Goal: Task Accomplishment & Management: Use online tool/utility

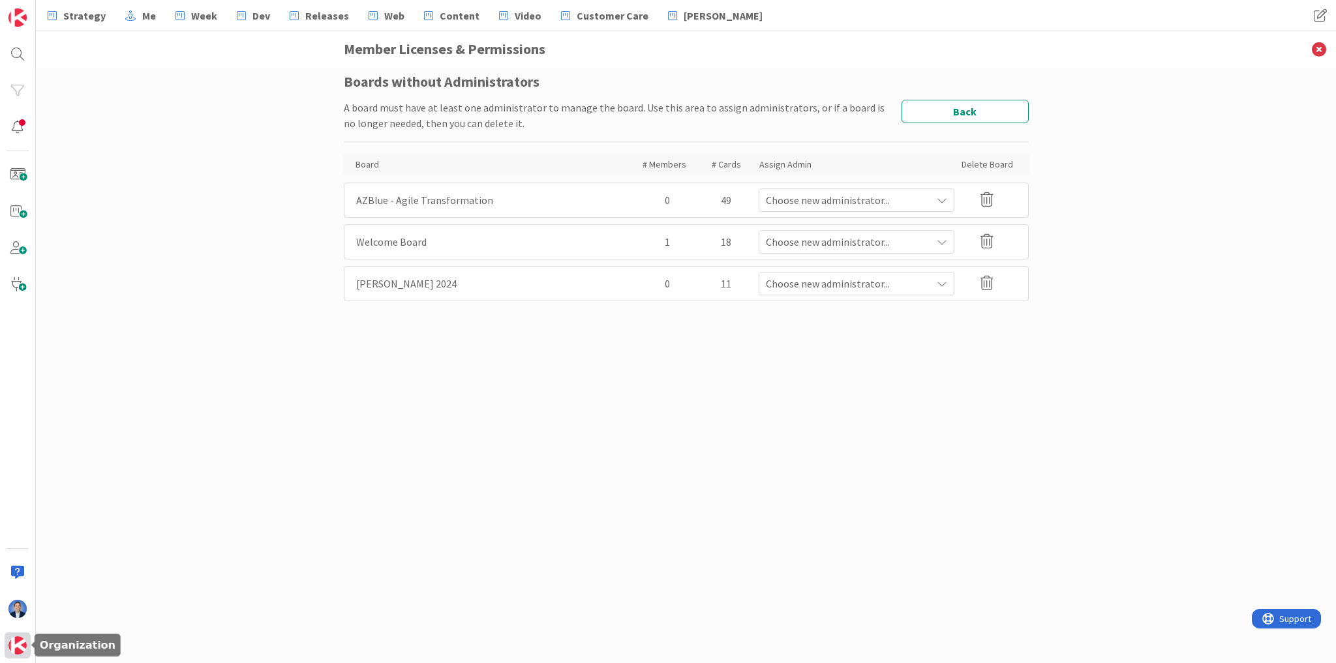
drag, startPoint x: 0, startPoint y: 0, endPoint x: 16, endPoint y: 646, distance: 646.6
click at [16, 646] on img at bounding box center [17, 646] width 18 height 18
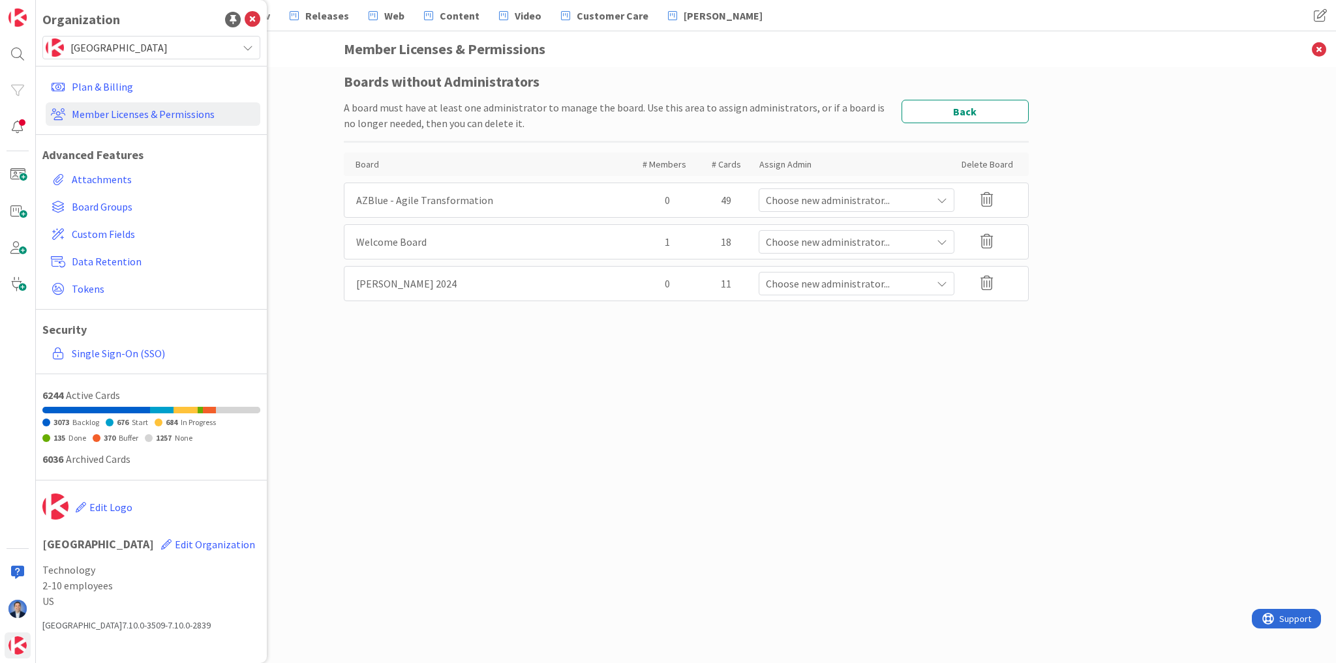
click at [103, 47] on span "[GEOGRAPHIC_DATA]" at bounding box center [150, 47] width 160 height 18
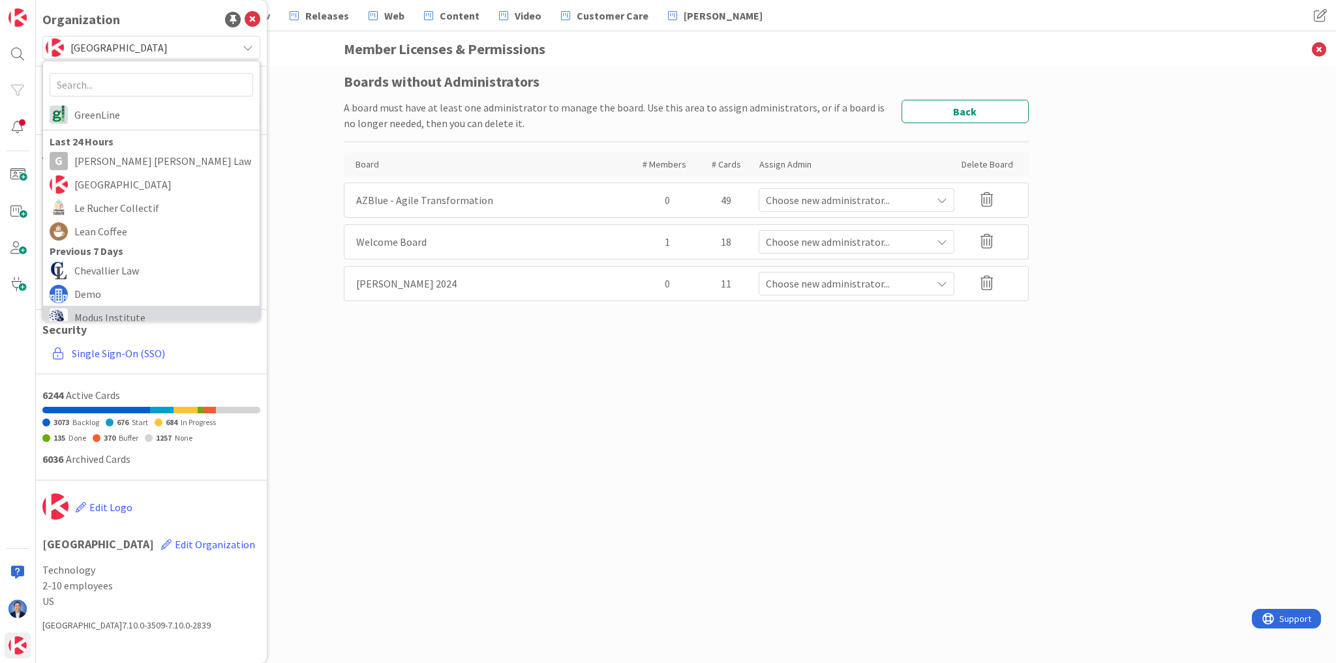
click at [126, 319] on span "Modus Institute" at bounding box center [163, 318] width 179 height 20
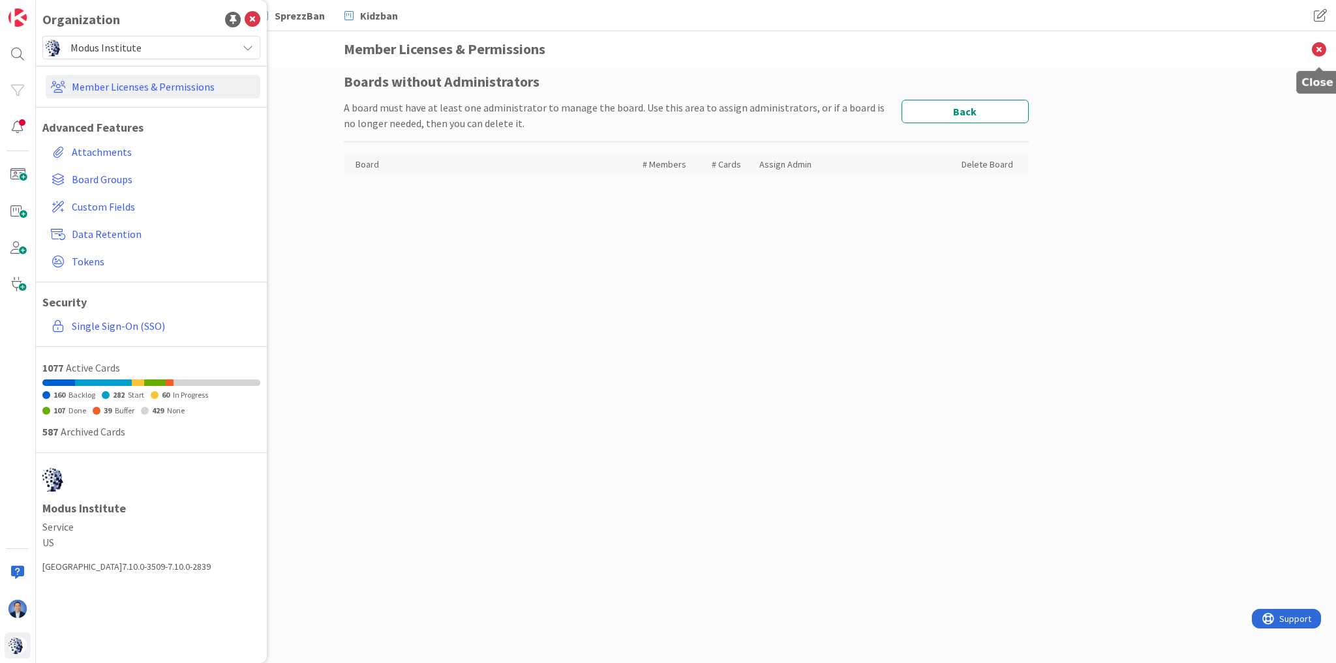
click at [1312, 49] on icon at bounding box center [1319, 49] width 34 height 36
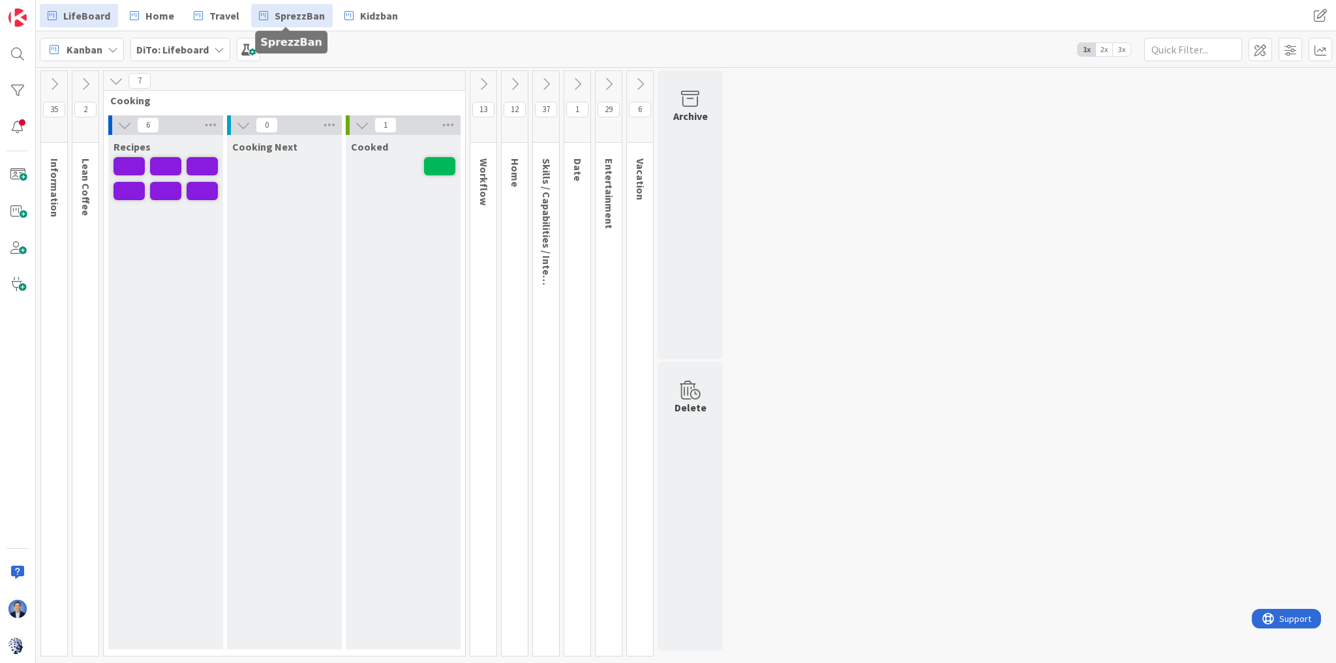
click at [280, 16] on span "SprezzBan" at bounding box center [300, 16] width 50 height 16
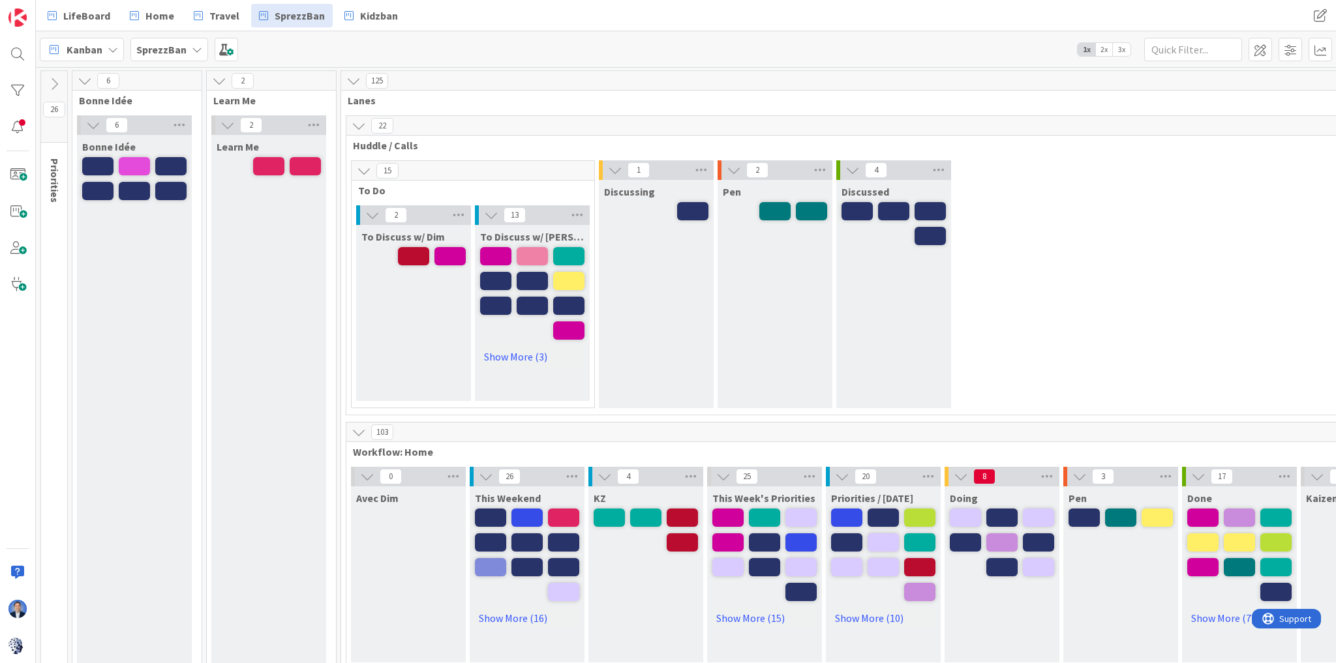
click at [1126, 52] on span "3x" at bounding box center [1122, 49] width 18 height 13
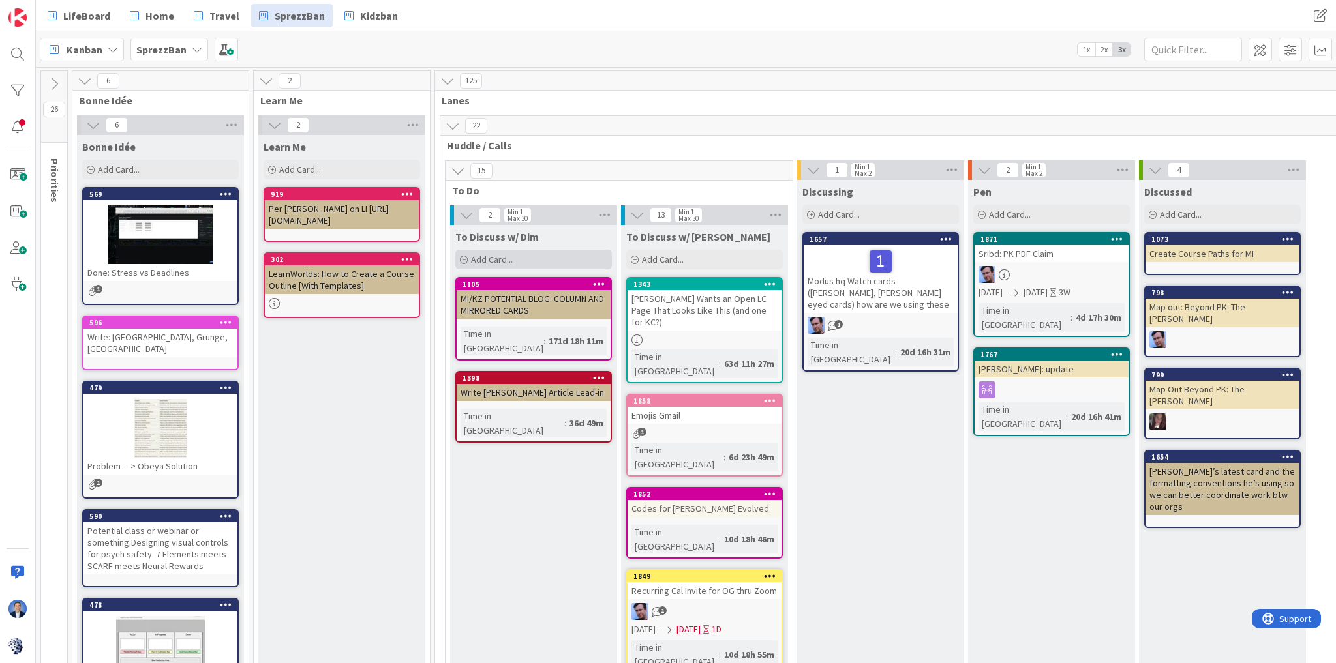
click at [488, 261] on span "Add Card..." at bounding box center [492, 260] width 42 height 12
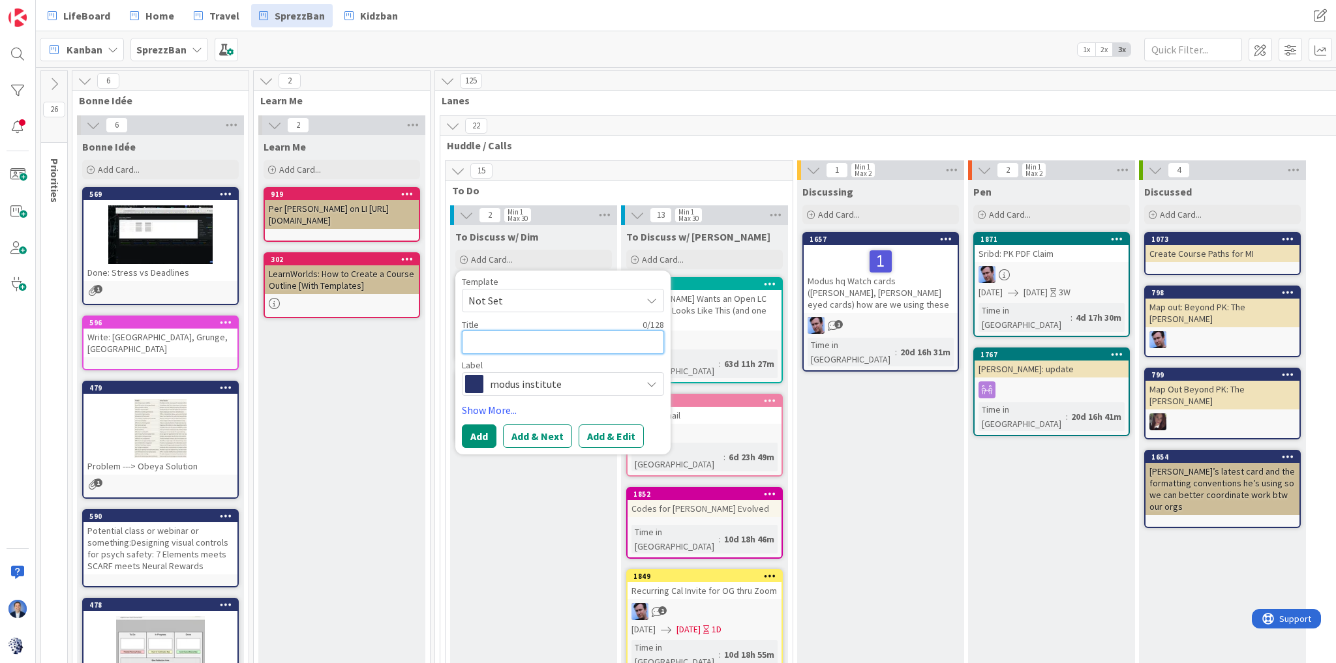
type textarea "x"
type textarea "s"
type textarea "x"
type textarea "sy"
type textarea "x"
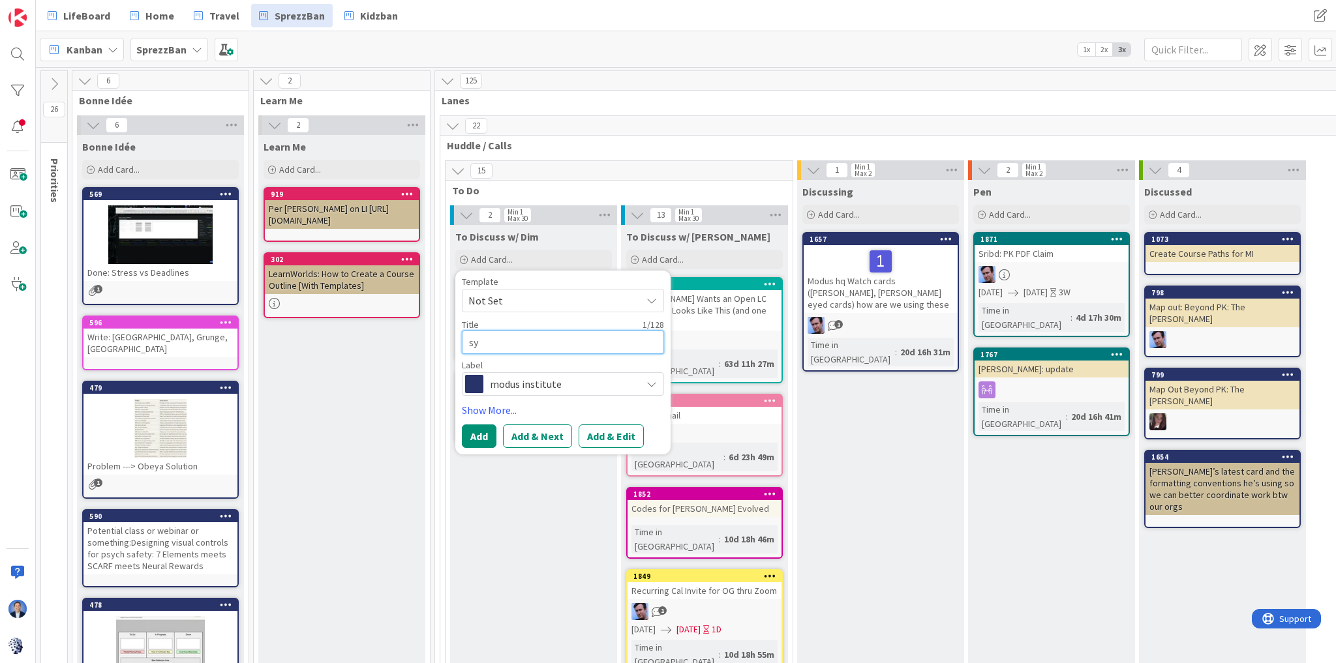
type textarea "sys"
type textarea "x"
type textarea "syst"
type textarea "x"
type textarea "syste"
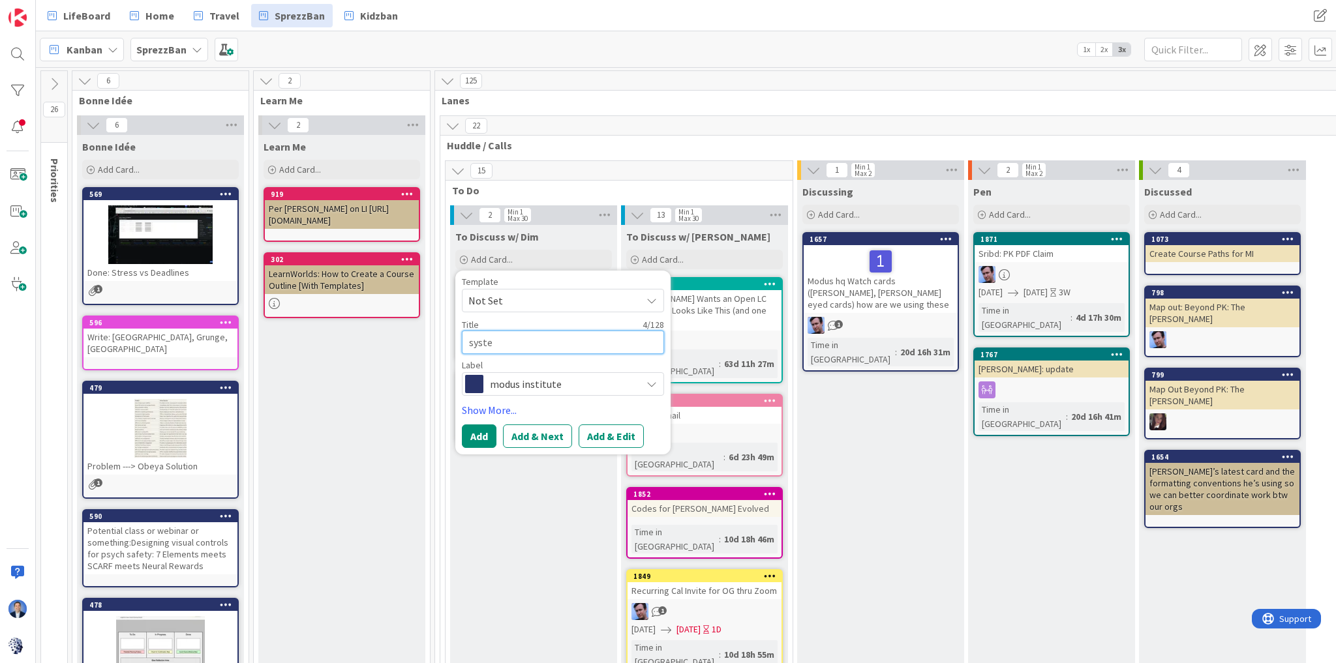
type textarea "x"
type textarea "system"
type textarea "x"
type textarea "system"
type textarea "x"
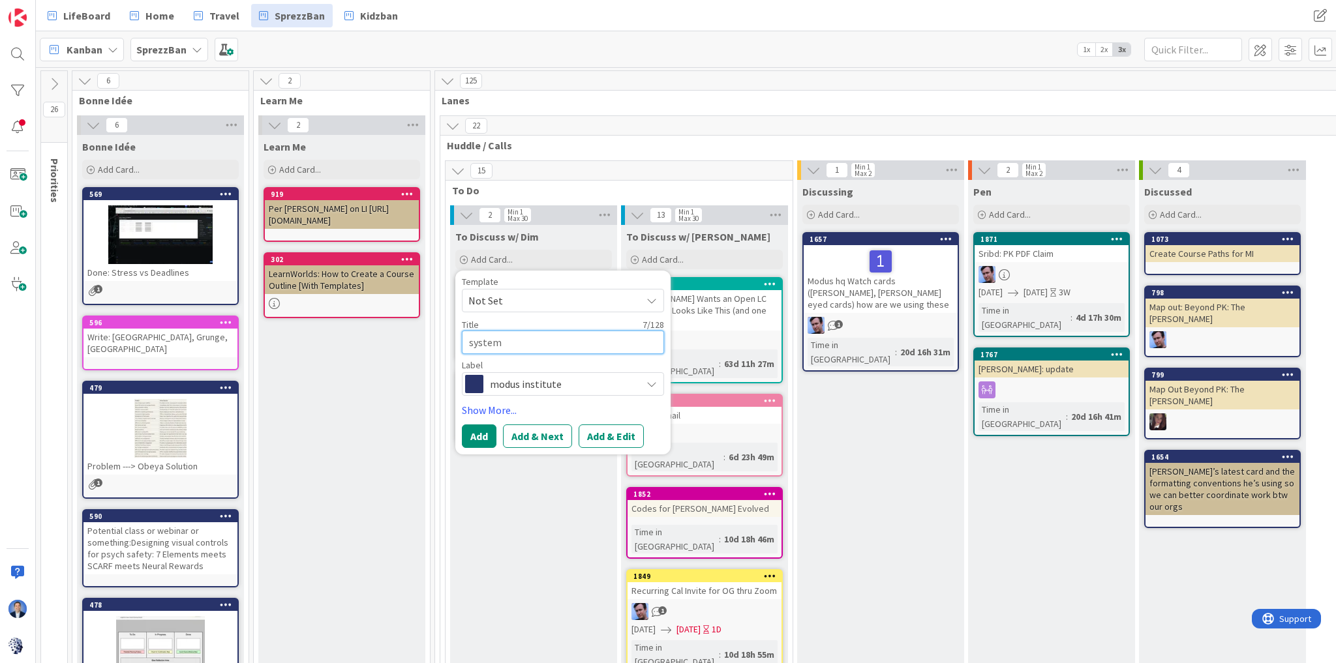
type textarea "system t"
type textarea "x"
type textarea "system th"
type textarea "x"
type textarea "system thi"
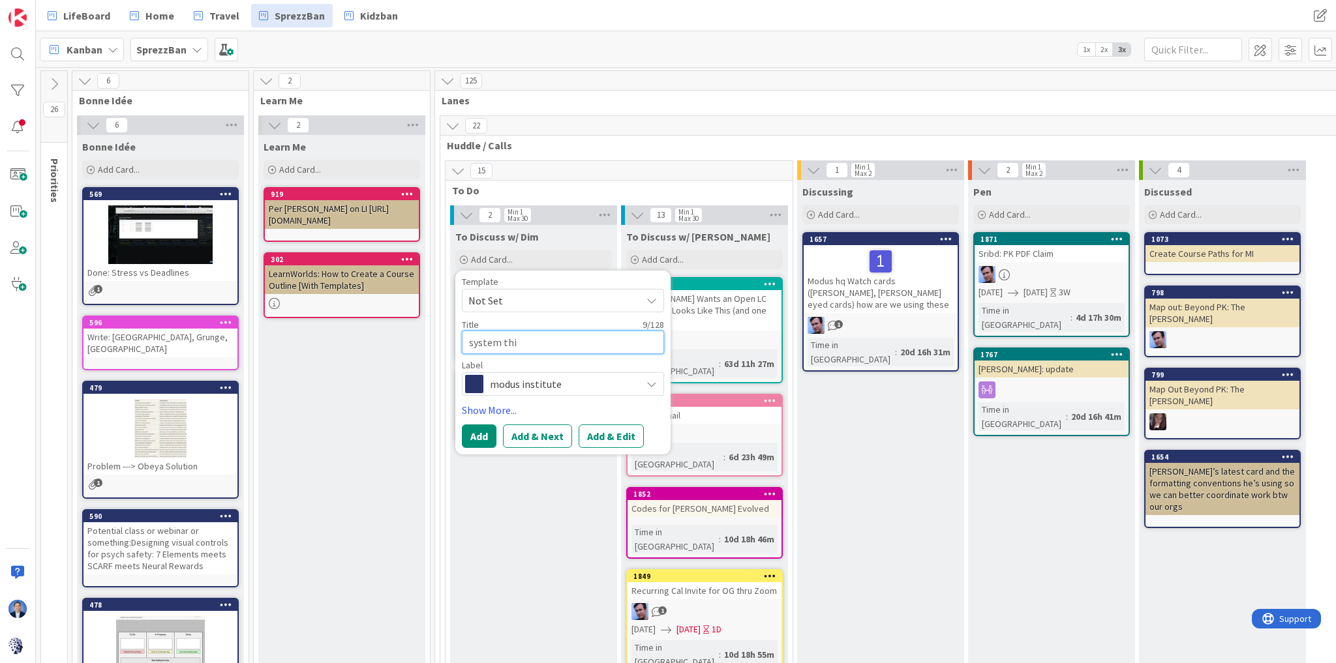
type textarea "x"
type textarea "system thin"
type textarea "x"
type textarea "system think"
type textarea "x"
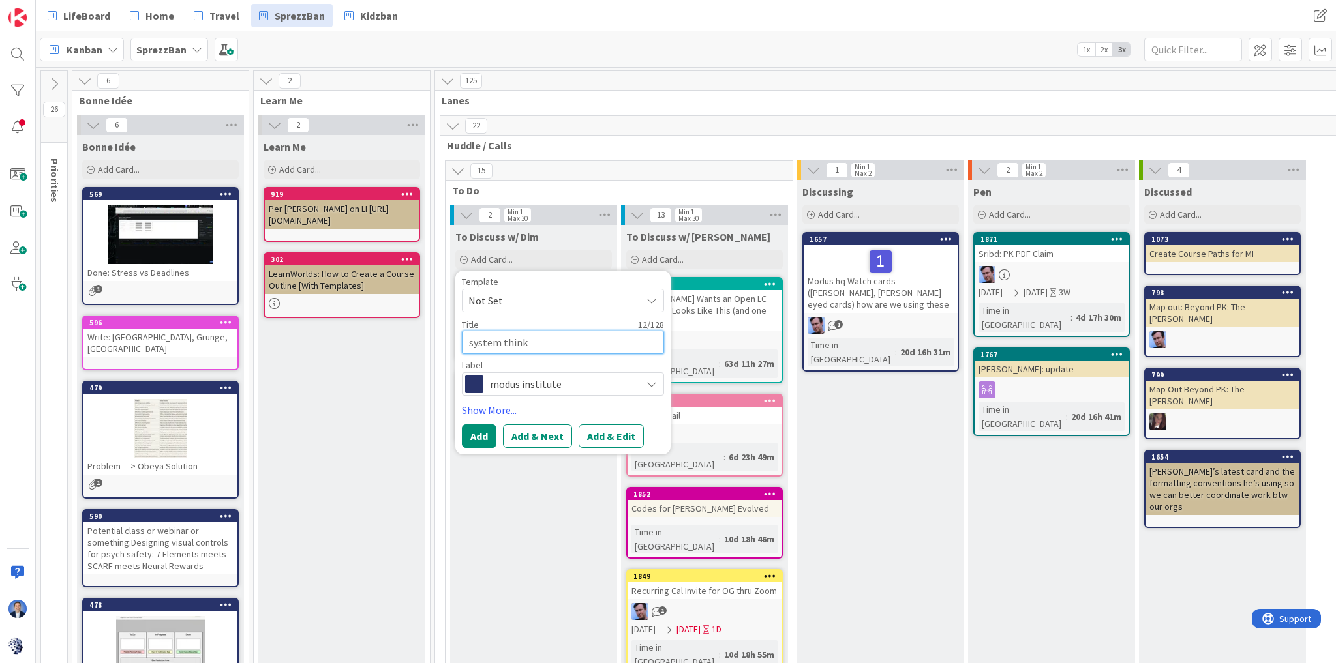
type textarea "system thinki"
type textarea "x"
type textarea "system thinkin"
type textarea "x"
type textarea "system thinking"
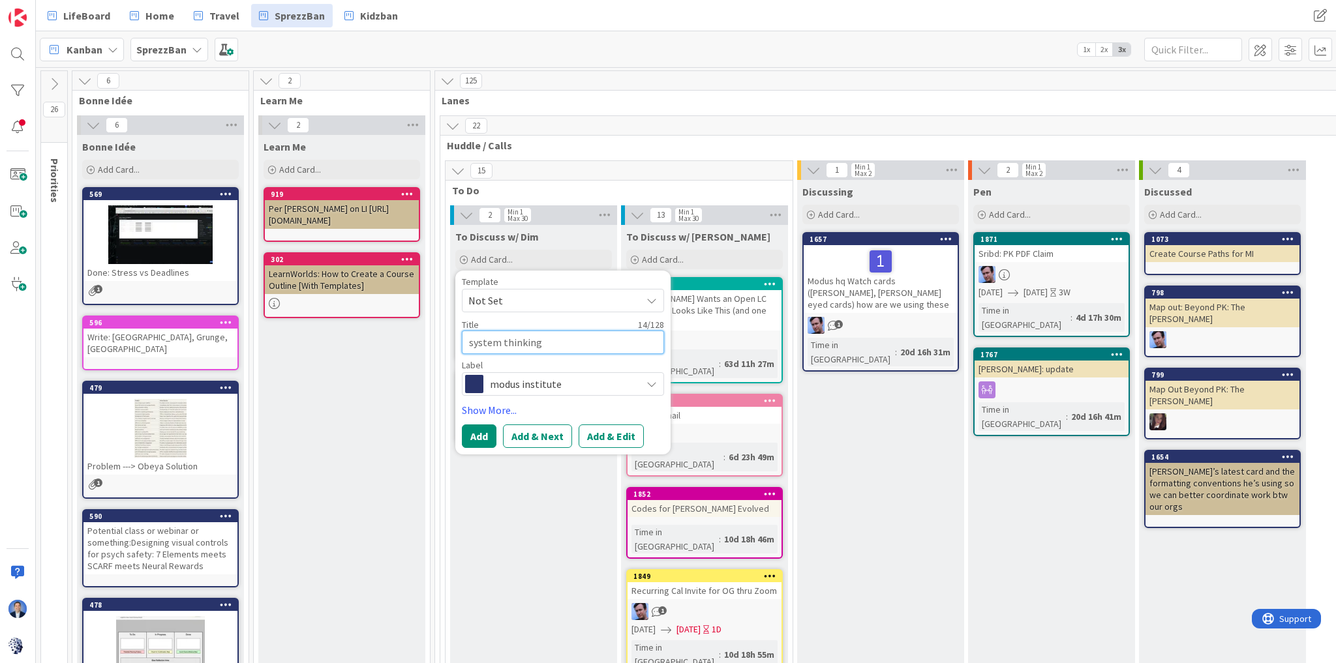
type textarea "x"
type textarea "system thinking"
type textarea "x"
type textarea "system thinking b"
type textarea "x"
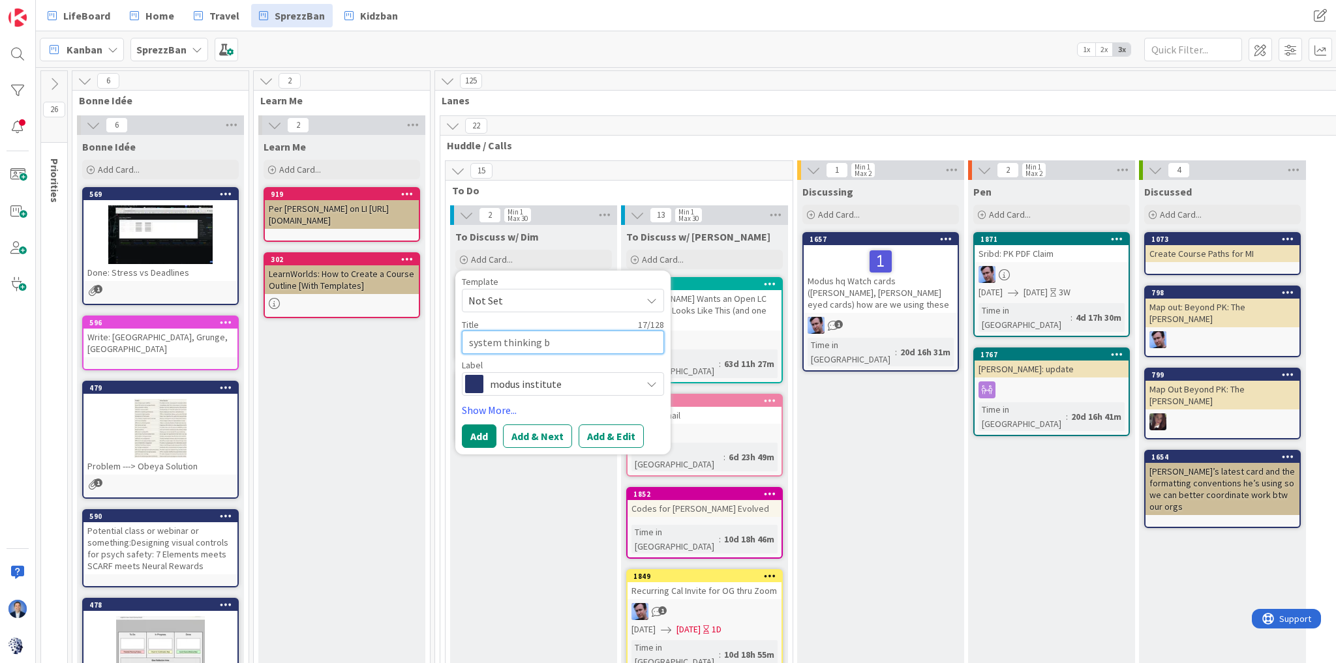
type textarea "system thinking bl"
type textarea "x"
type textarea "system thinking blo"
type textarea "x"
type textarea "system thinking blog"
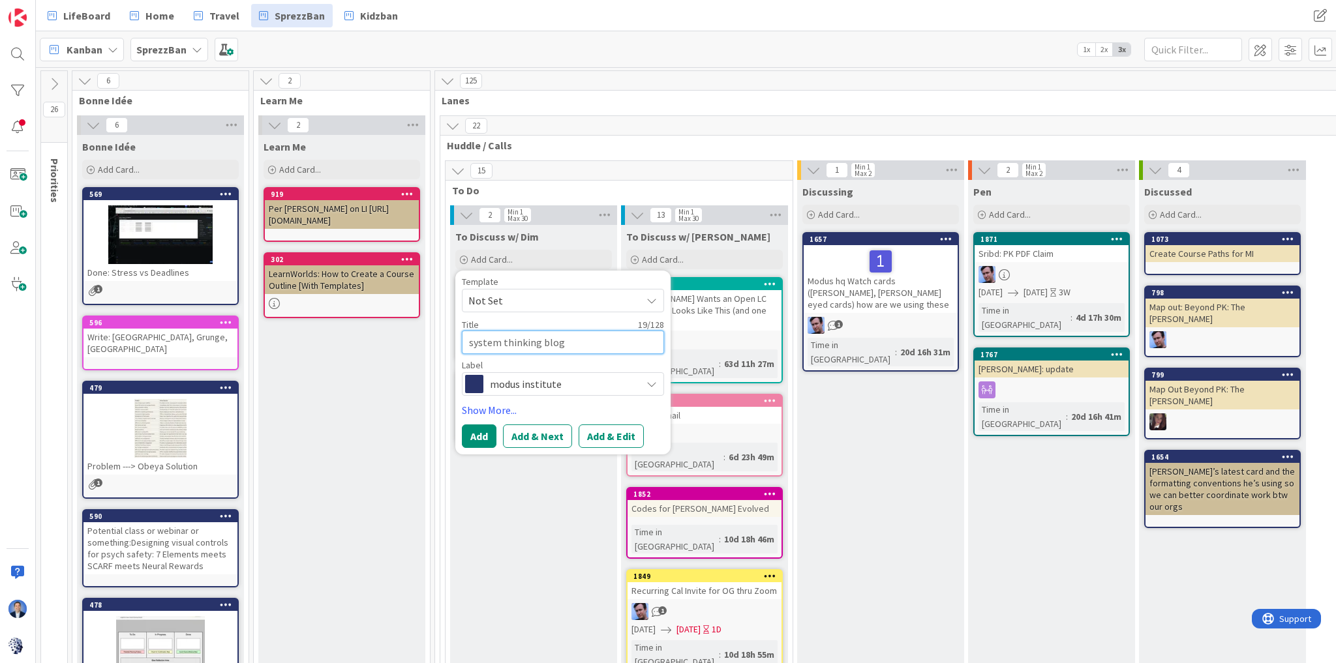
type textarea "x"
type textarea "system thinking blogs"
type textarea "x"
type textarea "system thinking blogs"
type textarea "x"
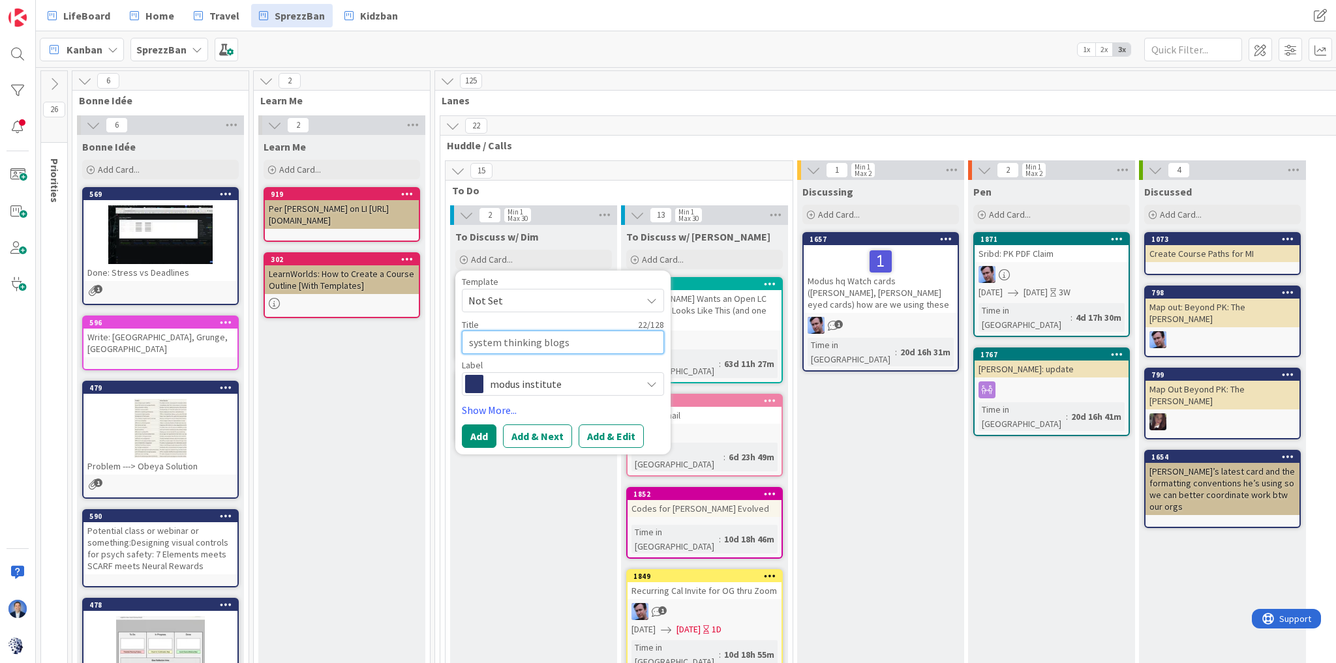
type textarea "system thinking blogs o"
type textarea "x"
type textarea "system thinking blogs of"
type textarea "x"
type textarea "system thinking blogs of"
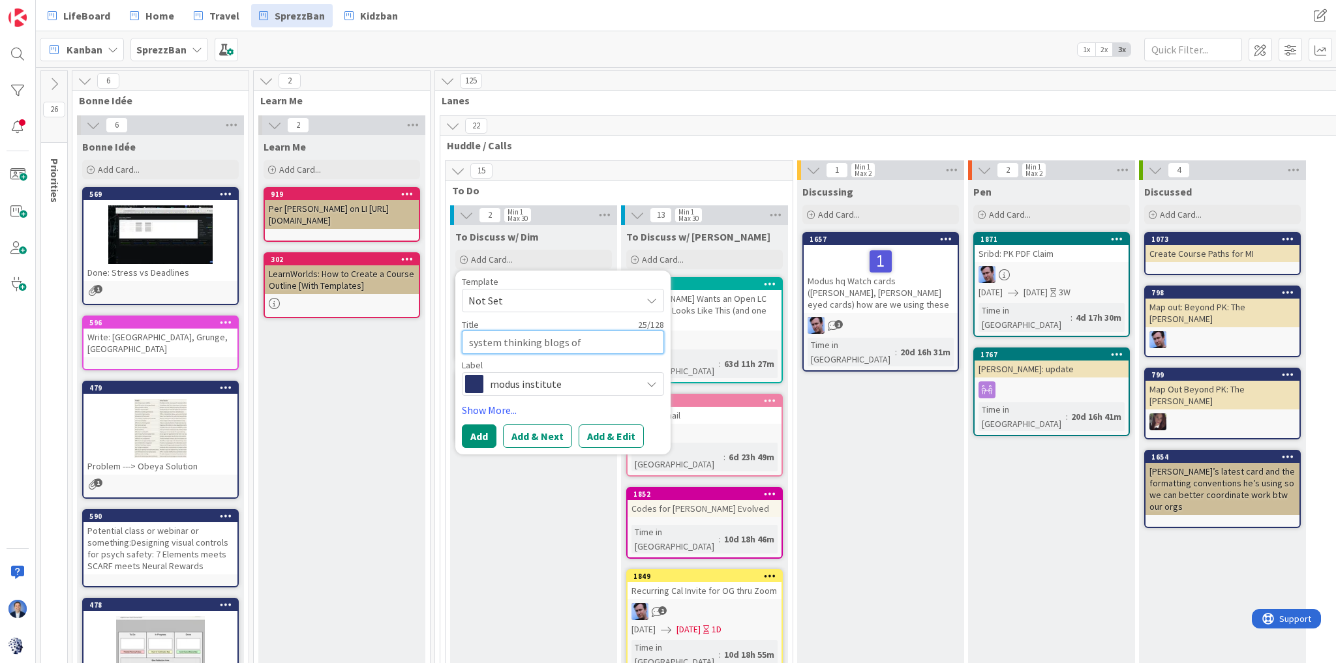
type textarea "x"
type textarea "system thinking blogs of k"
type textarea "x"
type textarea "system thinking blogs of kz"
click at [600, 431] on button "Add & Edit" at bounding box center [611, 436] width 65 height 23
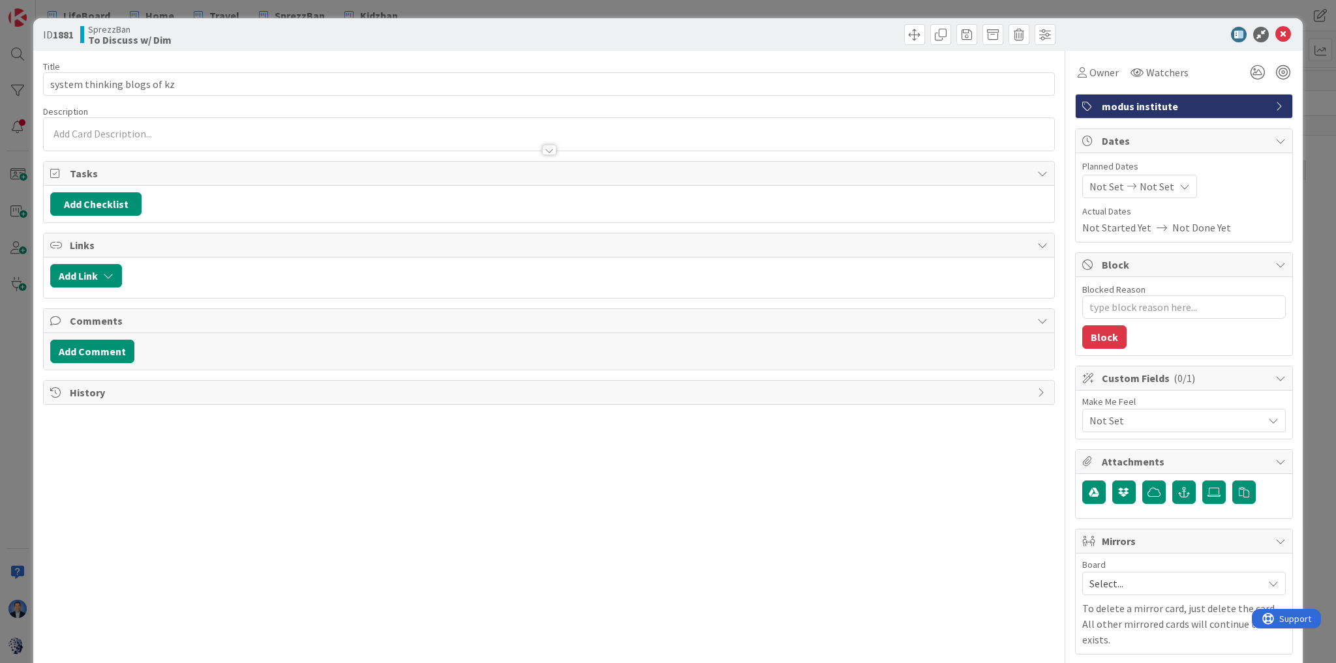
click at [163, 133] on div at bounding box center [549, 134] width 1010 height 33
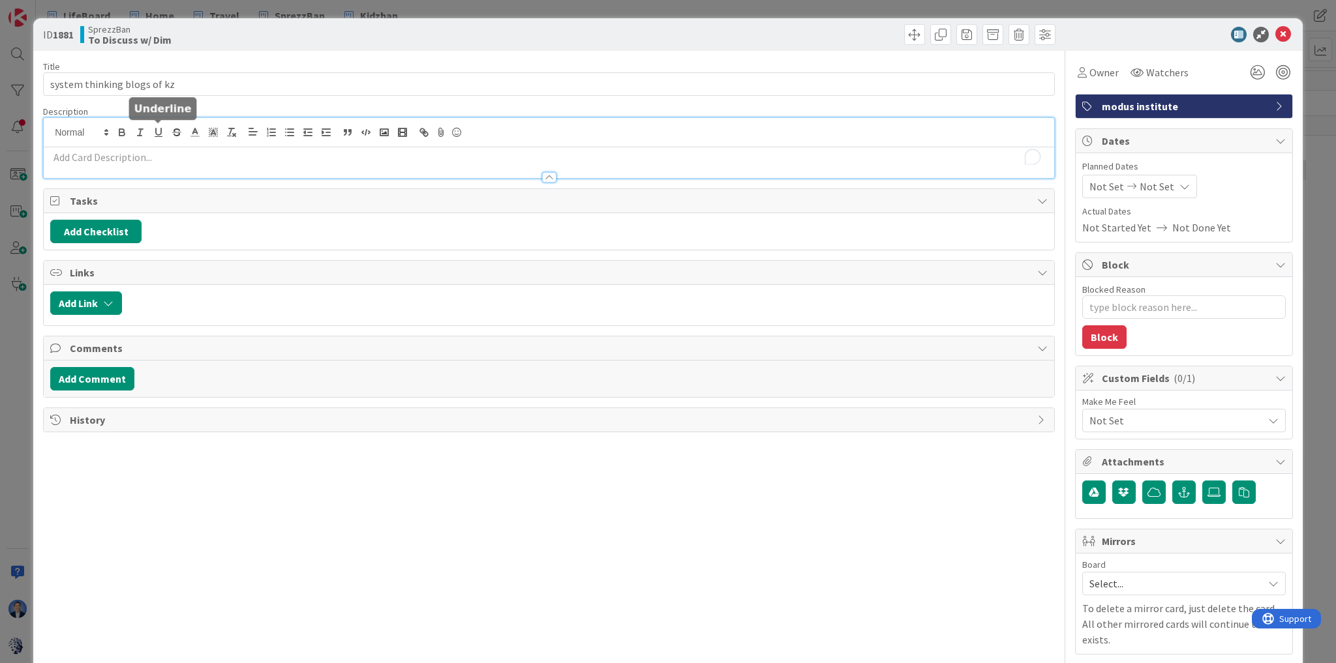
type textarea "x"
click at [97, 367] on button "Add Comment" at bounding box center [92, 378] width 84 height 23
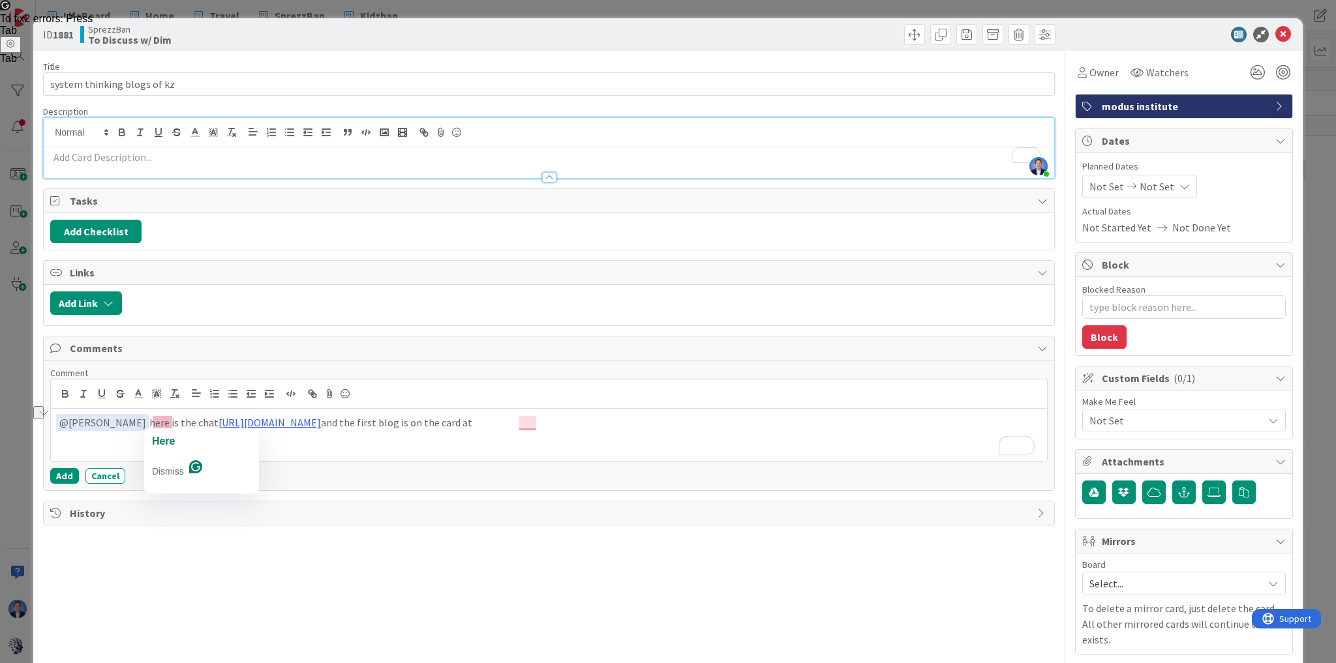
drag, startPoint x: 680, startPoint y: 415, endPoint x: 152, endPoint y: 425, distance: 528.4
click at [152, 425] on p "﻿ @ Tonianne DeMaria ﻿ here is the chat https://chatgpt.com/share/68c02194-a924…" at bounding box center [549, 423] width 986 height 18
click at [102, 151] on p "To enrich screen reader interactions, please activate Accessibility in Grammarl…" at bounding box center [548, 157] width 997 height 15
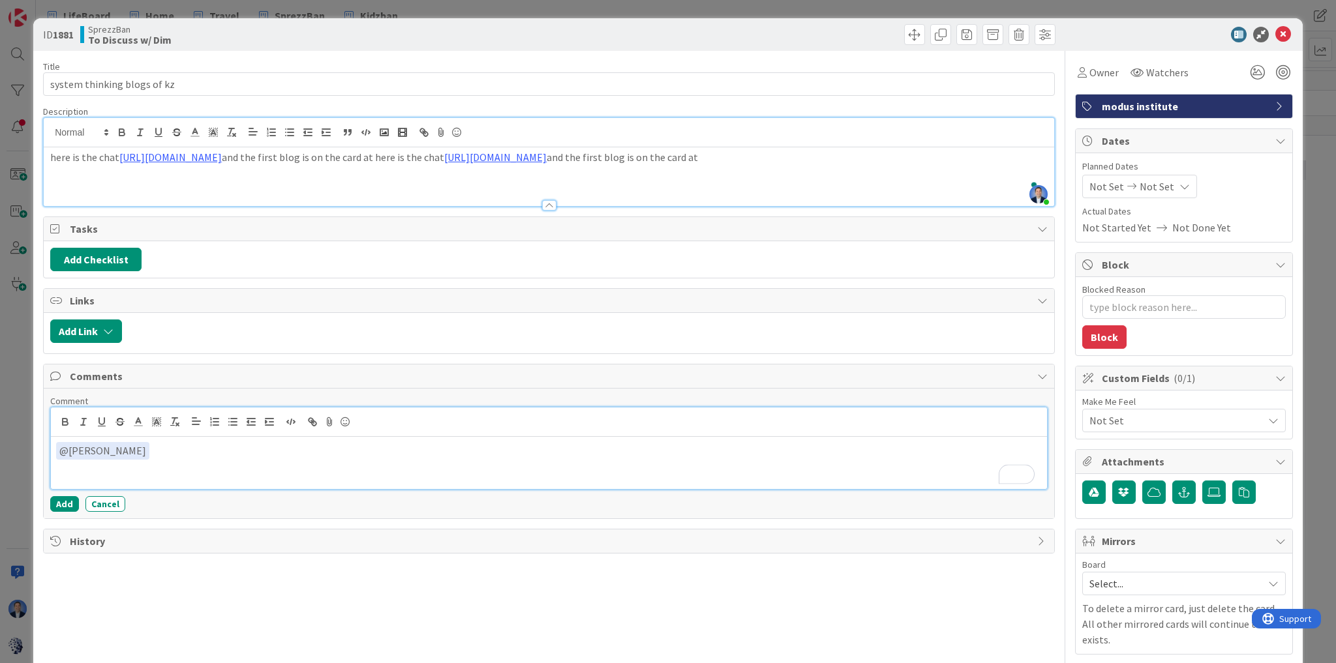
click at [187, 454] on p "﻿ @ Tonianne DeMaria ﻿" at bounding box center [549, 451] width 986 height 18
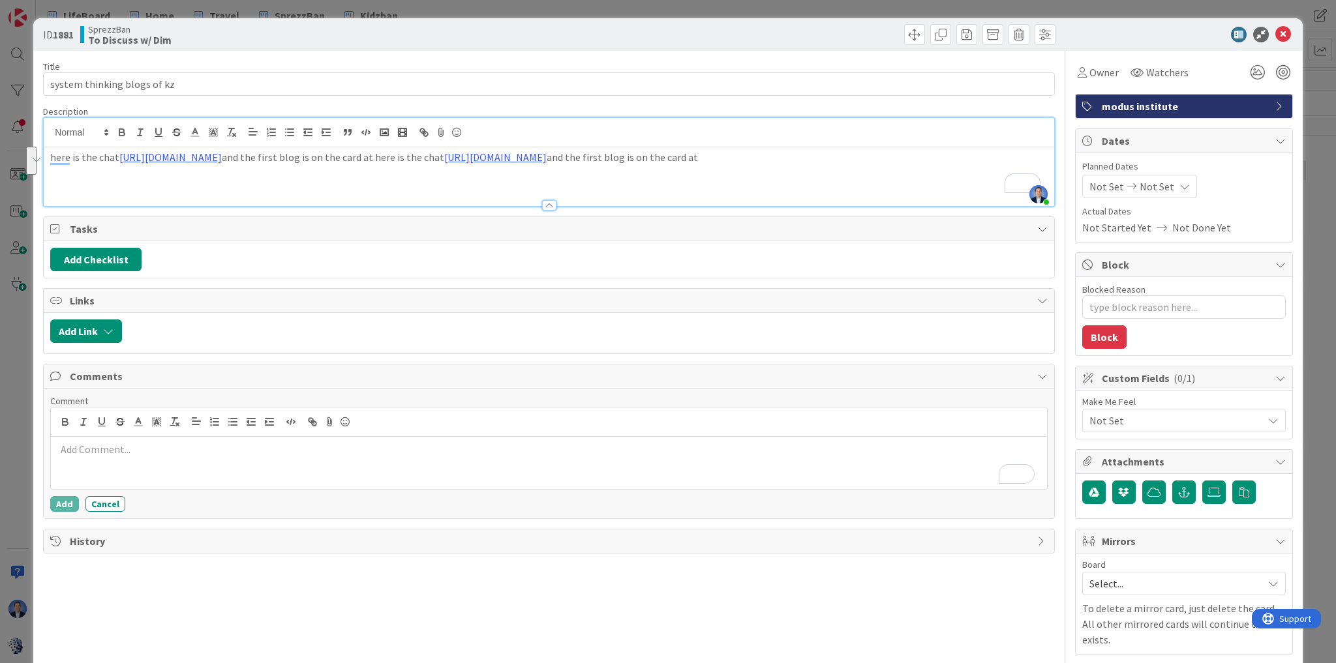
drag, startPoint x: 593, startPoint y: 175, endPoint x: 565, endPoint y: 162, distance: 30.9
click at [565, 162] on p "here is the chat https://chatgpt.com/share/68c02194-a924-800e-be20-2e1c78c6e813…" at bounding box center [548, 157] width 997 height 15
type textarea "x"
click at [494, 160] on p "here is the chat https://chatgpt.com/share/68c02194-a924-800e-be20-2e1c78c6e813…" at bounding box center [548, 157] width 997 height 15
drag, startPoint x: 494, startPoint y: 160, endPoint x: 663, endPoint y: 162, distance: 169.0
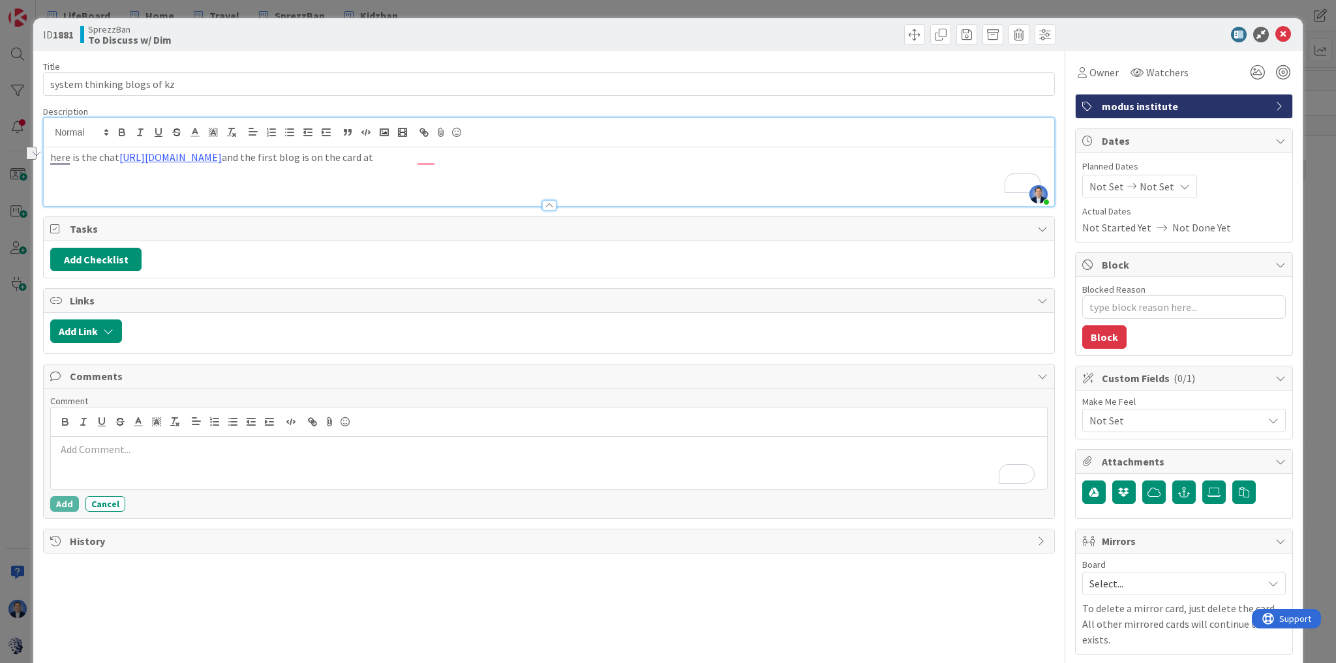
click at [663, 162] on p "here is the chat https://chatgpt.com/share/68c02194-a924-800e-be20-2e1c78c6e813…" at bounding box center [548, 157] width 997 height 15
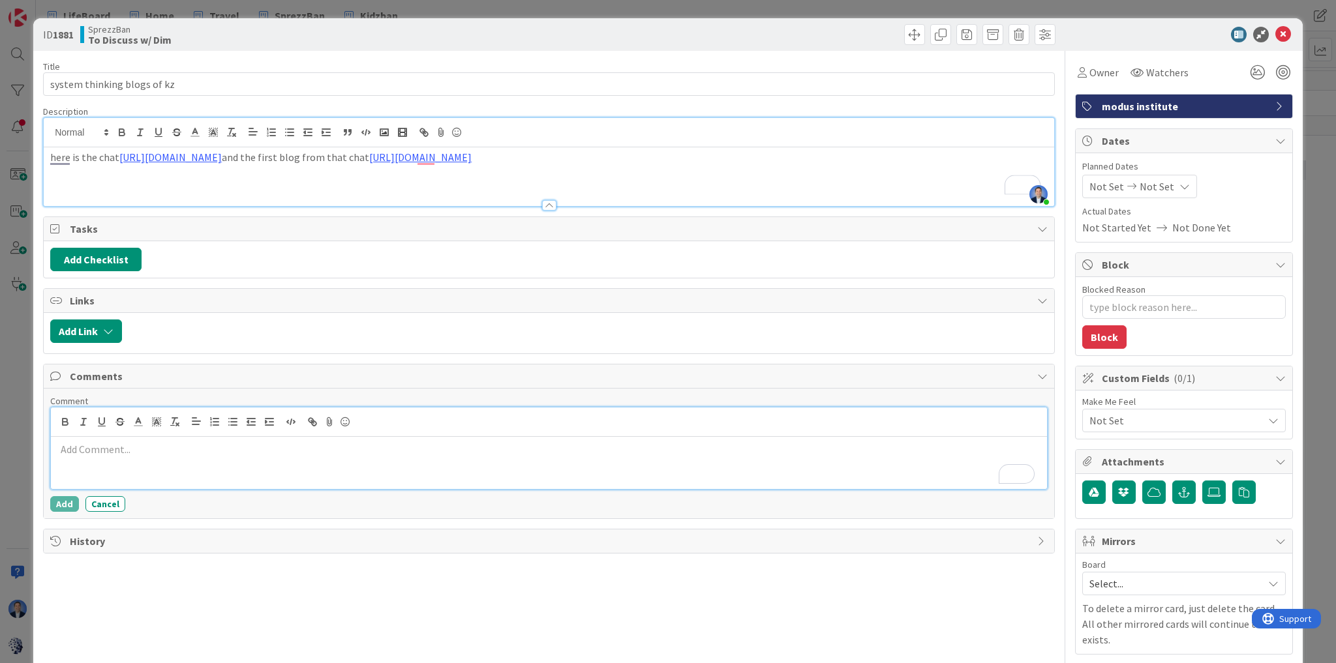
click at [111, 457] on div "To enrich screen reader interactions, please activate Accessibility in Grammarl…" at bounding box center [549, 463] width 996 height 52
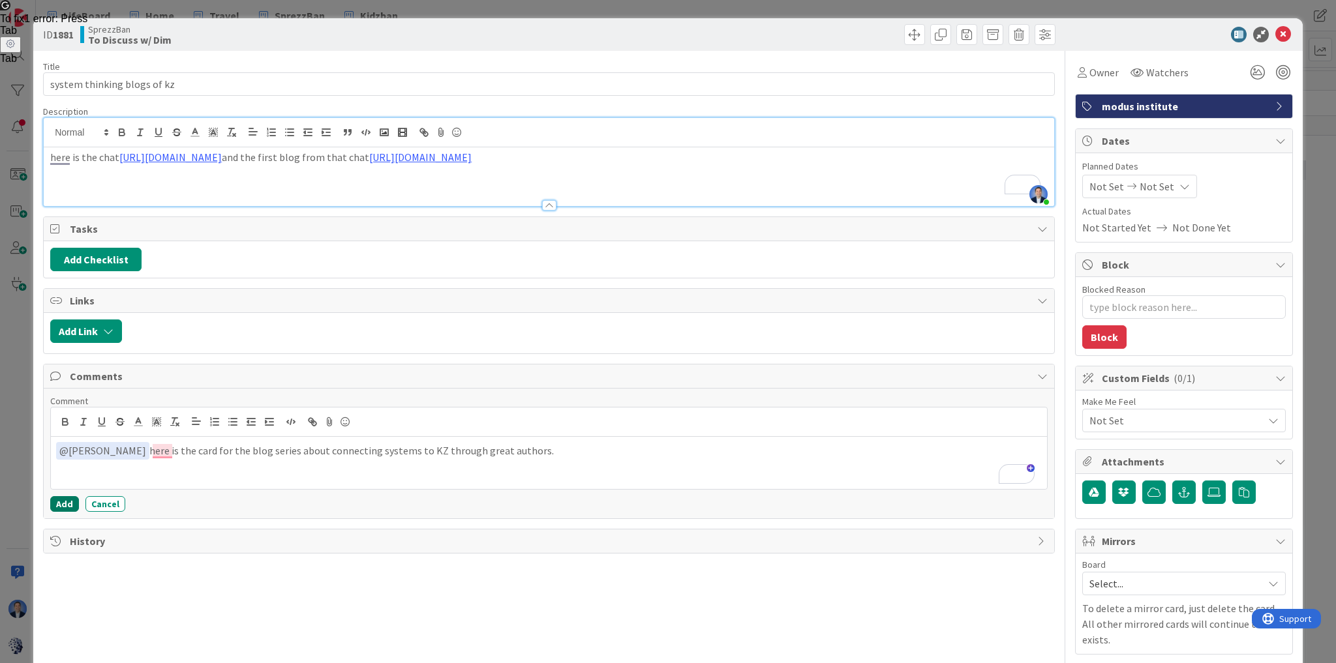
click at [59, 507] on button "Add" at bounding box center [64, 504] width 29 height 16
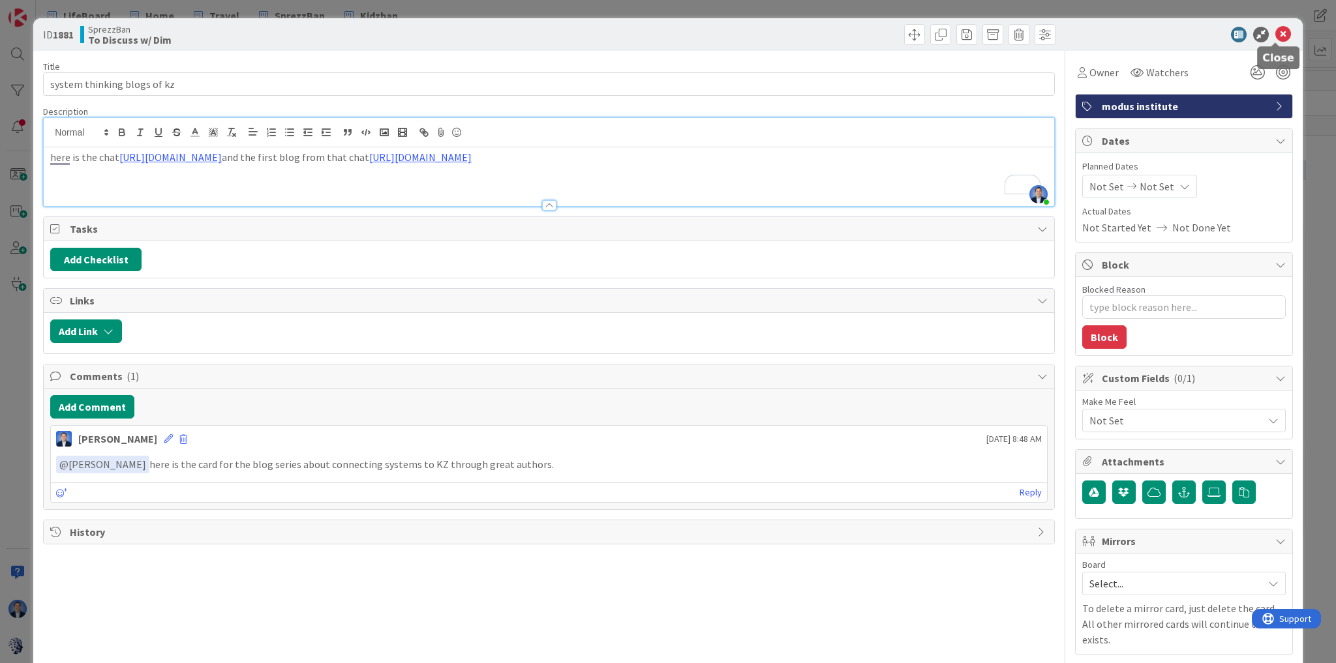
click at [1276, 35] on icon at bounding box center [1283, 35] width 16 height 16
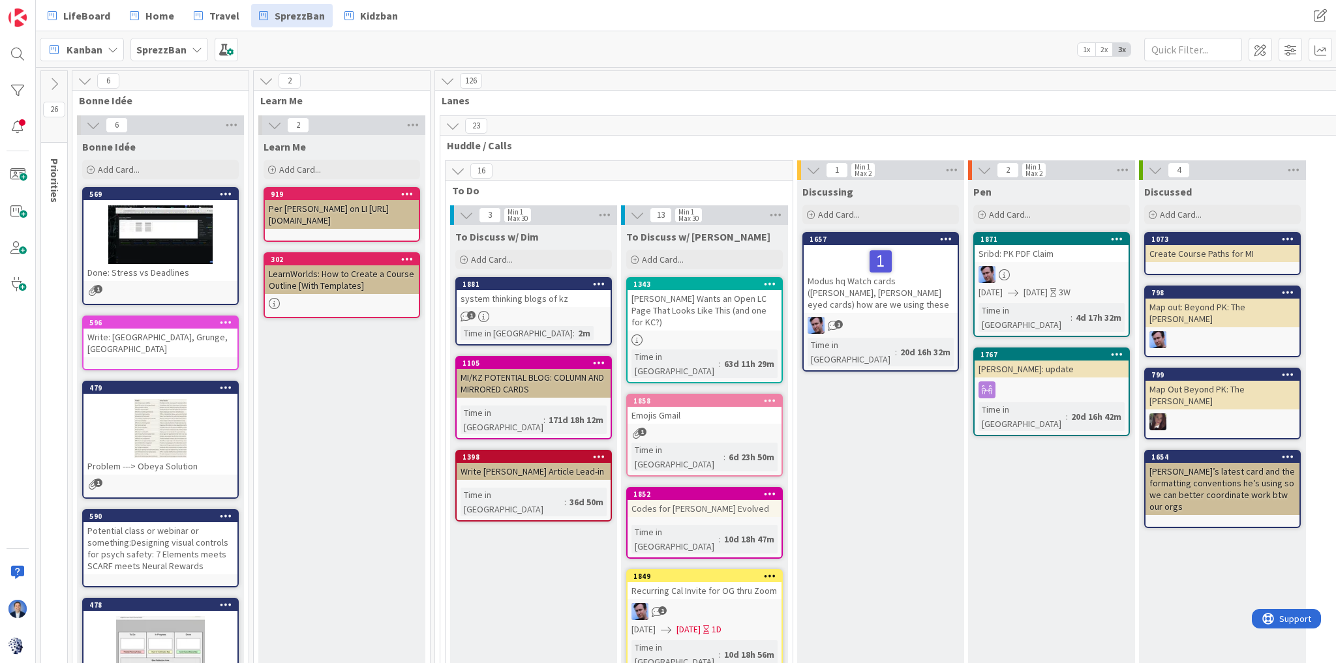
click at [540, 305] on div "system thinking blogs of kz" at bounding box center [534, 298] width 154 height 17
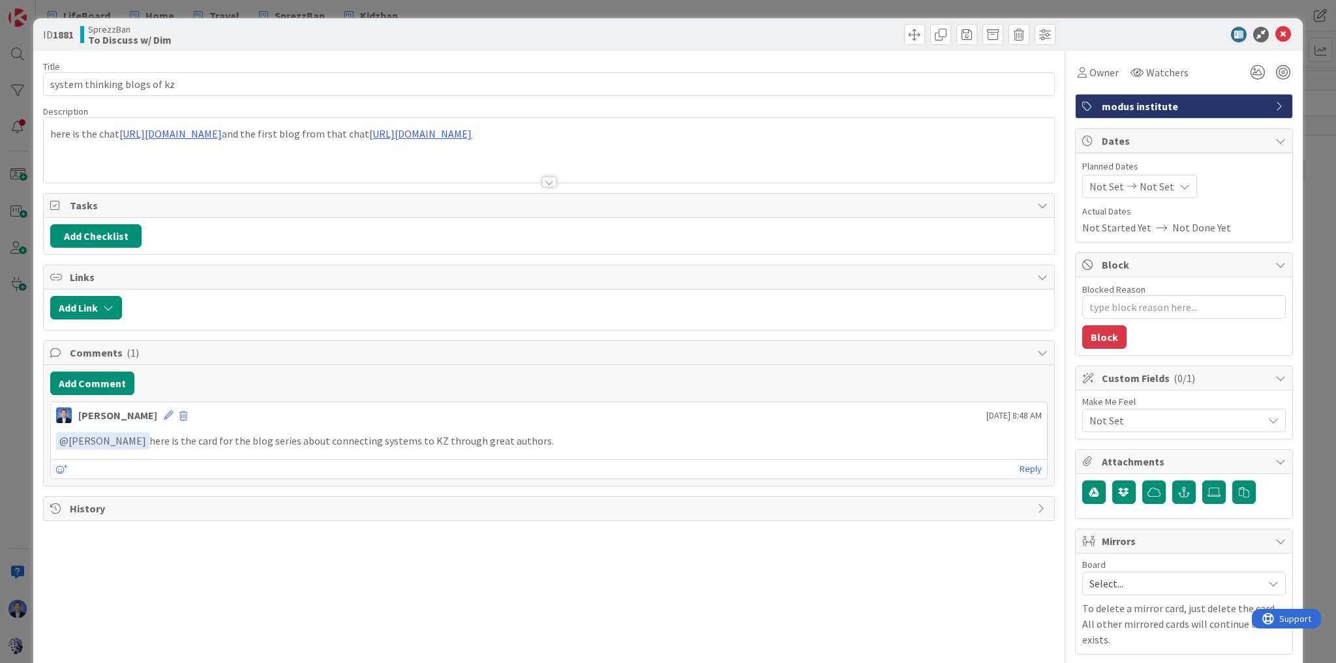
type textarea "x"
click at [228, 149] on div at bounding box center [549, 165] width 1010 height 33
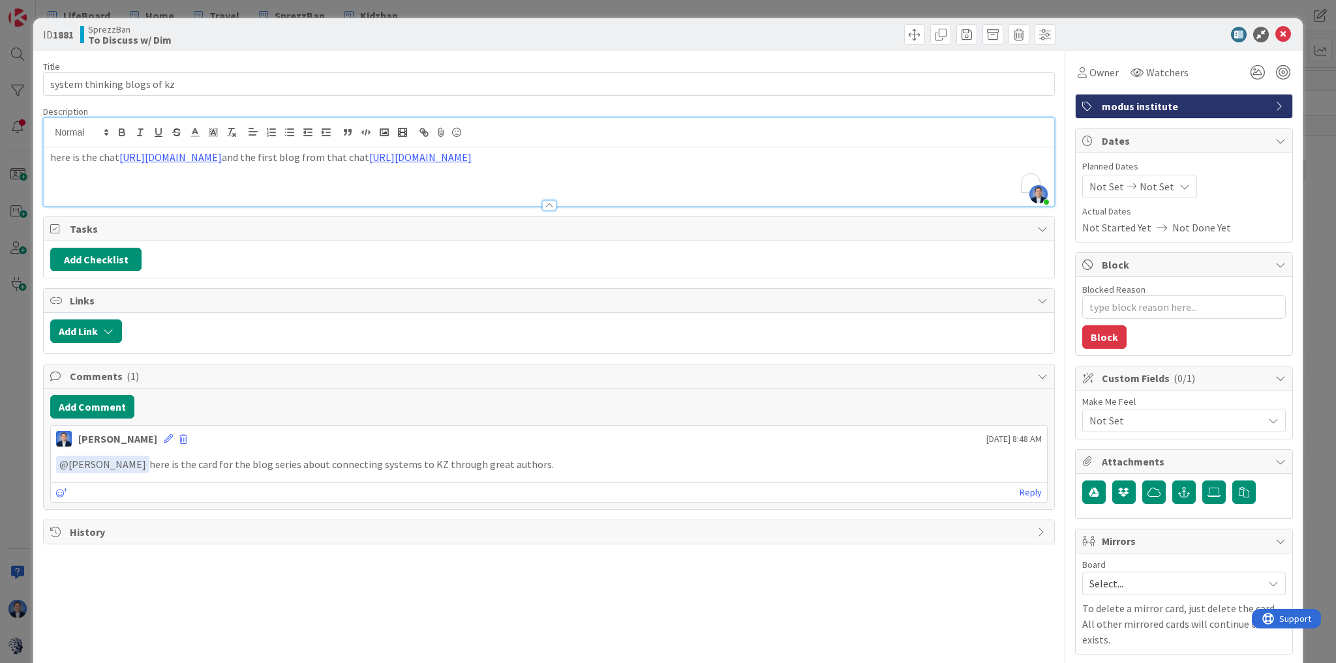
drag, startPoint x: 221, startPoint y: 171, endPoint x: 10, endPoint y: 149, distance: 211.8
click at [10, 149] on div "ID 1881 SprezzBan To Discuss w/ Dim Title 27 / 128 system thinking blogs of kz …" at bounding box center [668, 331] width 1336 height 663
copy p "here is the chat https://chatgpt.com/share/68c02194-a924-800e-be20-2e1c78c6e813…"
click at [95, 258] on button "Add Checklist" at bounding box center [95, 259] width 91 height 23
type input "Blogs"
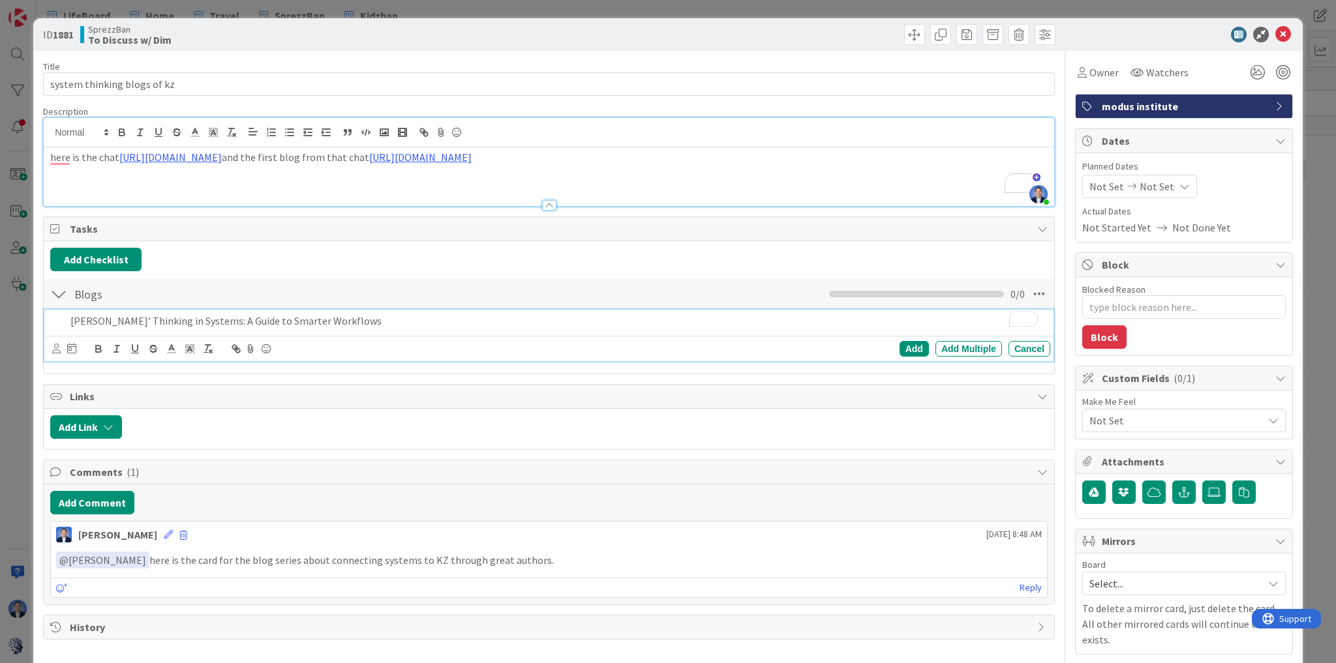
click at [394, 316] on p "[PERSON_NAME]’ Thinking in Systems: A Guide to Smarter Workflows" at bounding box center [557, 321] width 974 height 15
click at [398, 318] on p "[PERSON_NAME]’ Thinking in Systems: A Guide to Smarter Workflows" at bounding box center [557, 321] width 974 height 15
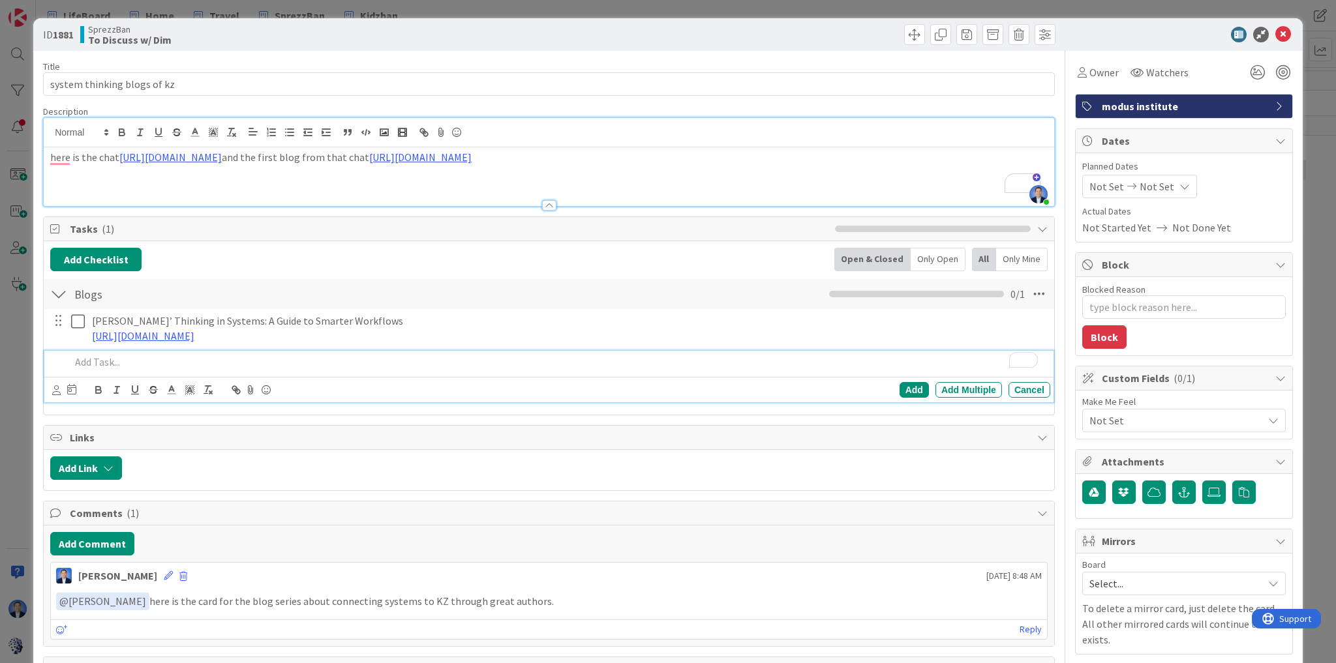
click at [107, 357] on p "To enrich screen reader interactions, please activate Accessibility in Grammarl…" at bounding box center [557, 362] width 974 height 15
click at [207, 389] on icon "button" at bounding box center [208, 390] width 12 height 12
click at [428, 363] on p "[PERSON_NAME] Fifth Discipline: Systems Thinking for Smarter Workflows" at bounding box center [557, 362] width 974 height 15
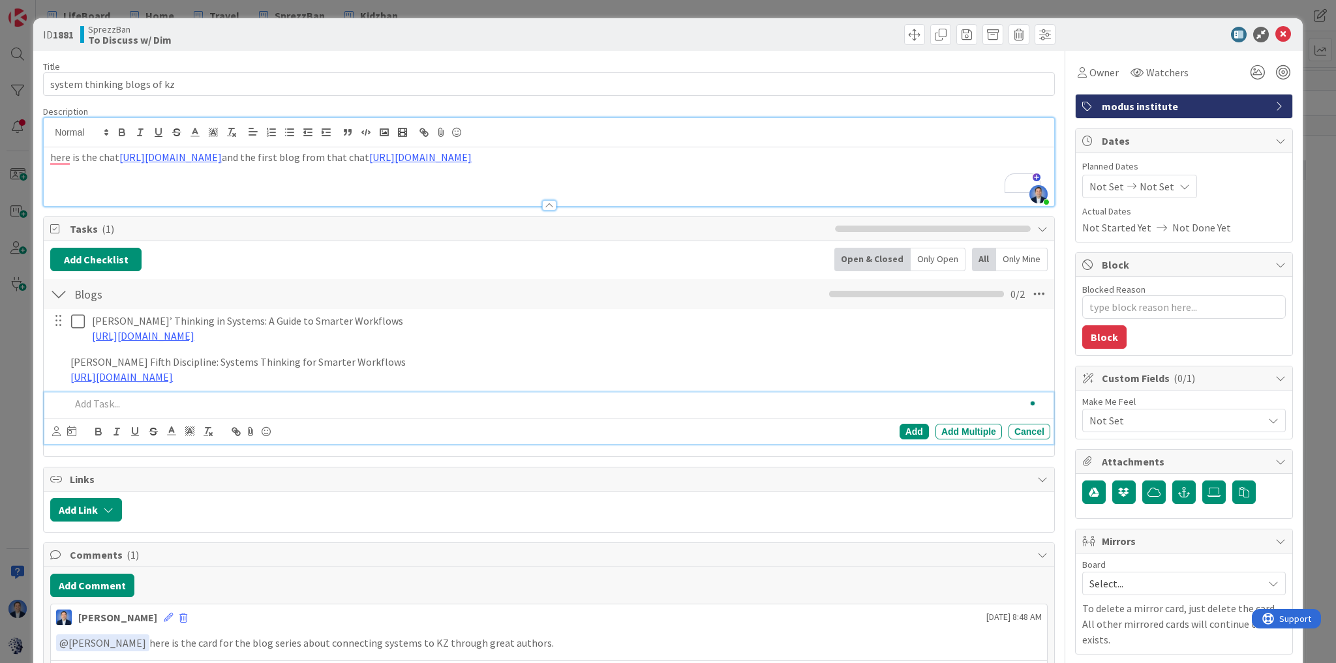
type textarea "x"
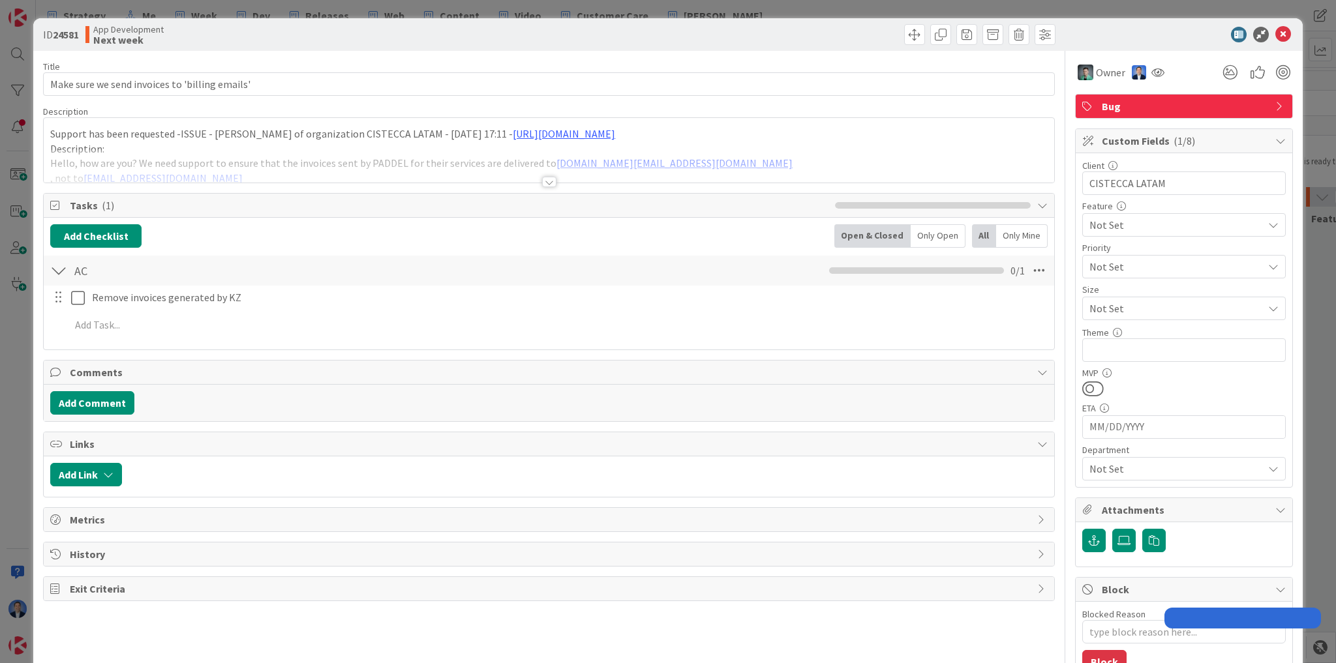
type textarea "x"
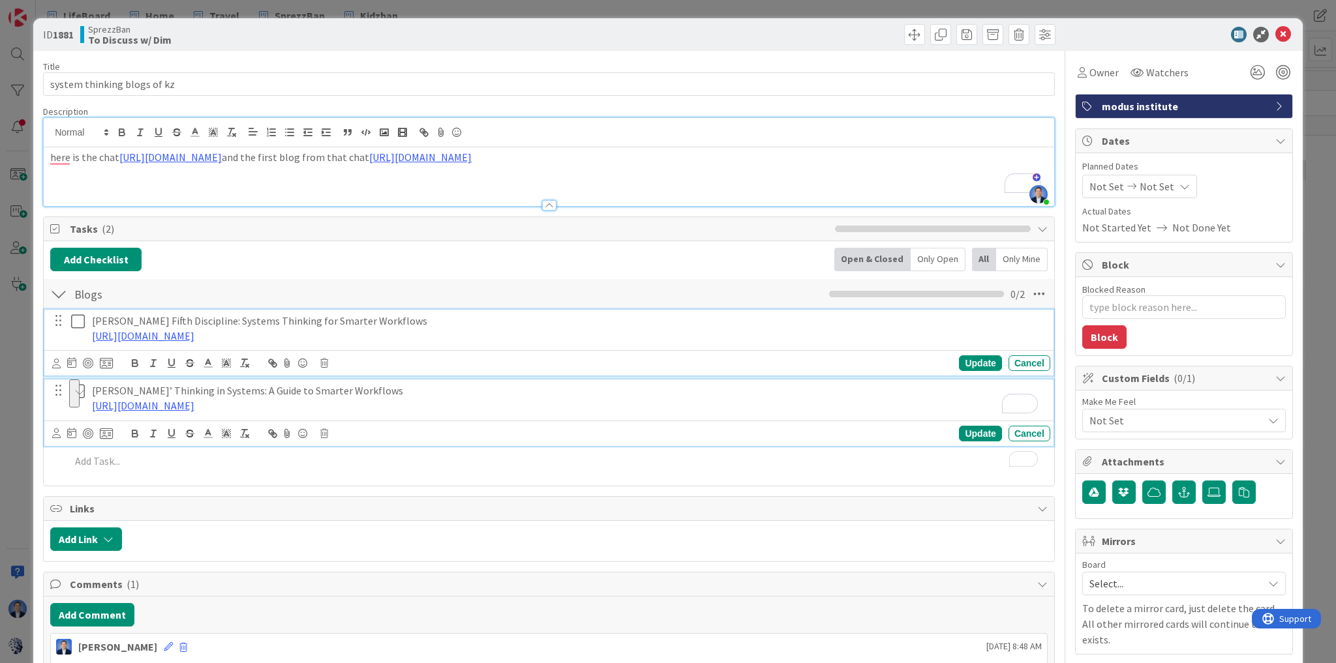
click at [133, 323] on p "[PERSON_NAME] Fifth Discipline: Systems Thinking for Smarter Workflows" at bounding box center [568, 321] width 953 height 15
click at [560, 404] on p "https://docs.google.com/document/d/1OI74inXmtmIfEL5Djh_3bWaZBjyjG5XSk5Ok3cyqwvk…" at bounding box center [568, 406] width 953 height 15
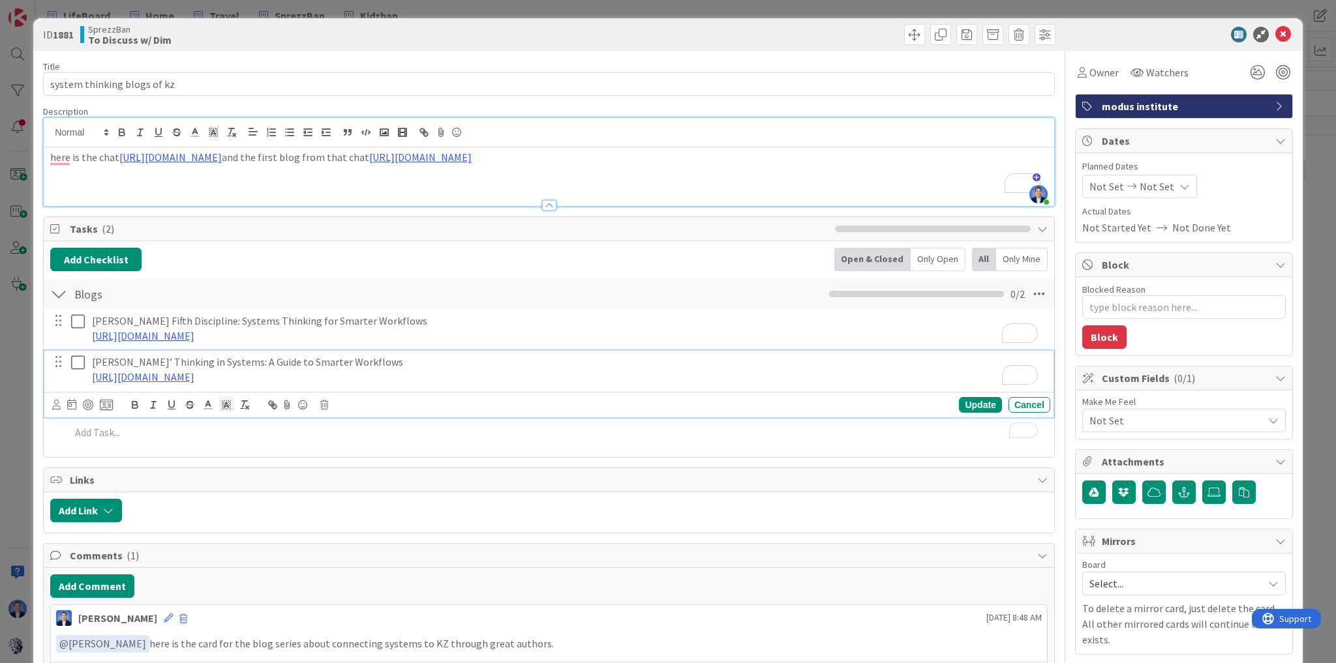
drag, startPoint x: 561, startPoint y: 376, endPoint x: 91, endPoint y: 339, distance: 471.8
click at [91, 339] on div "Peter Senge’s Fifth Discipline: Systems Thinking for Smarter Workflows https://…" at bounding box center [548, 379] width 997 height 140
copy div "Donella Meadows’ Thinking in Systems: A Guide to Smarter Workflows https://docs…"
drag, startPoint x: 225, startPoint y: 260, endPoint x: 258, endPoint y: 243, distance: 37.0
click at [225, 260] on div "Add Checklist Back Open & Closed Only Open All Only Mine" at bounding box center [548, 259] width 997 height 23
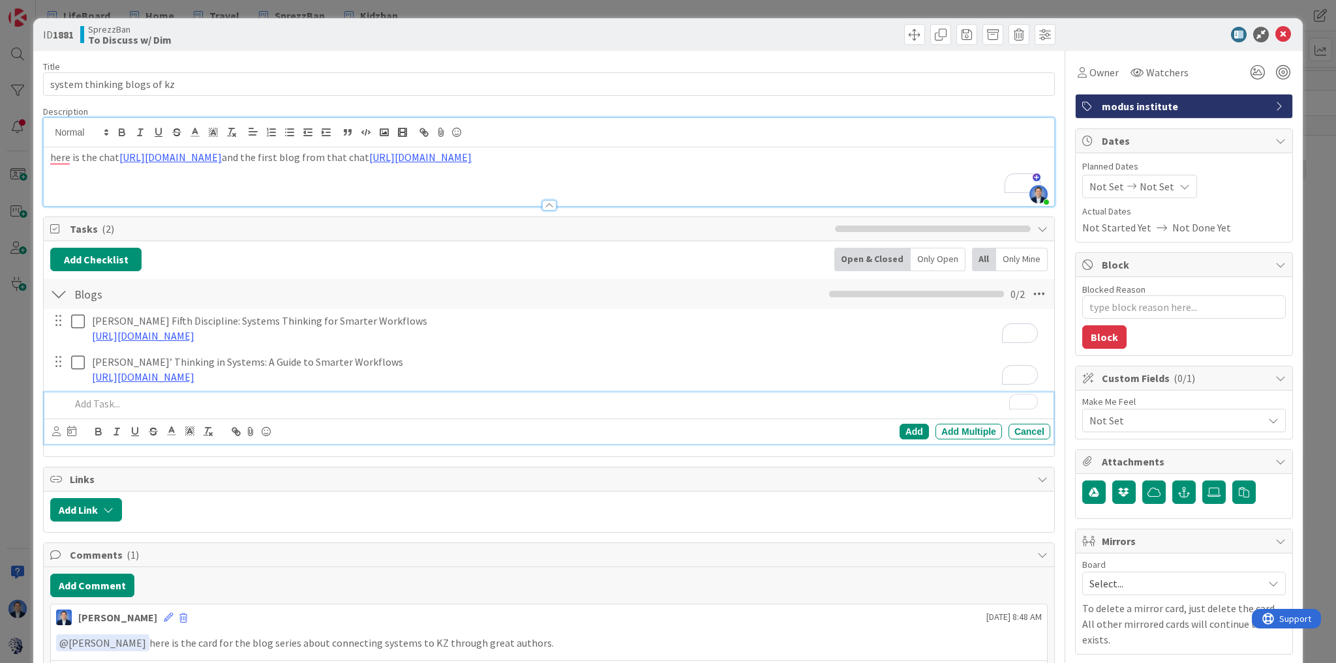
click at [102, 398] on p "To enrich screen reader interactions, please activate Accessibility in Grammarl…" at bounding box center [557, 404] width 974 height 15
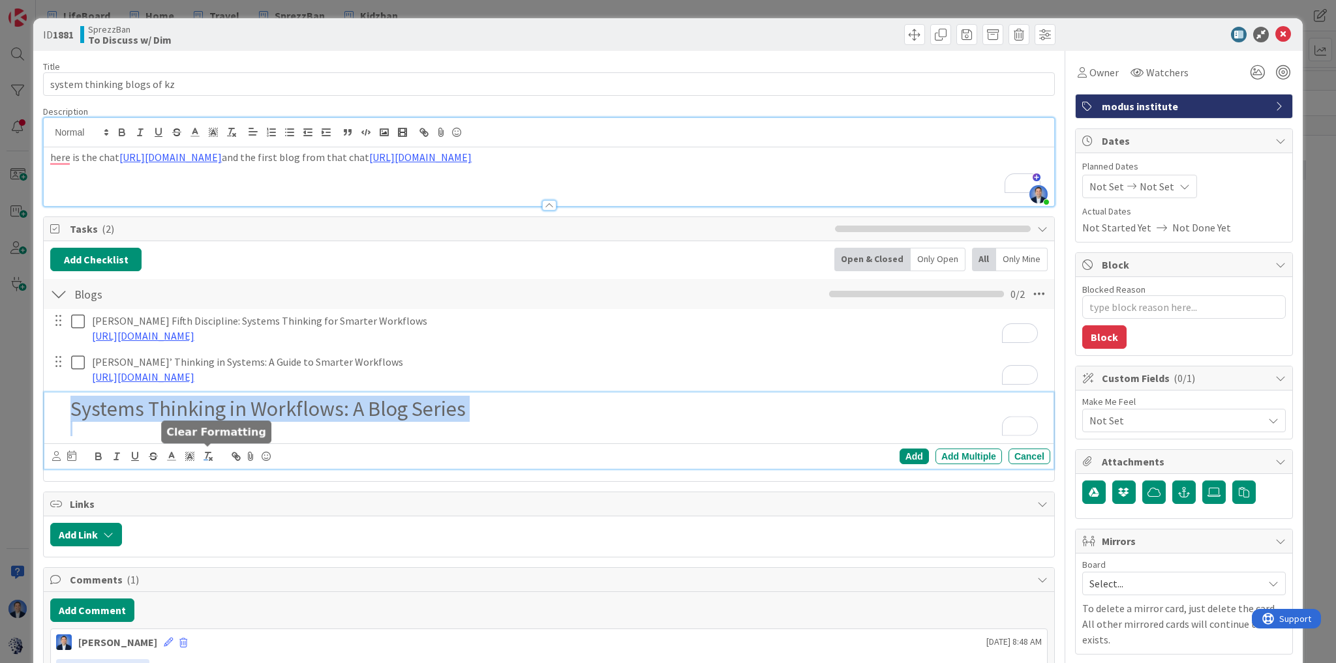
click at [205, 459] on icon "button" at bounding box center [208, 457] width 12 height 12
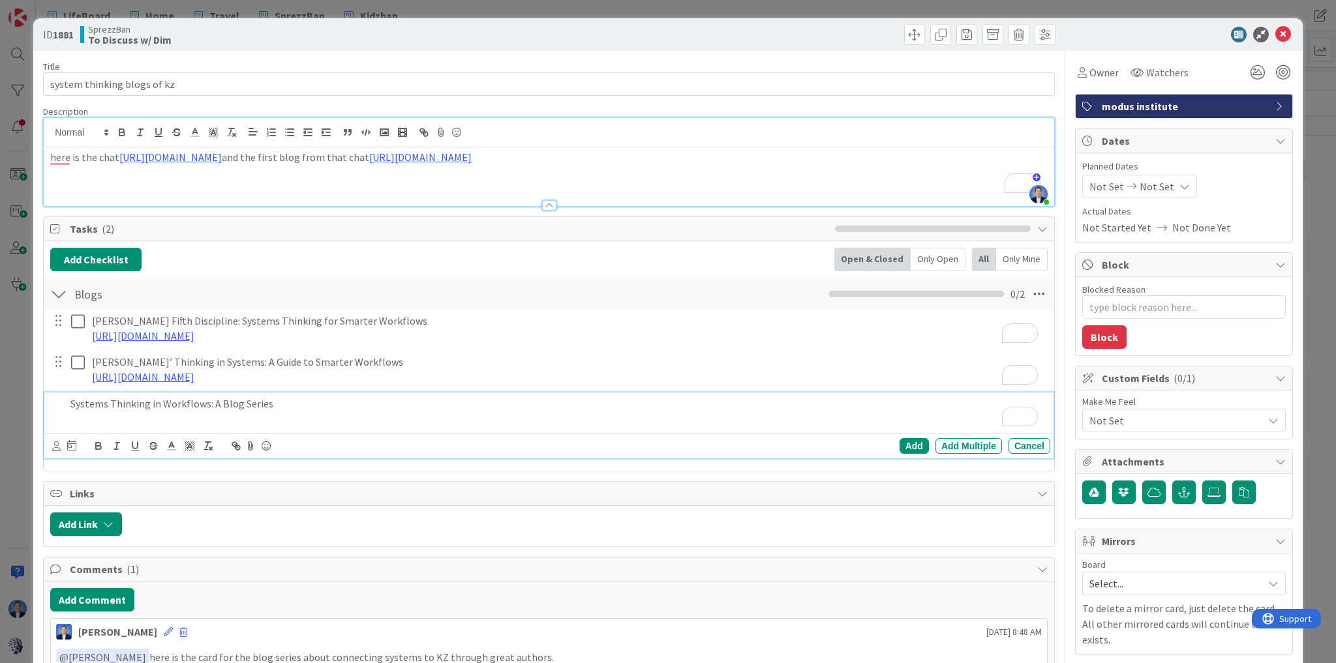
click at [63, 399] on div at bounding box center [58, 411] width 16 height 37
click at [70, 404] on p "Systems Thinking in Workflows: A Blog Series" at bounding box center [557, 404] width 974 height 15
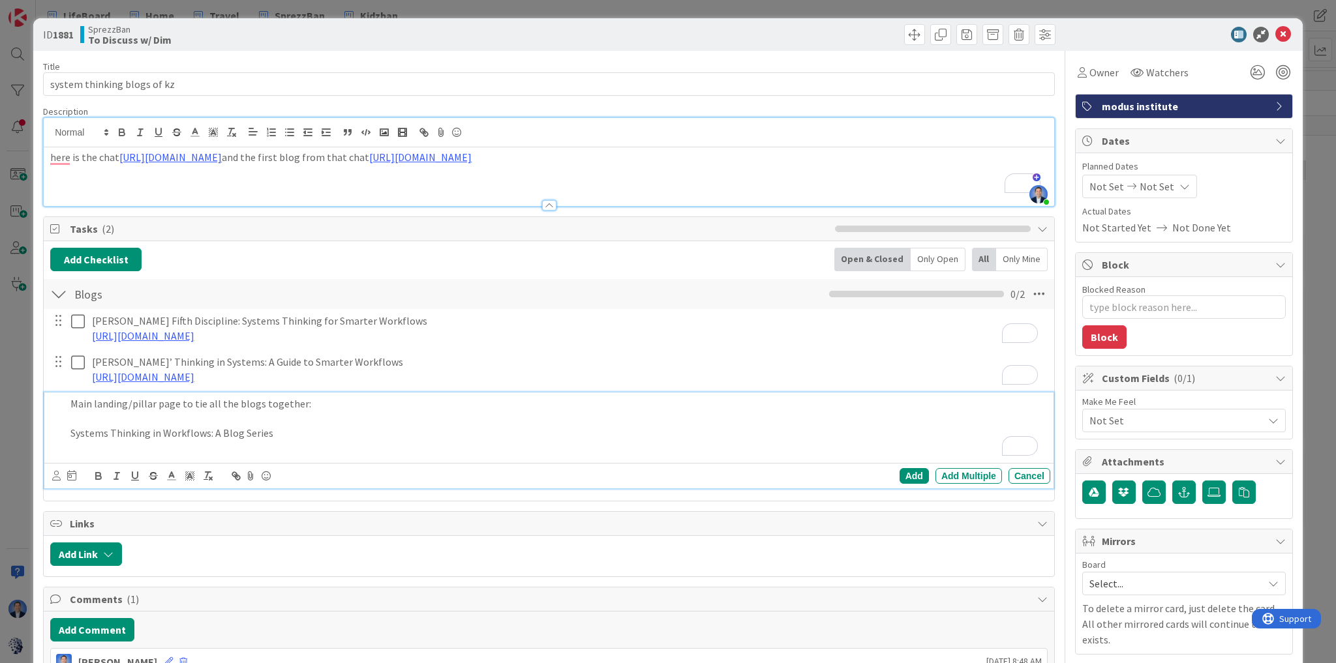
click at [292, 442] on p "To enrich screen reader interactions, please activate Accessibility in Grammarl…" at bounding box center [557, 448] width 974 height 15
click at [287, 433] on p "Systems Thinking in Workflows: A Blog Series" at bounding box center [557, 433] width 974 height 15
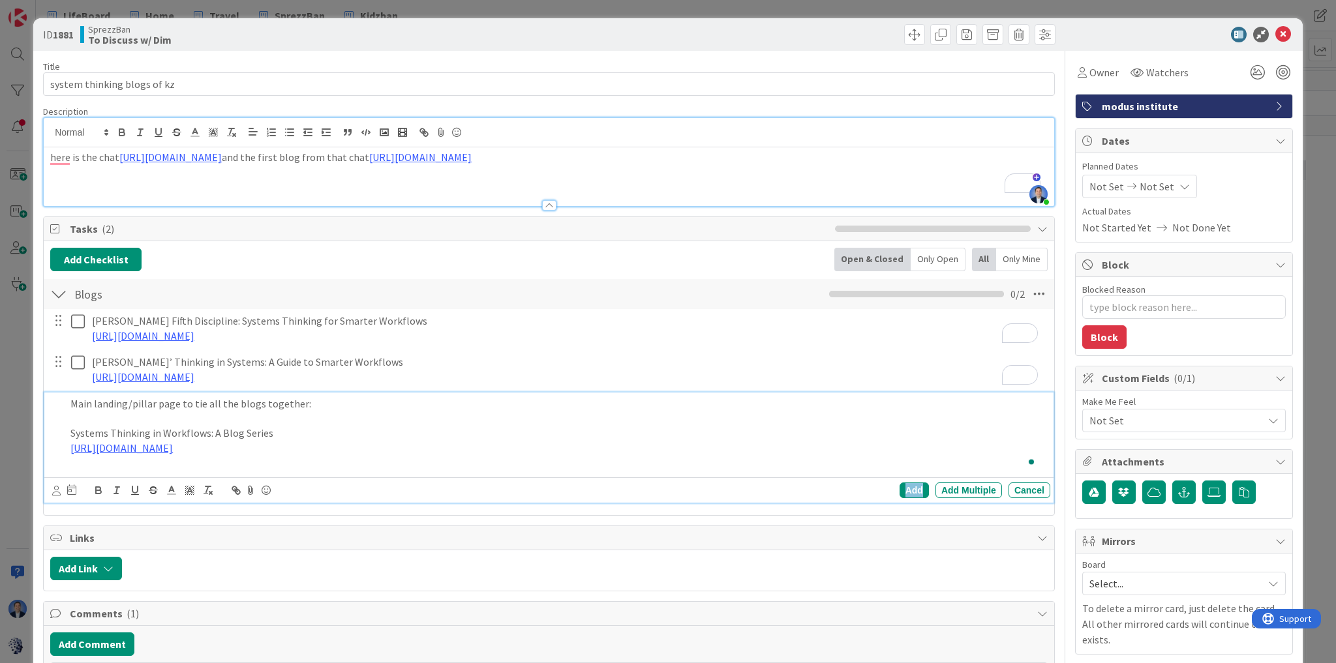
drag, startPoint x: 905, startPoint y: 487, endPoint x: 898, endPoint y: 488, distance: 6.7
click at [905, 487] on div "Add" at bounding box center [913, 491] width 29 height 16
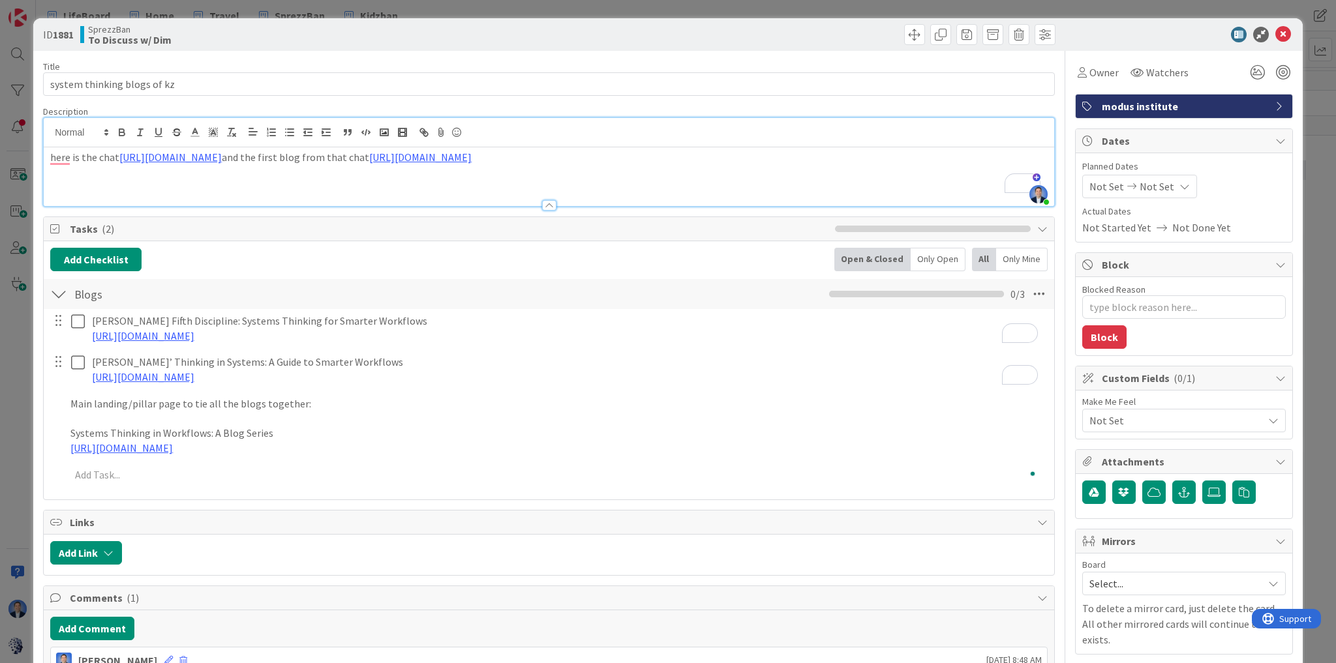
type textarea "x"
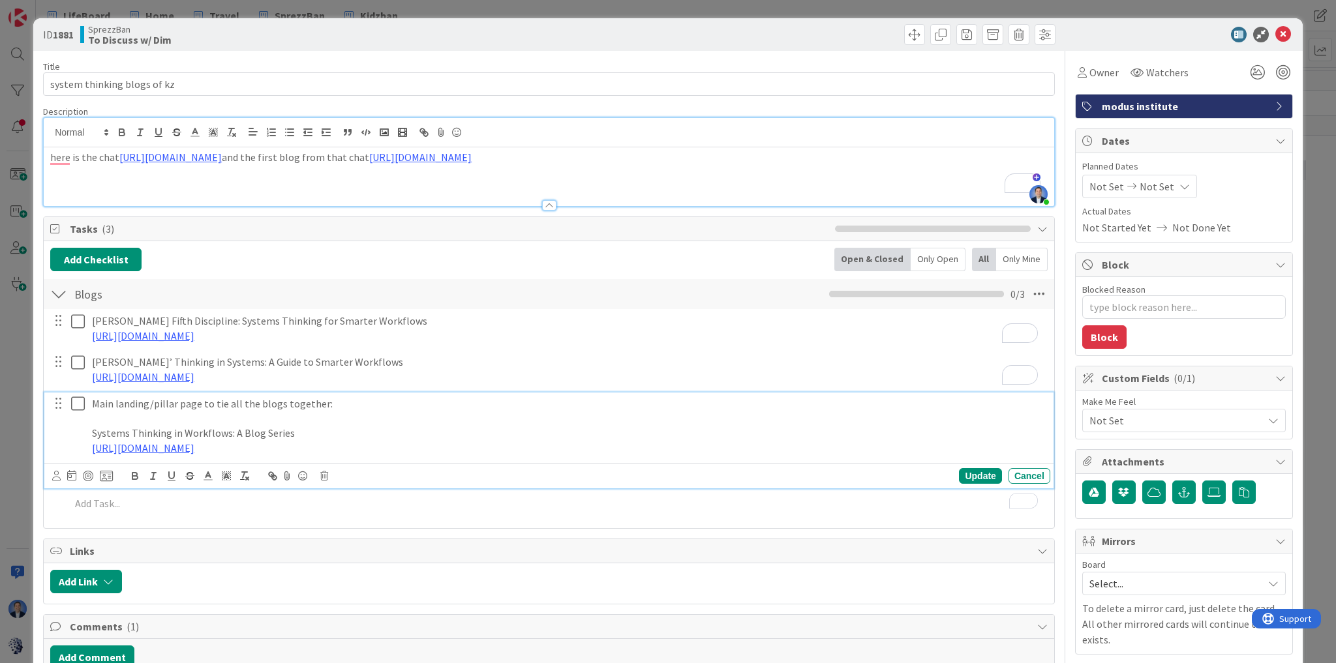
click at [335, 398] on p "Main landing/pillar page to tie all the blogs together:" at bounding box center [568, 404] width 953 height 15
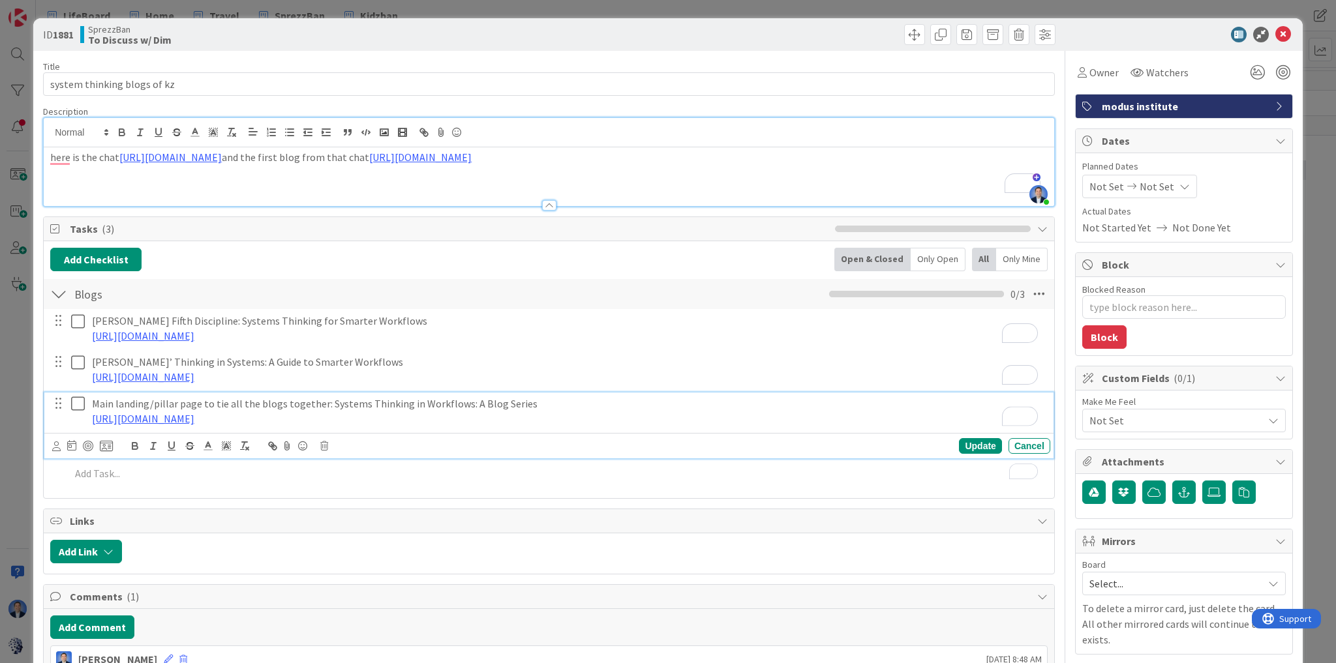
click at [333, 404] on p "Main landing/pillar page to tie all the blogs together: Systems Thinking in Wor…" at bounding box center [568, 404] width 953 height 15
drag, startPoint x: 333, startPoint y: 404, endPoint x: 554, endPoint y: 396, distance: 221.3
click at [554, 397] on p "Main landing/pillar page to tie all the blogs together: Systems Thinking in Wor…" at bounding box center [568, 404] width 953 height 15
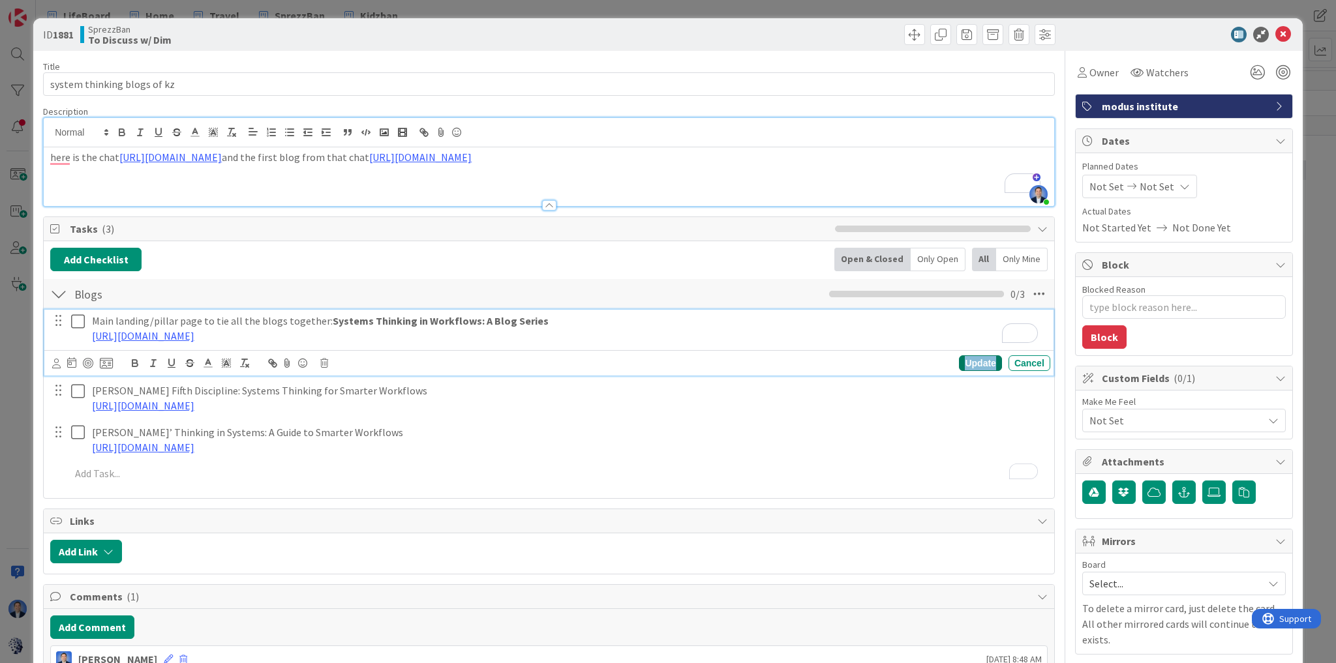
click at [980, 366] on div "Update" at bounding box center [980, 363] width 42 height 16
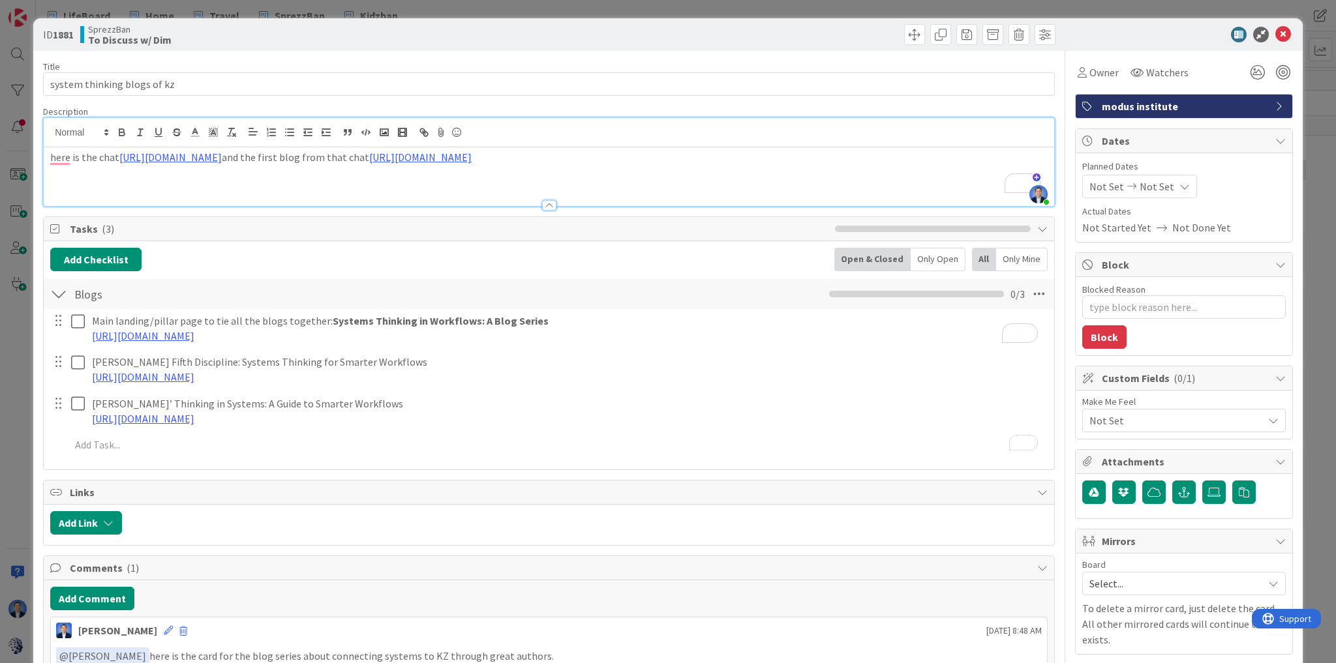
type textarea "x"
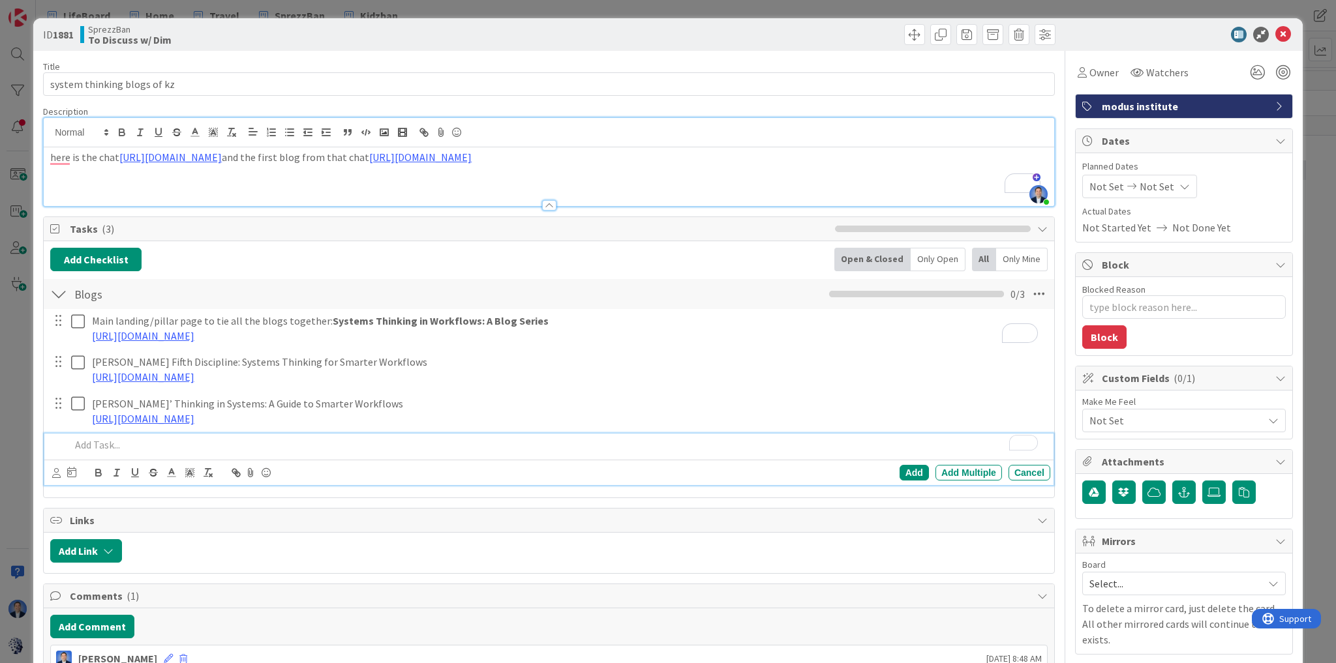
click at [126, 440] on p "To enrich screen reader interactions, please activate Accessibility in Grammarl…" at bounding box center [557, 445] width 974 height 15
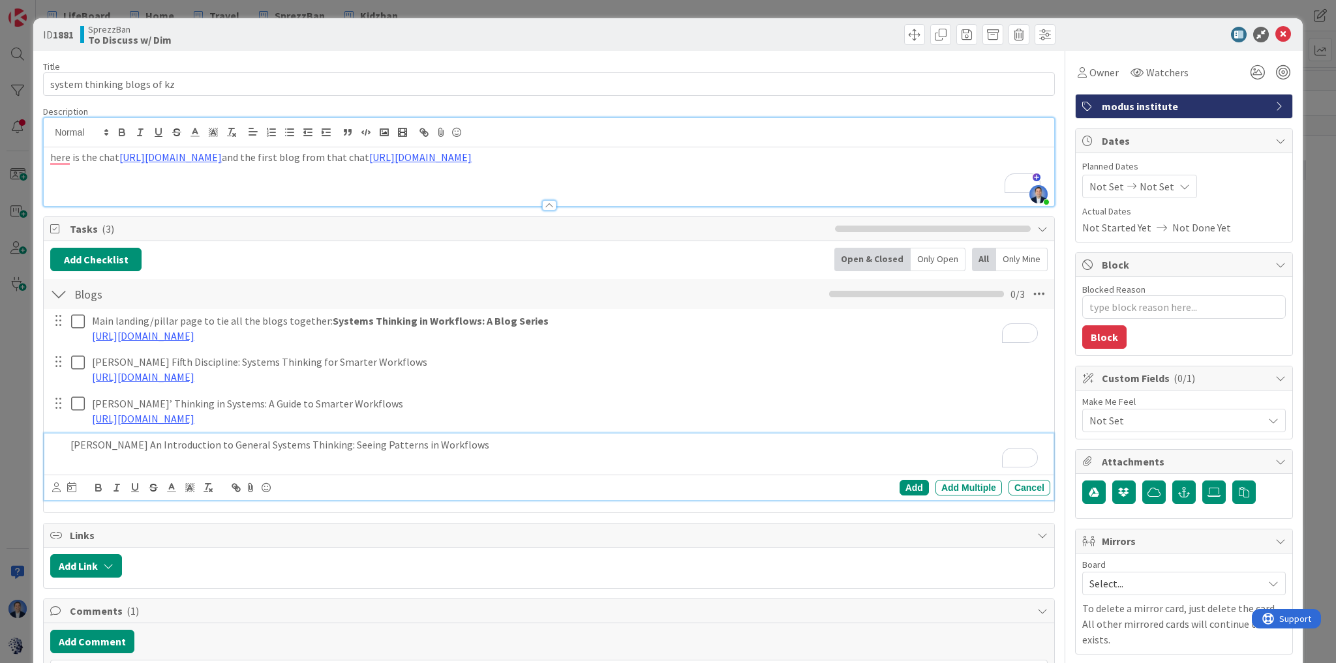
click at [153, 464] on p "To enrich screen reader interactions, please activate Accessibility in Grammarl…" at bounding box center [557, 460] width 974 height 15
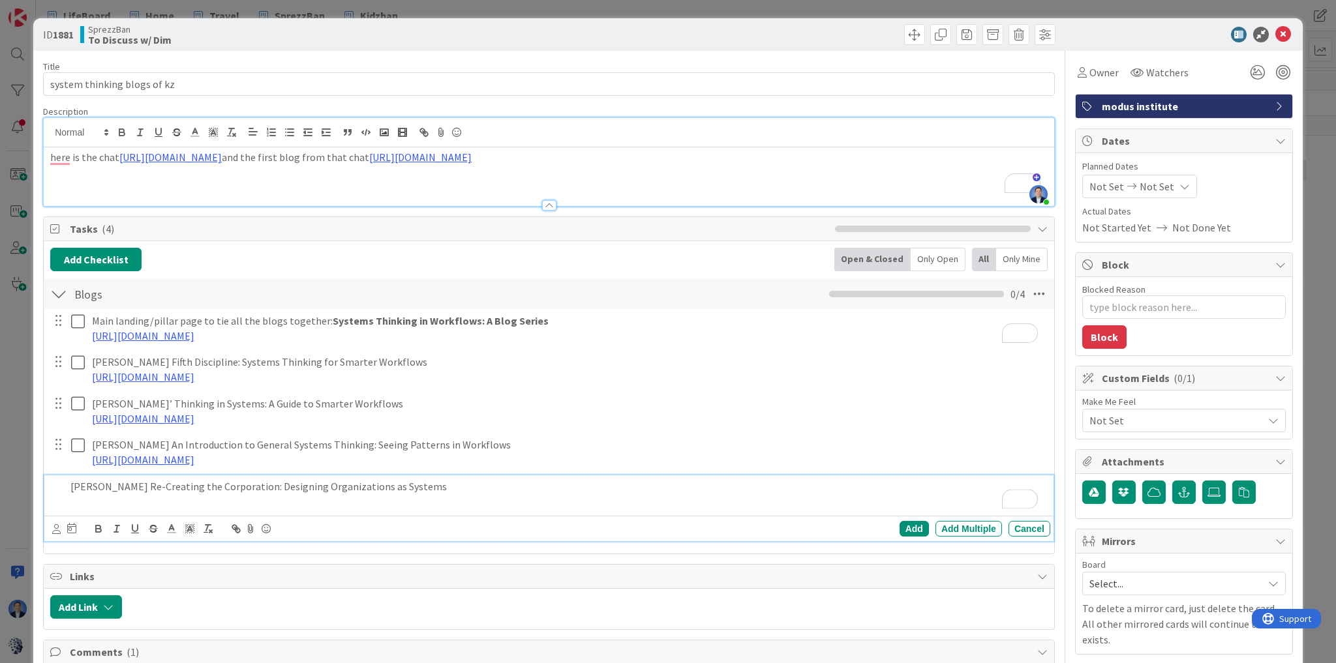
click at [83, 502] on p "To enrich screen reader interactions, please activate Accessibility in Grammarl…" at bounding box center [557, 501] width 974 height 15
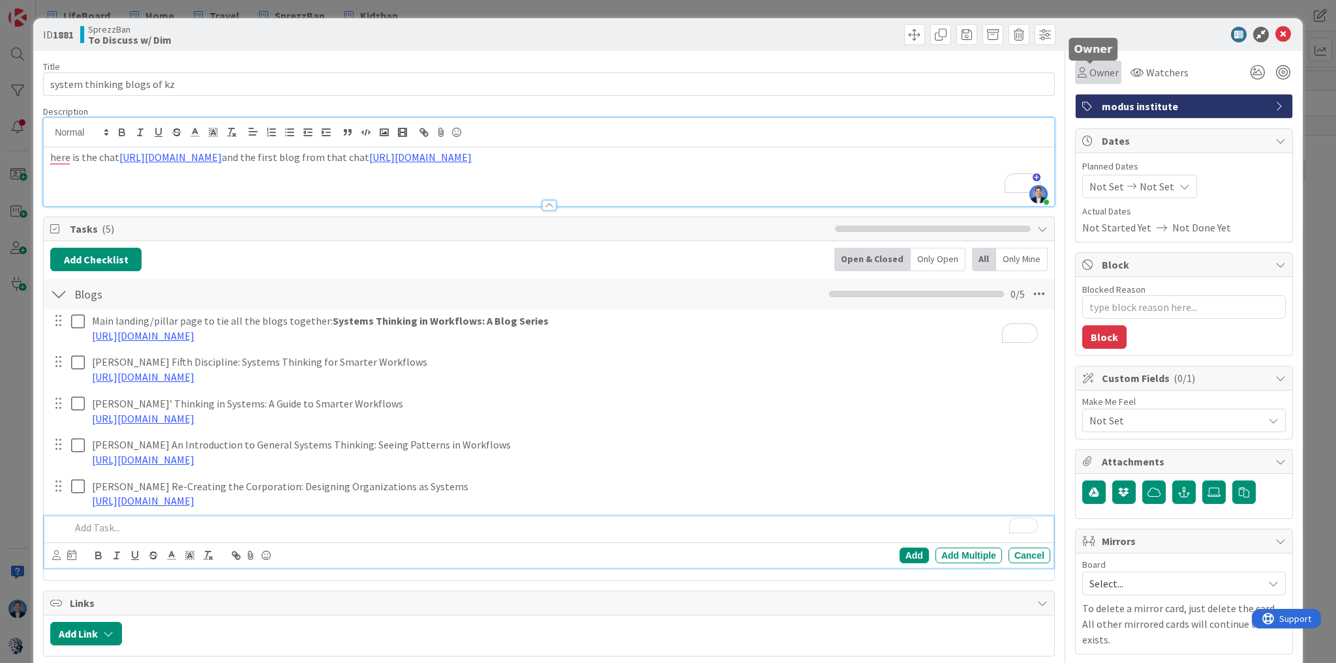
click at [1093, 69] on span "Owner" at bounding box center [1103, 73] width 29 height 16
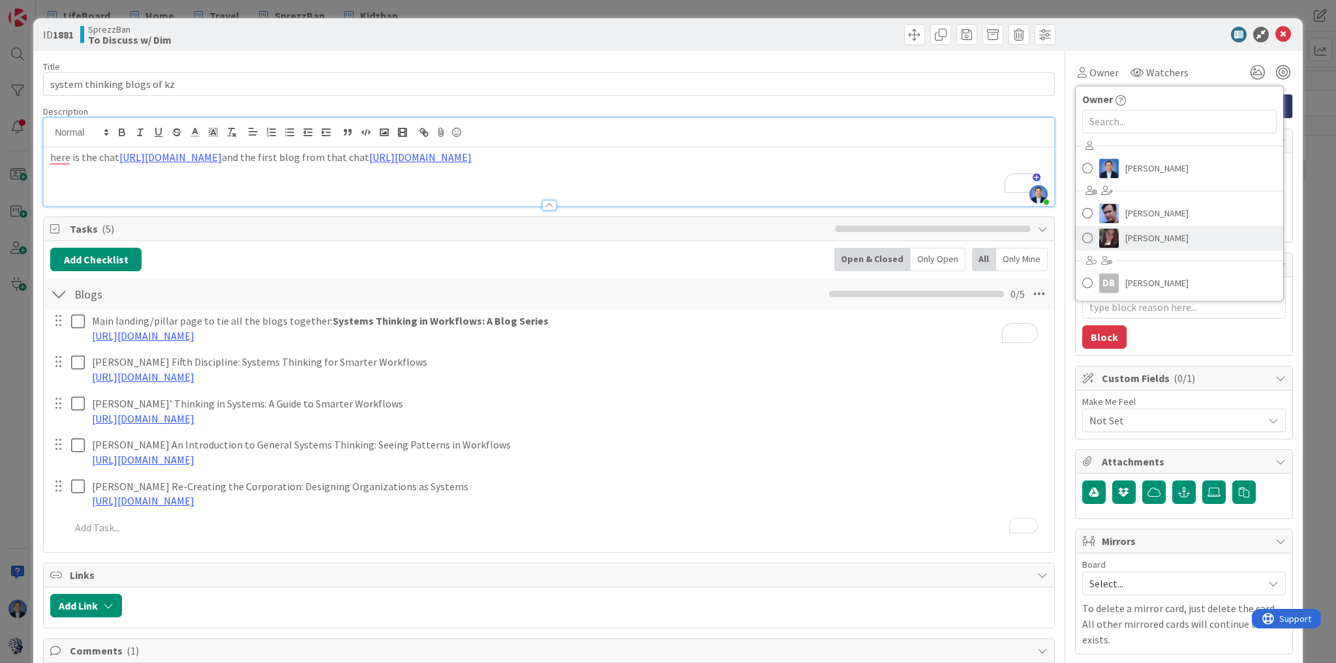
click at [1139, 230] on span "[PERSON_NAME]" at bounding box center [1156, 238] width 63 height 20
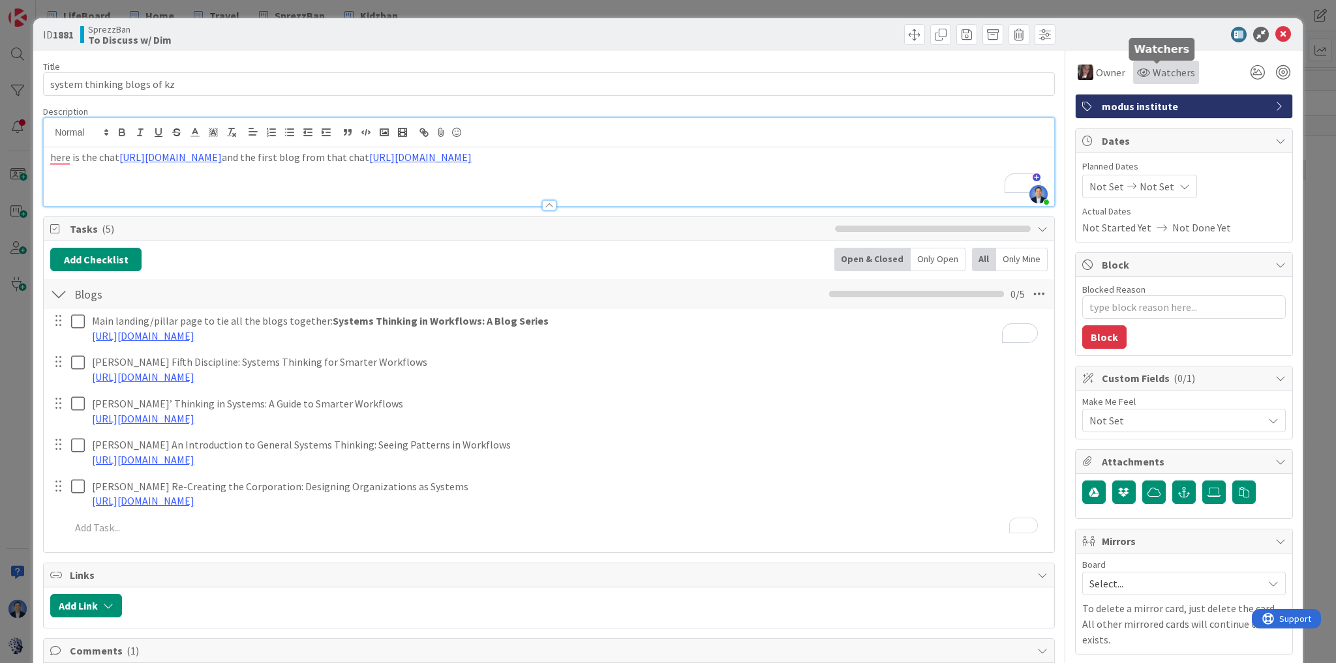
click at [1156, 76] on span "Watchers" at bounding box center [1174, 73] width 42 height 16
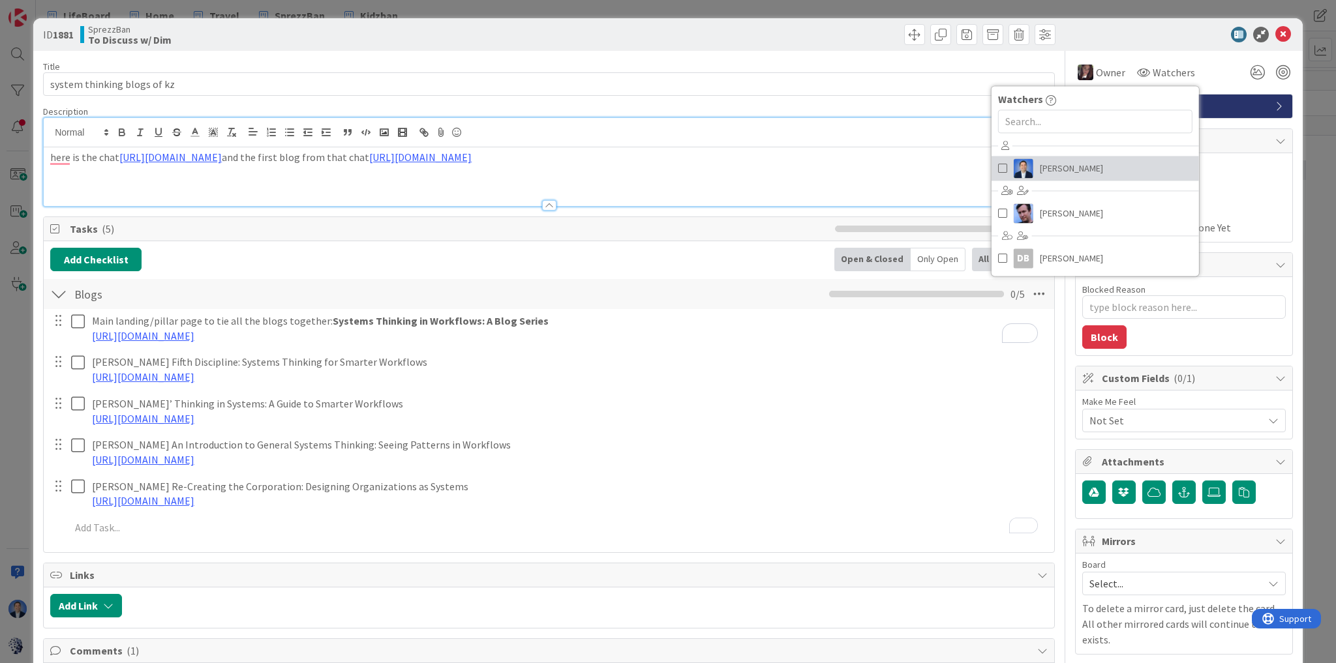
drag, startPoint x: 1107, startPoint y: 173, endPoint x: 1135, endPoint y: 151, distance: 35.4
click at [1106, 172] on link "[PERSON_NAME]" at bounding box center [1094, 168] width 207 height 25
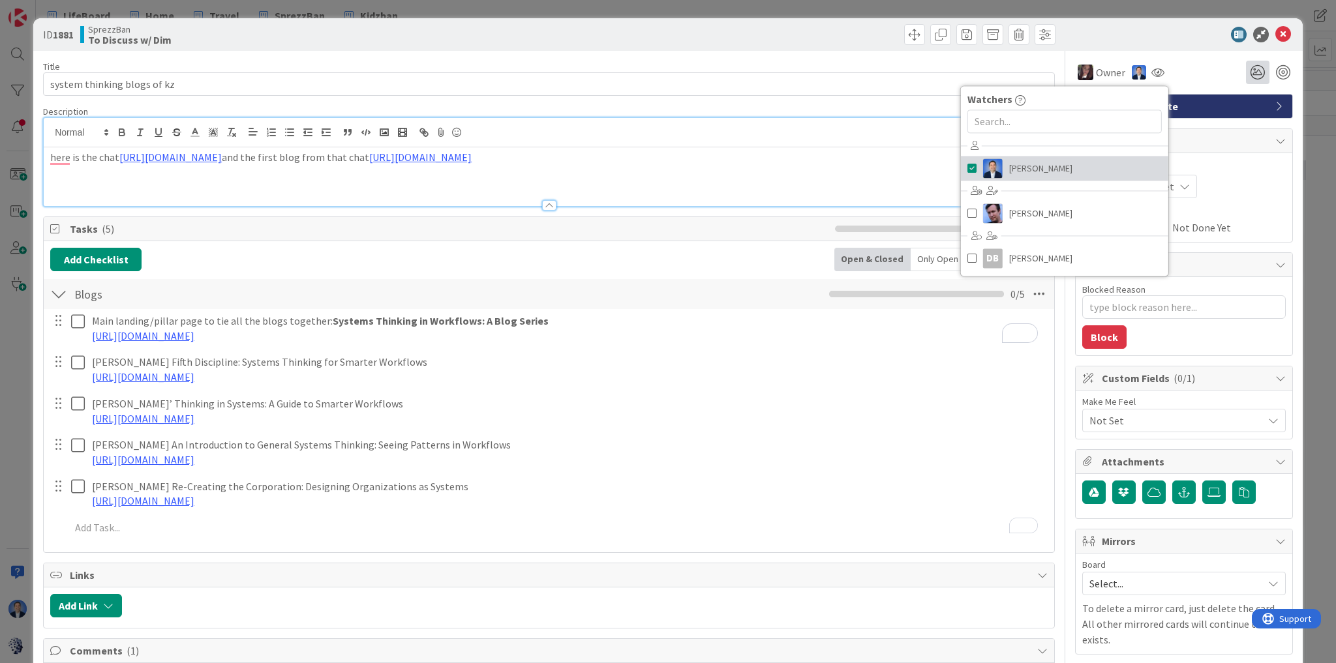
type textarea "x"
click at [1275, 31] on icon at bounding box center [1283, 35] width 16 height 16
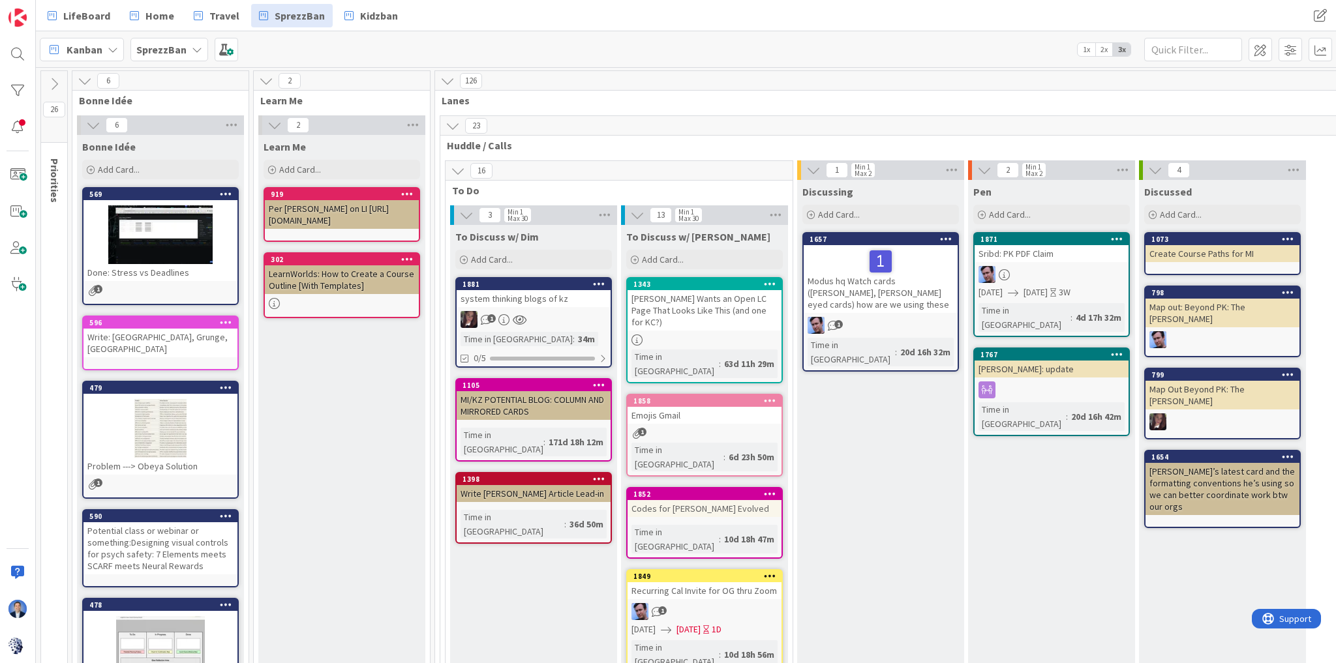
click at [597, 284] on icon at bounding box center [599, 283] width 12 height 9
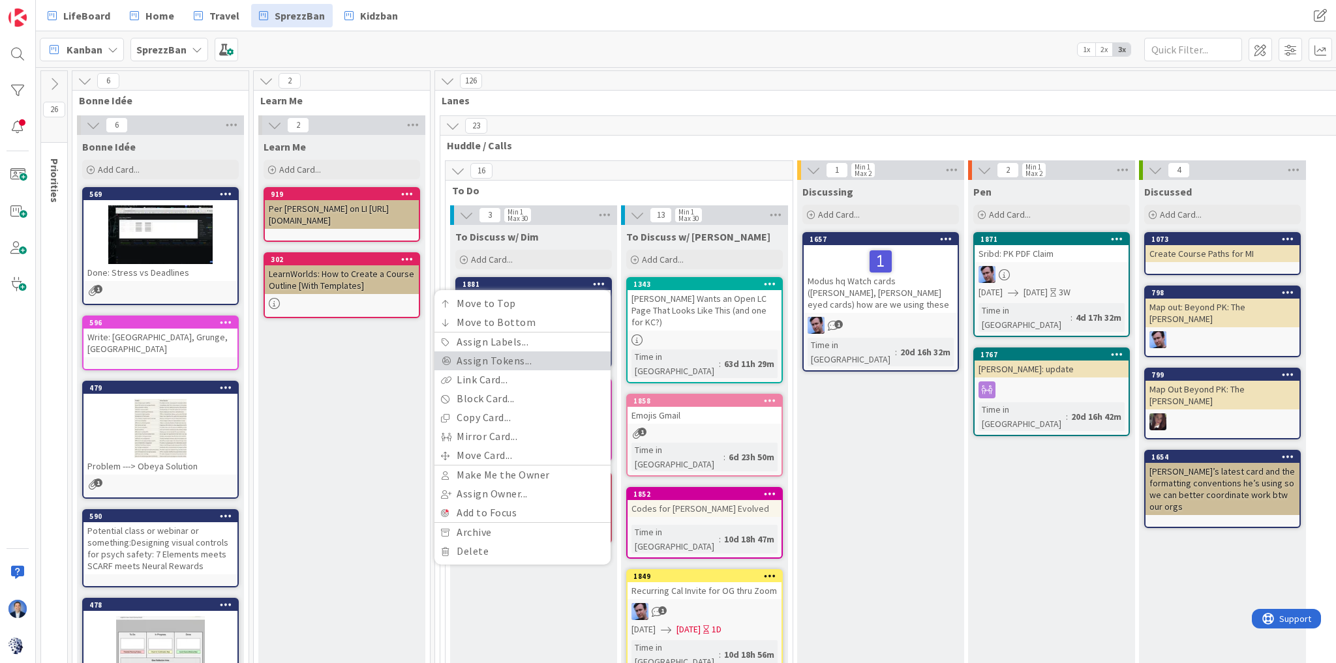
click at [561, 355] on link "Assign Tokens..." at bounding box center [522, 361] width 176 height 19
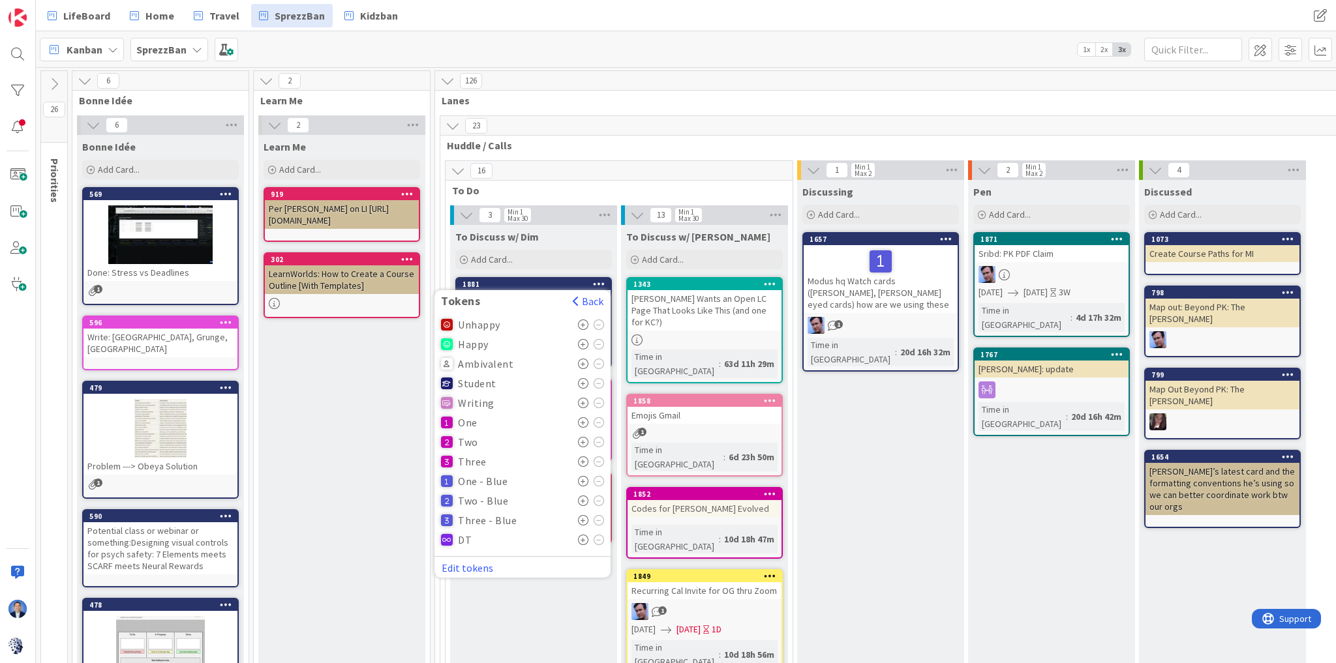
click at [582, 402] on icon at bounding box center [583, 403] width 11 height 10
click at [581, 342] on icon at bounding box center [583, 344] width 11 height 10
click at [583, 421] on icon at bounding box center [583, 422] width 11 height 10
click at [580, 476] on icon at bounding box center [583, 481] width 11 height 10
click at [702, 79] on div "126" at bounding box center [1212, 81] width 1554 height 20
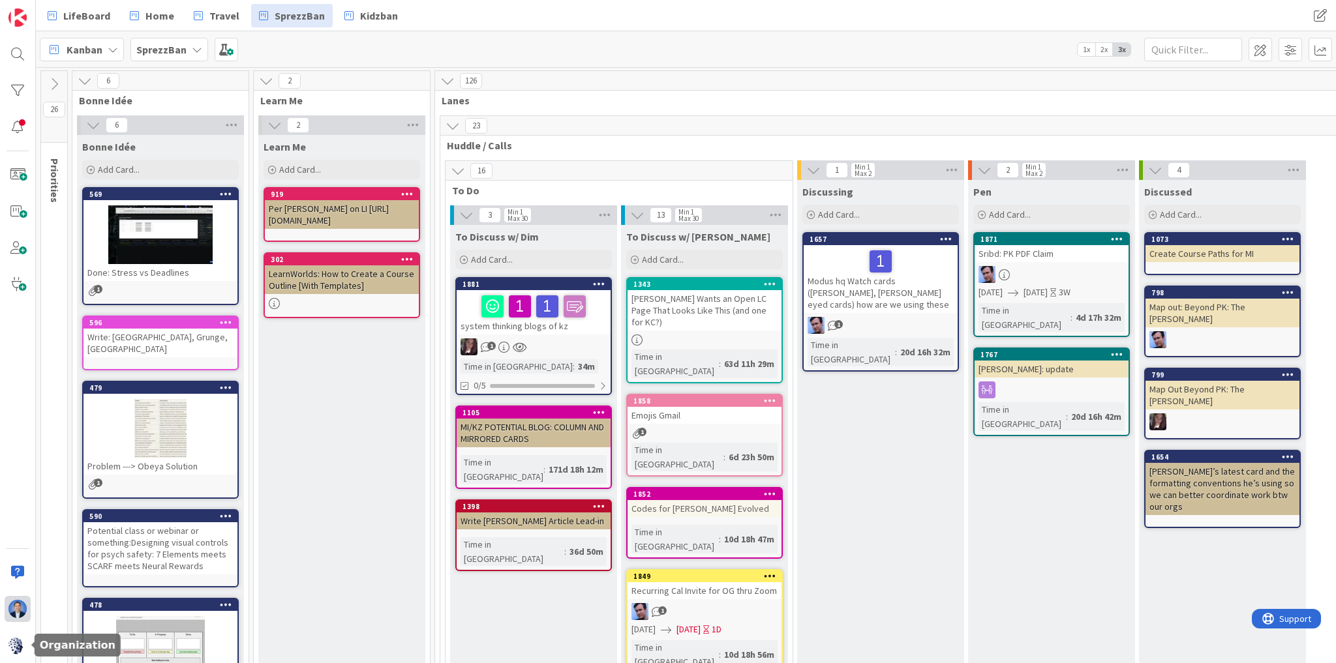
drag, startPoint x: 11, startPoint y: 653, endPoint x: 21, endPoint y: 603, distance: 50.5
click at [11, 653] on div at bounding box center [18, 646] width 26 height 26
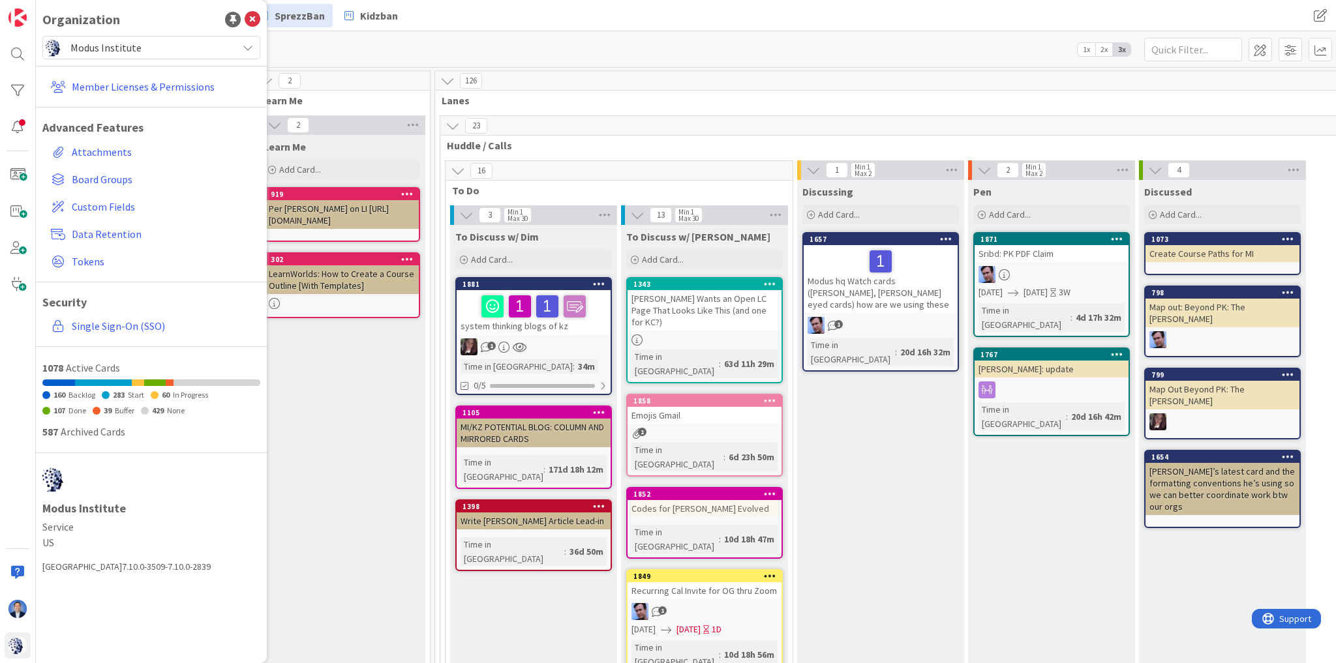
click at [111, 42] on span "Modus Institute" at bounding box center [150, 47] width 160 height 18
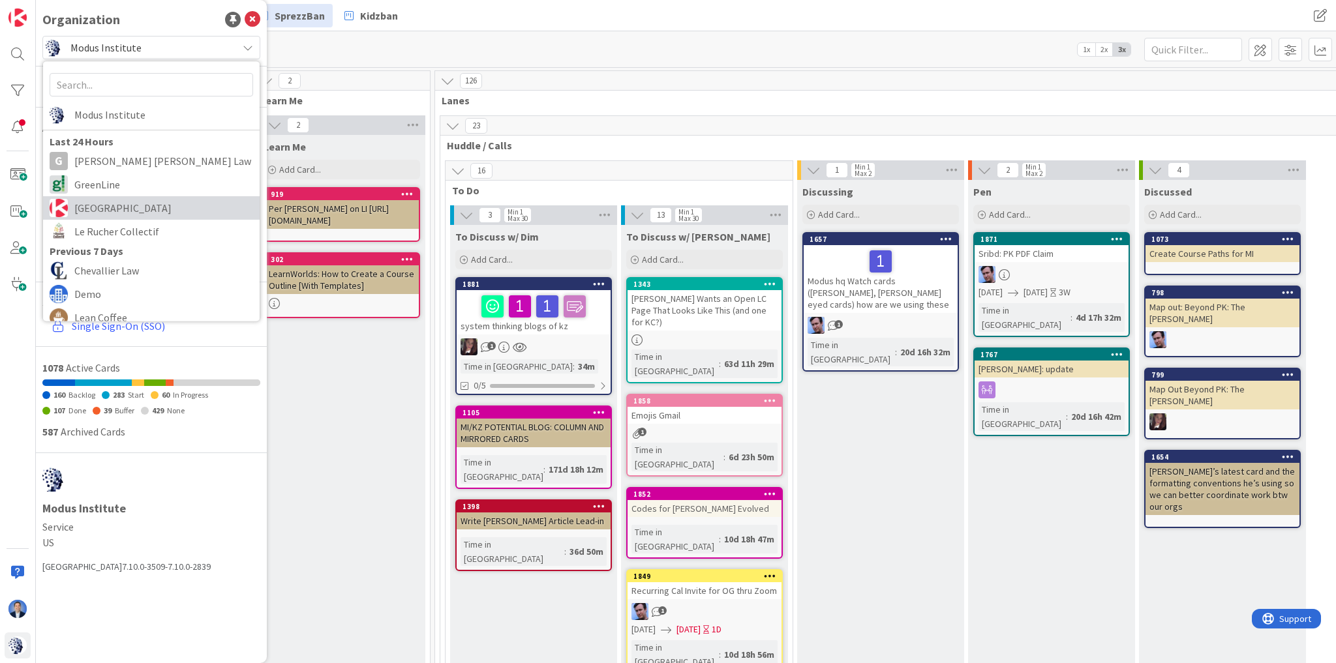
click at [111, 203] on span "Kanban Zone" at bounding box center [163, 208] width 179 height 20
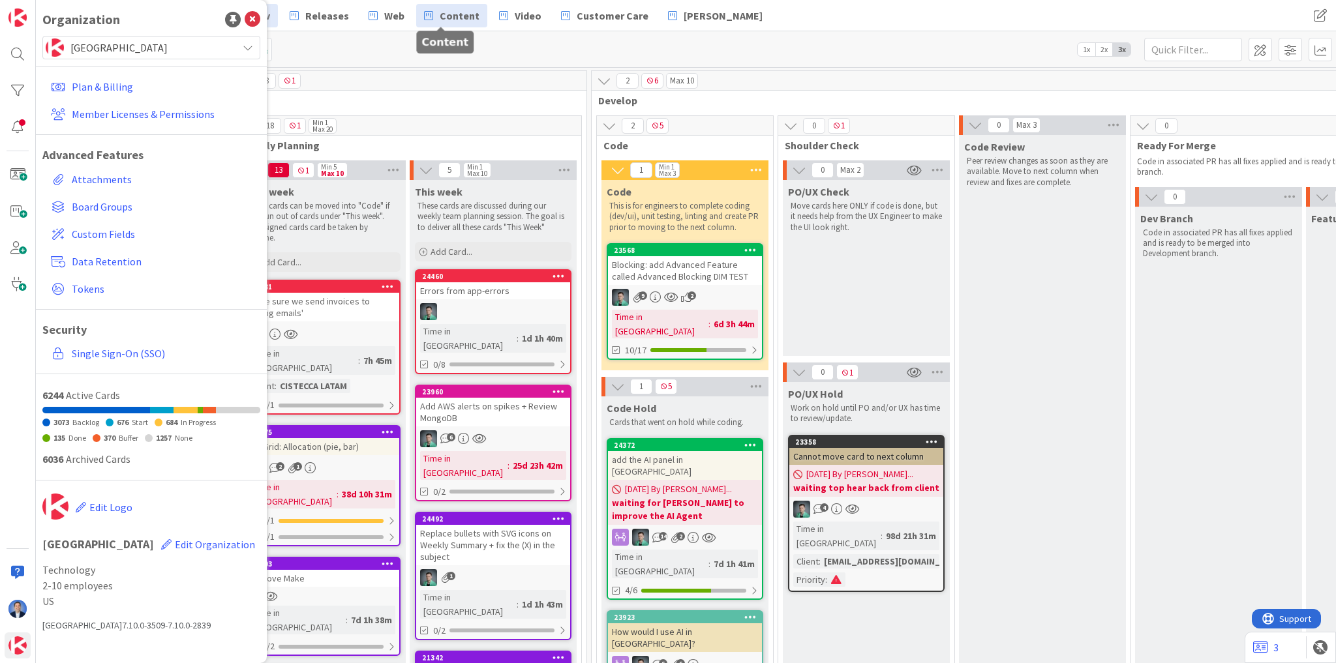
click at [457, 18] on span "Content" at bounding box center [460, 16] width 40 height 16
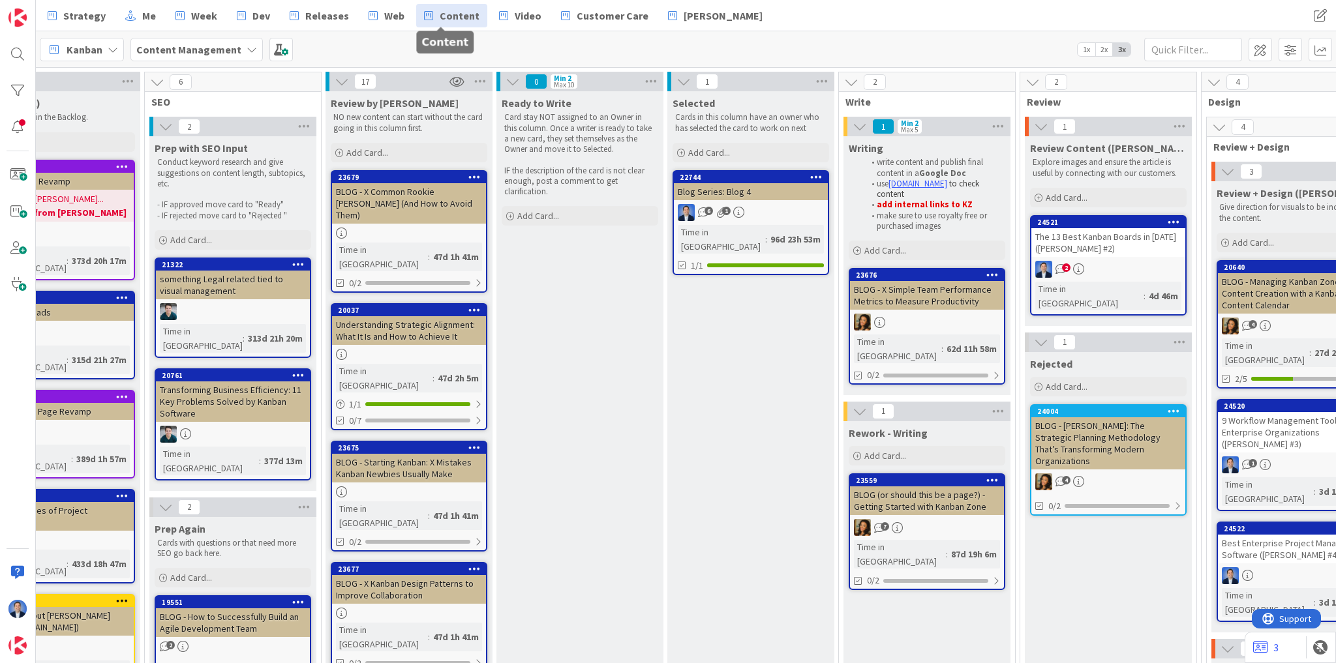
scroll to position [104, 83]
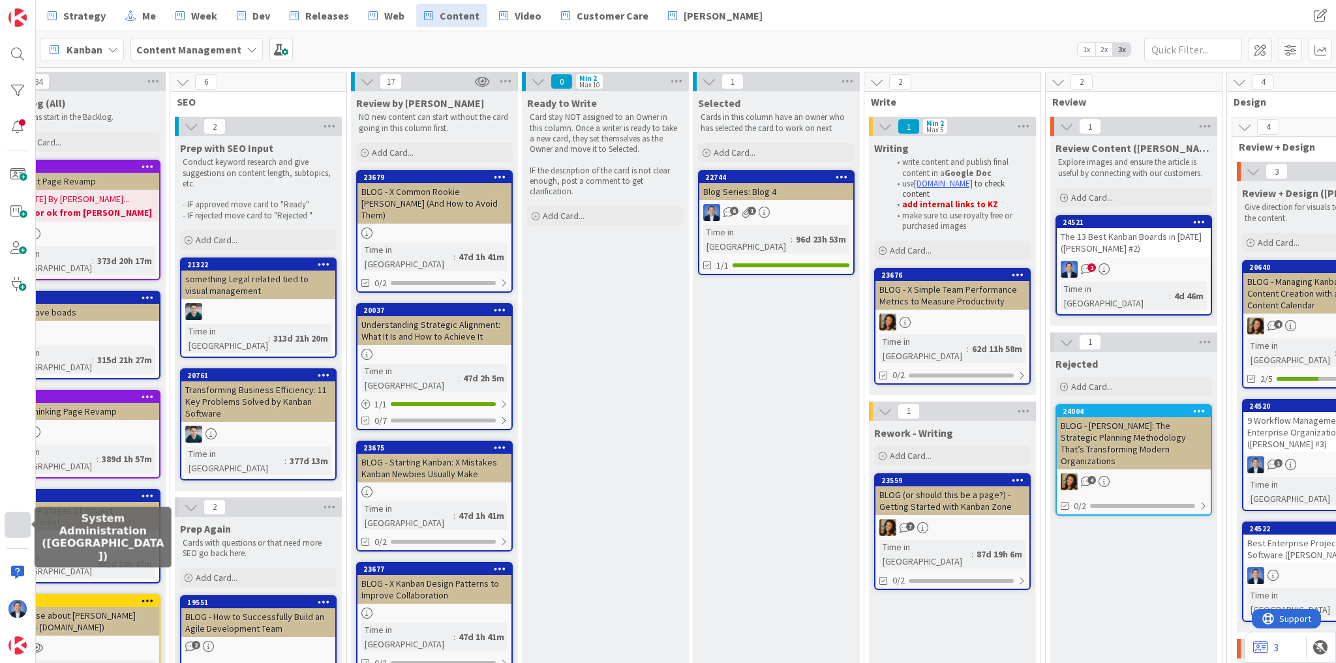
click at [9, 527] on div at bounding box center [18, 525] width 26 height 26
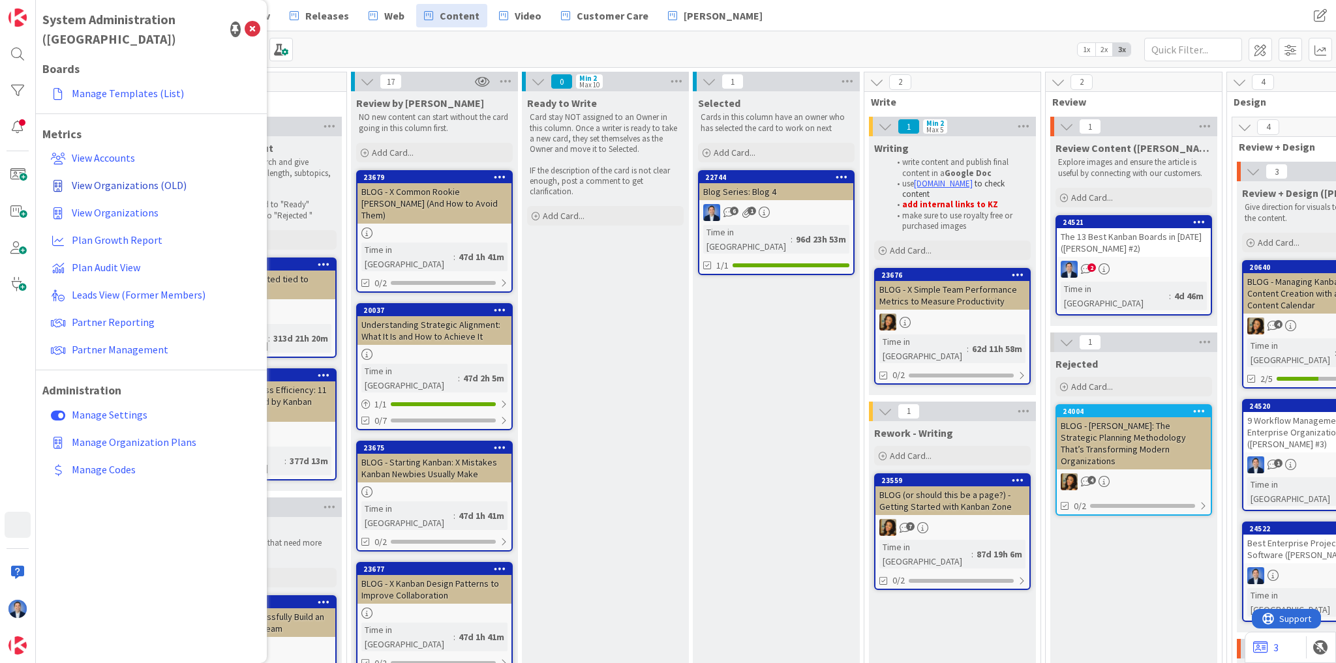
click at [125, 179] on span "View Organizations (OLD)" at bounding box center [129, 185] width 115 height 13
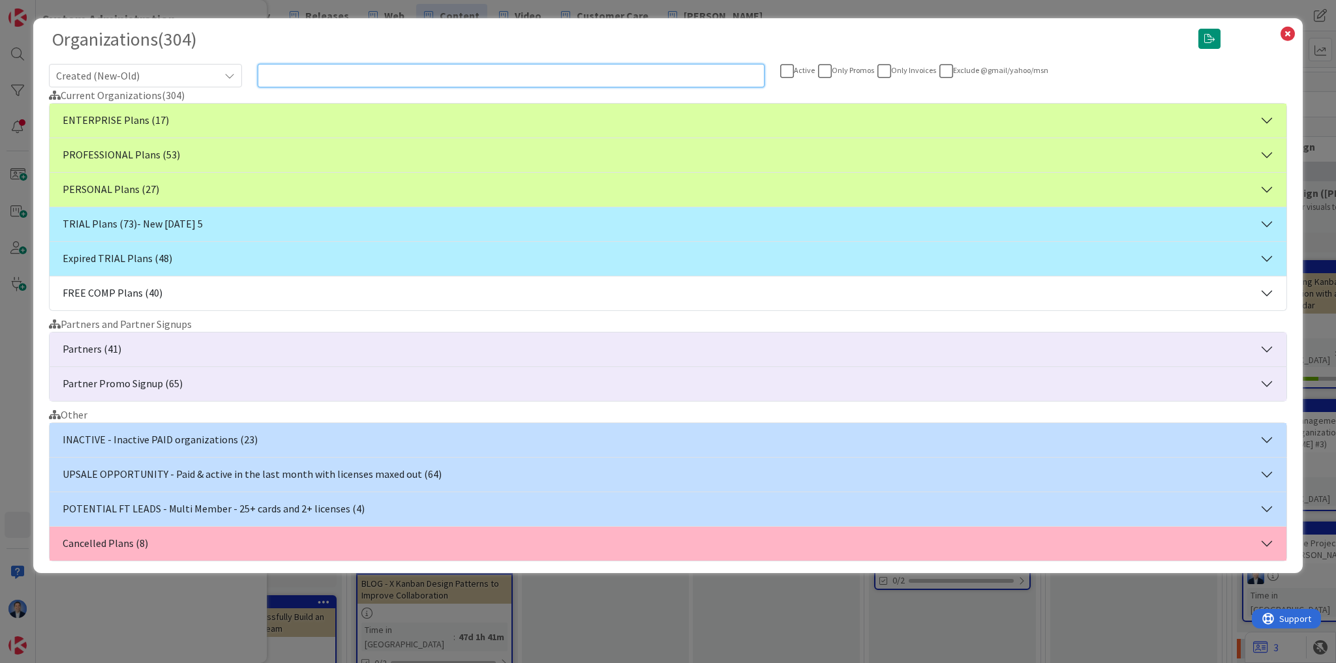
click at [350, 74] on input "text" at bounding box center [511, 75] width 507 height 23
paste input "Simon Kolderie"
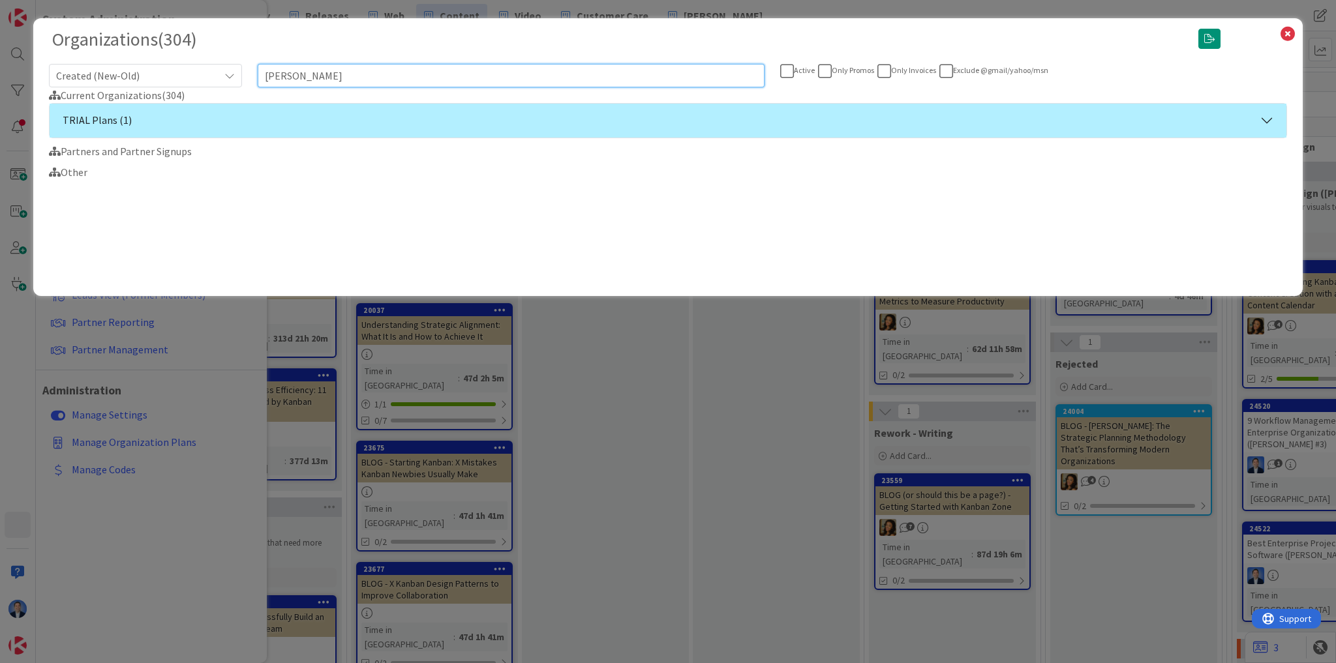
type input "Simon Kolderie"
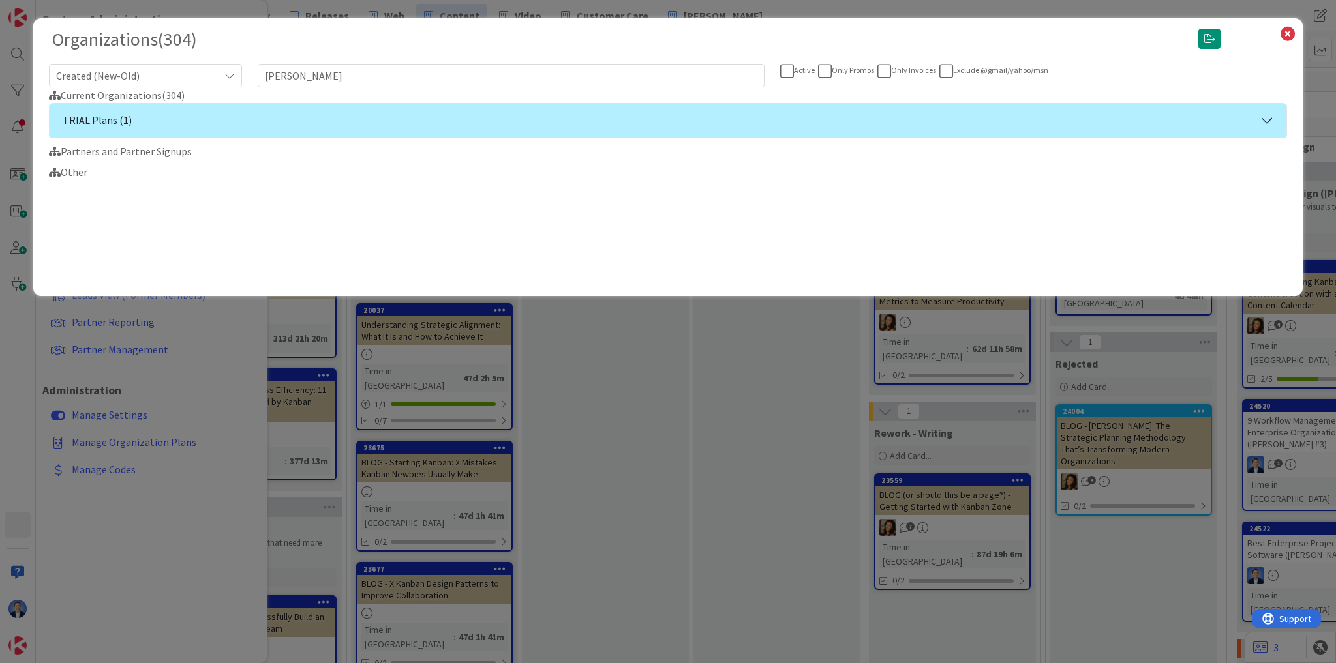
click at [247, 123] on button "TRIAL Plans (1)" at bounding box center [668, 121] width 1237 height 34
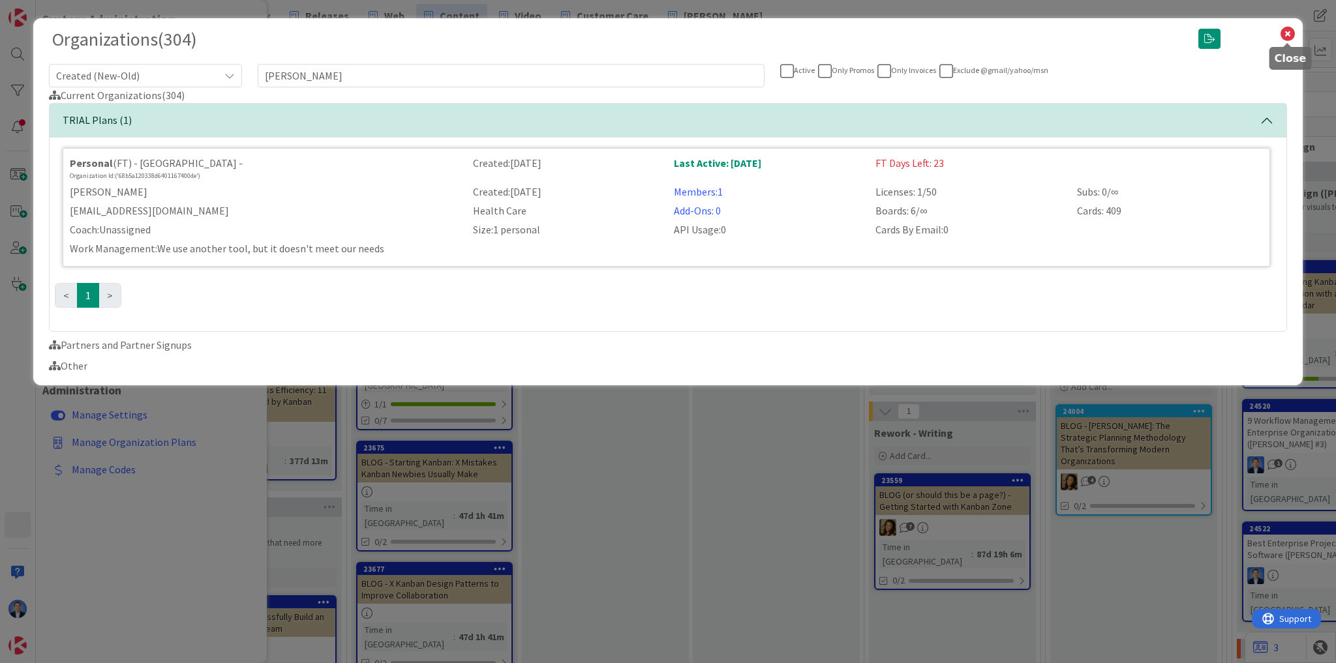
click at [1287, 35] on icon at bounding box center [1287, 34] width 17 height 18
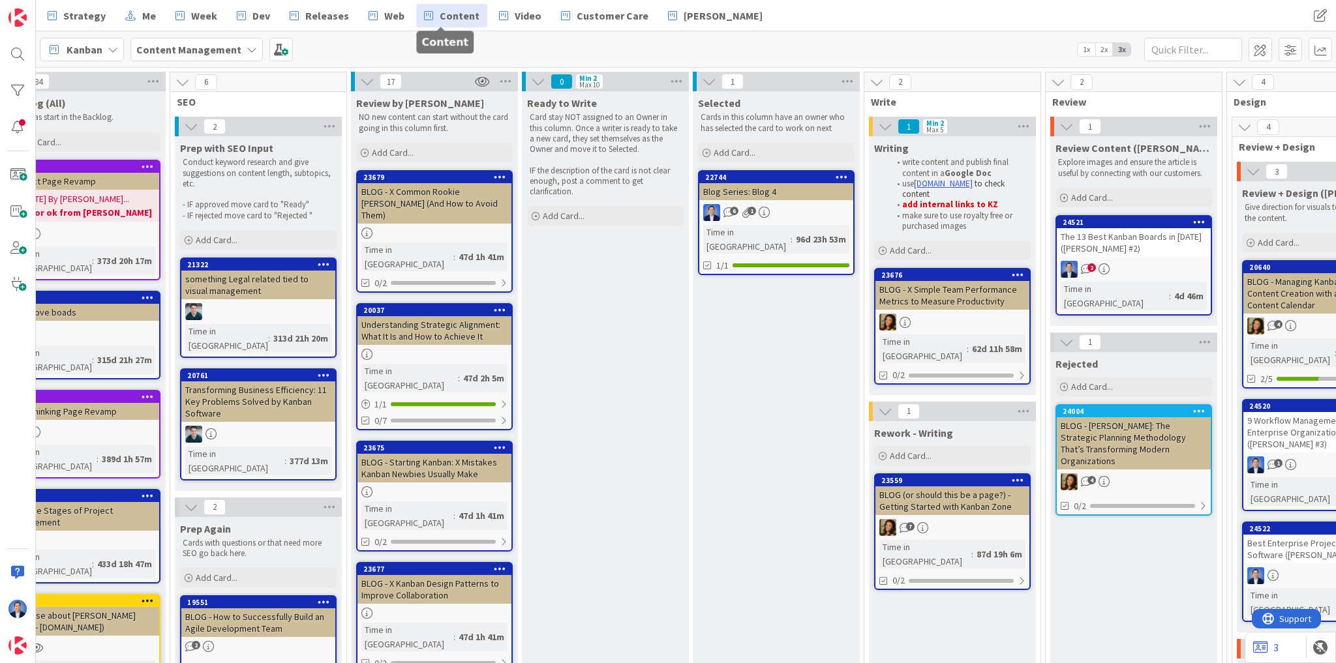
click at [444, 14] on span "Content" at bounding box center [460, 16] width 40 height 16
click at [282, 48] on span at bounding box center [280, 49] width 23 height 23
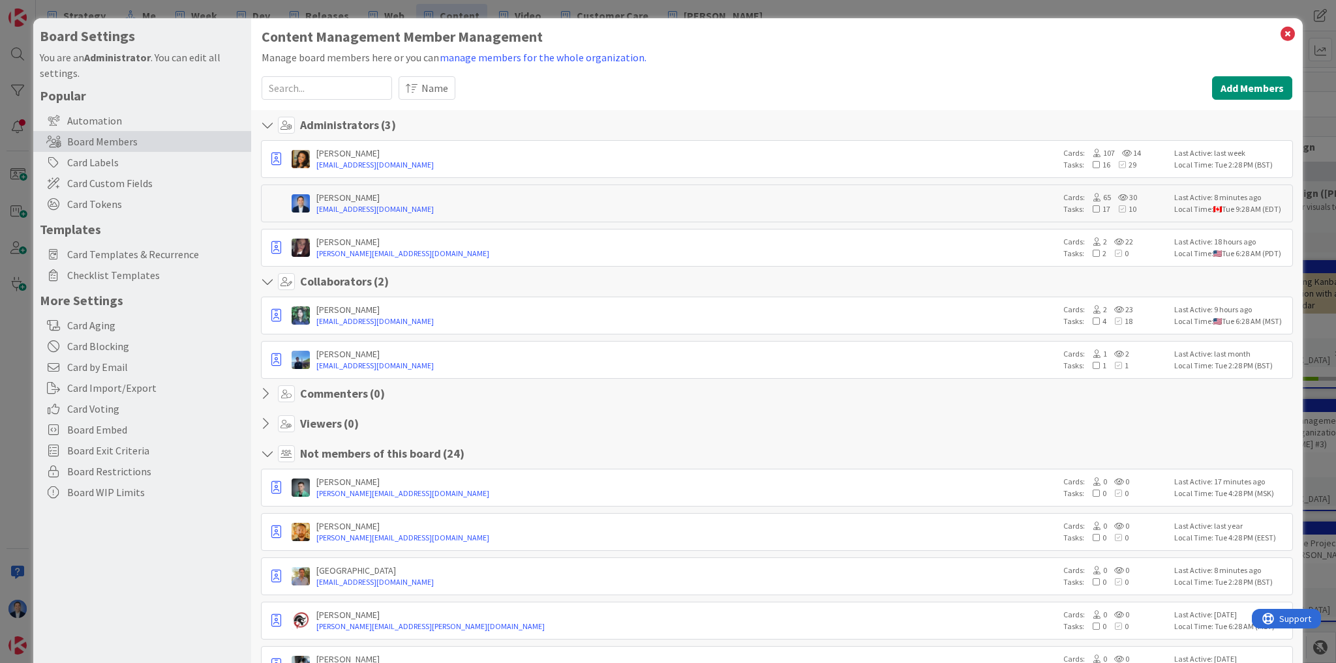
click at [332, 82] on input at bounding box center [327, 87] width 130 height 23
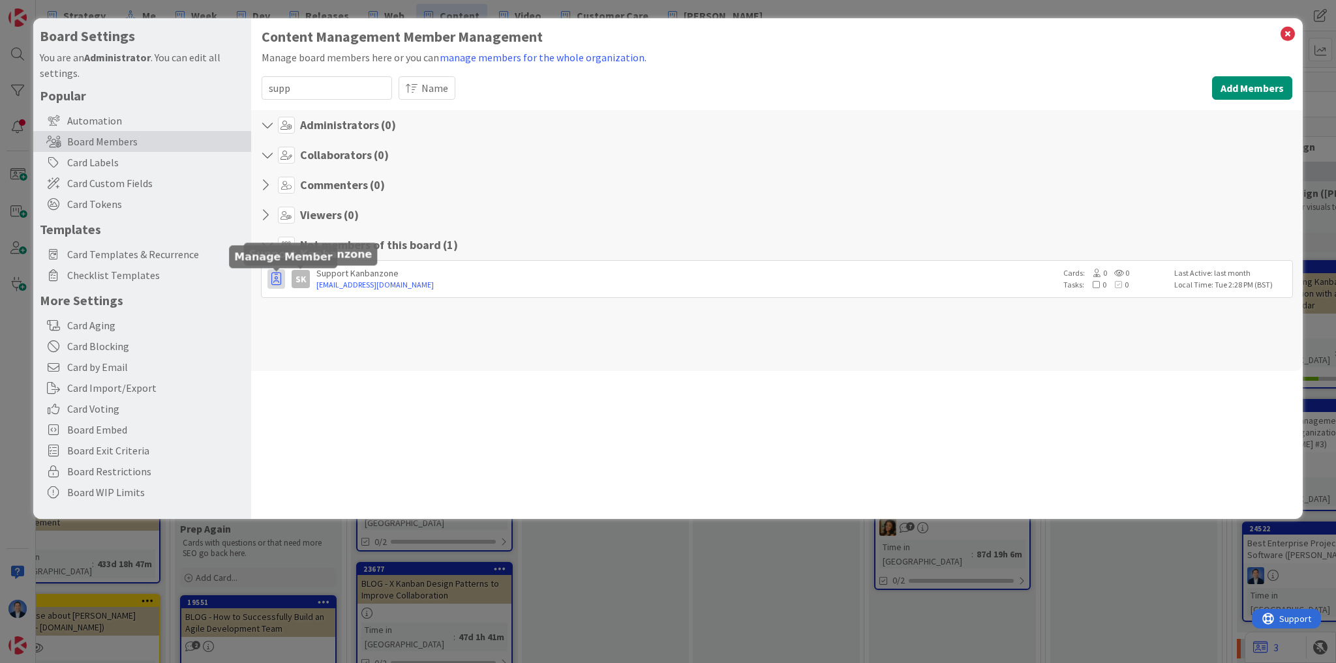
type input "supp"
click at [270, 277] on button "button" at bounding box center [276, 279] width 18 height 20
click at [320, 304] on p "Promote to Admin" at bounding box center [340, 307] width 91 height 9
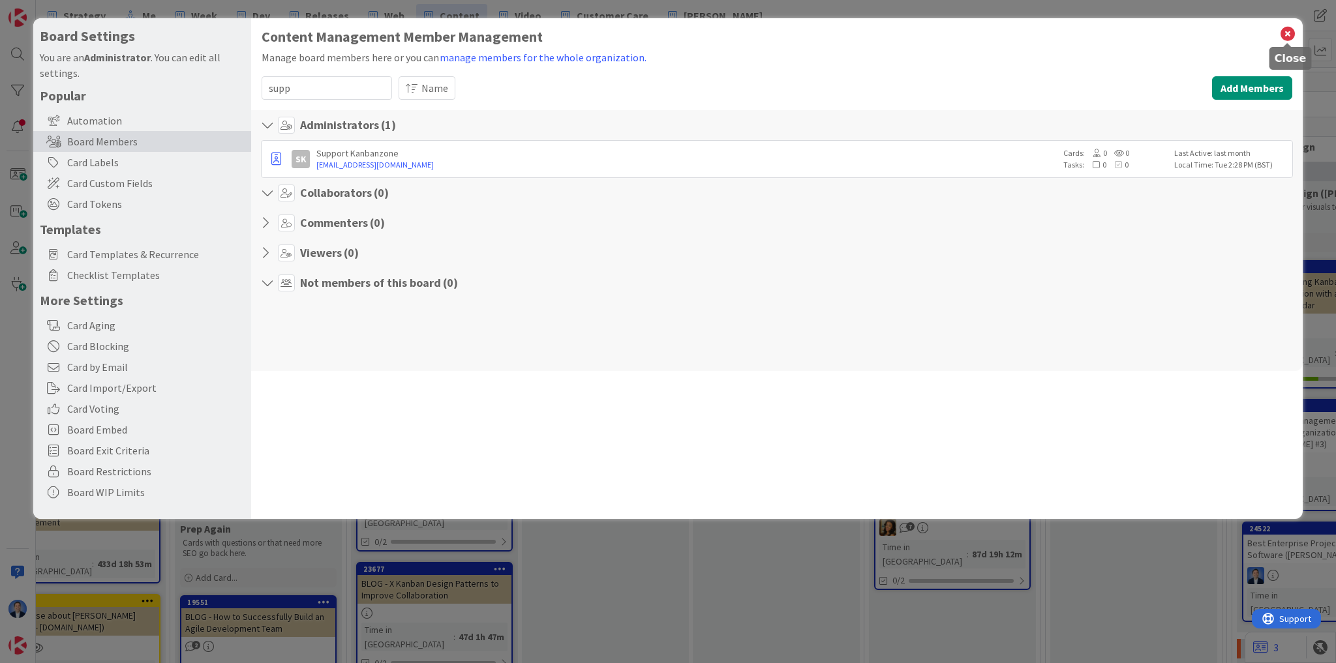
click at [1287, 33] on icon at bounding box center [1287, 34] width 17 height 18
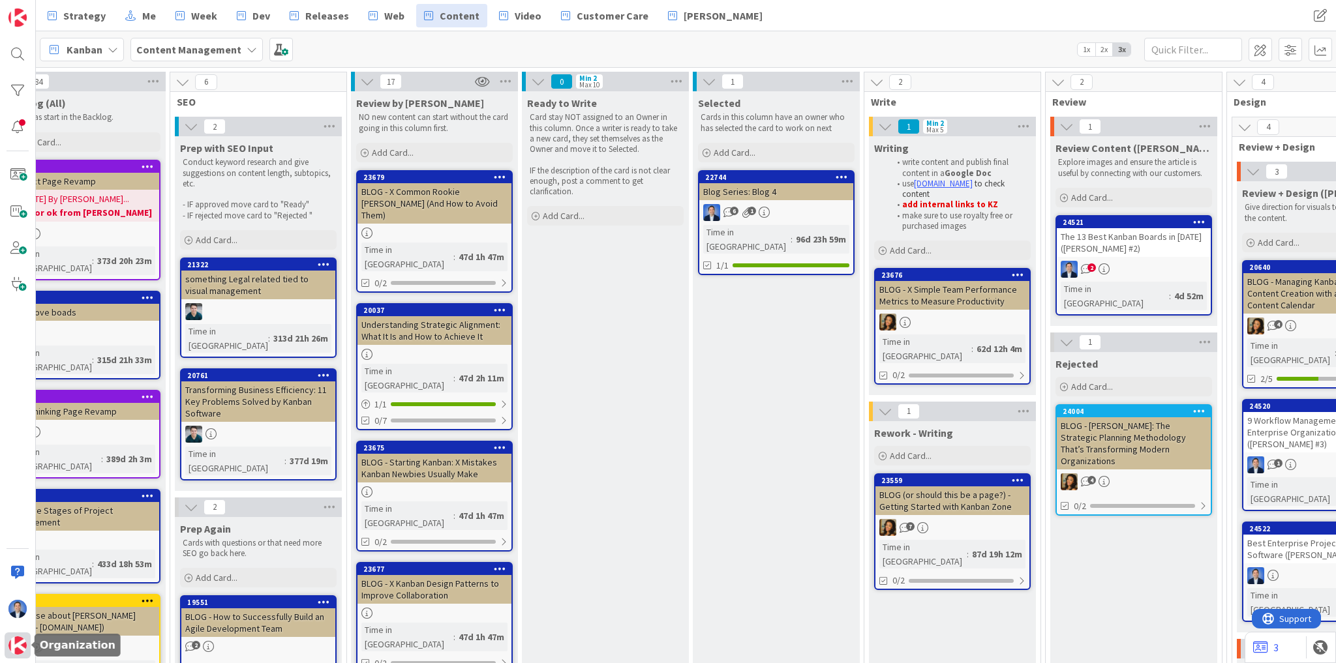
drag, startPoint x: 13, startPoint y: 648, endPoint x: 14, endPoint y: 637, distance: 11.2
click at [13, 648] on img at bounding box center [17, 646] width 18 height 18
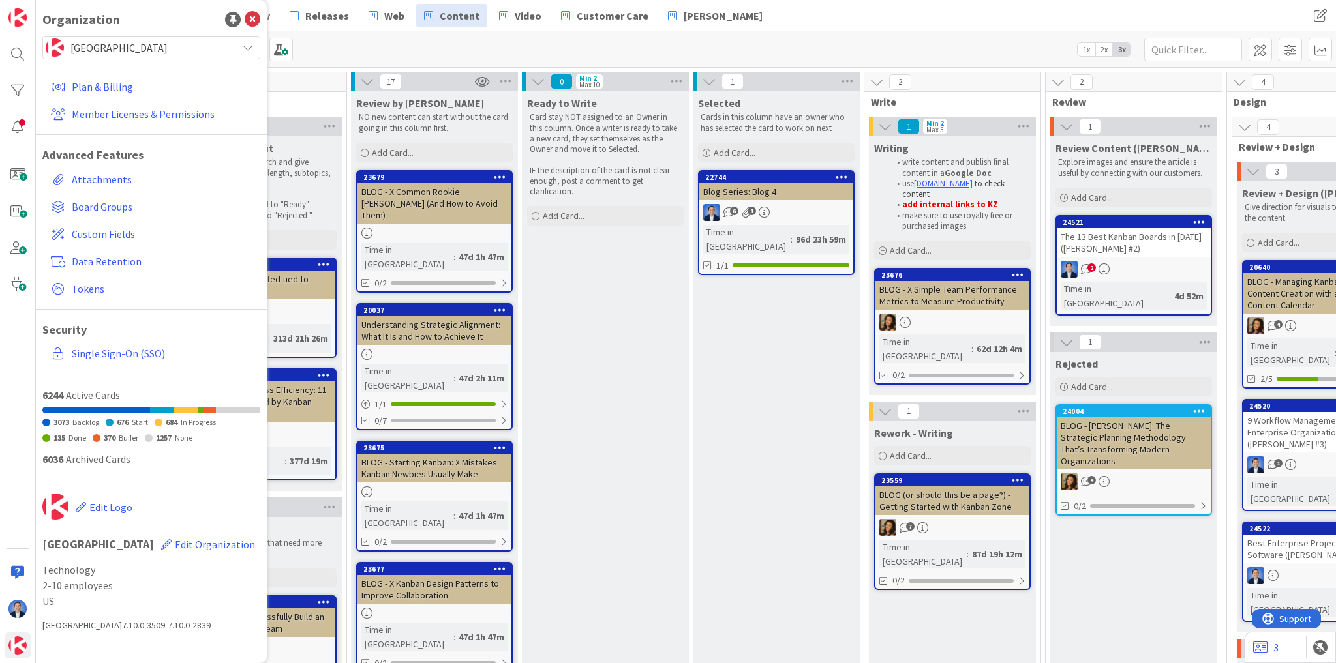
click at [154, 55] on span "[GEOGRAPHIC_DATA]" at bounding box center [150, 47] width 160 height 18
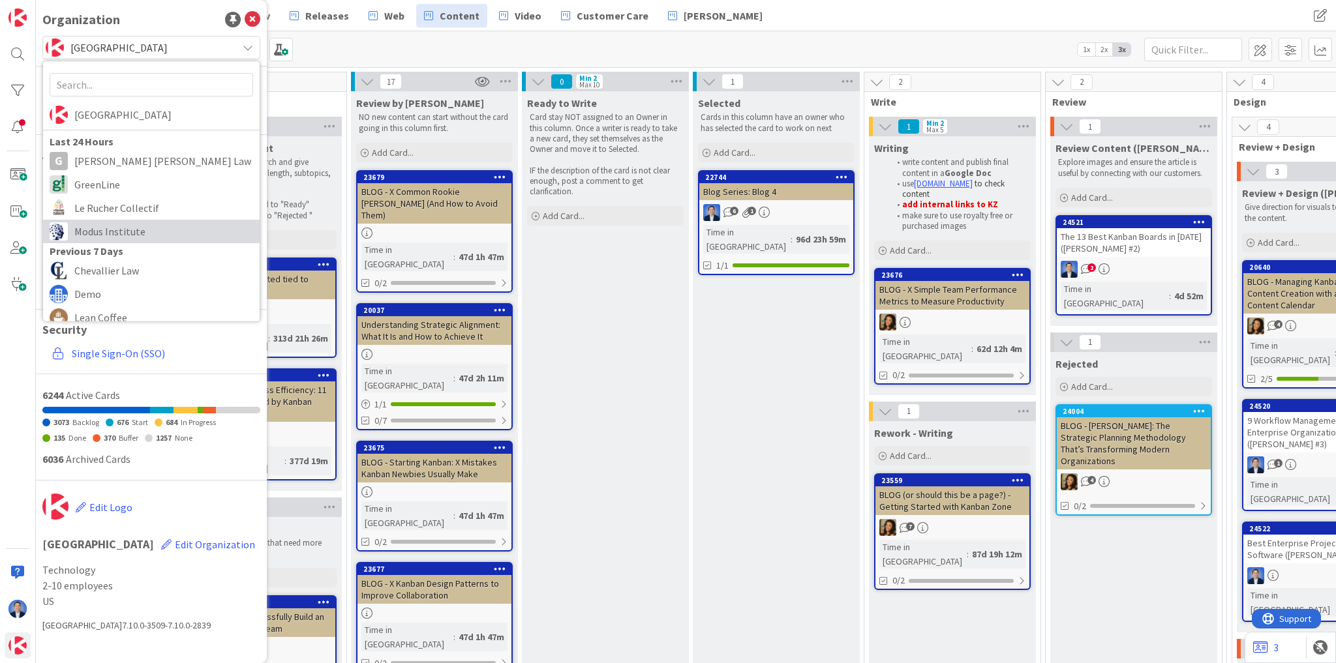
click at [146, 230] on span "Modus Institute" at bounding box center [163, 232] width 179 height 20
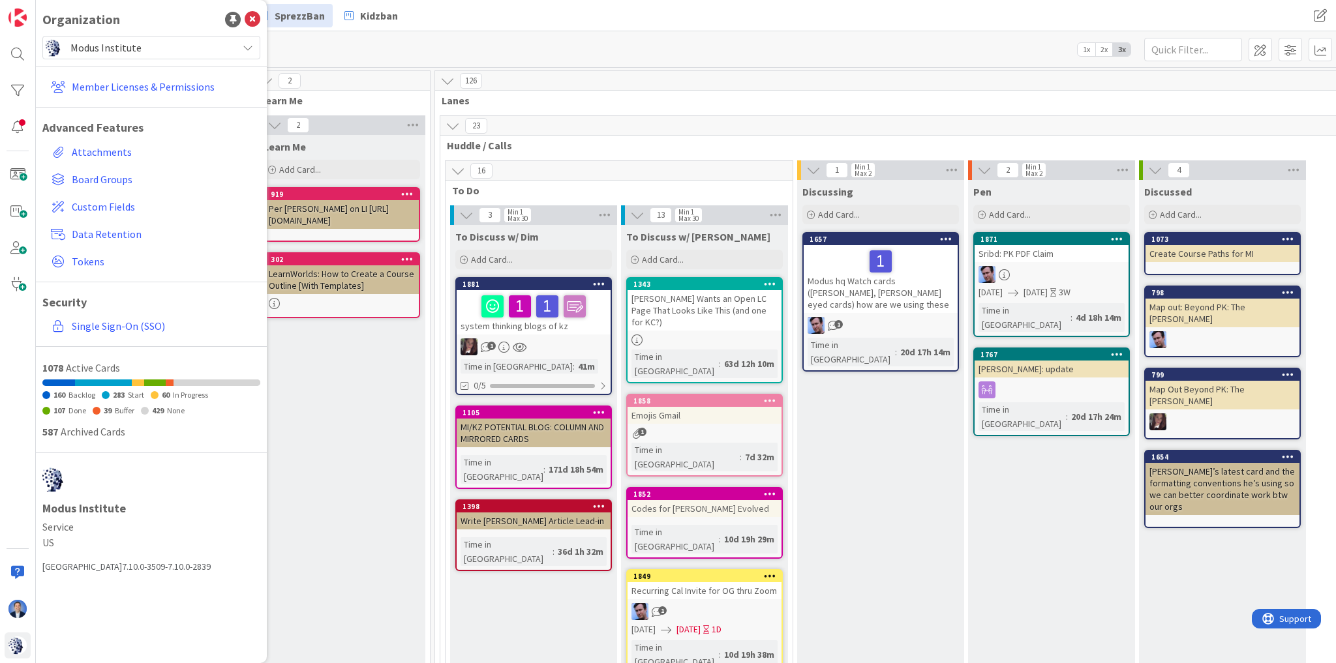
click at [571, 336] on link "1881 system thinking blogs of kz 1 Time in Column : 41m 0/5" at bounding box center [533, 336] width 157 height 118
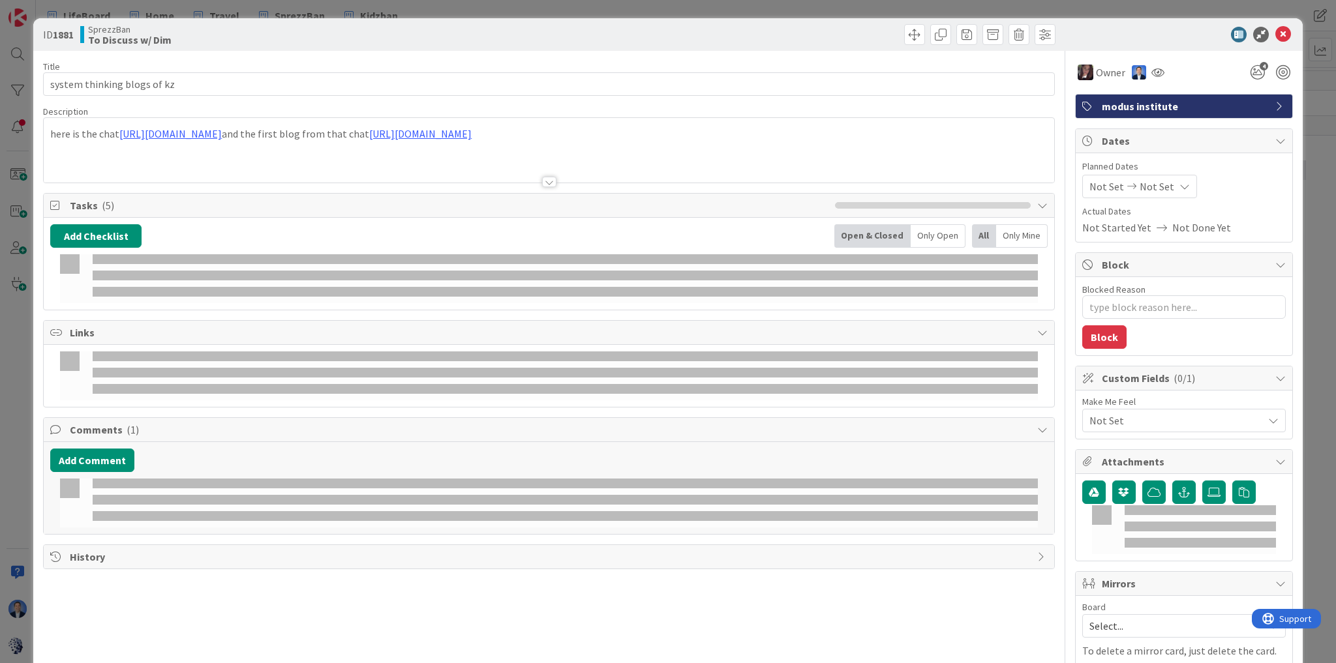
type textarea "x"
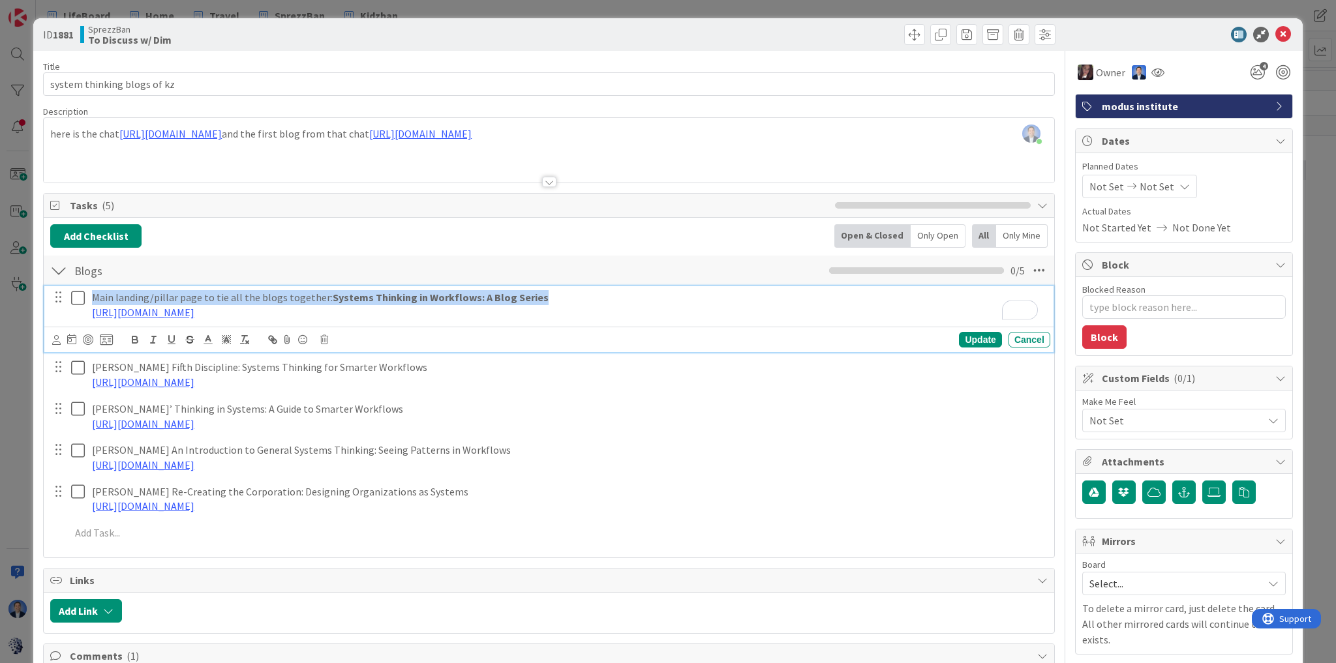
drag, startPoint x: 536, startPoint y: 297, endPoint x: 95, endPoint y: 300, distance: 441.6
click at [95, 300] on p "Main landing/pillar page to tie all the blogs together: Systems Thinking in Wor…" at bounding box center [568, 297] width 953 height 15
copy p "Main landing/pillar page to tie all the blogs together: Systems Thinking in Wor…"
drag, startPoint x: 587, startPoint y: 312, endPoint x: 83, endPoint y: 311, distance: 503.5
click at [83, 311] on div "Main landing/pillar page to tie all the blogs together: Systems Thinking in Wor…" at bounding box center [550, 304] width 1001 height 37
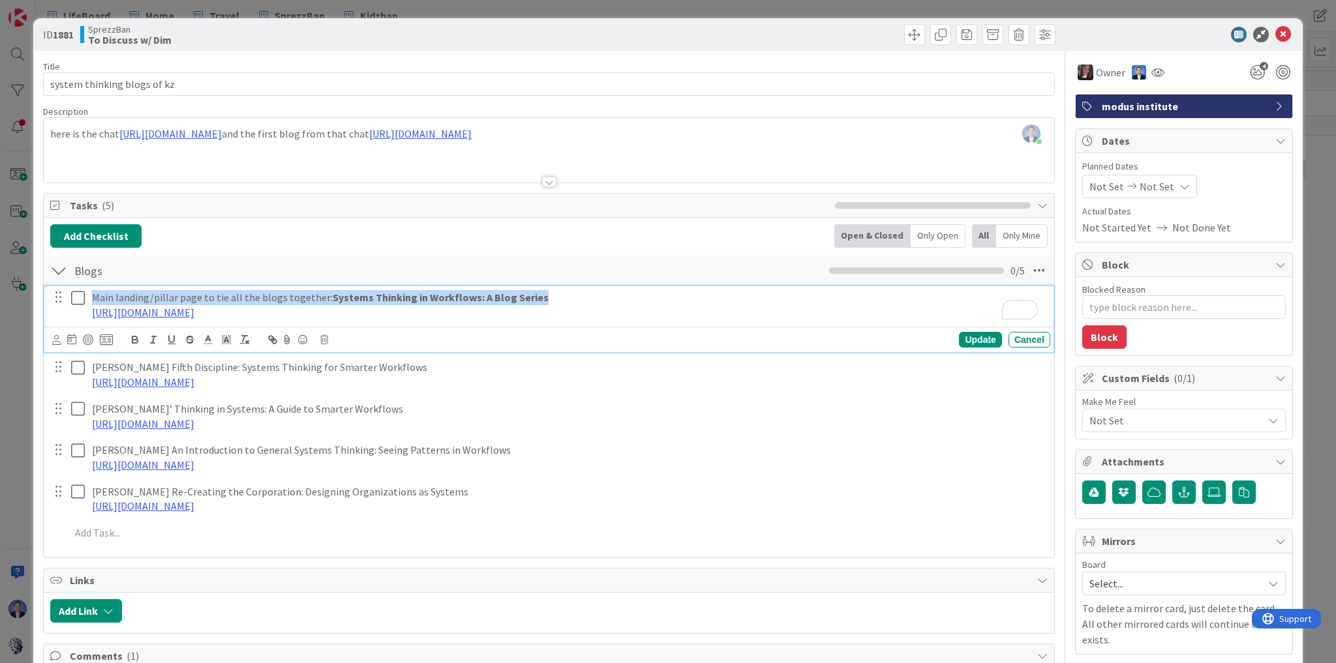
copy link "[URL][DOMAIN_NAME]"
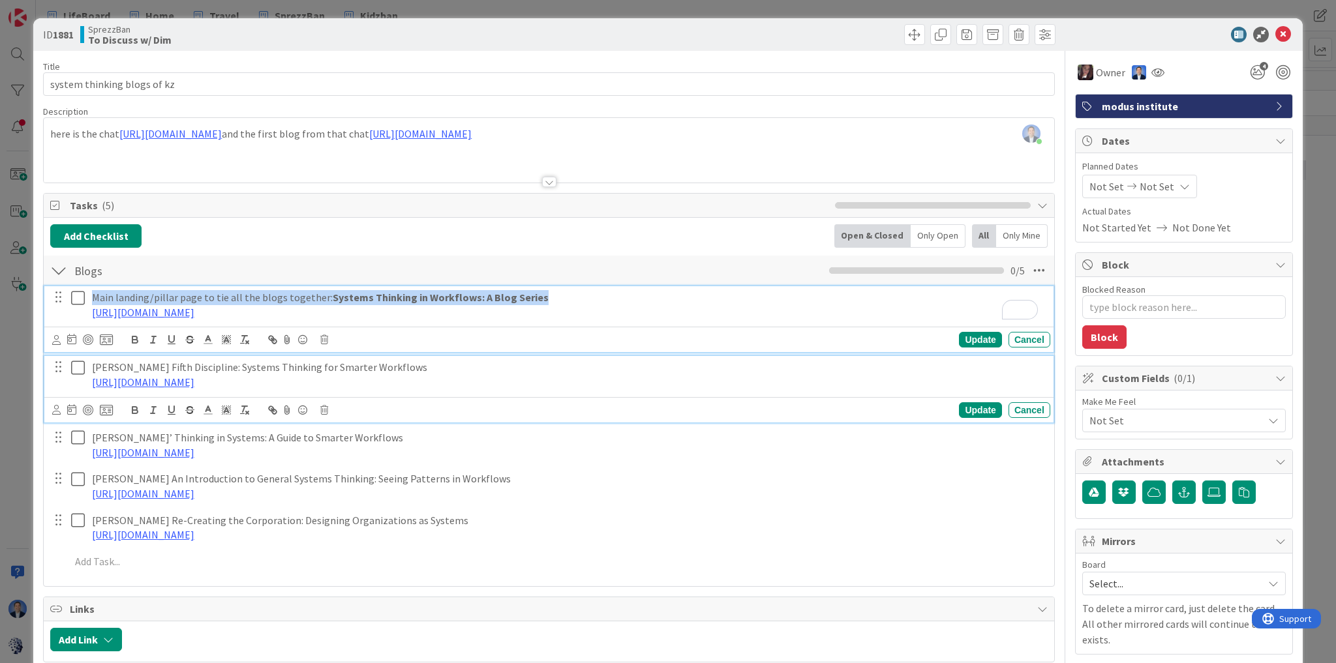
click at [676, 372] on p "[PERSON_NAME] Fifth Discipline: Systems Thinking for Smarter Workflows" at bounding box center [568, 367] width 953 height 15
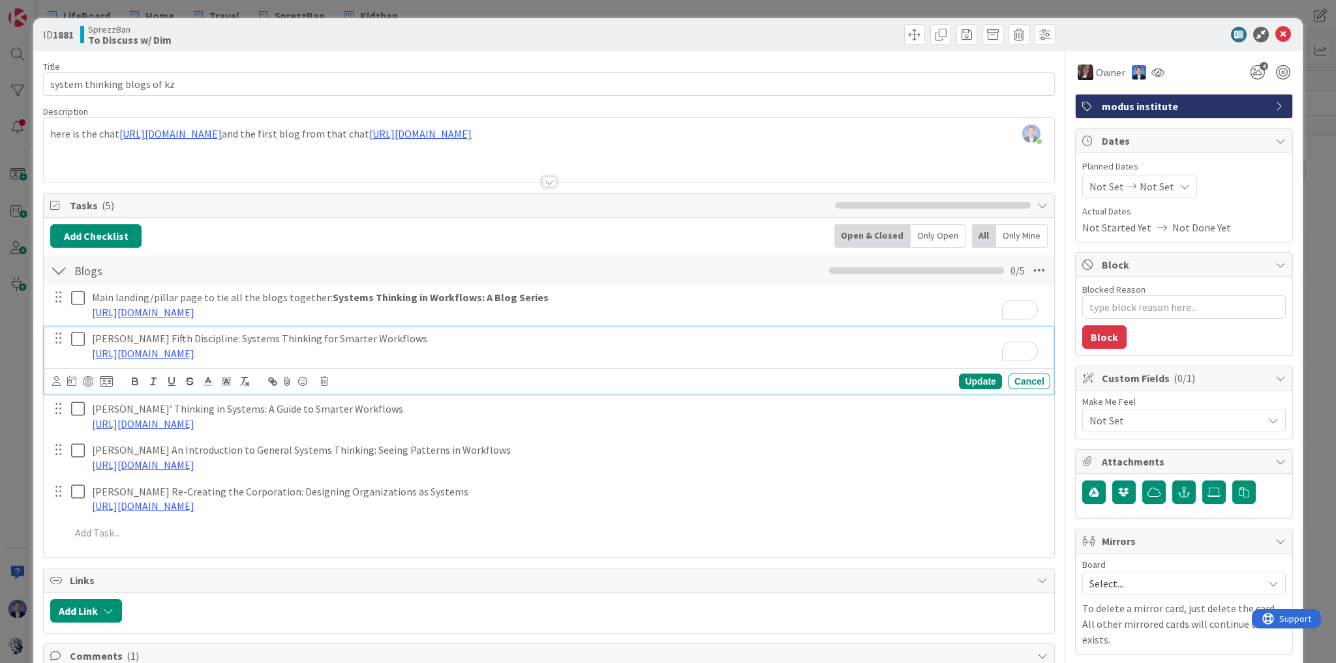
click at [381, 337] on p "[PERSON_NAME] Fifth Discipline: Systems Thinking for Smarter Workflows" at bounding box center [568, 338] width 953 height 15
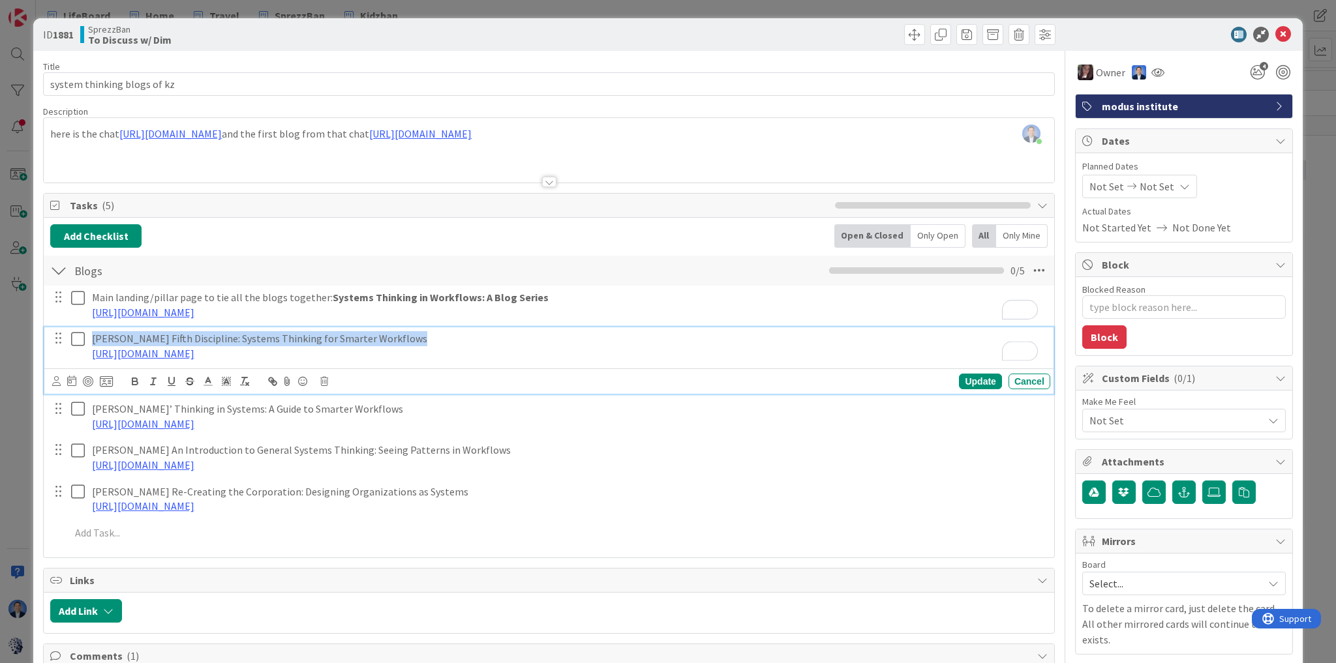
click at [381, 337] on p "[PERSON_NAME] Fifth Discipline: Systems Thinking for Smarter Workflows" at bounding box center [568, 338] width 953 height 15
copy p "[PERSON_NAME] Fifth Discipline: Systems Thinking for Smarter Workflows"
drag, startPoint x: 717, startPoint y: 354, endPoint x: 56, endPoint y: 356, distance: 661.4
click at [56, 356] on div "Peter Senge’s Fifth Discipline: Systems Thinking for Smarter Workflows https://…" at bounding box center [550, 345] width 1001 height 37
copy link "[URL][DOMAIN_NAME]"
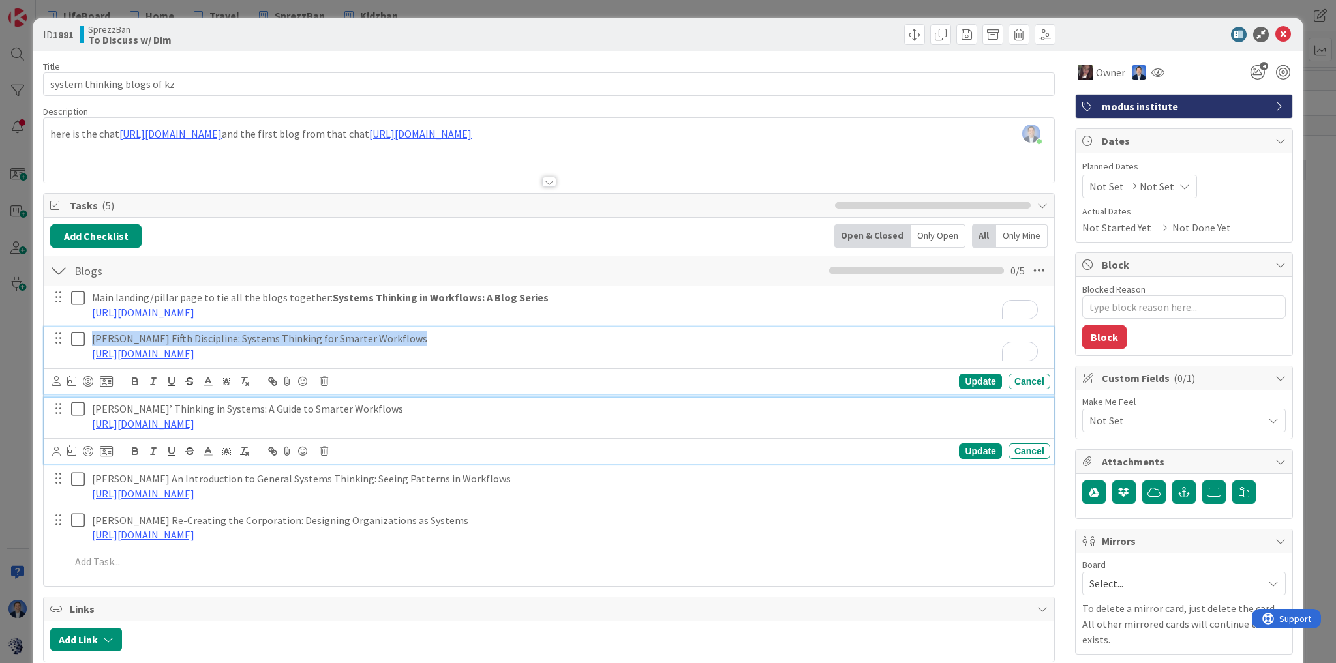
click at [387, 402] on p "Donella Meadows’ Thinking in Systems: A Guide to Smarter Workflows" at bounding box center [568, 409] width 953 height 15
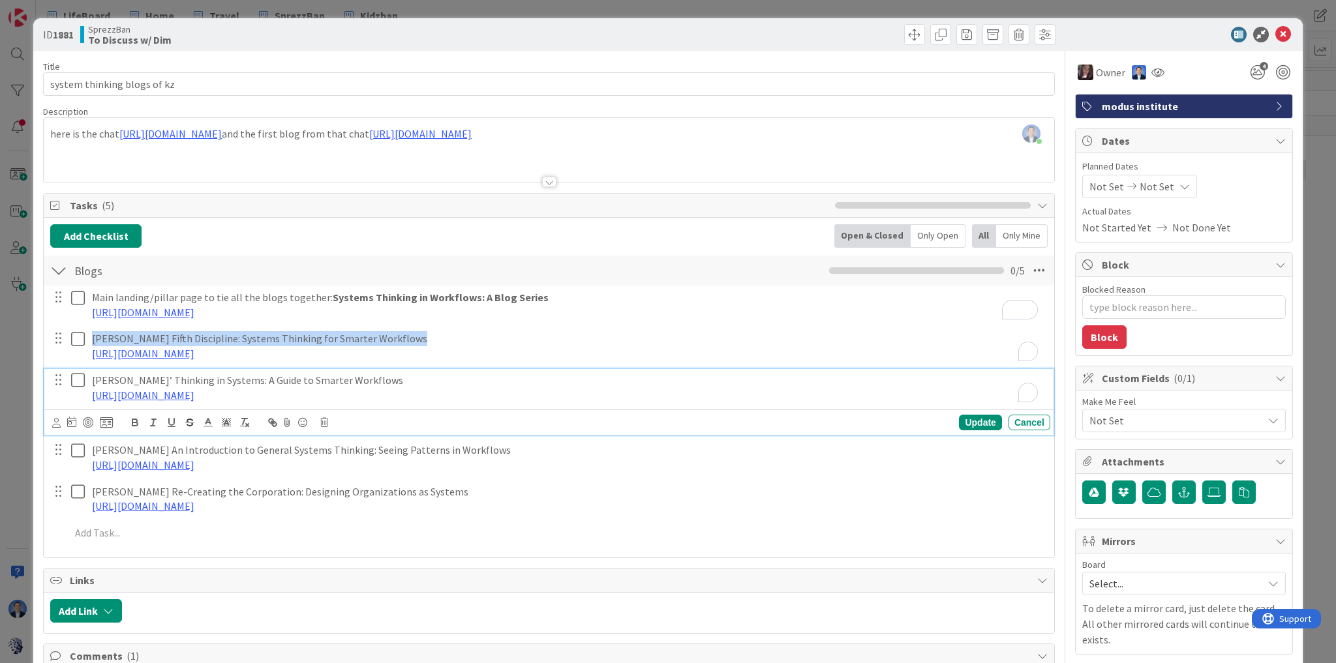
click at [387, 400] on p "https://docs.google.com/document/d/1OI74inXmtmIfEL5Djh_3bWaZBjyjG5XSk5Ok3cyqwvk…" at bounding box center [568, 395] width 953 height 15
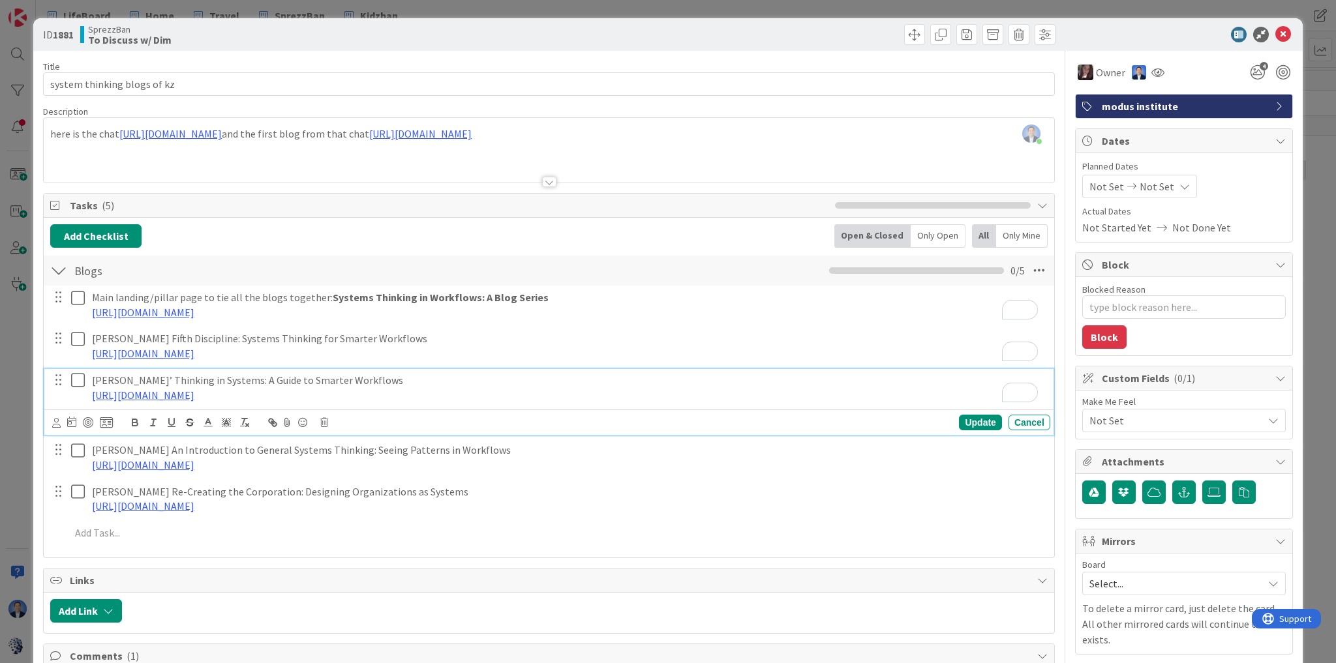
click at [352, 378] on p "Donella Meadows’ Thinking in Systems: A Guide to Smarter Workflows" at bounding box center [568, 380] width 953 height 15
click at [351, 378] on p "Donella Meadows’ Thinking in Systems: A Guide to Smarter Workflows" at bounding box center [568, 380] width 953 height 15
copy p "Donella Meadows’ Thinking in Systems: A Guide to Smarter Workflows"
drag, startPoint x: 565, startPoint y: 395, endPoint x: 86, endPoint y: 397, distance: 478.7
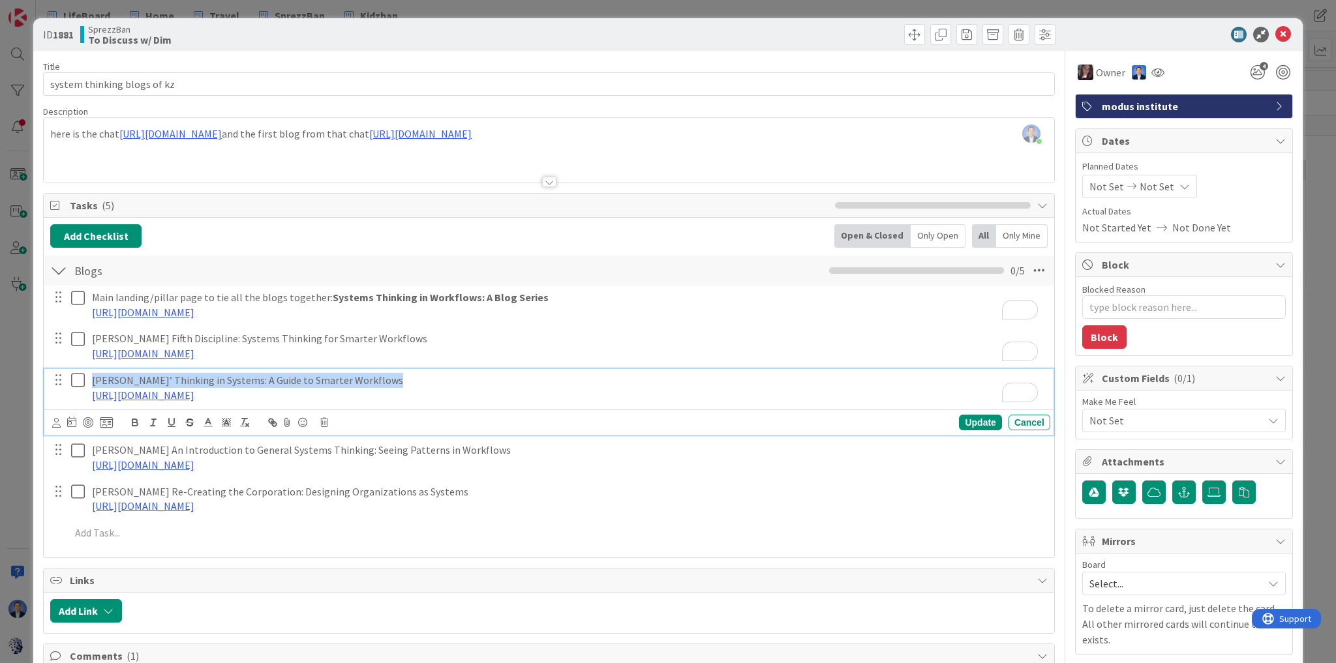
click at [87, 397] on div "Donella Meadows’ Thinking in Systems: A Guide to Smarter Workflows https://docs…" at bounding box center [568, 387] width 963 height 37
copy link "https://docs.google.com/document/d/1OI74inXmtmIfEL5Djh_3bWaZBjyjG5XSk5Ok3cyqwvk…"
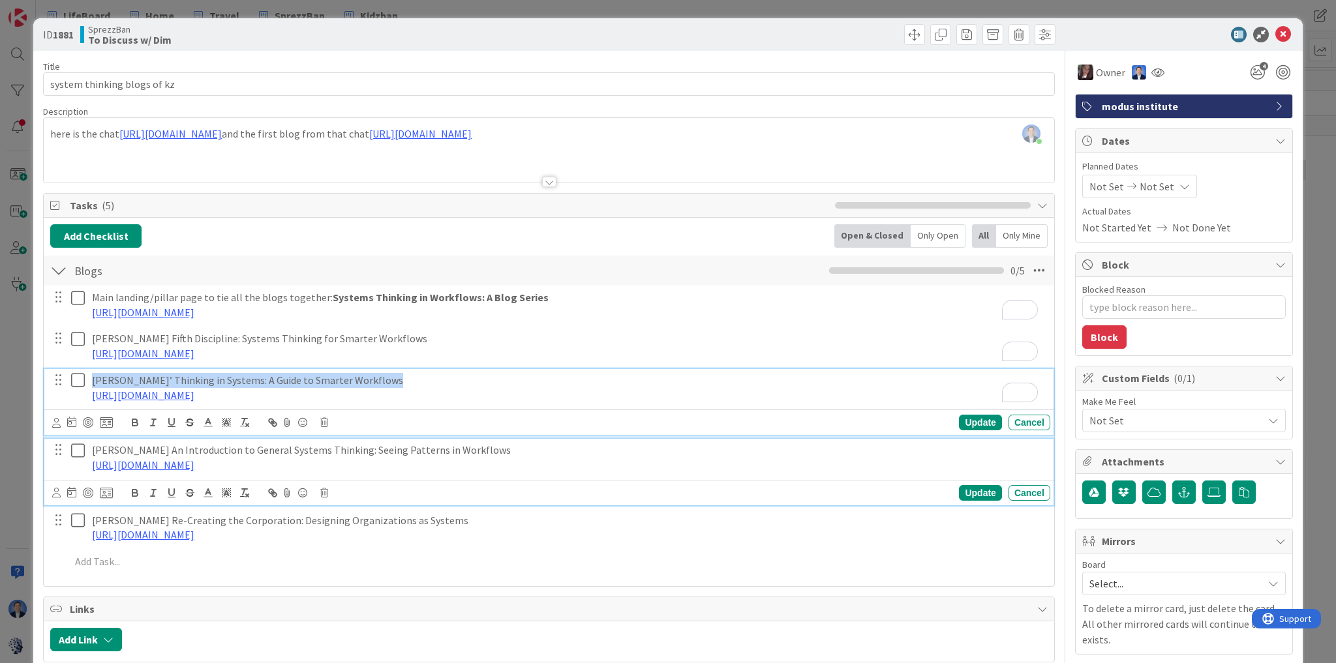
click at [446, 441] on div "Gerald Weinberg’s An Introduction to General Systems Thinking: Seeing Patterns …" at bounding box center [568, 457] width 963 height 37
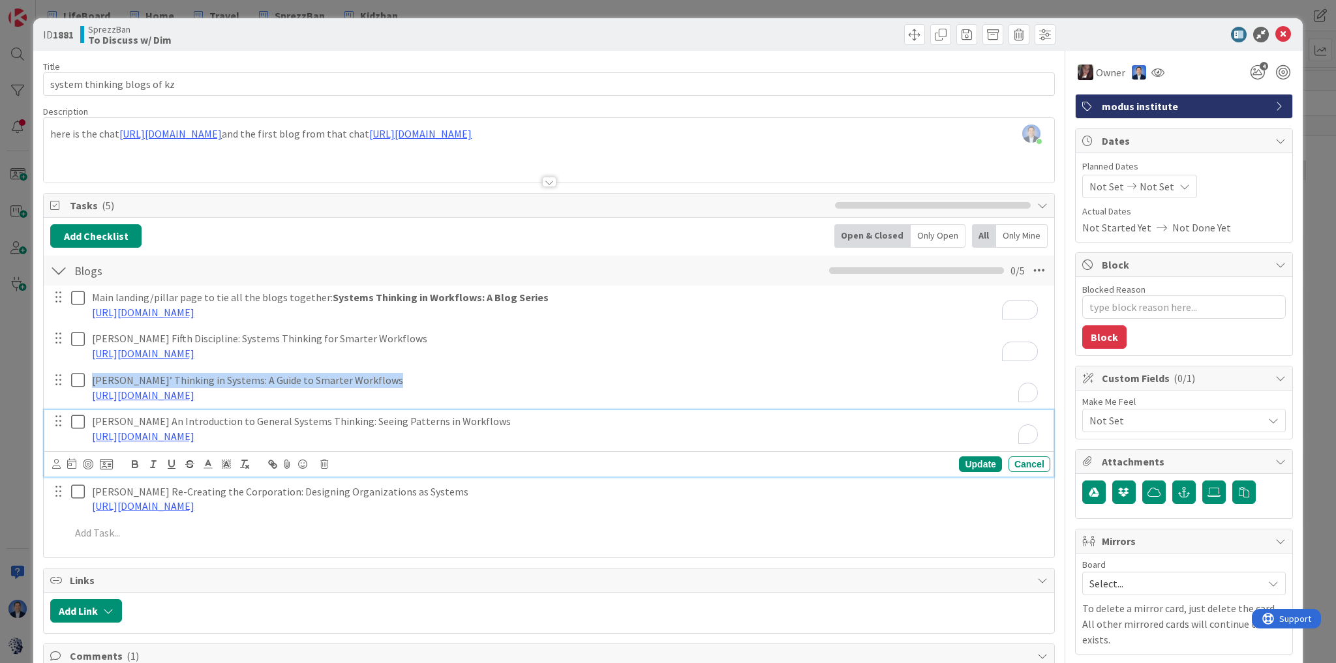
click at [194, 441] on link "https://docs.google.com/document/d/1HYMx_6UNU5M39YFbbulVHjGbgTJGqB6QPTkE3ayC6oE…" at bounding box center [143, 436] width 102 height 13
click at [453, 421] on p "Gerald Weinberg’s An Introduction to General Systems Thinking: Seeing Patterns …" at bounding box center [568, 421] width 953 height 15
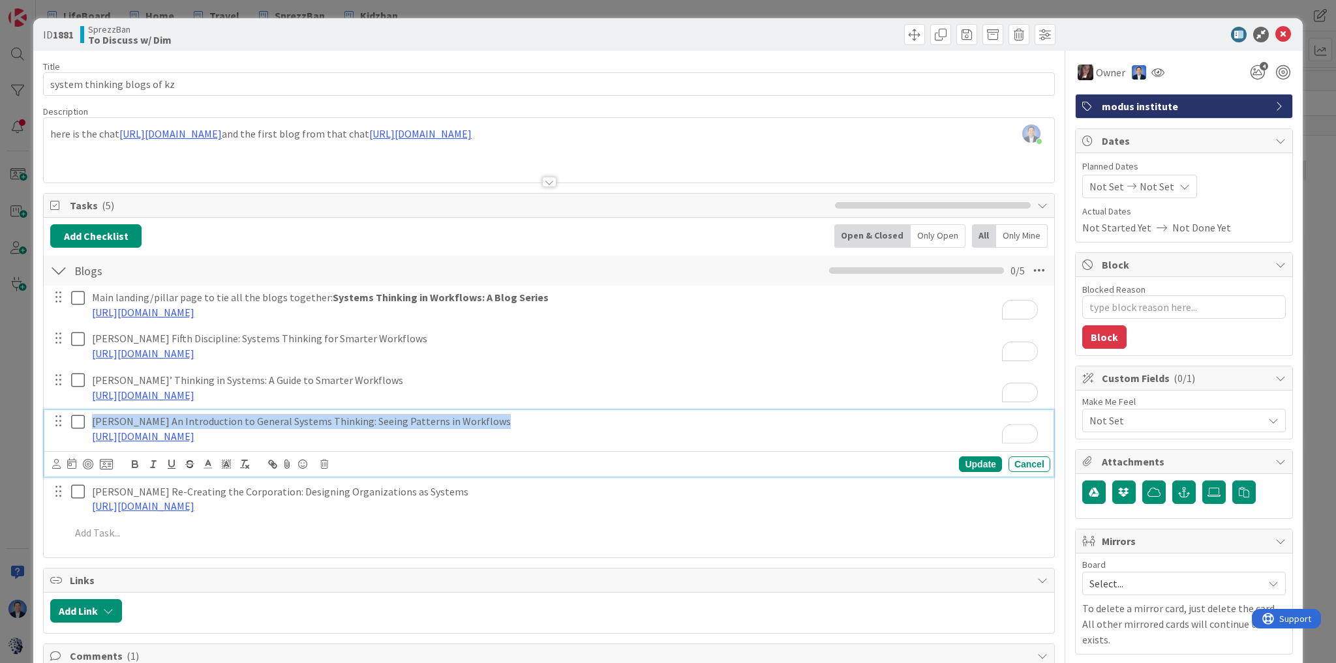
click at [453, 421] on p "Gerald Weinberg’s An Introduction to General Systems Thinking: Seeing Patterns …" at bounding box center [568, 421] width 953 height 15
copy p "Gerald Weinberg’s An Introduction to General Systems Thinking: Seeing Patterns …"
drag, startPoint x: 578, startPoint y: 434, endPoint x: 93, endPoint y: 453, distance: 485.6
click at [93, 453] on div "Gerald Weinberg’s An Introduction to General Systems Thinking: Seeing Patterns …" at bounding box center [548, 443] width 1009 height 66
copy link "https://docs.google.com/document/d/1HYMx_6UNU5M39YFbbulVHjGbgTJGqB6QPTkE3ayC6oE…"
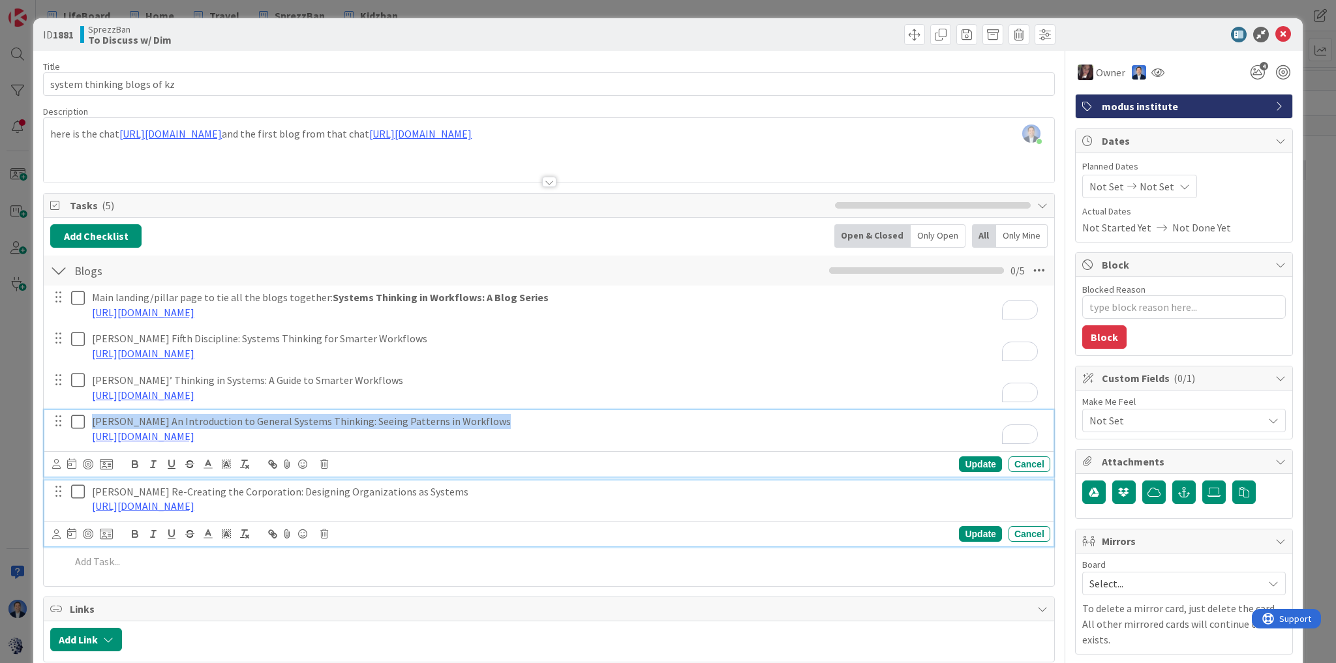
click at [336, 489] on p "Russell Ackoff’s Re-Creating the Corporation: Designing Organizations as Systems" at bounding box center [568, 492] width 953 height 15
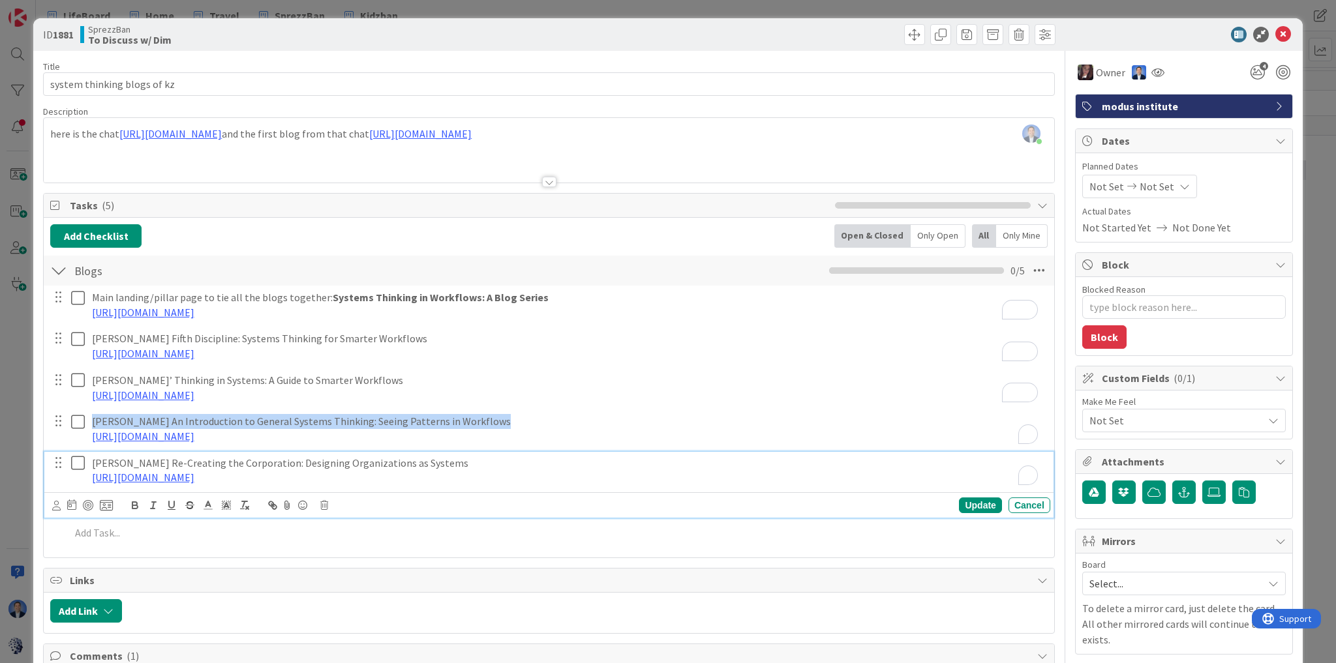
click at [336, 489] on div "Russell Ackoff’s Re-Creating the Corporation: Designing Organizations as System…" at bounding box center [548, 485] width 1009 height 66
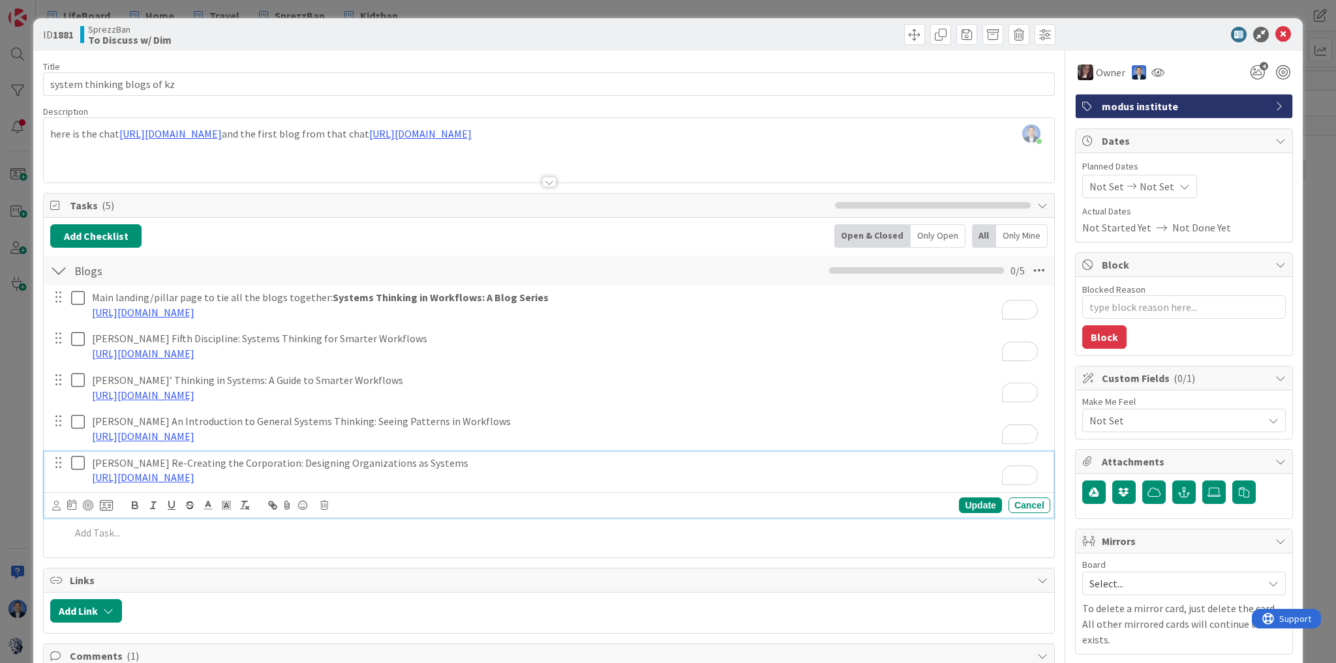
click at [252, 459] on p "Russell Ackoff’s Re-Creating the Corporation: Designing Organizations as Systems" at bounding box center [568, 463] width 953 height 15
copy p "Russell Ackoff’s Re-Creating the Corporation: Designing Organizations as Systems"
drag, startPoint x: 582, startPoint y: 477, endPoint x: 68, endPoint y: 485, distance: 514.7
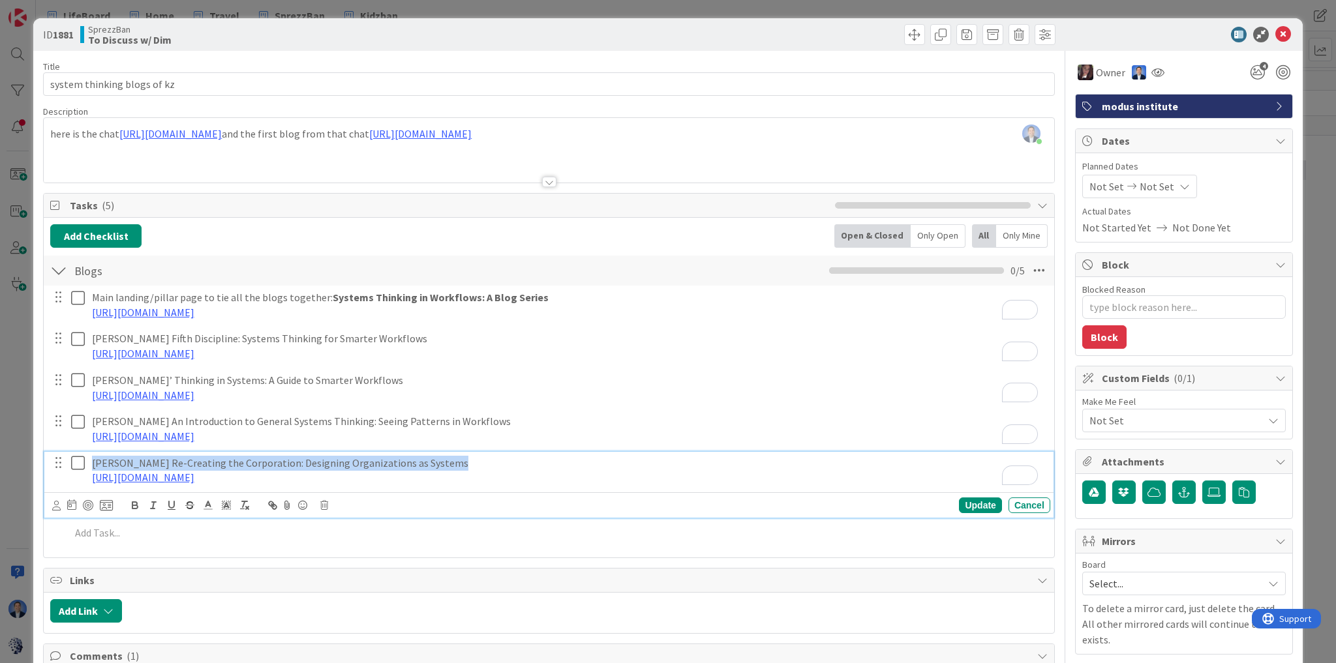
click at [68, 485] on div "Russell Ackoff’s Re-Creating the Corporation: Designing Organizations as System…" at bounding box center [550, 470] width 1001 height 37
copy link "https://docs.google.com/document/d/1ZqDUtsMy1rEJwxT81iNm1RRKI7sFaxc8mK49Z7dp7A0…"
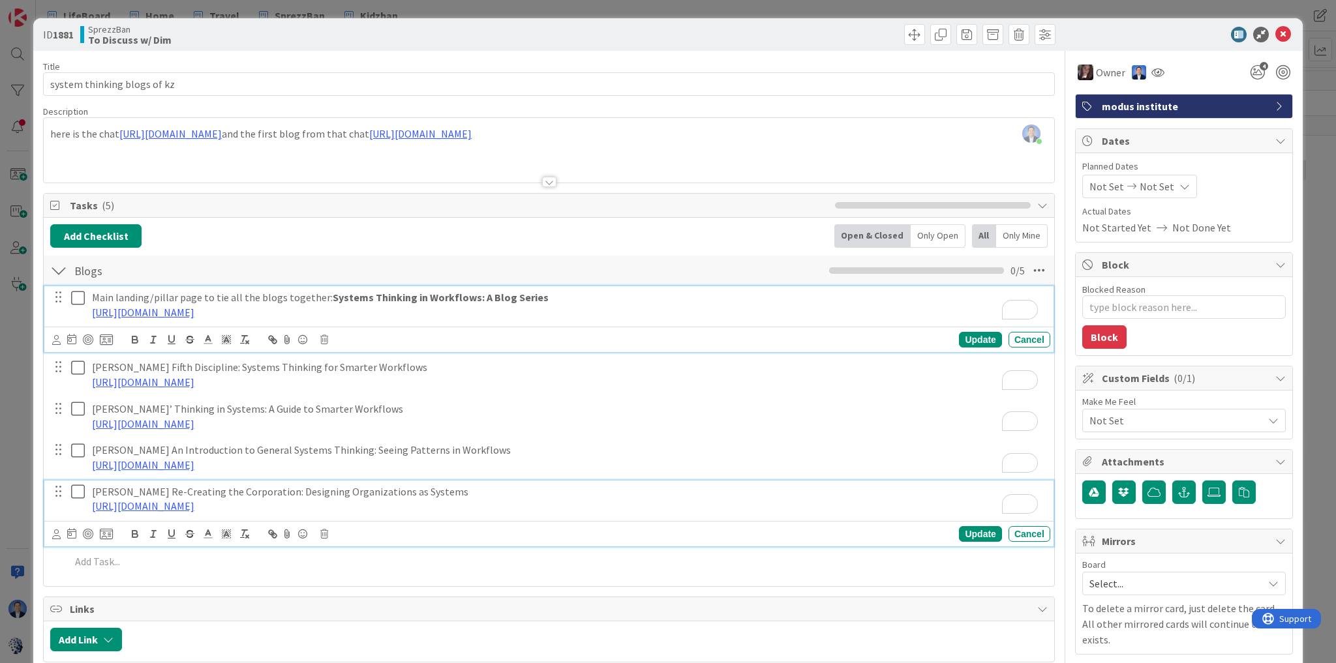
click at [575, 310] on p "https://docs.google.com/document/d/1H410ILAW4nhpO5NUzMYT5GnudYCra_i5_ubWshIty6k…" at bounding box center [568, 312] width 953 height 15
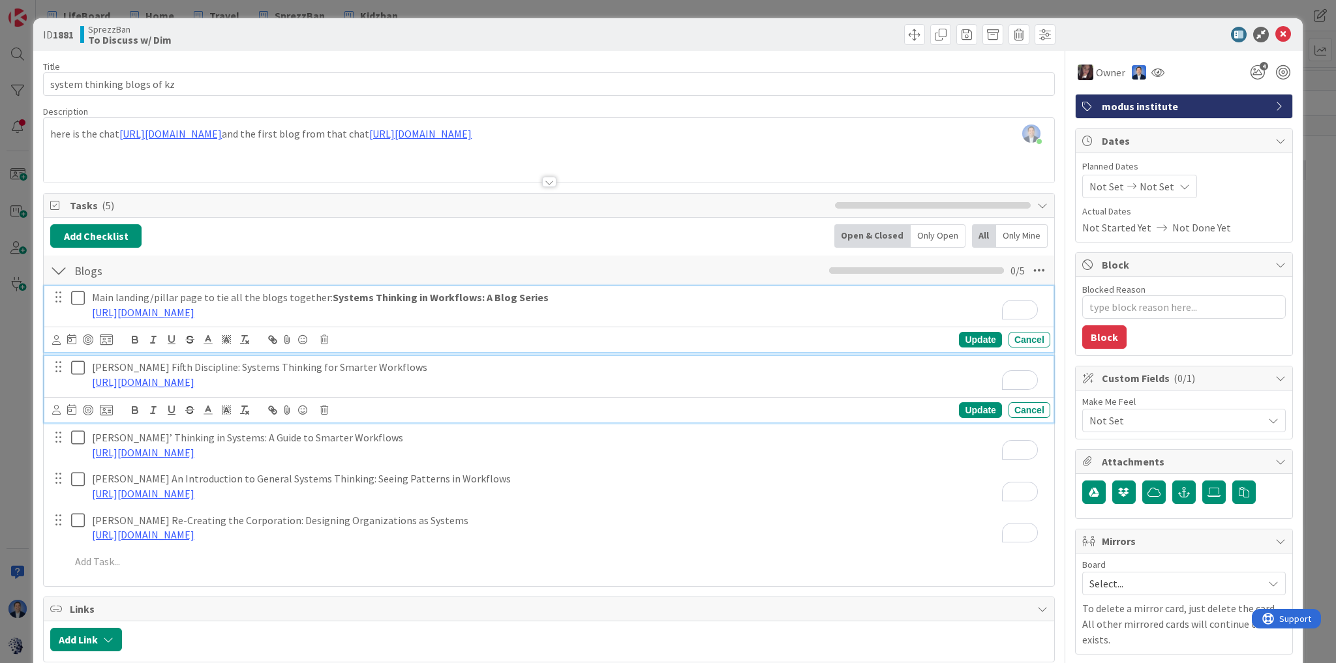
click at [736, 375] on p "https://docs.google.com/document/d/13RIhe1bB8SH3QTB0pREtUJGDDqgMMZw90mwx6aBSjq8…" at bounding box center [568, 382] width 953 height 15
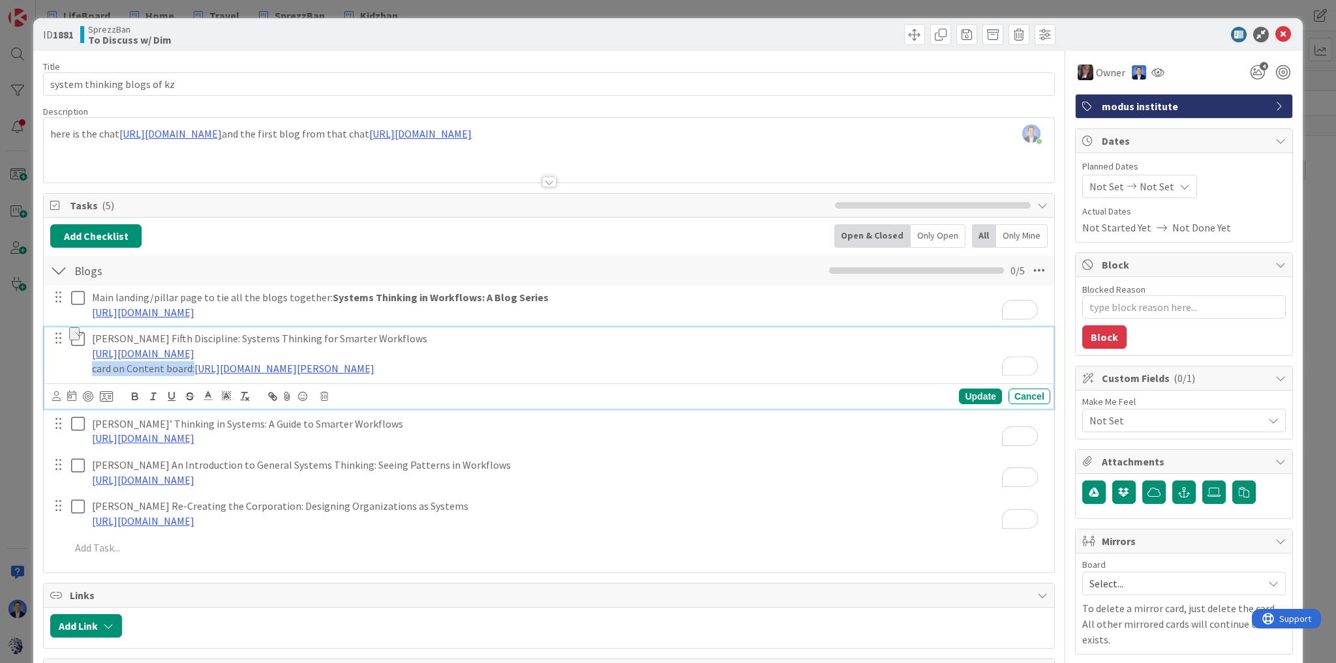
drag, startPoint x: 191, startPoint y: 367, endPoint x: 68, endPoint y: 368, distance: 122.6
click at [68, 368] on div "Peter Senge’s Fifth Discipline: Systems Thinking for Smarter Workflows https://…" at bounding box center [550, 353] width 1001 height 52
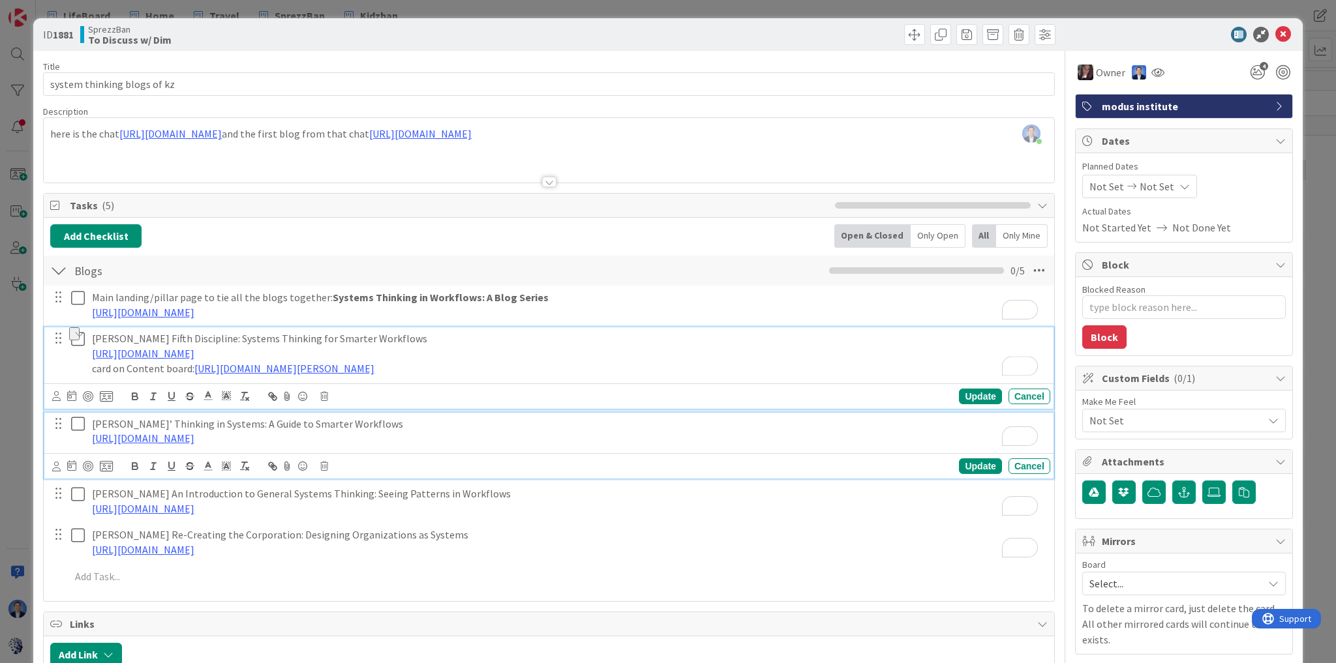
click at [591, 440] on p "https://docs.google.com/document/d/1OI74inXmtmIfEL5Djh_3bWaZBjyjG5XSk5Ok3cyqwvk…" at bounding box center [568, 438] width 953 height 15
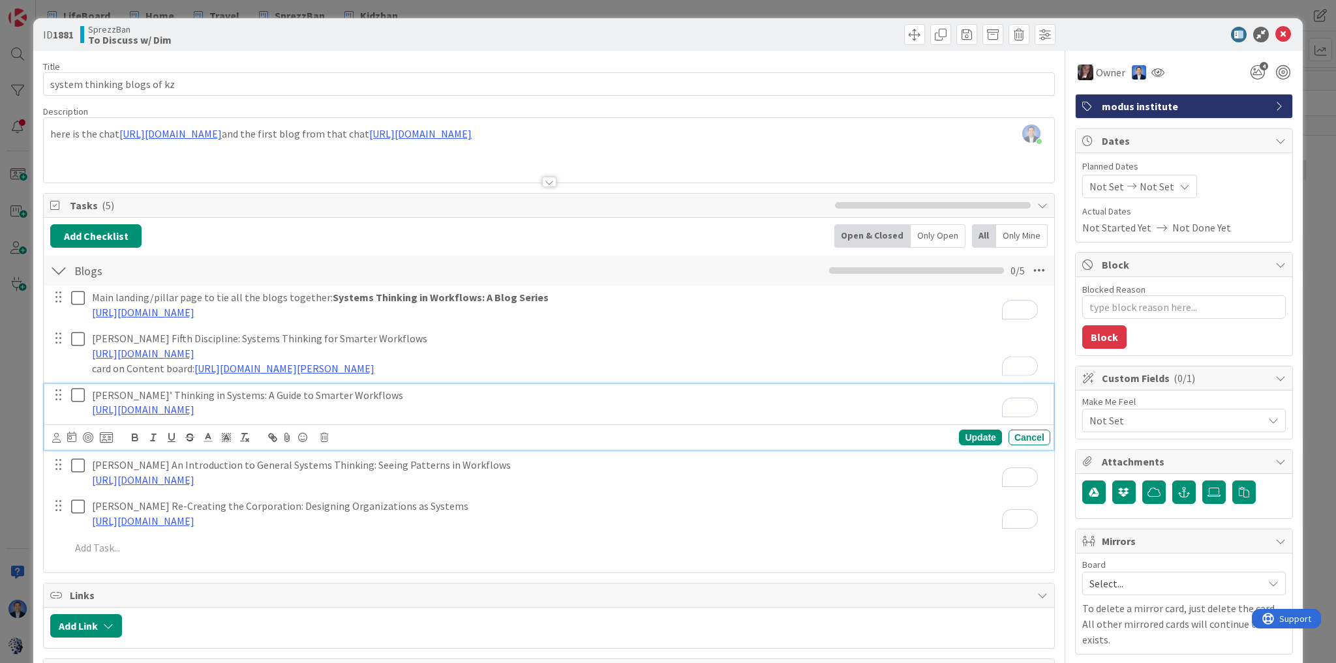
type textarea "x"
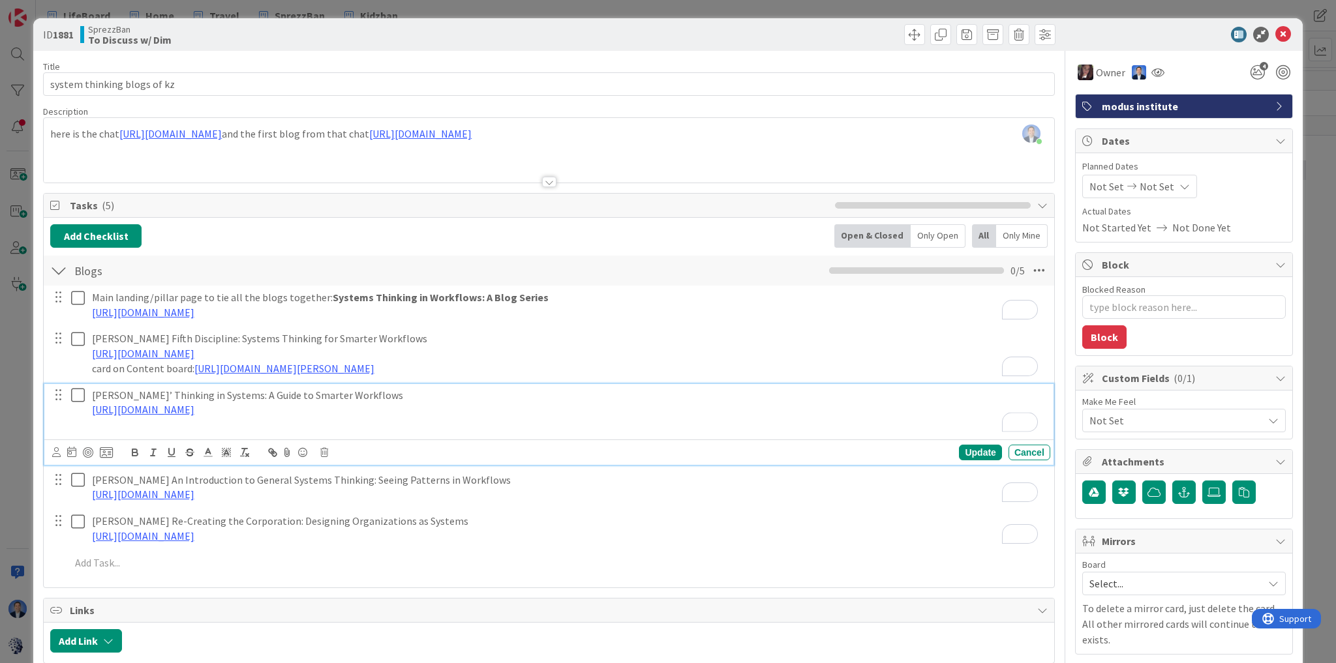
paste div "To enrich screen reader interactions, please activate Accessibility in Grammarl…"
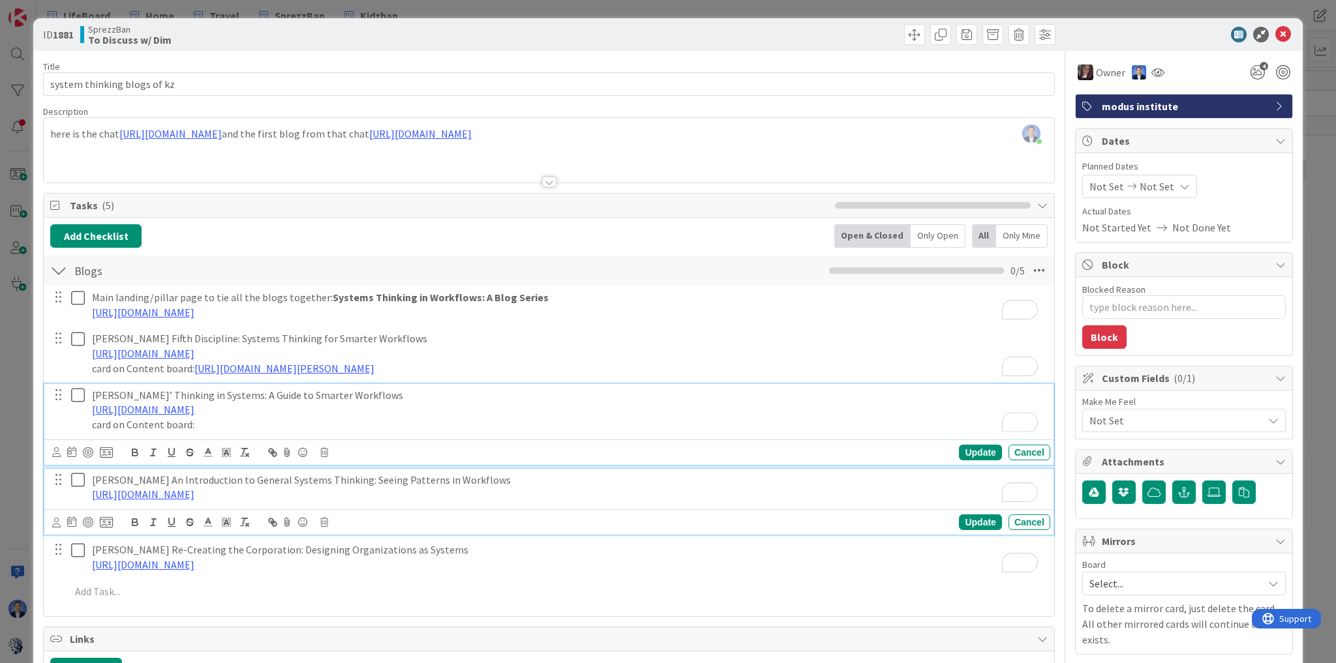
click at [594, 491] on p "https://docs.google.com/document/d/1HYMx_6UNU5M39YFbbulVHjGbgTJGqB6QPTkE3ayC6oE…" at bounding box center [568, 494] width 953 height 15
type textarea "x"
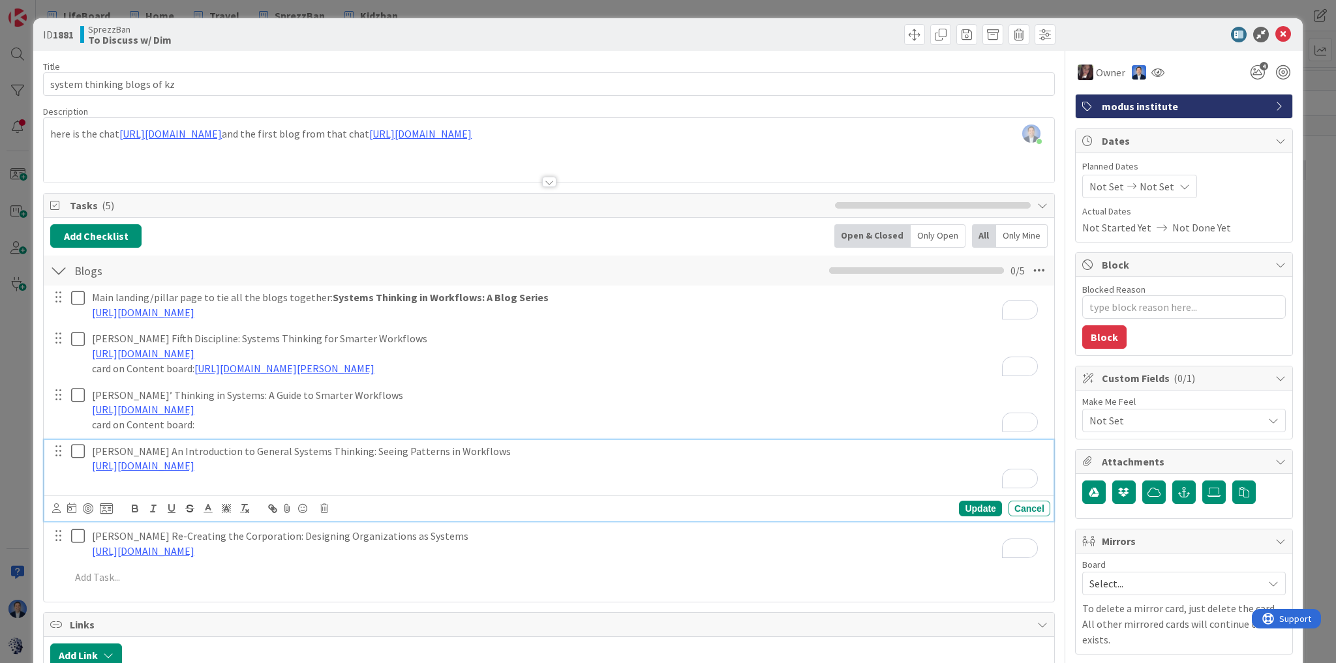
paste div "To enrich screen reader interactions, please activate Accessibility in Grammarl…"
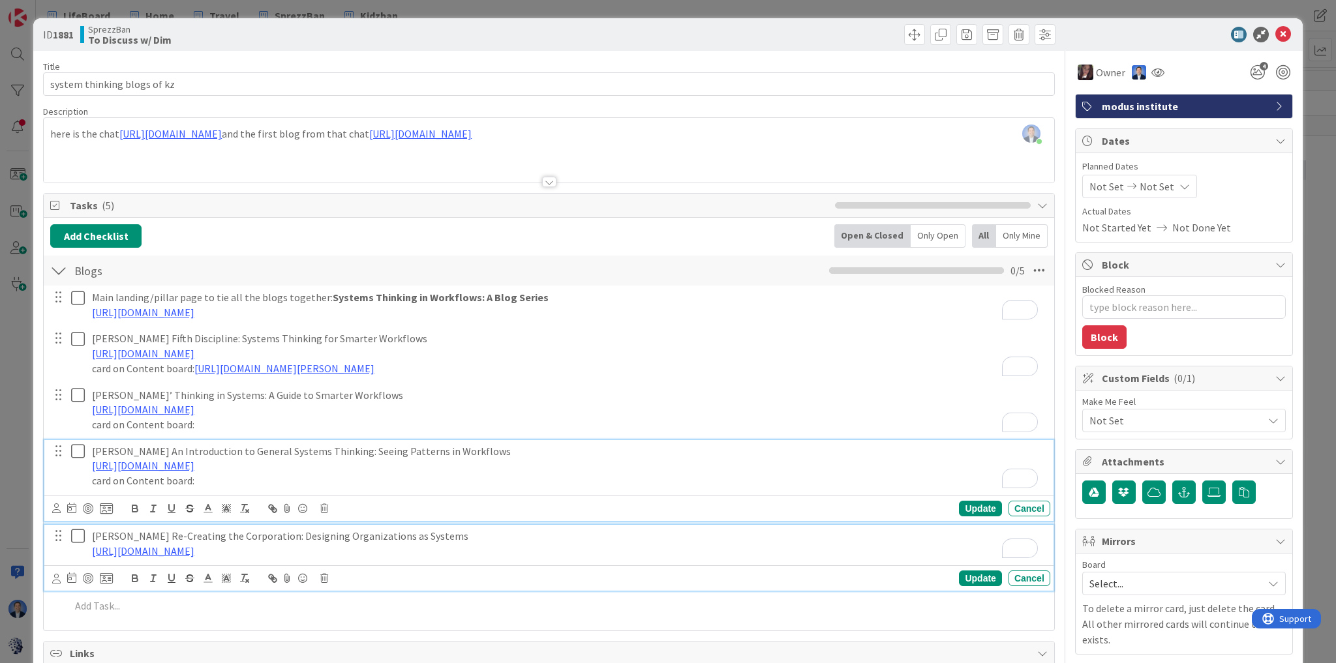
click at [574, 550] on p "https://docs.google.com/document/d/1ZqDUtsMy1rEJwxT81iNm1RRKI7sFaxc8mK49Z7dp7A0…" at bounding box center [568, 551] width 953 height 15
type textarea "x"
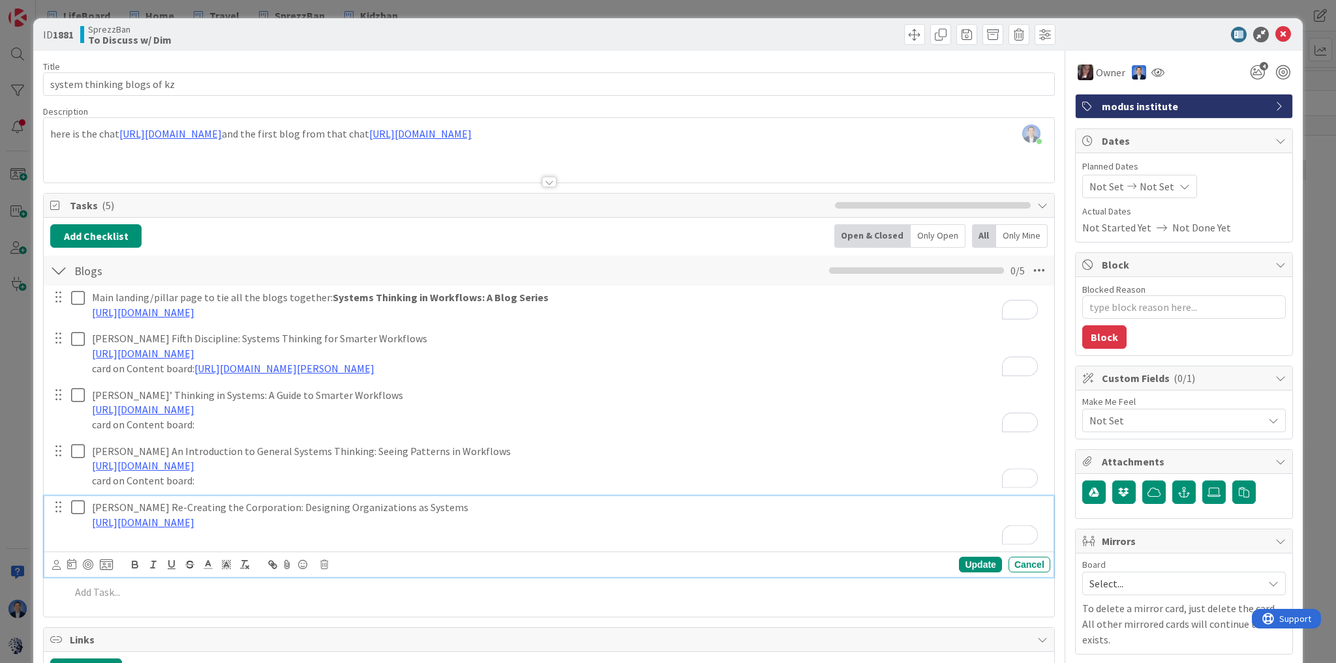
paste div "To enrich screen reader interactions, please activate Accessibility in Grammarl…"
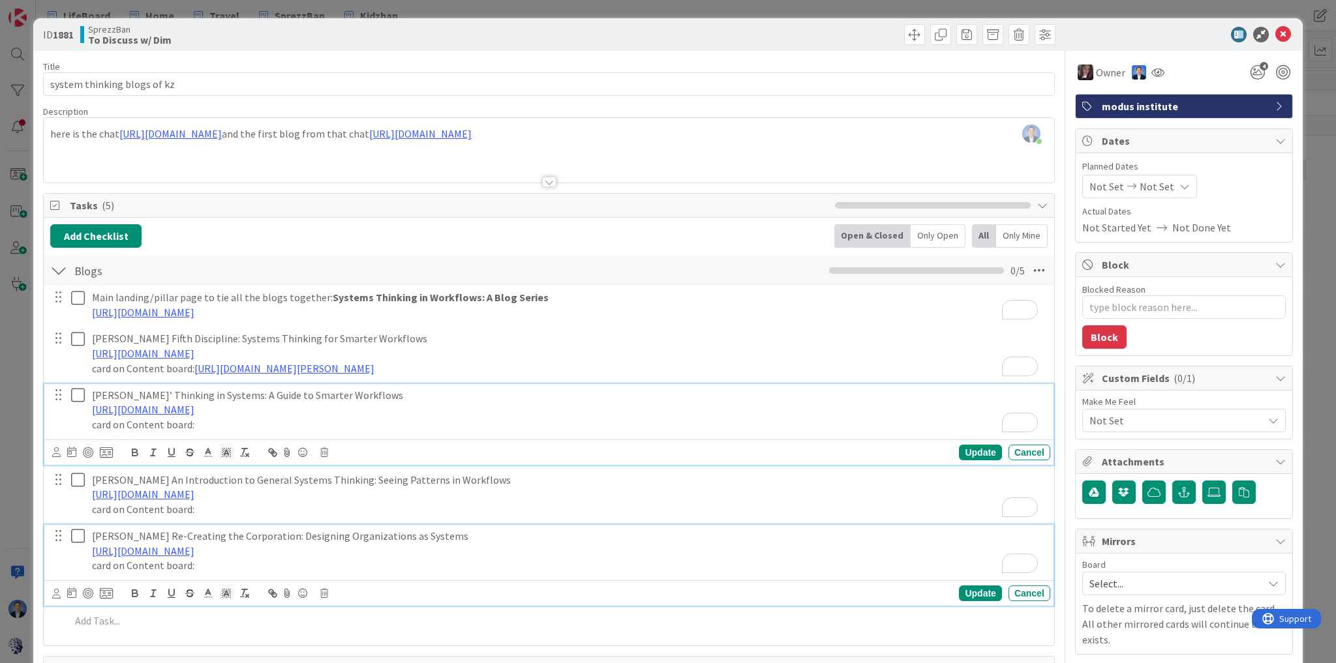
click at [252, 426] on p "card on Content board:" at bounding box center [568, 424] width 953 height 15
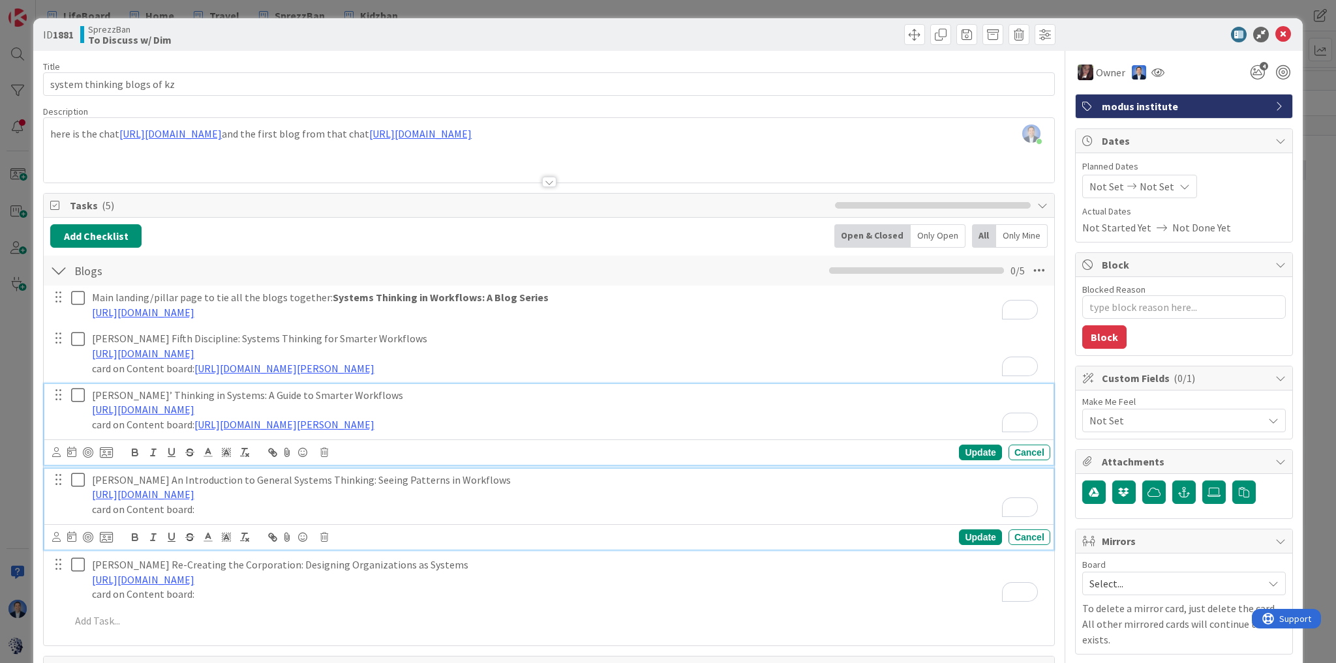
click at [265, 507] on p "card on Content board:" at bounding box center [568, 509] width 953 height 15
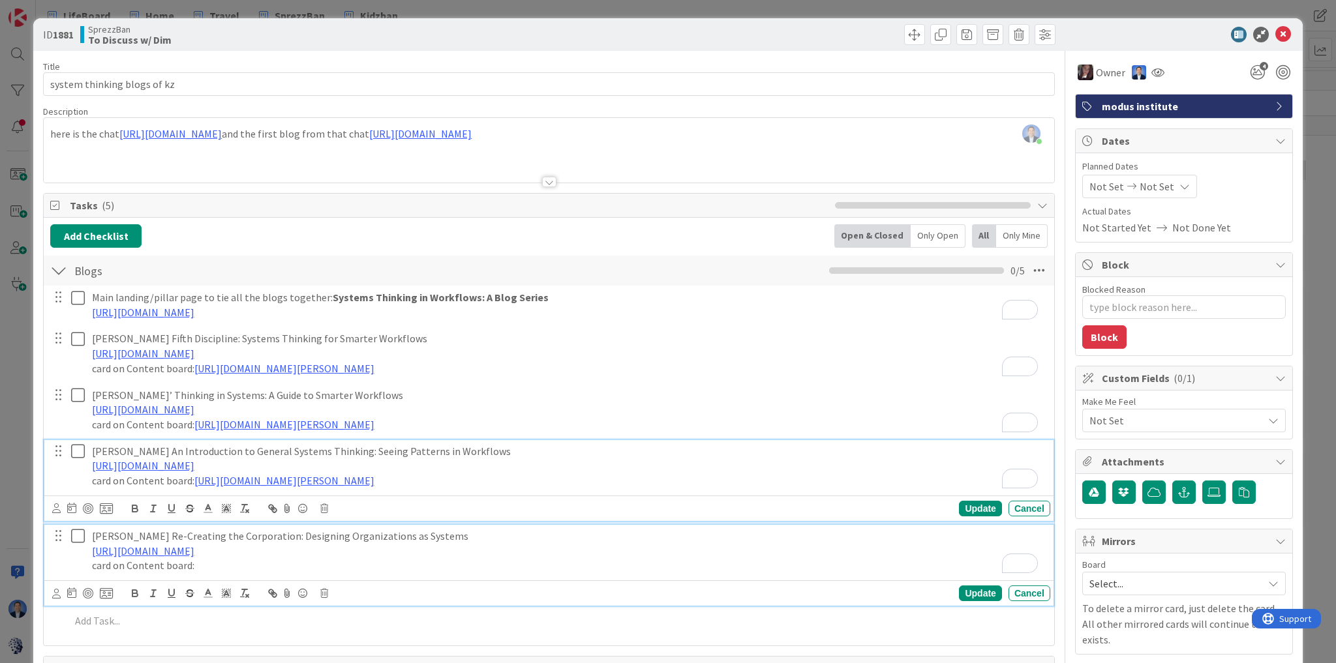
click at [374, 574] on div "Russell Ackoff’s Re-Creating the Corporation: Designing Organizations as System…" at bounding box center [568, 551] width 963 height 52
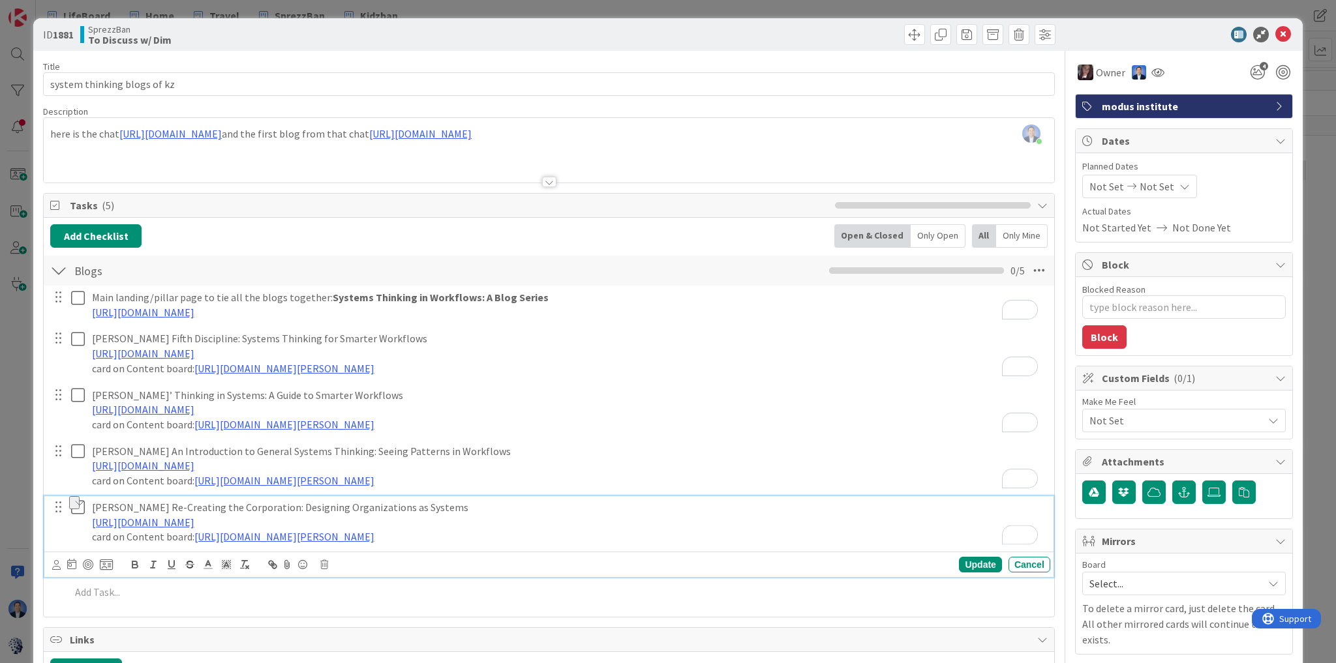
drag, startPoint x: 193, startPoint y: 538, endPoint x: 70, endPoint y: 537, distance: 123.3
click at [70, 537] on div "Russell Ackoff’s Re-Creating the Corporation: Designing Organizations as System…" at bounding box center [550, 522] width 1001 height 52
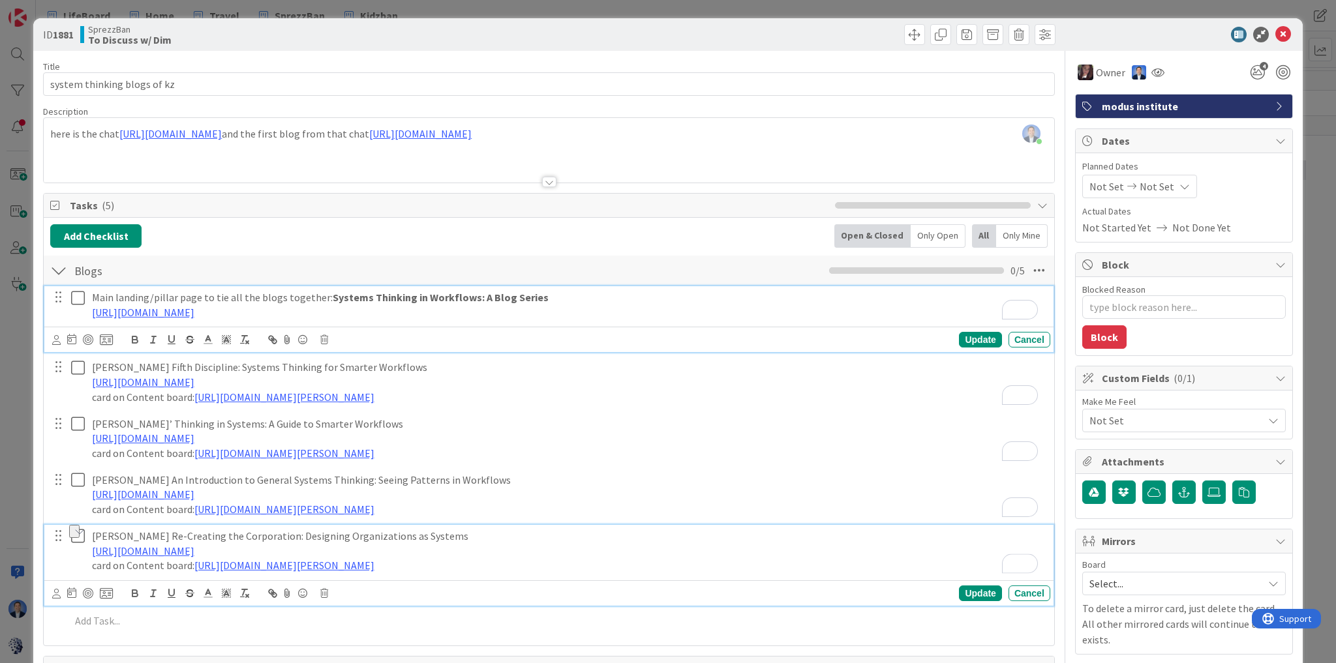
click at [583, 305] on p "https://docs.google.com/document/d/1H410ILAW4nhpO5NUzMYT5GnudYCra_i5_ubWshIty6k…" at bounding box center [568, 312] width 953 height 15
type textarea "x"
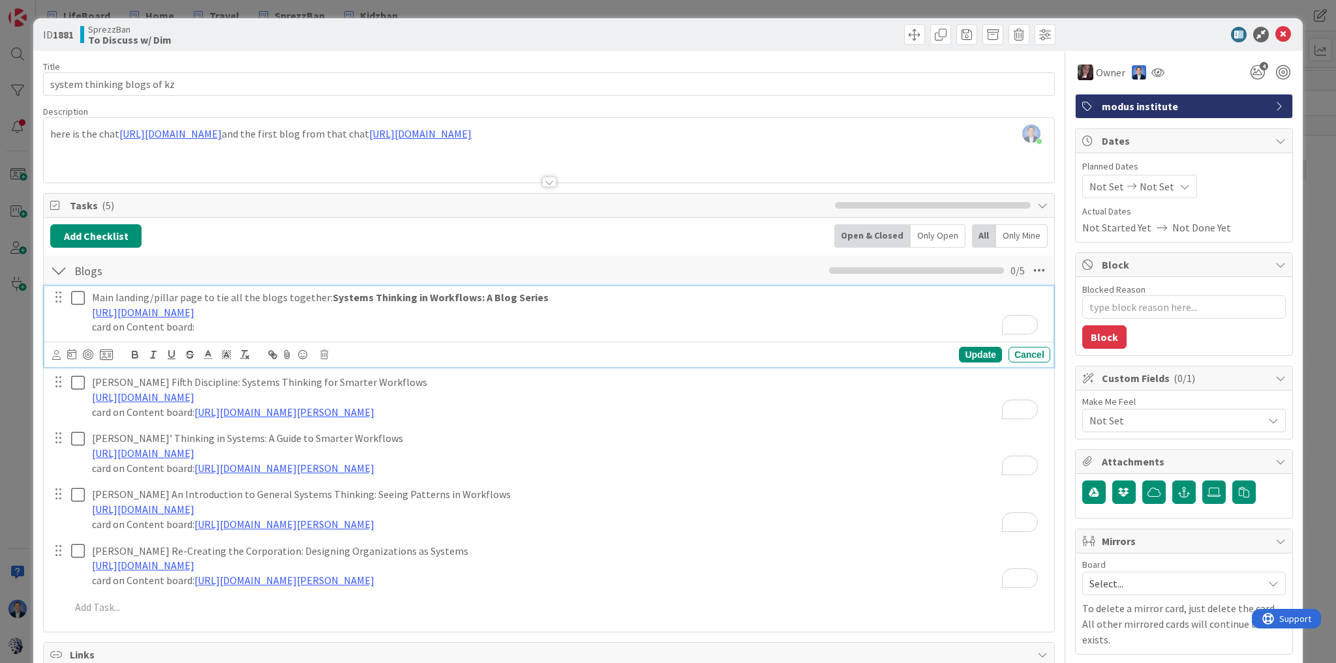
click at [243, 321] on p "card on Content board:" at bounding box center [568, 327] width 953 height 15
click at [1277, 32] on icon at bounding box center [1283, 35] width 16 height 16
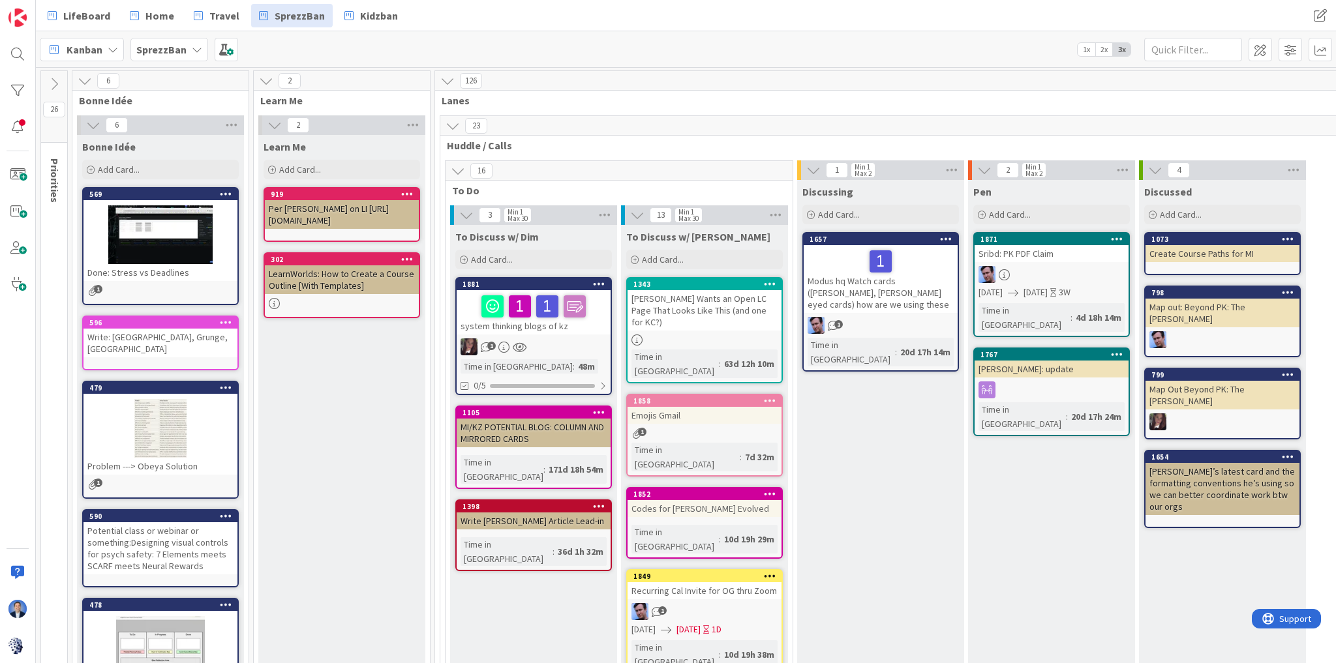
click at [167, 54] on b "SprezzBan" at bounding box center [161, 49] width 50 height 13
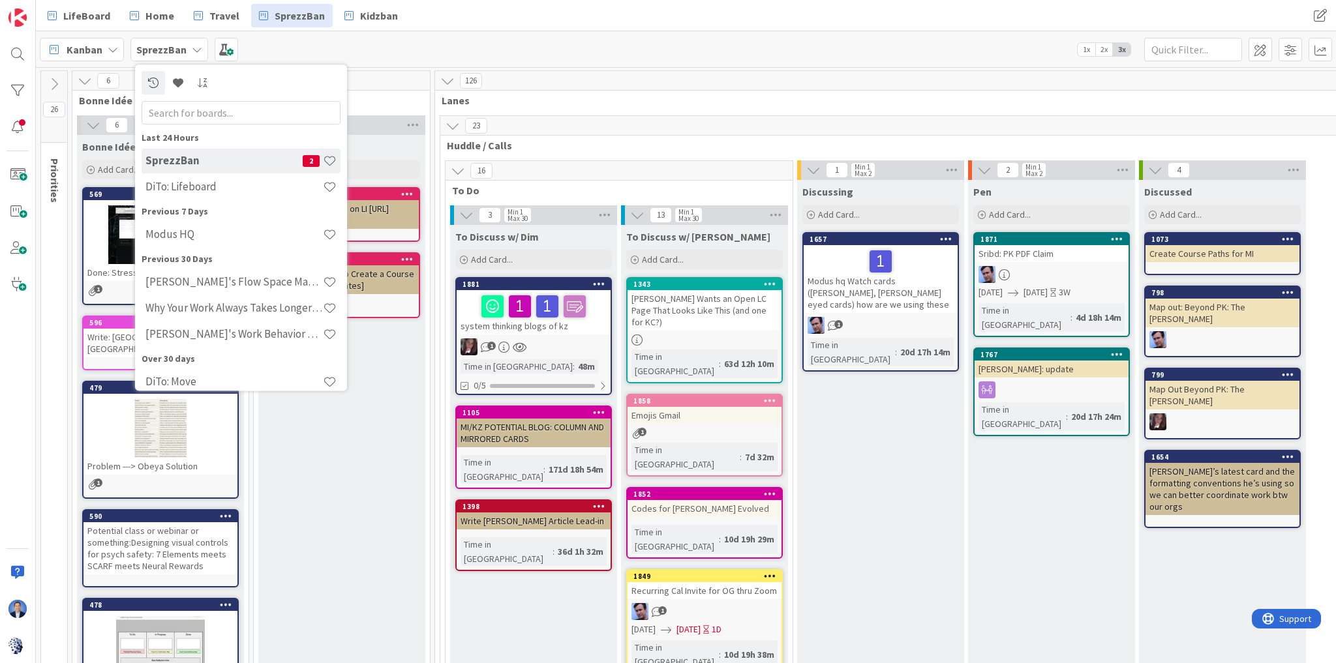
click at [164, 51] on b "SprezzBan" at bounding box center [161, 49] width 50 height 13
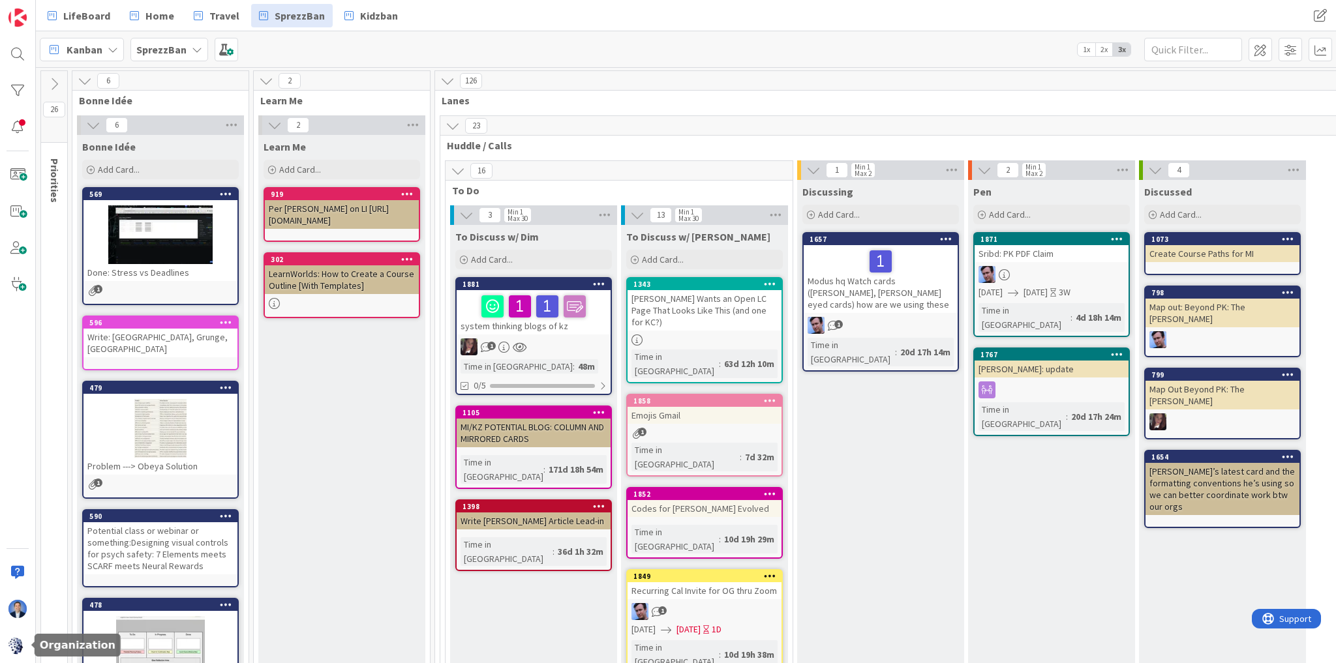
drag, startPoint x: 12, startPoint y: 647, endPoint x: 34, endPoint y: 582, distance: 68.1
click at [12, 647] on img at bounding box center [17, 646] width 18 height 18
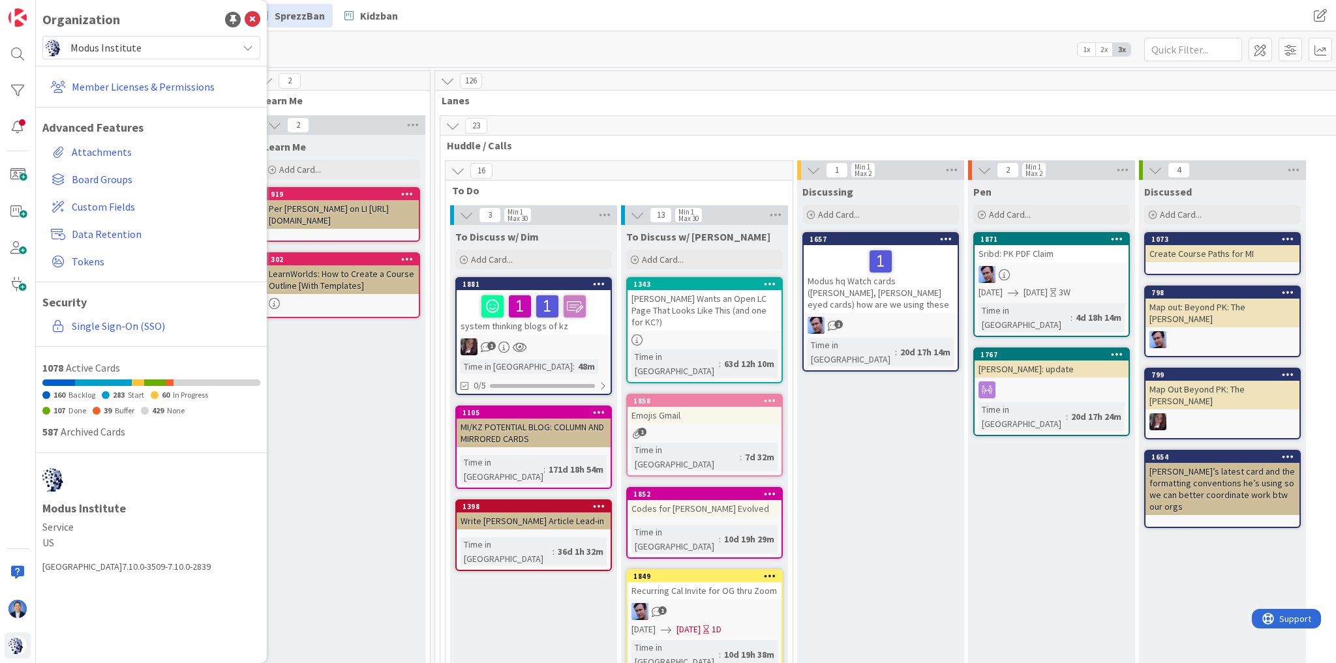
click at [105, 43] on span "Modus Institute" at bounding box center [150, 47] width 160 height 18
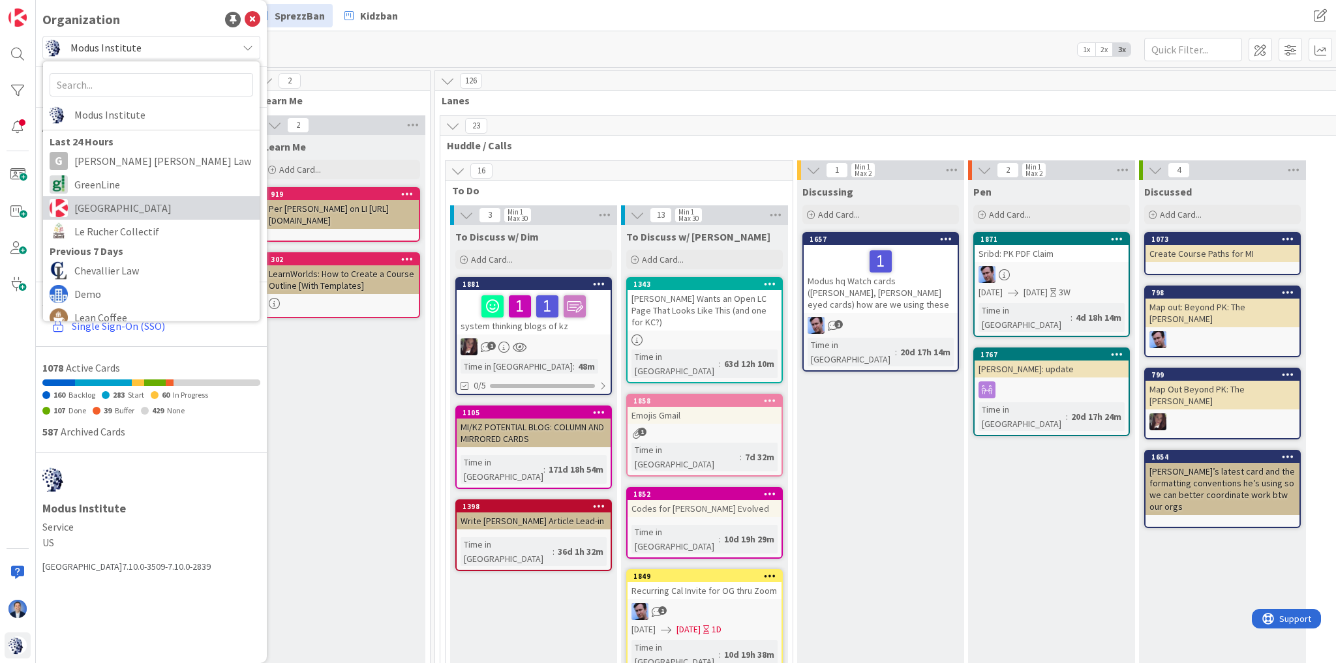
click at [80, 196] on link "[GEOGRAPHIC_DATA]" at bounding box center [151, 207] width 217 height 23
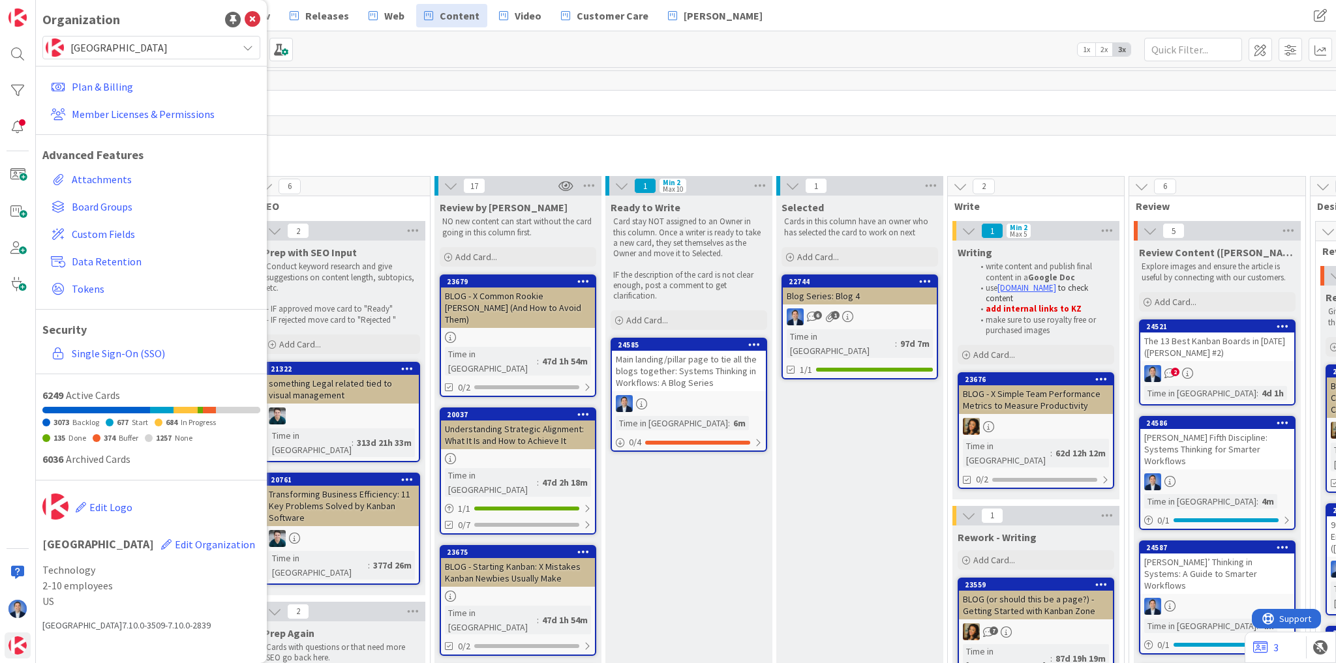
click at [1220, 449] on div "[PERSON_NAME] Fifth Discipline: Systems Thinking for Smarter Workflows" at bounding box center [1217, 449] width 154 height 40
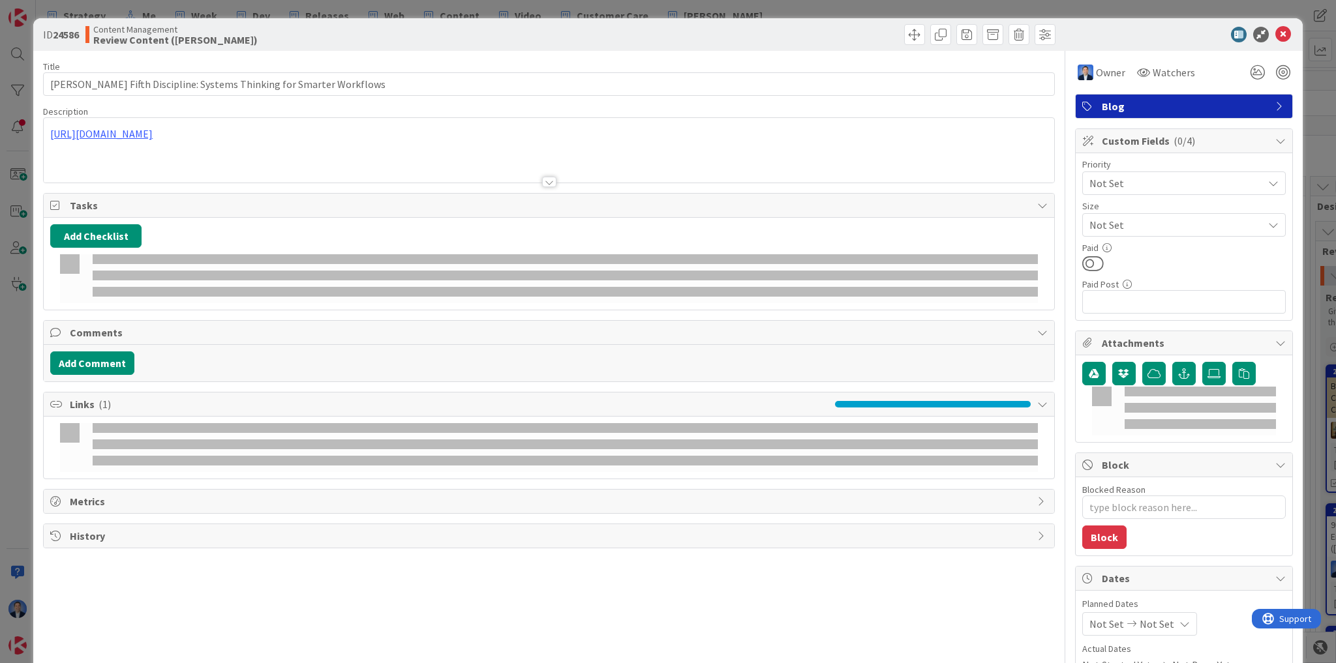
type textarea "x"
type input "Peter Senge’s Fifth Discipline: Systems Thinking for Smarter Workflows"
type textarea "x"
type input "Peter Senge’s Fifth Discipline: Systems Thinking for Smarter Workflows"
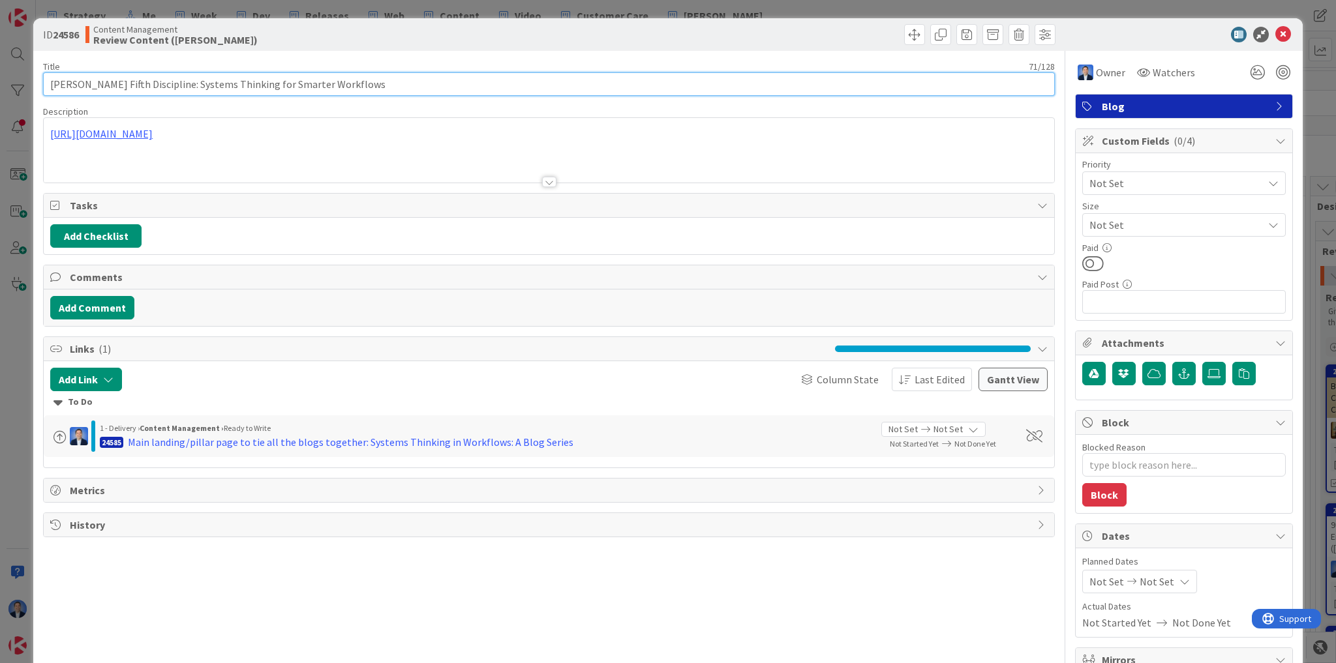
click at [61, 83] on input "Peter Senge’s Fifth Discipline: Systems Thinking for Smarter Workflows" at bounding box center [549, 83] width 1012 height 23
drag, startPoint x: 61, startPoint y: 83, endPoint x: 434, endPoint y: 82, distance: 373.1
click at [434, 82] on input "Peter Senge’s Fifth Discipline: Systems Thinking for Smarter Workflows" at bounding box center [549, 83] width 1012 height 23
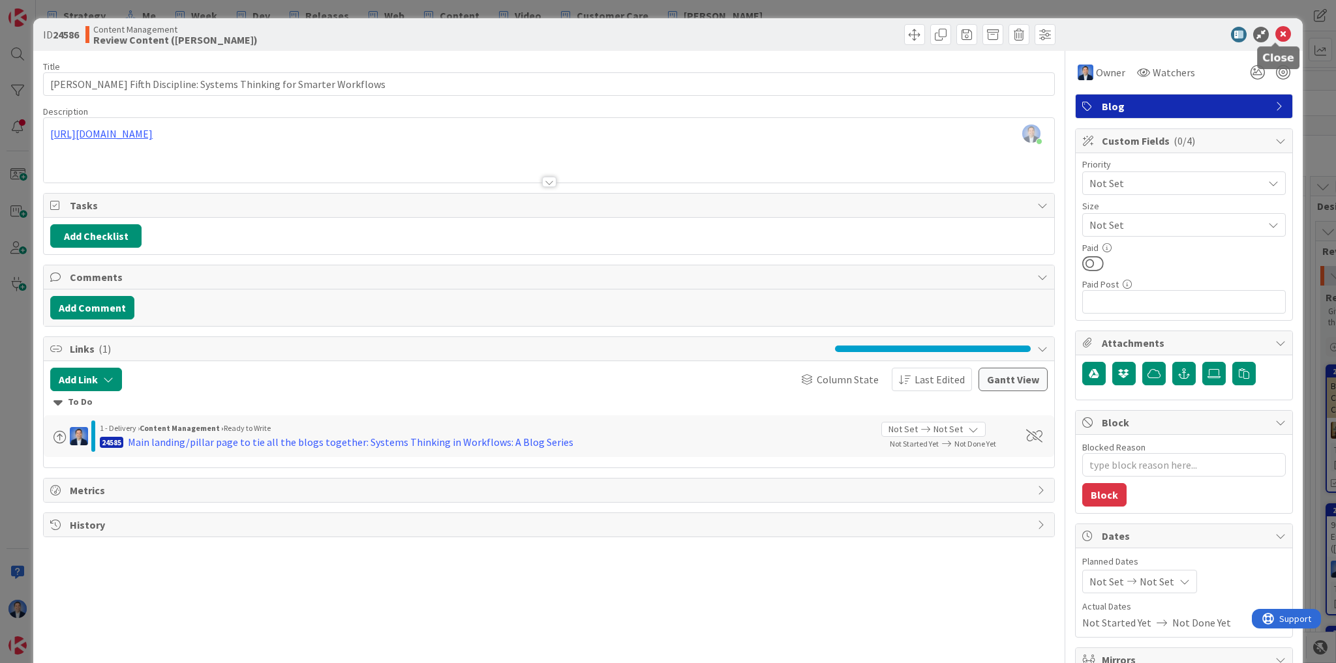
click at [1275, 36] on icon at bounding box center [1283, 35] width 16 height 16
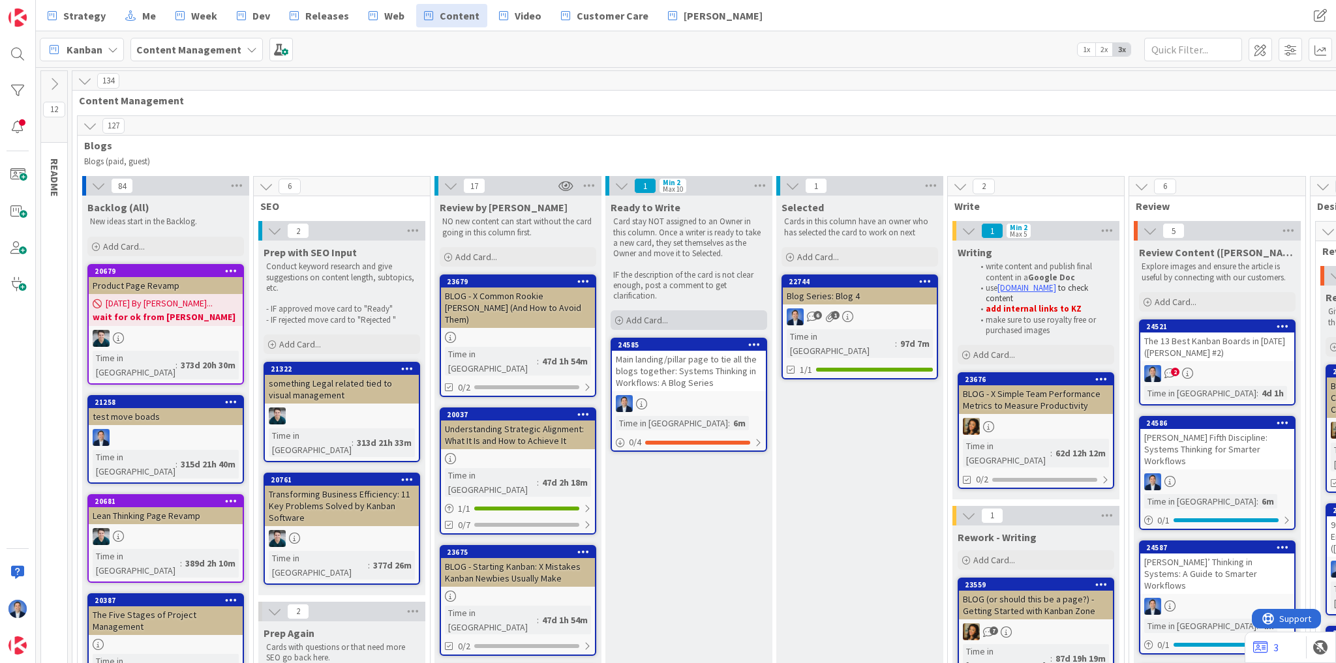
click at [680, 323] on div "Add Card..." at bounding box center [688, 320] width 157 height 20
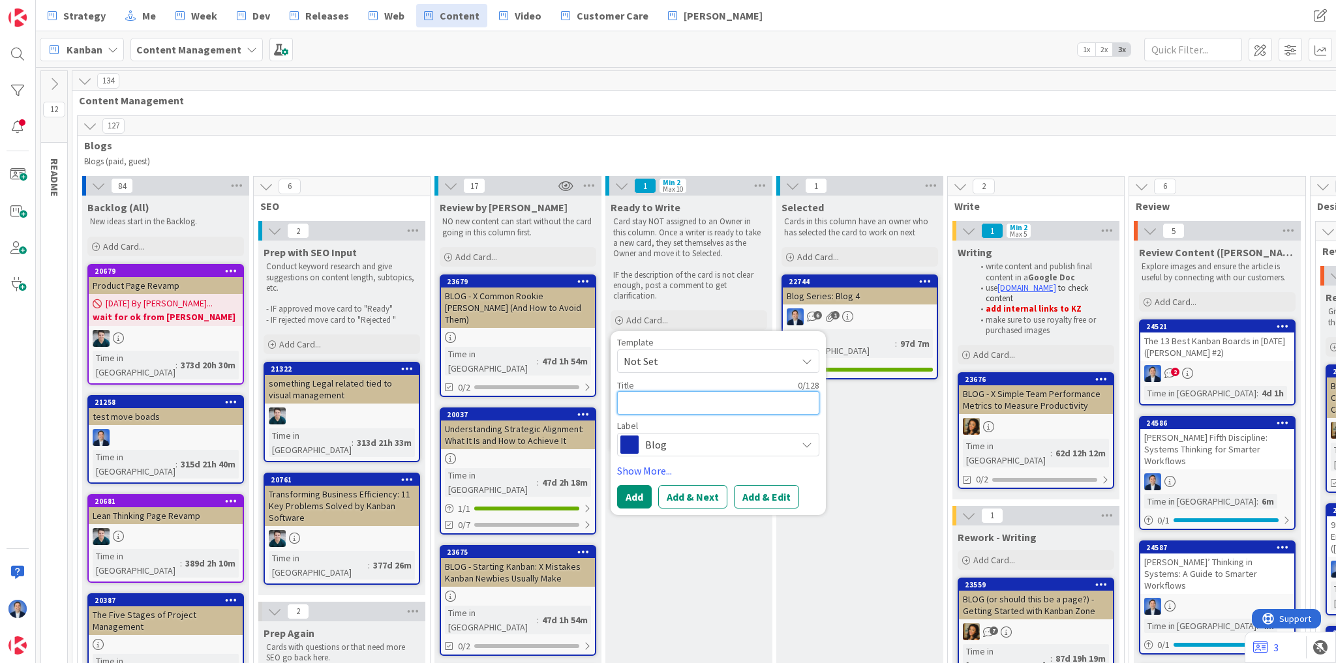
click at [713, 404] on textarea at bounding box center [718, 402] width 202 height 23
paste textarea "Fritjof Capra’s The Web of Life: What Nature Teaches Us About Flow in Organizat…"
type textarea "x"
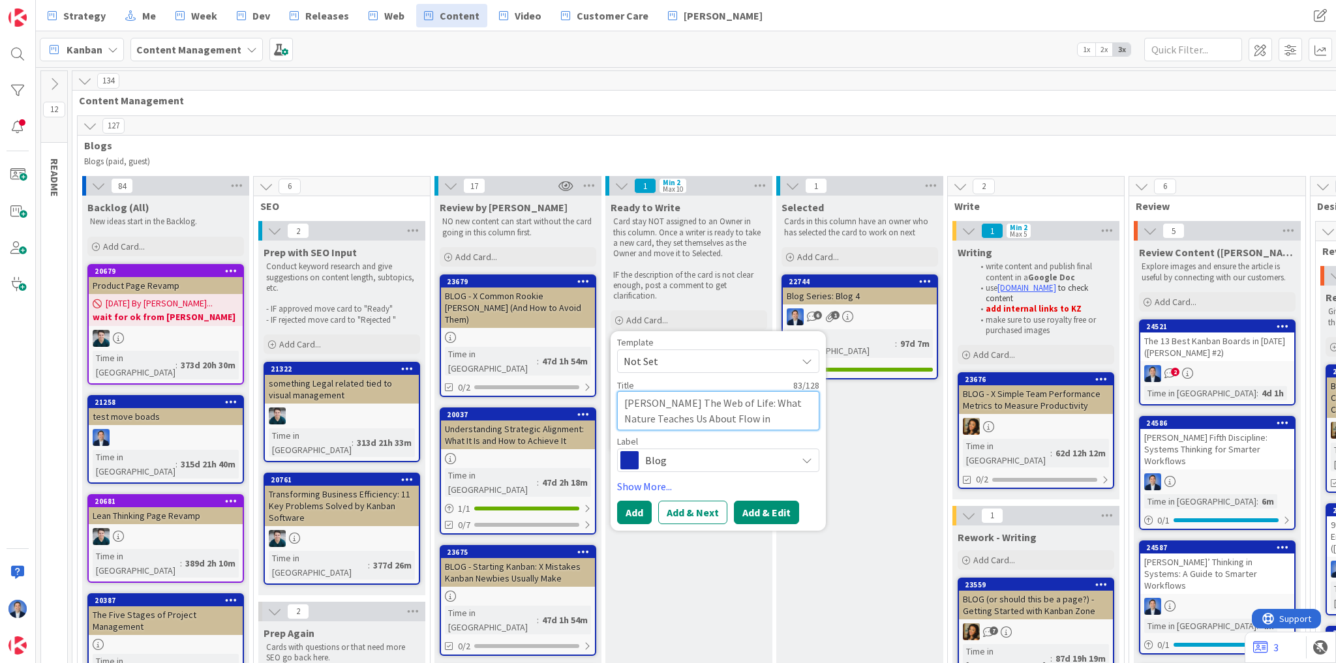
type textarea "Fritjof Capra’s The Web of Life: What Nature Teaches Us About Flow in Organizat…"
click at [764, 511] on button "Add & Edit" at bounding box center [766, 512] width 65 height 23
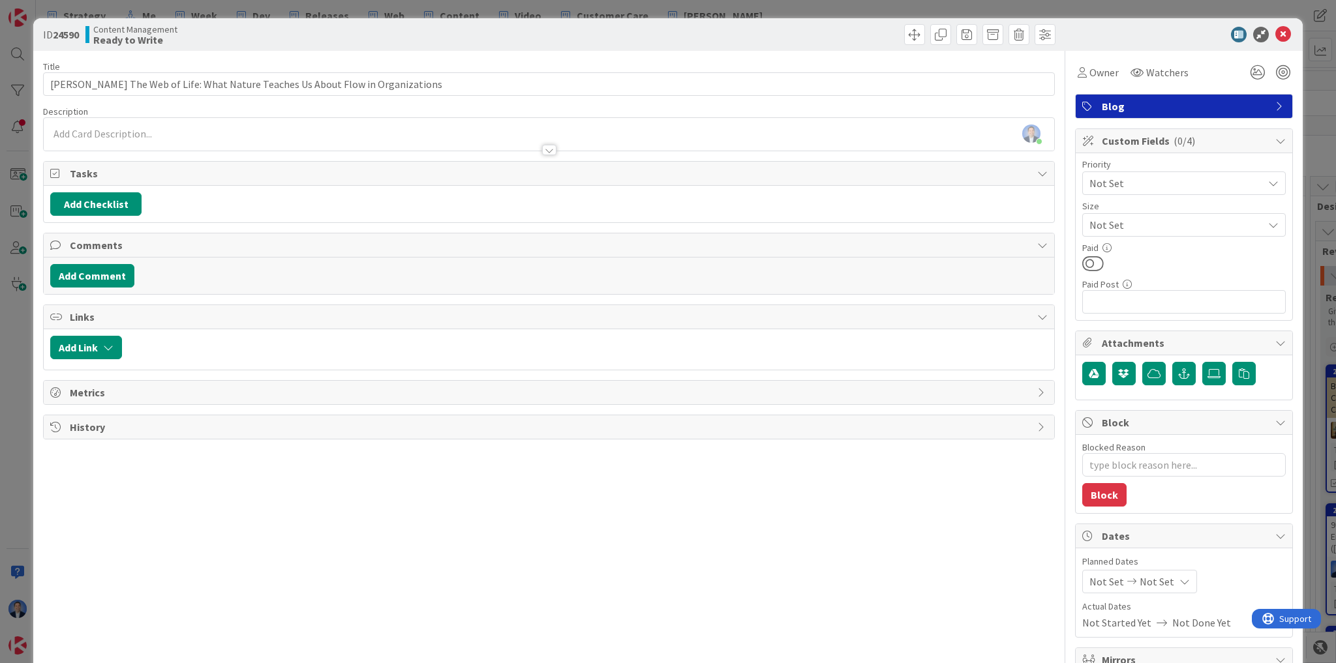
click at [155, 133] on div "Dimitri Ponomareff joined 10 m ago" at bounding box center [549, 134] width 1010 height 33
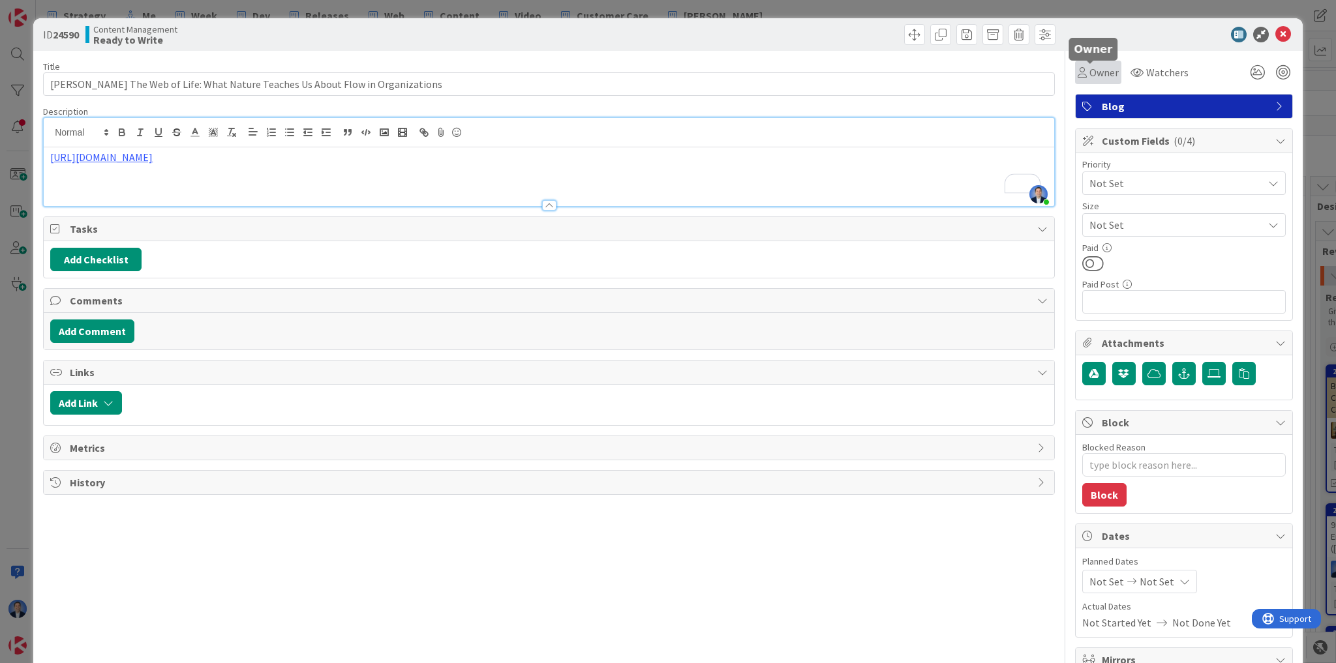
click at [1093, 76] on span "Owner" at bounding box center [1103, 73] width 29 height 16
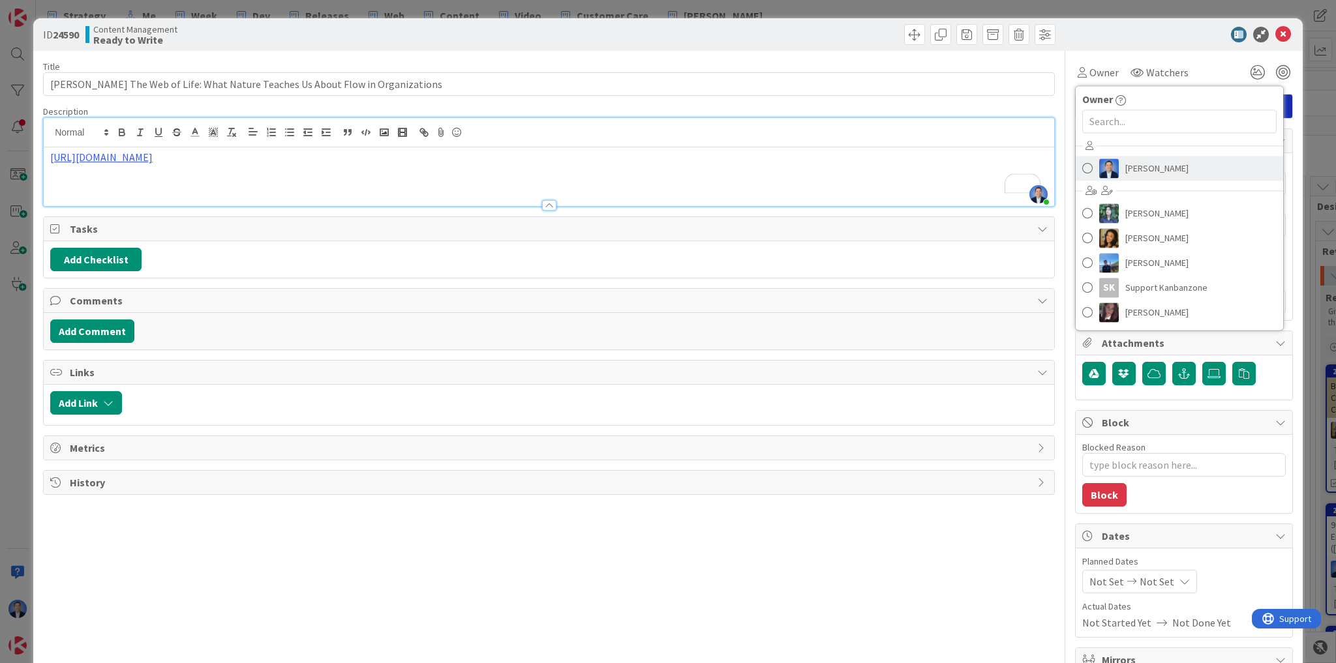
click at [1144, 169] on span "[PERSON_NAME]" at bounding box center [1156, 168] width 63 height 20
type textarea "x"
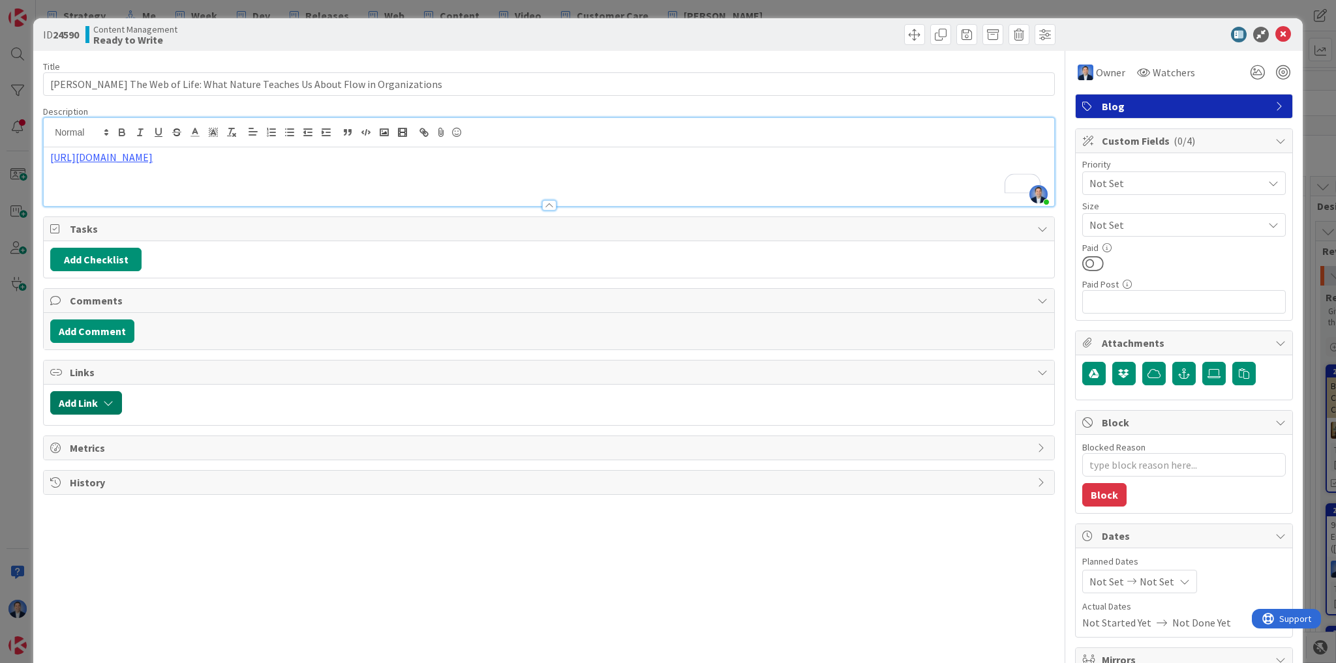
click at [91, 395] on button "Add Link" at bounding box center [86, 402] width 72 height 23
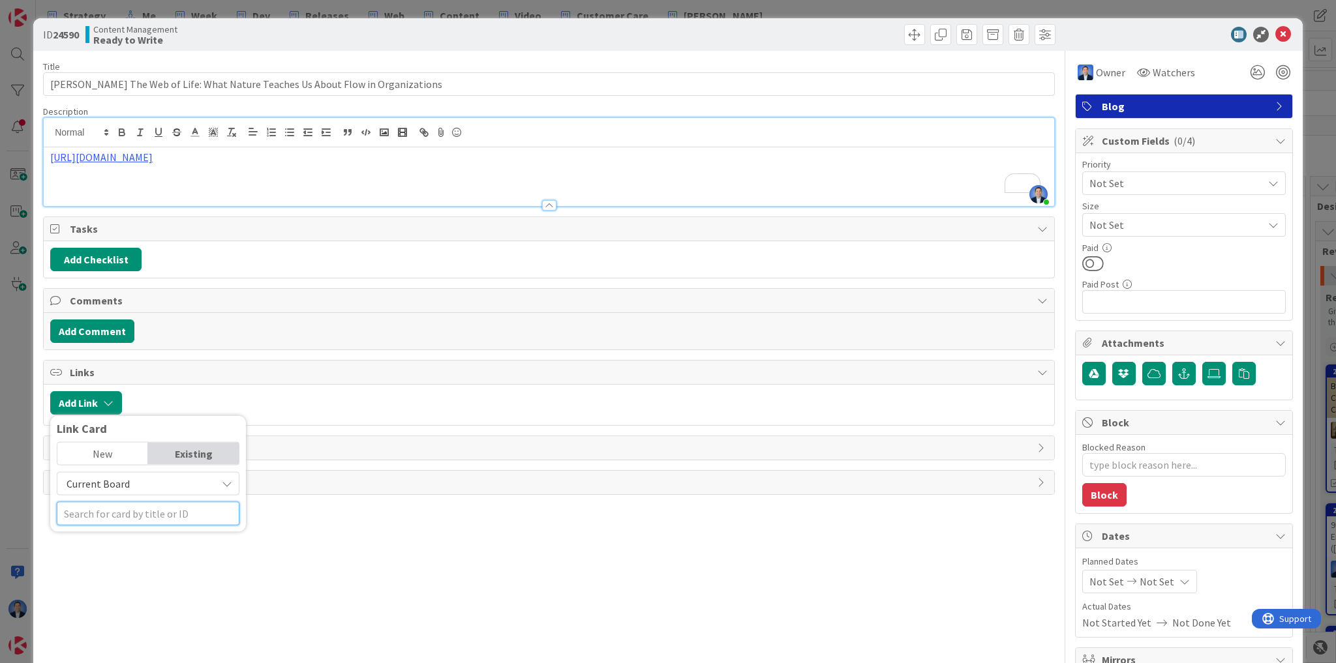
click at [110, 507] on input "text" at bounding box center [148, 513] width 183 height 23
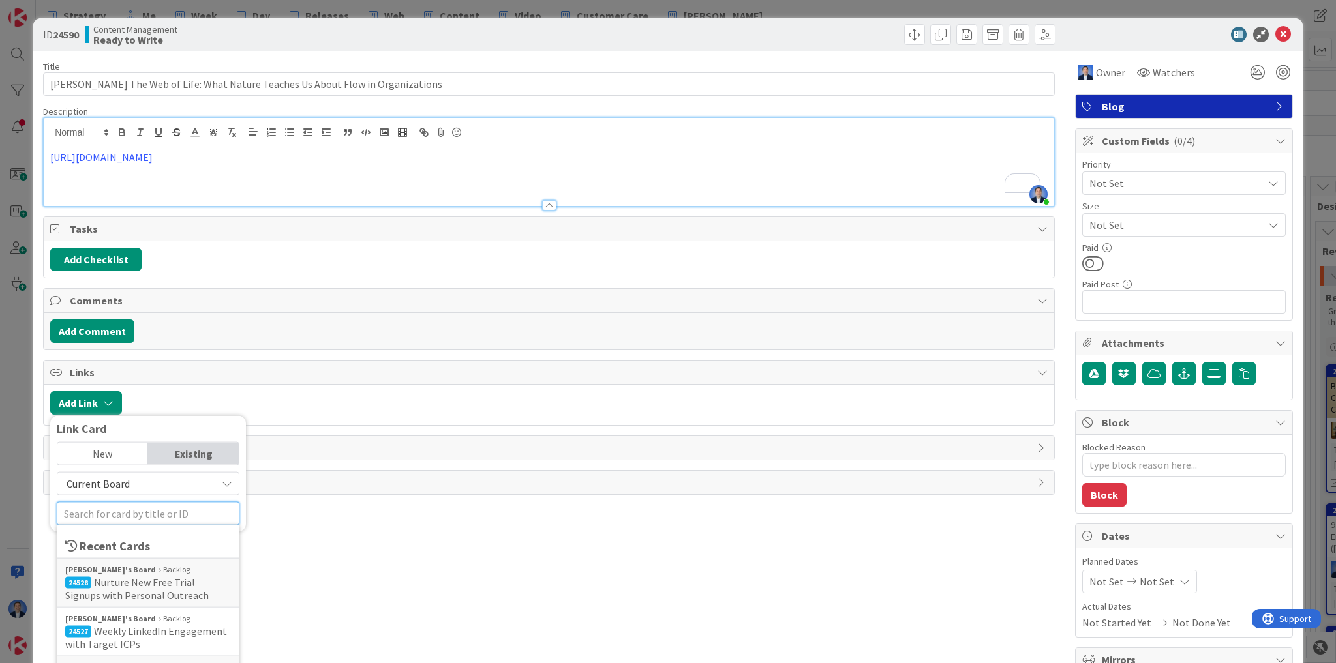
scroll to position [104, 0]
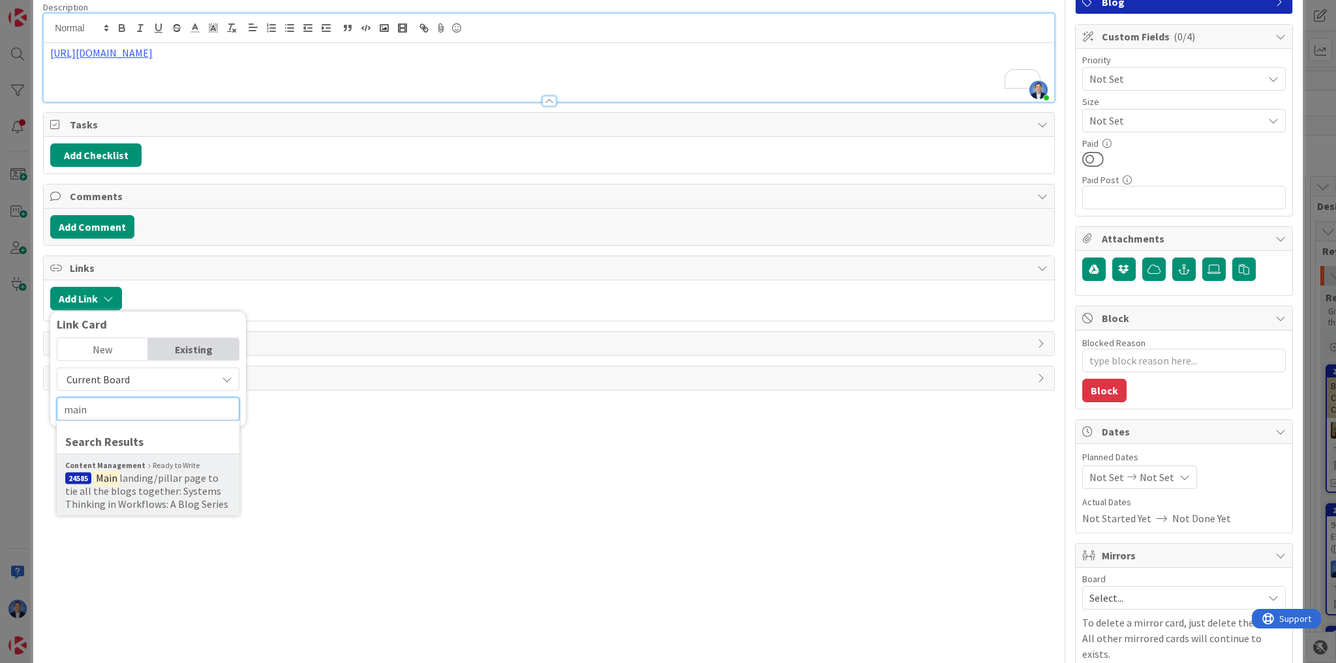
type input "main"
click at [137, 483] on span "landing/pillar page to tie all the blogs together: Systems Thinking in Workflow…" at bounding box center [146, 491] width 163 height 39
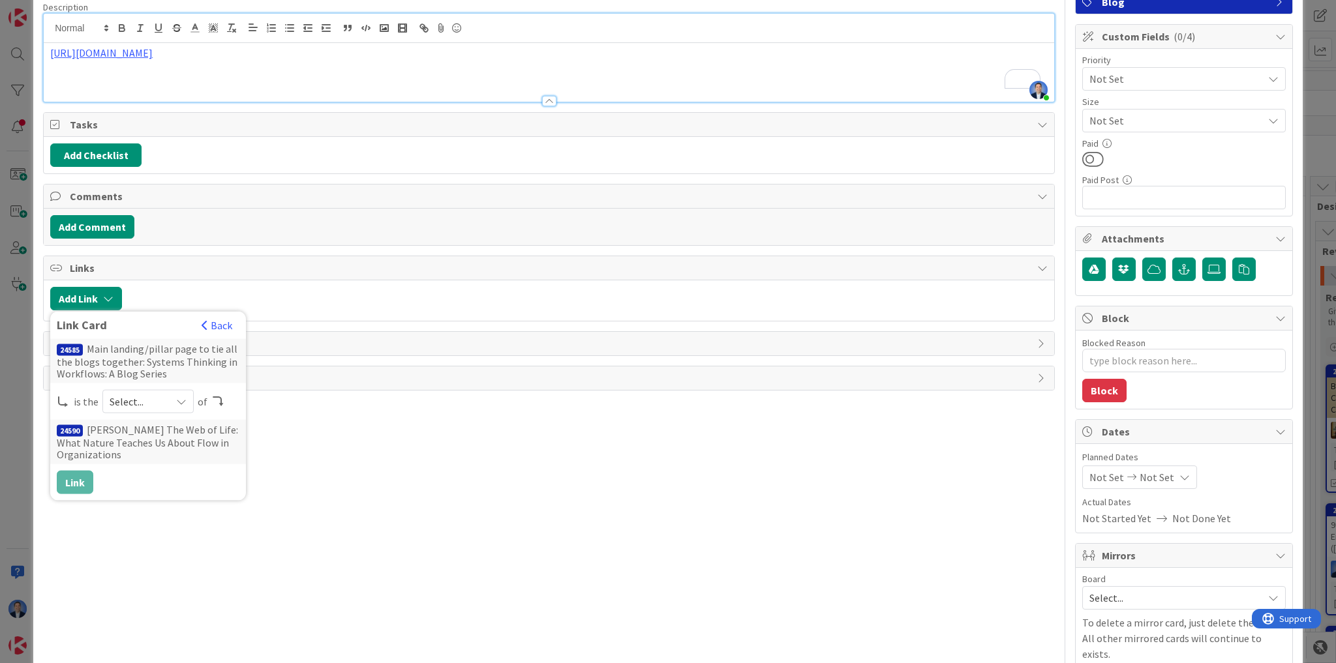
click at [115, 400] on span "Select..." at bounding box center [137, 402] width 55 height 18
click at [147, 425] on span "parent" at bounding box center [216, 433] width 147 height 20
click at [85, 475] on button "Link" at bounding box center [75, 482] width 37 height 23
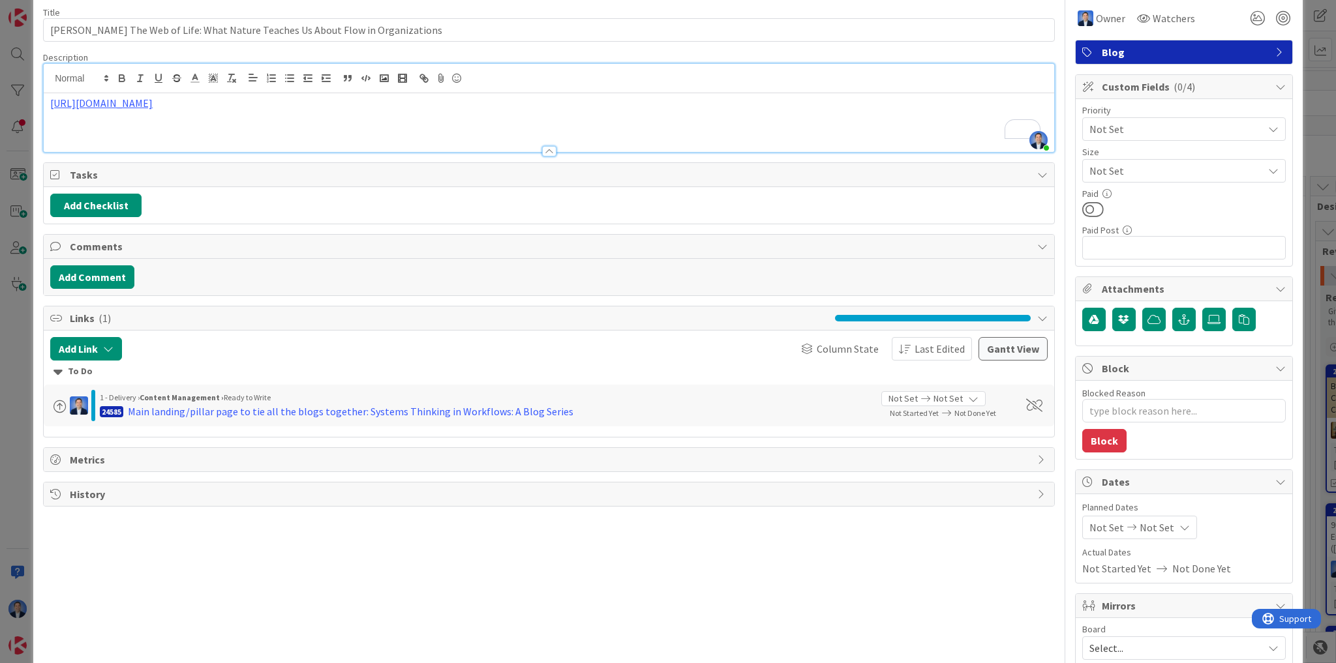
scroll to position [0, 0]
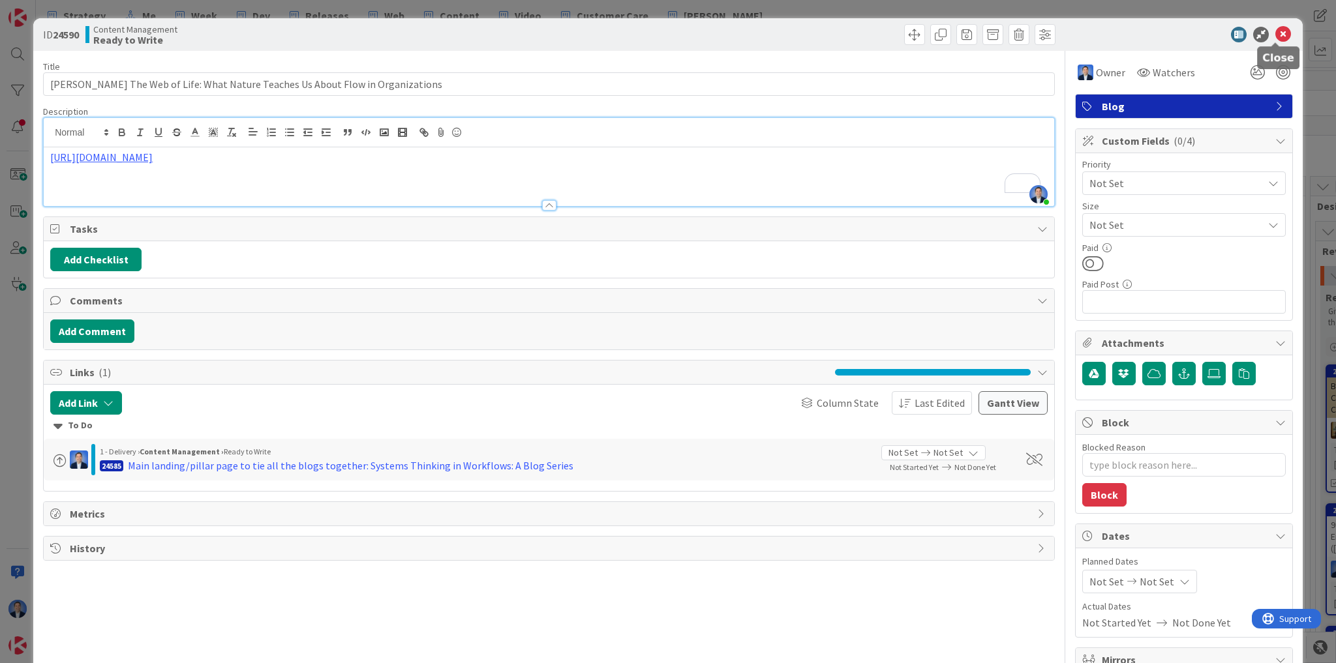
click at [1275, 37] on icon at bounding box center [1283, 35] width 16 height 16
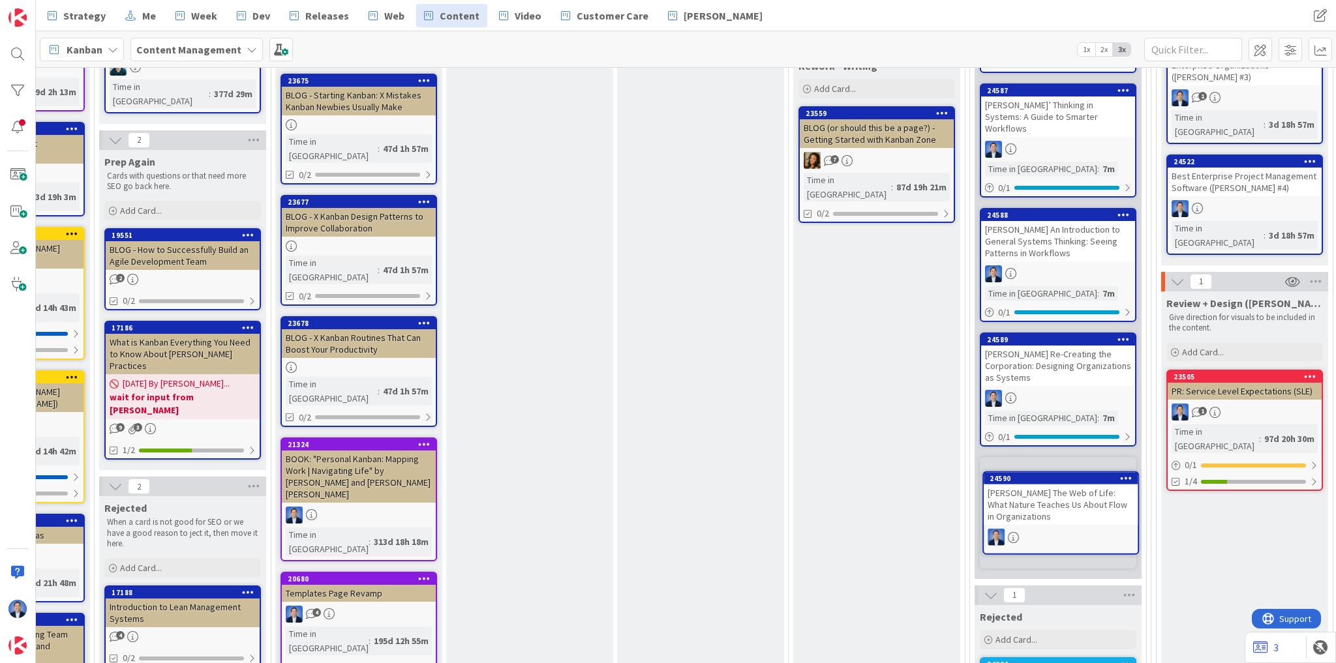
scroll to position [475, 159]
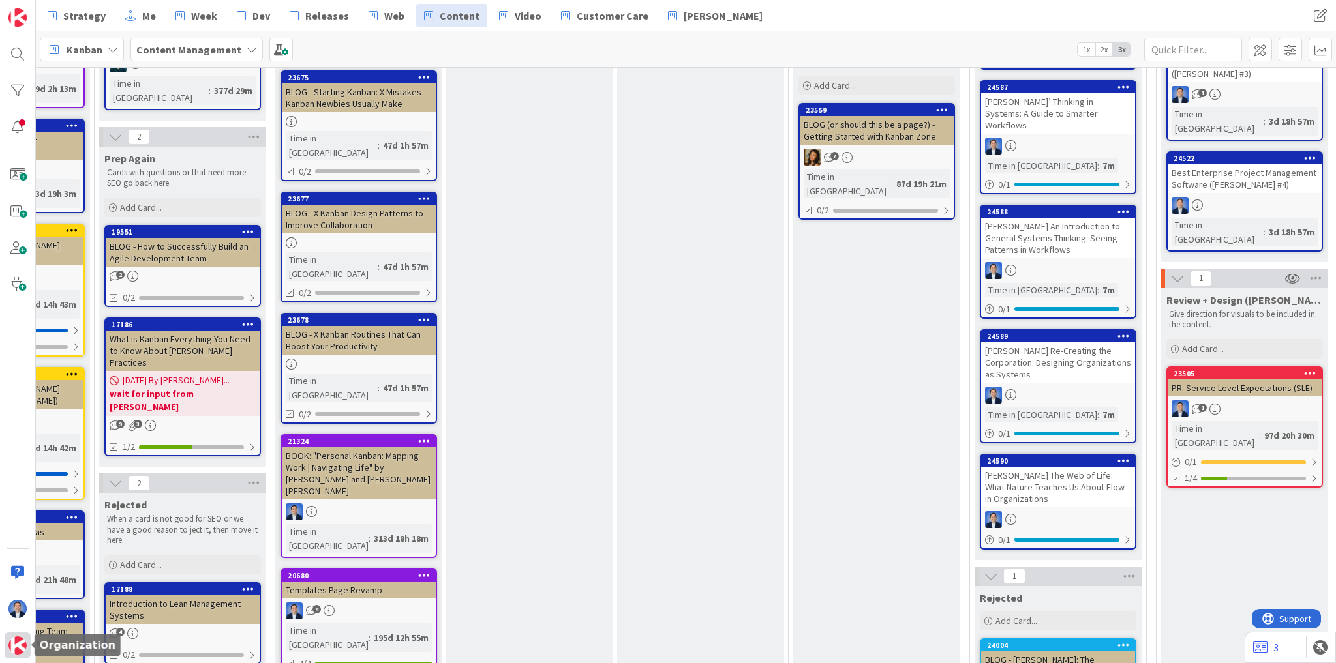
click at [18, 648] on img at bounding box center [17, 646] width 18 height 18
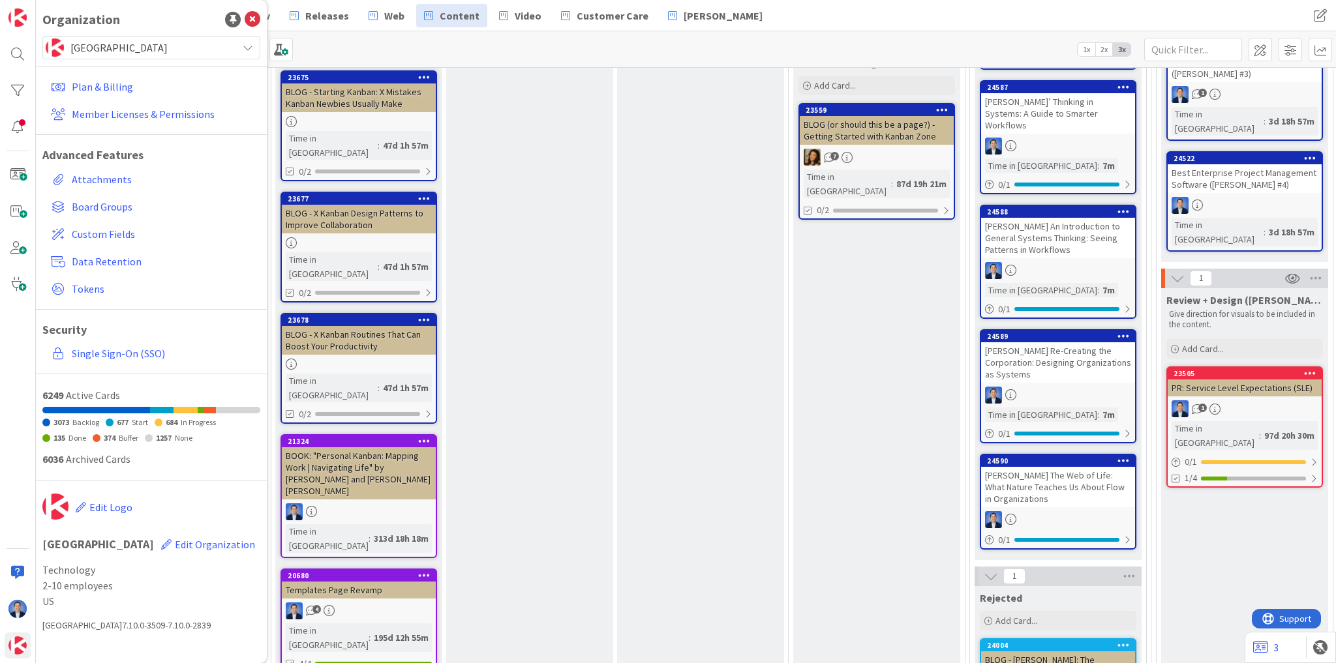
click at [140, 57] on div "[GEOGRAPHIC_DATA]" at bounding box center [151, 47] width 218 height 23
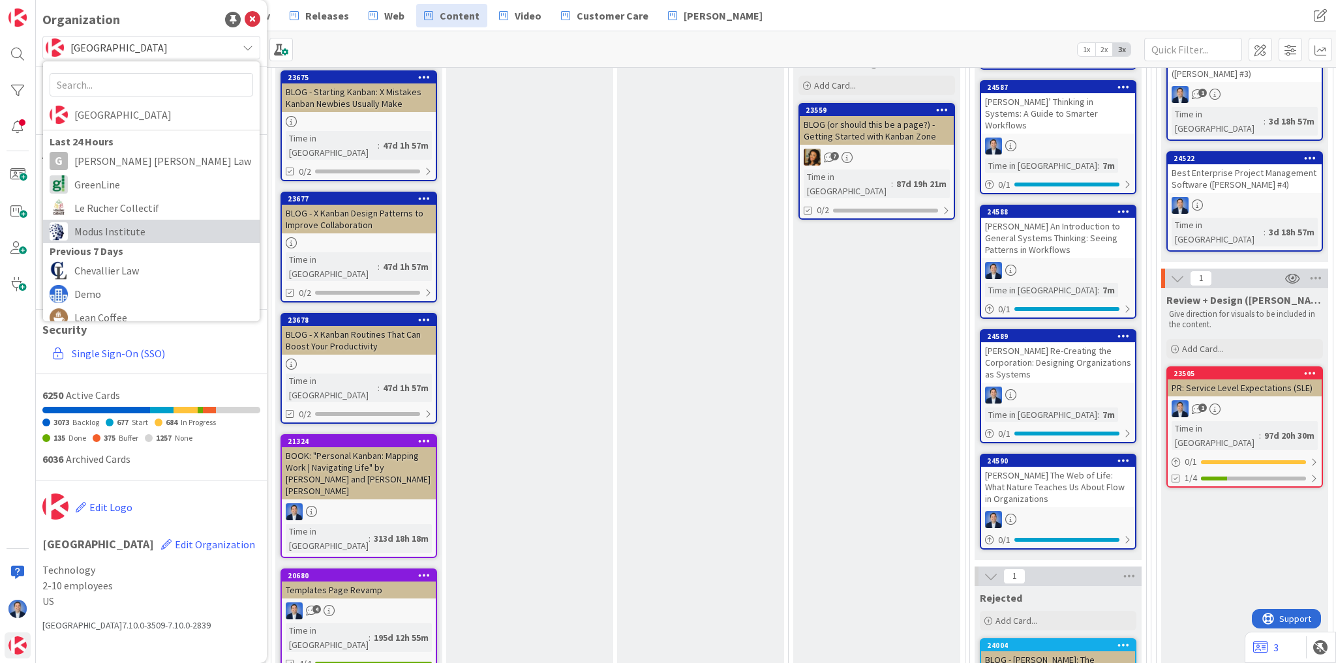
click at [190, 228] on span "Modus Institute" at bounding box center [163, 232] width 179 height 20
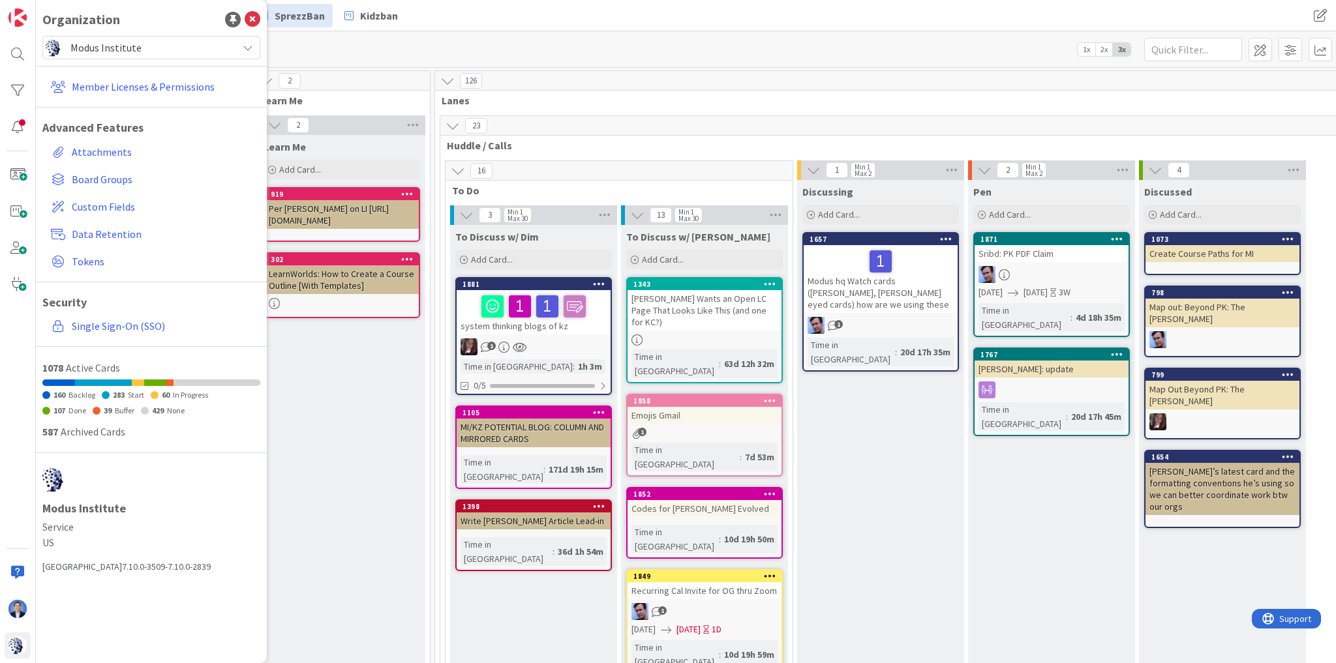
click at [556, 339] on div "1" at bounding box center [534, 347] width 154 height 17
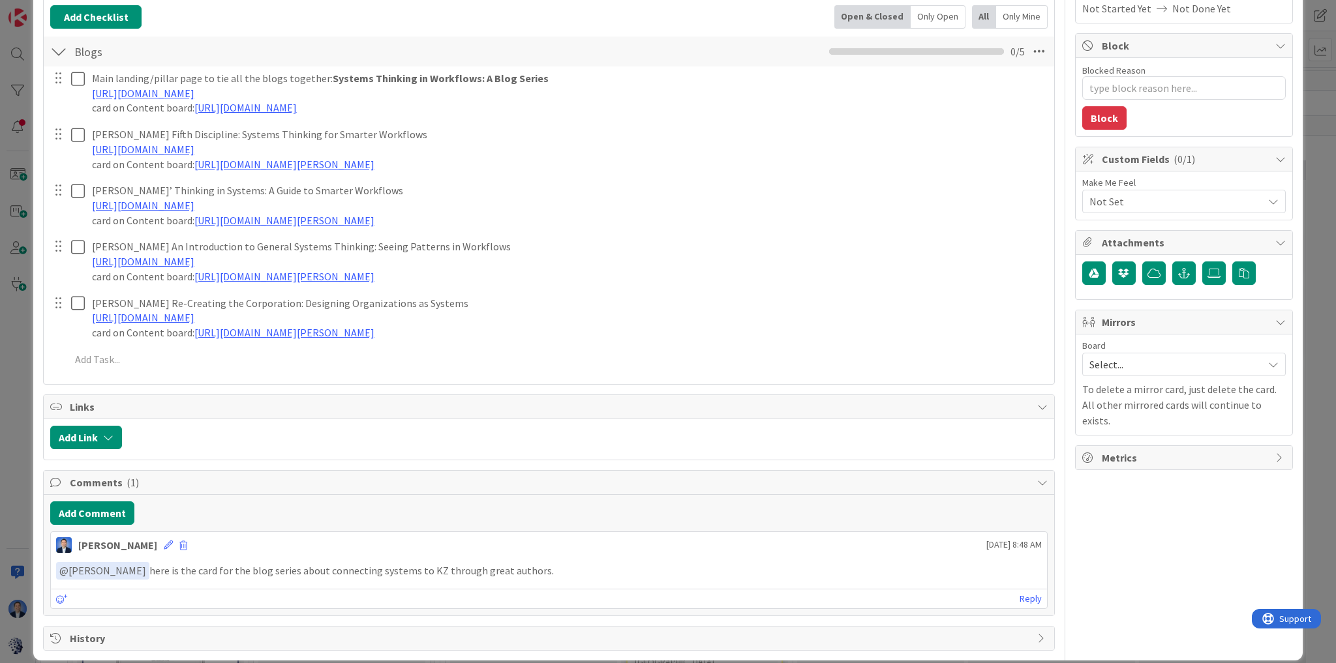
scroll to position [232, 0]
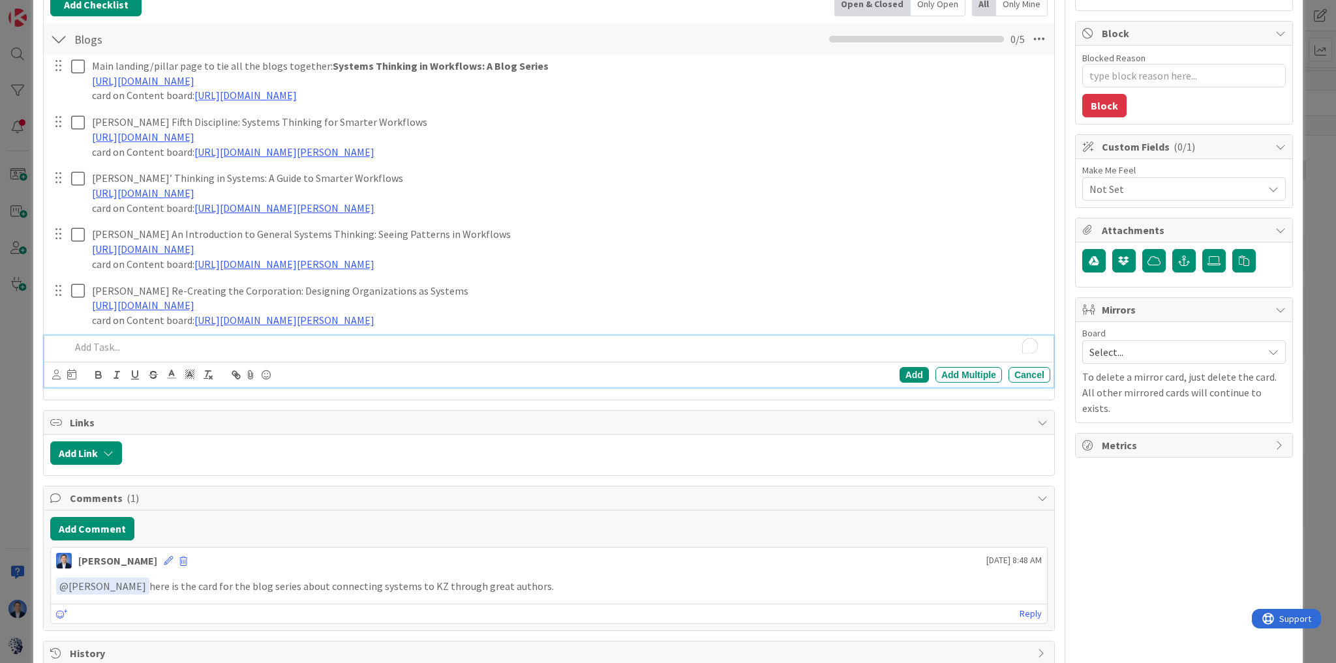
click at [305, 347] on p "To enrich screen reader interactions, please activate Accessibility in Grammarl…" at bounding box center [557, 347] width 974 height 15
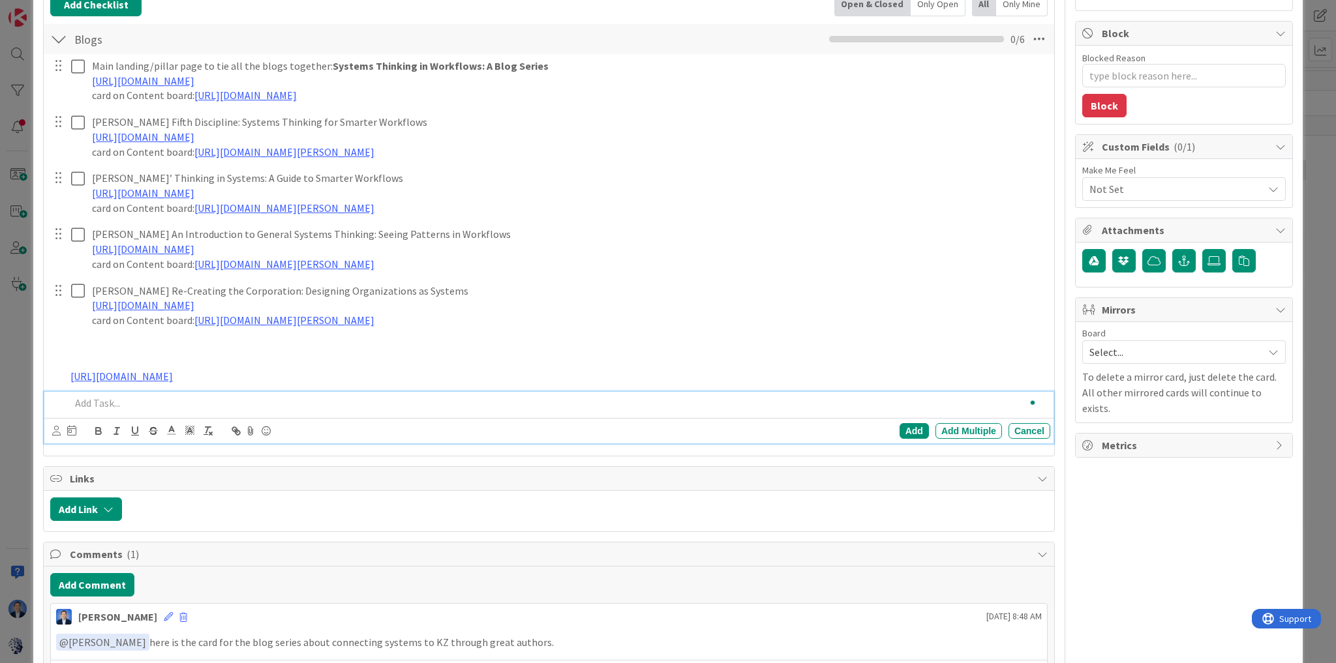
scroll to position [288, 0]
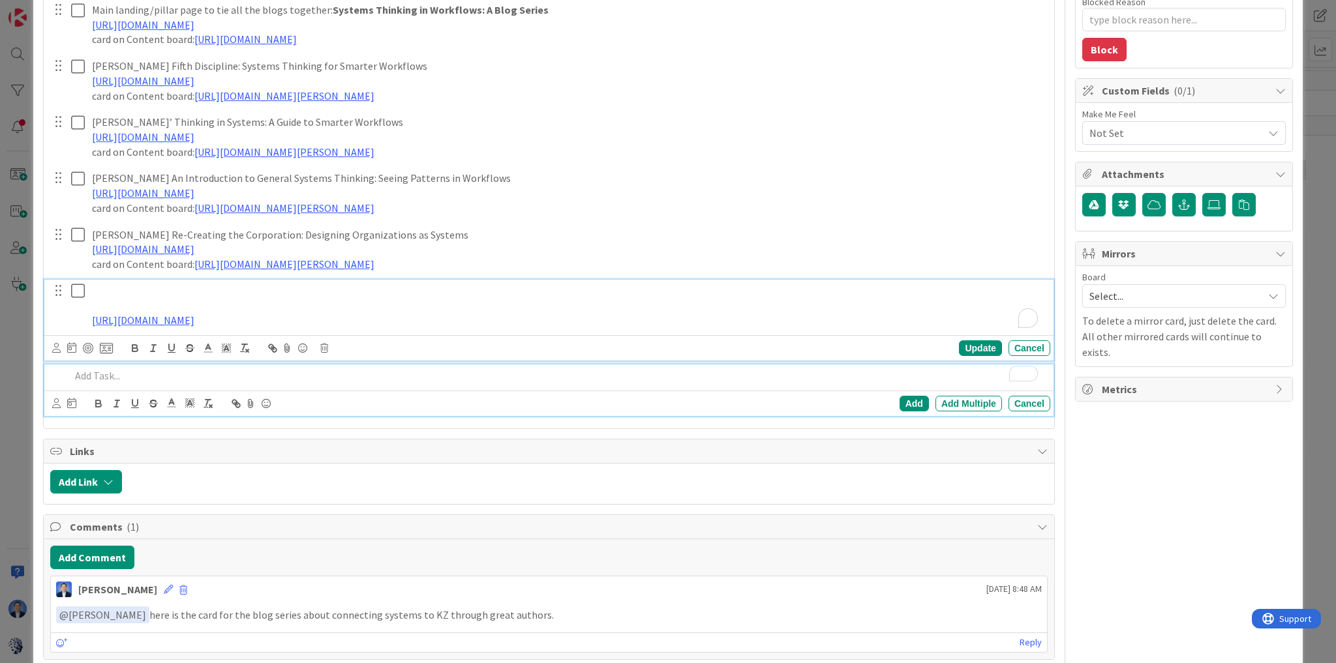
click at [130, 297] on div "https://docs.google.com/document/d/1fRBE0FgSZ3QozrmvkojKcpaehLRoG9MqUjMCTNsKX2c…" at bounding box center [568, 306] width 963 height 52
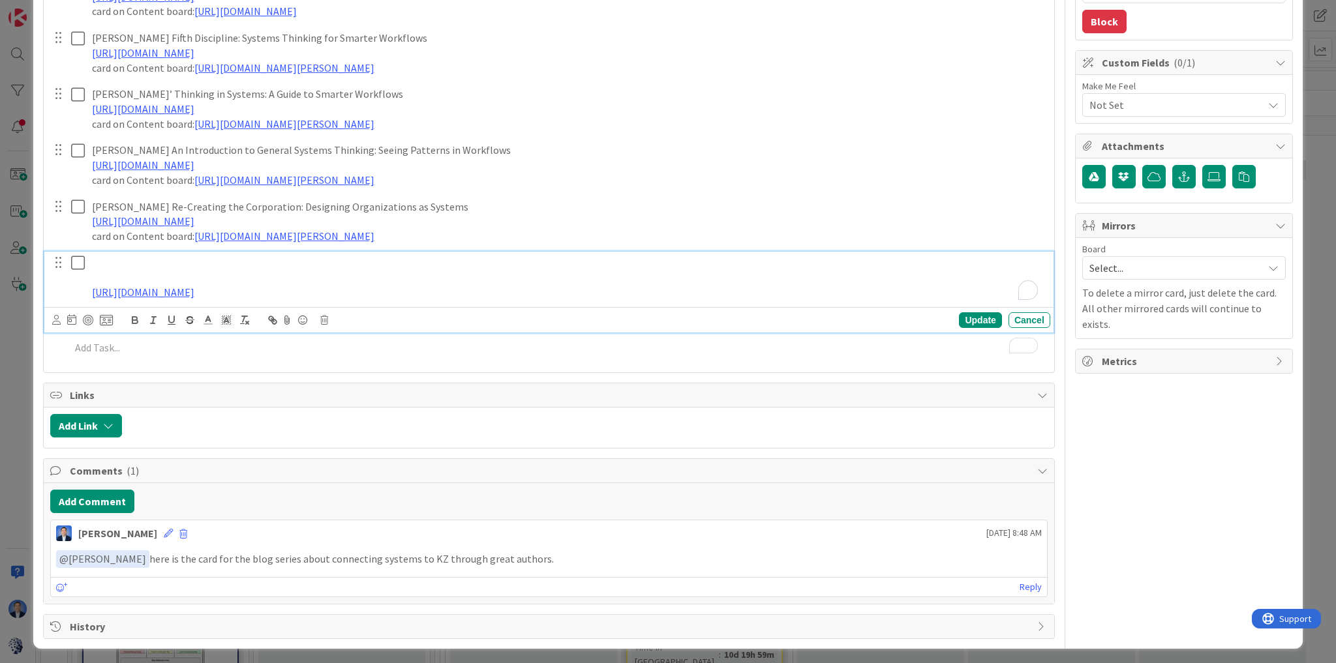
click at [120, 264] on p "To enrich screen reader interactions, please activate Accessibility in Grammarl…" at bounding box center [568, 263] width 953 height 15
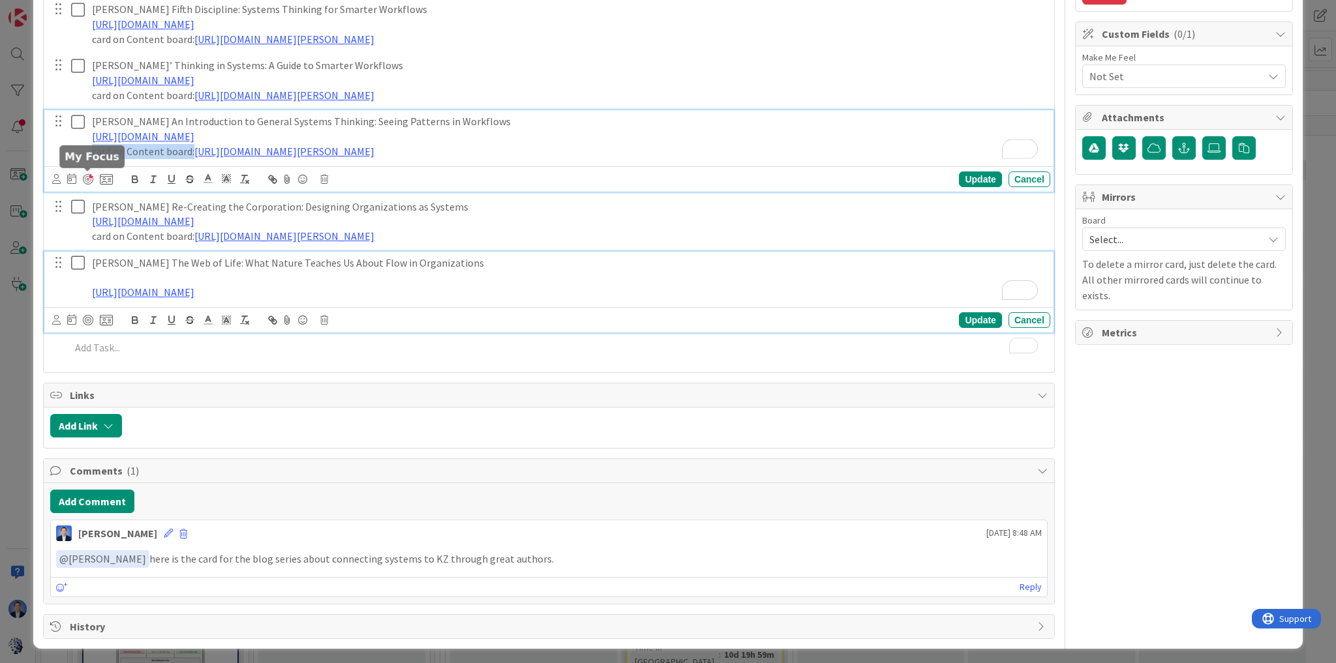
drag, startPoint x: 192, startPoint y: 177, endPoint x: 83, endPoint y: 172, distance: 109.7
click at [83, 172] on div "Gerald Weinberg’s An Introduction to General Systems Thinking: Seeing Patterns …" at bounding box center [548, 150] width 1009 height 81
type textarea "x"
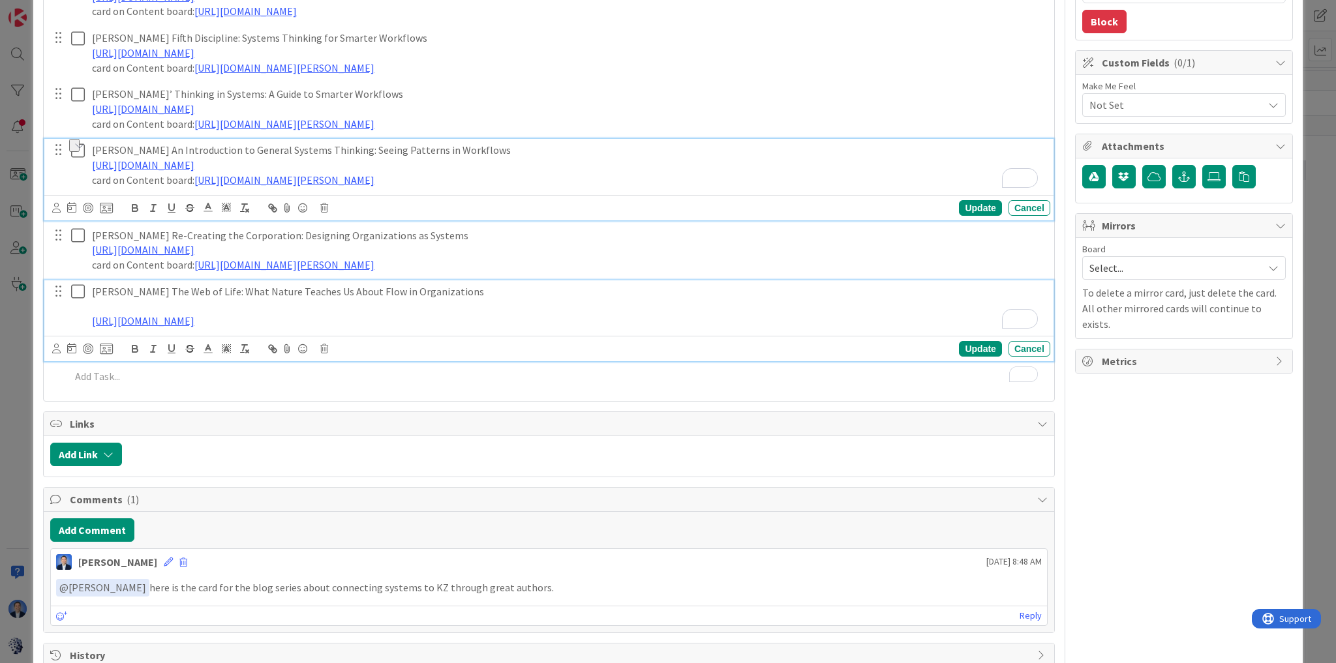
click at [120, 305] on div "Fritjof Capra’s The Web of Life: What Nature Teaches Us About Flow in Organizat…" at bounding box center [548, 320] width 1009 height 81
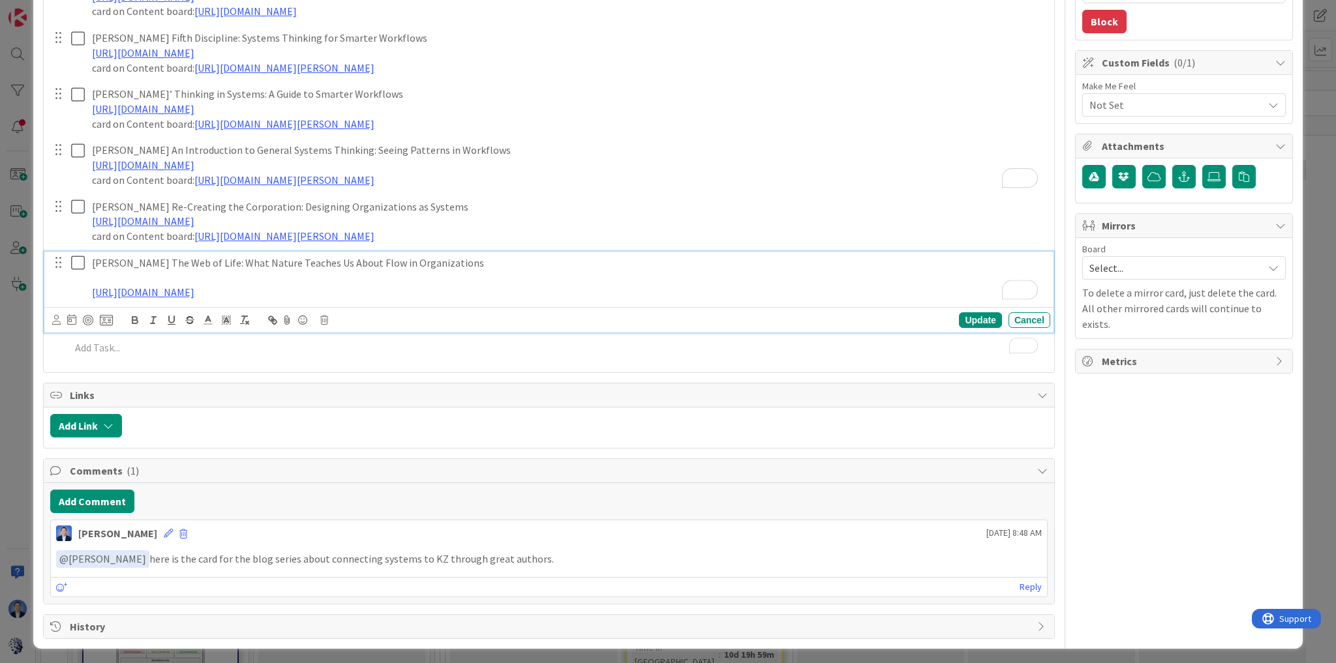
scroll to position [301, 0]
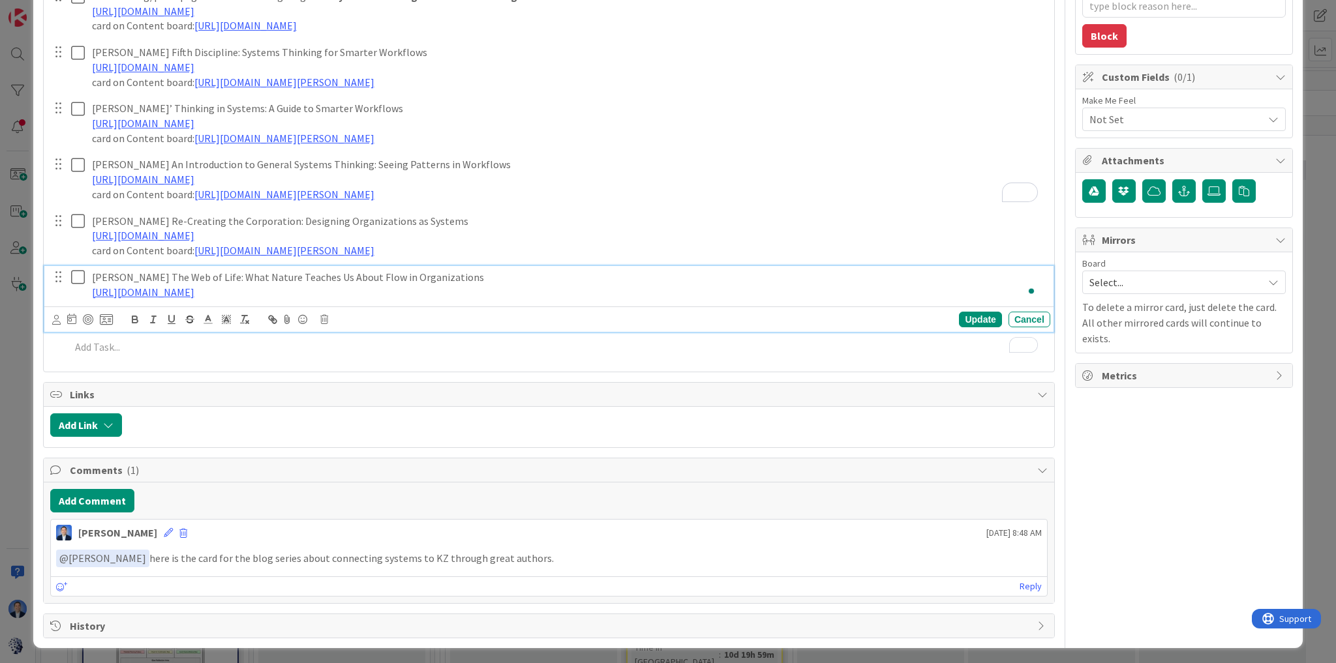
click at [575, 292] on p "https://docs.google.com/document/d/1fRBE0FgSZ3QozrmvkojKcpaehLRoG9MqUjMCTNsKX2c…" at bounding box center [568, 292] width 953 height 15
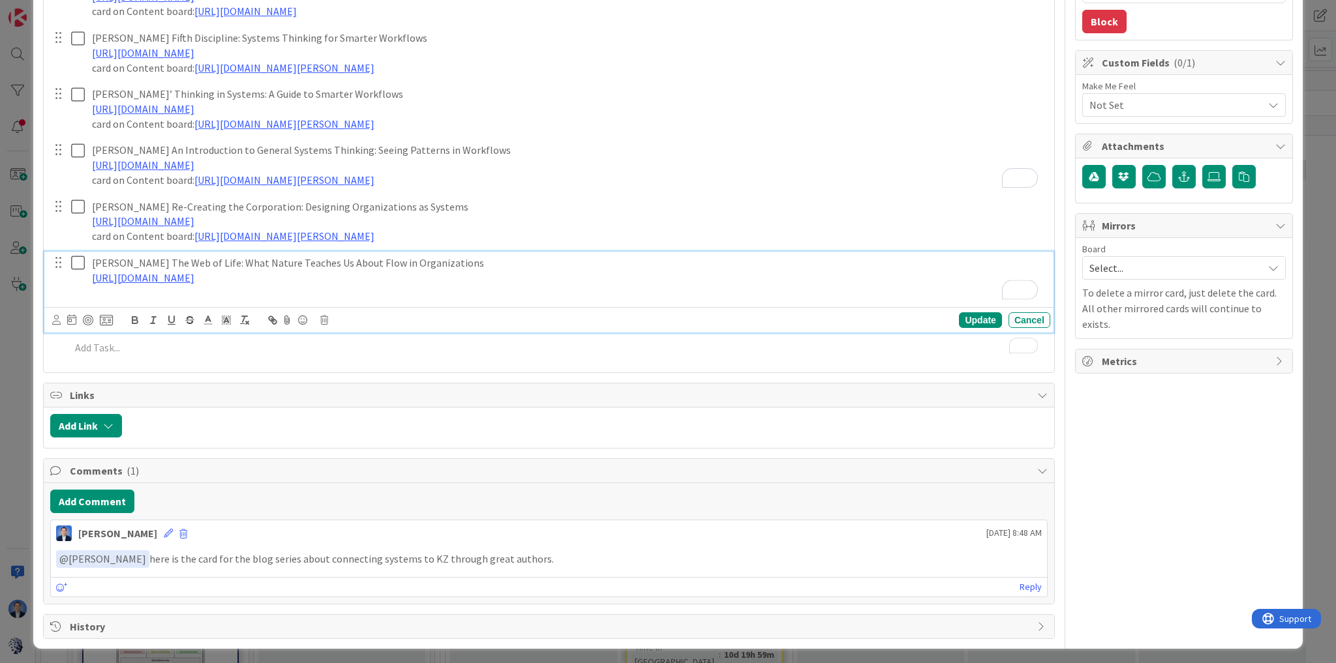
paste div "To enrich screen reader interactions, please activate Accessibility in Grammarl…"
click at [222, 290] on p "card on Content board:" at bounding box center [568, 292] width 953 height 15
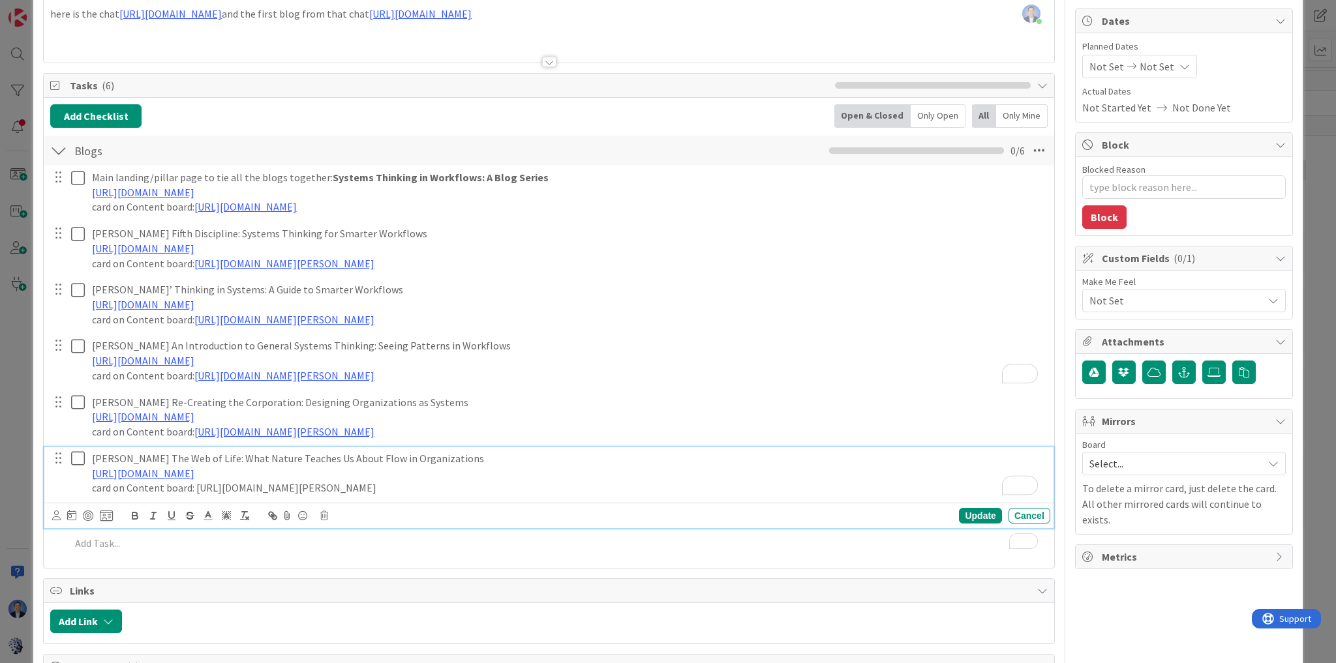
scroll to position [0, 0]
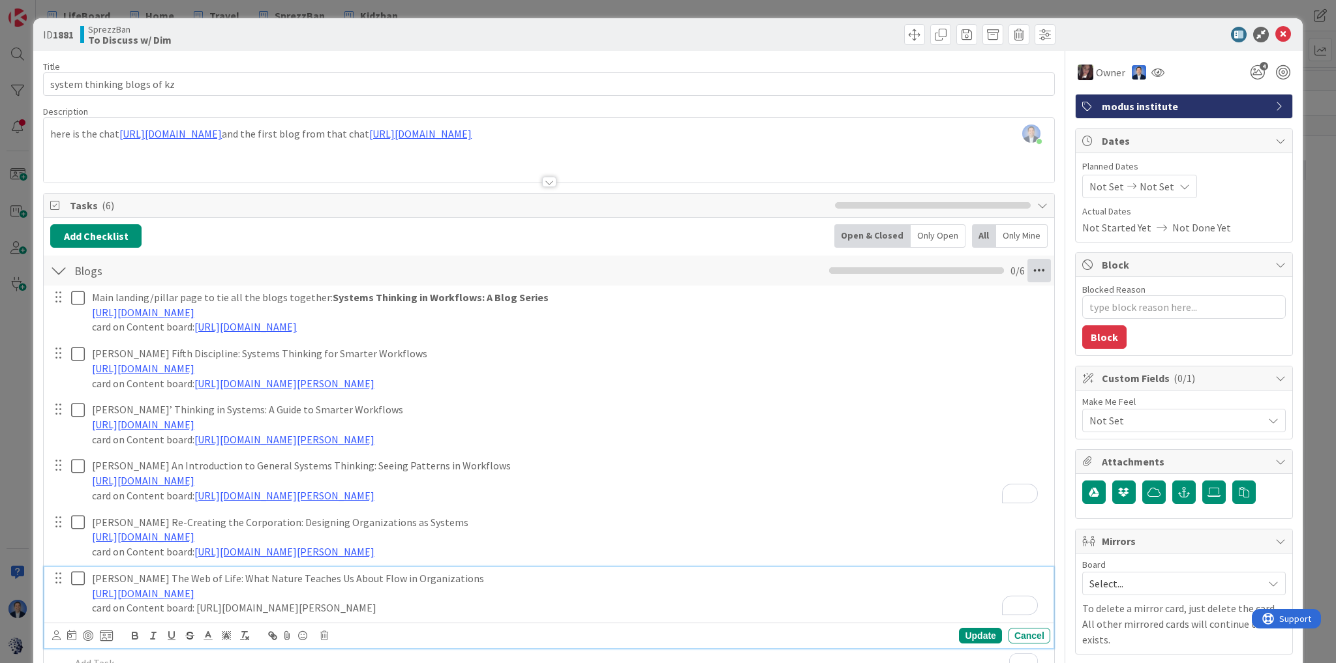
click at [1033, 275] on icon at bounding box center [1038, 270] width 23 height 23
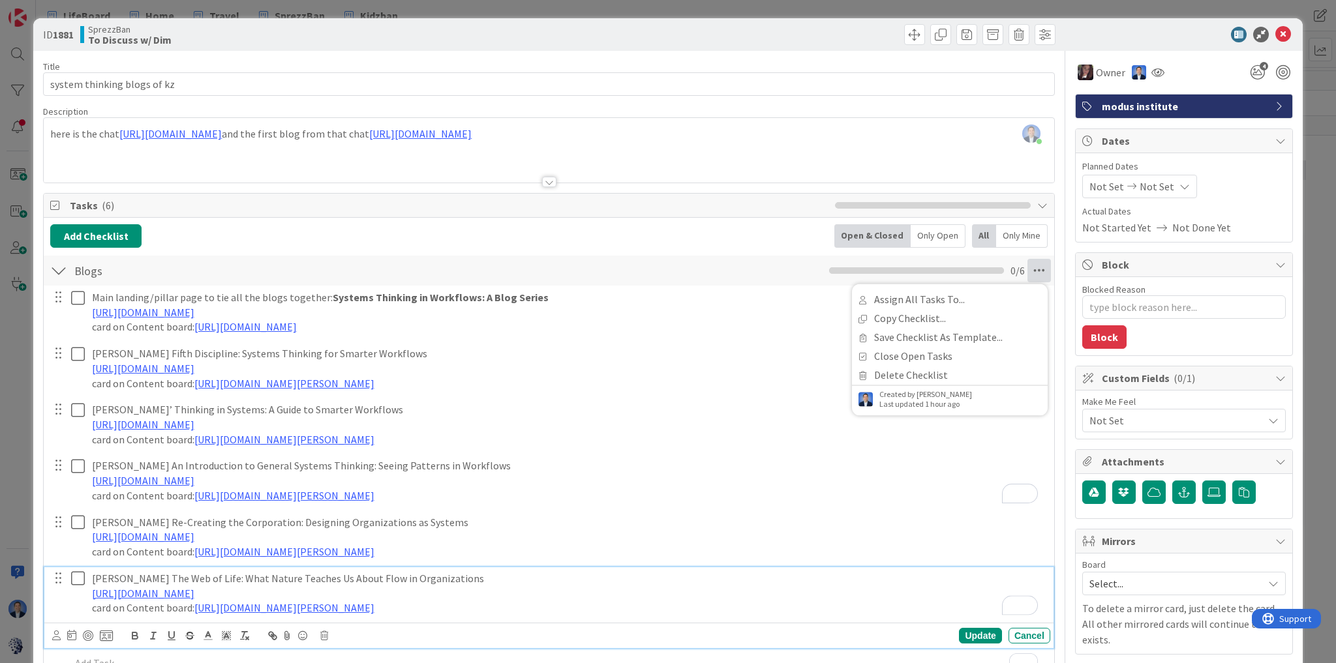
type textarea "x"
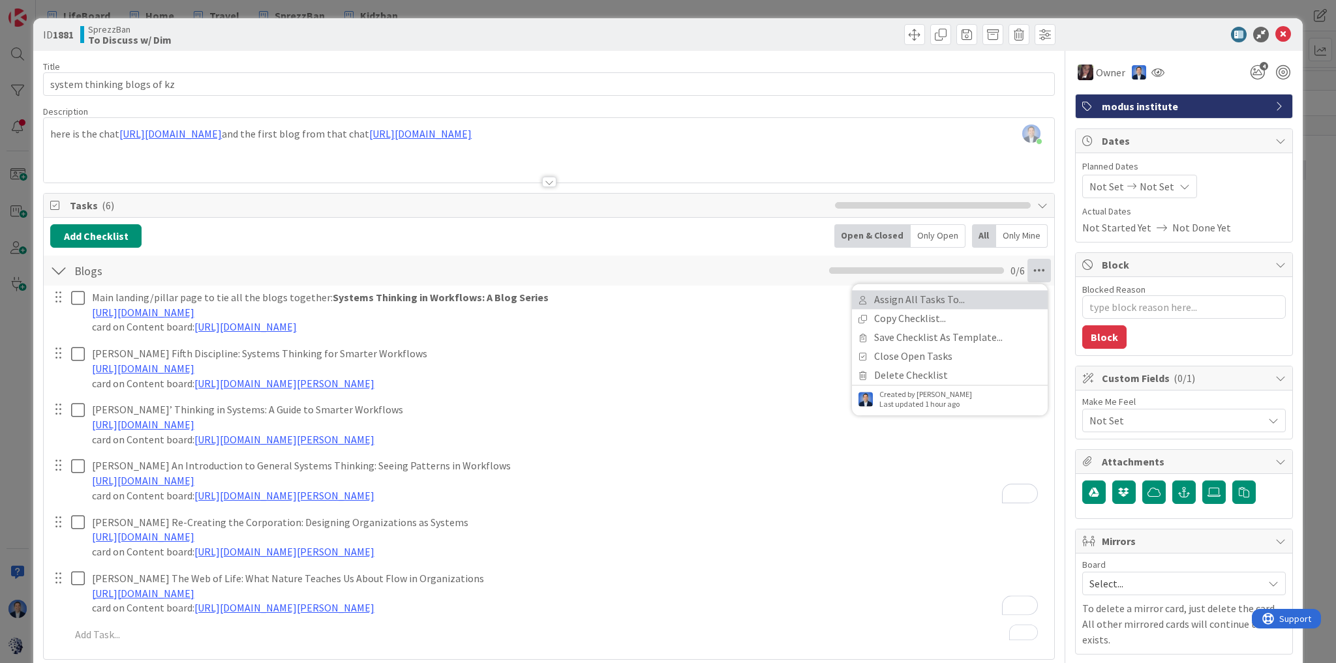
click at [974, 300] on link "Assign All Tasks To..." at bounding box center [950, 299] width 196 height 19
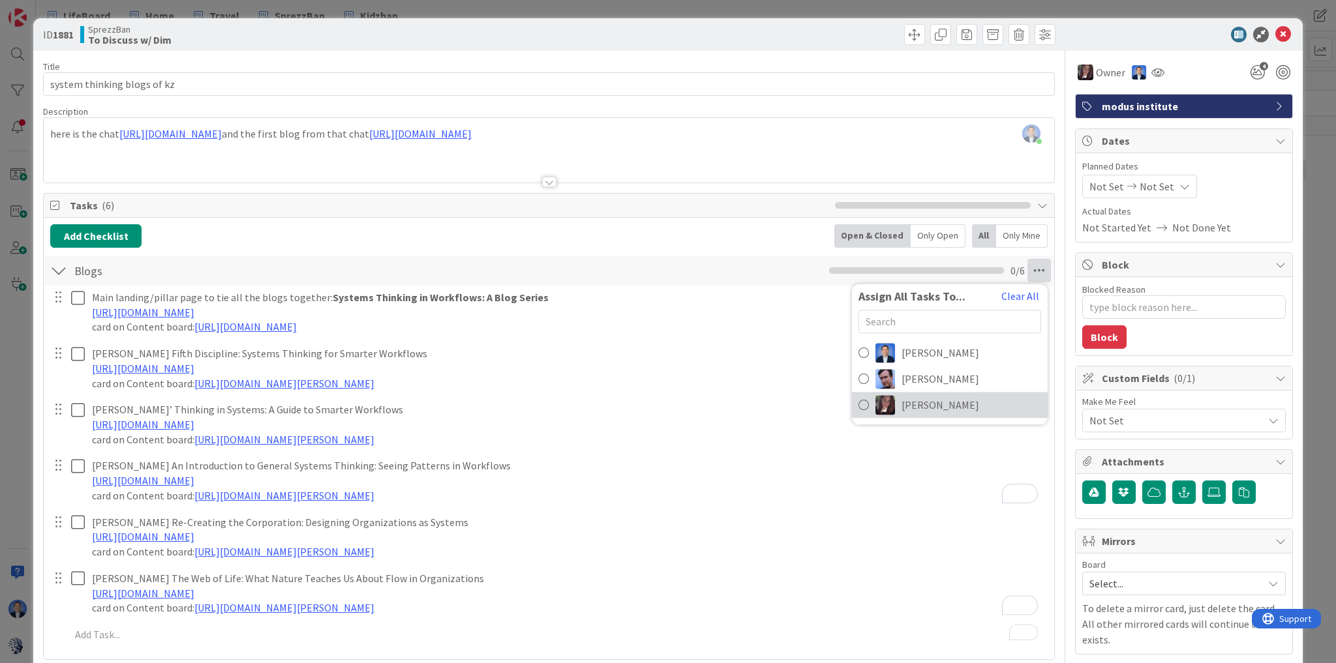
click at [942, 404] on span "Tonianne DeMaria" at bounding box center [940, 405] width 78 height 16
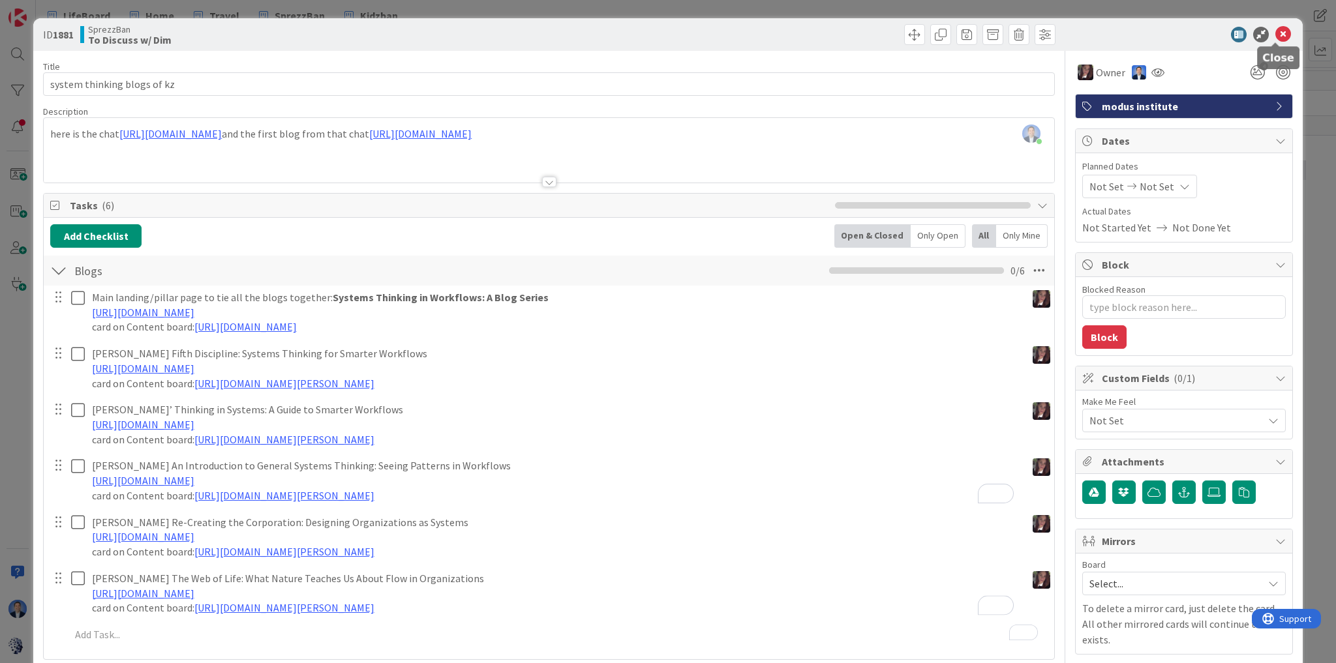
click at [1275, 35] on icon at bounding box center [1283, 35] width 16 height 16
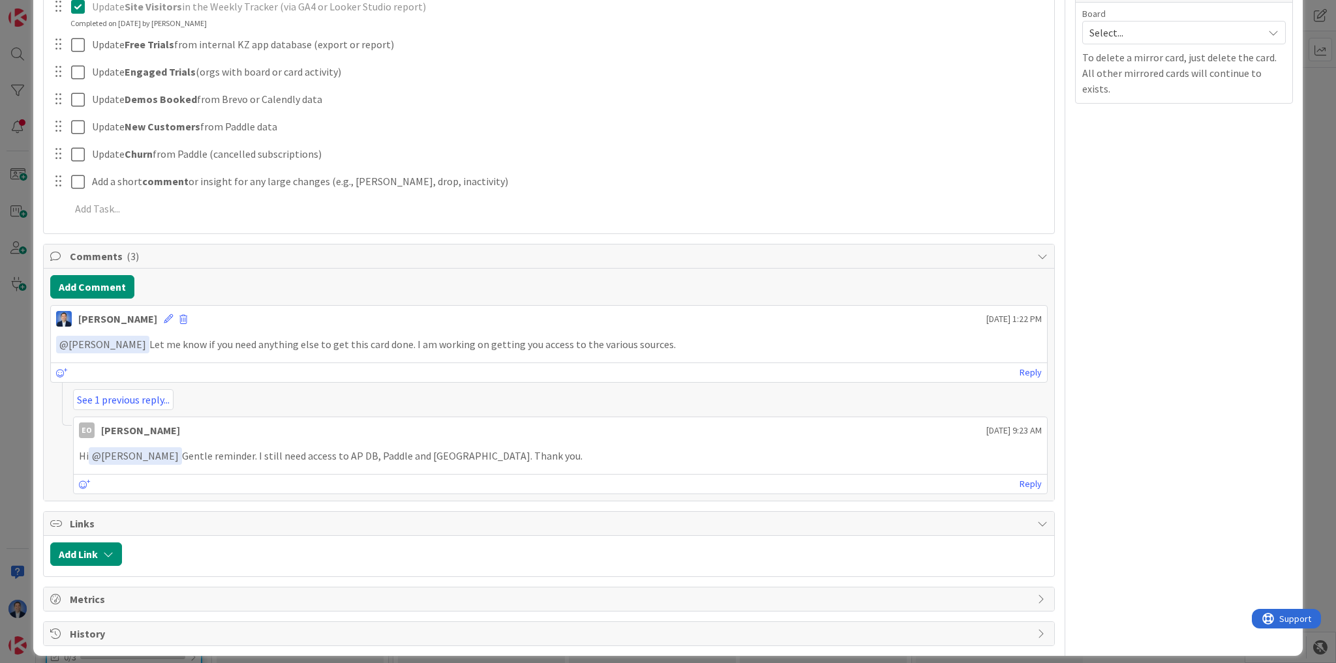
scroll to position [554, 0]
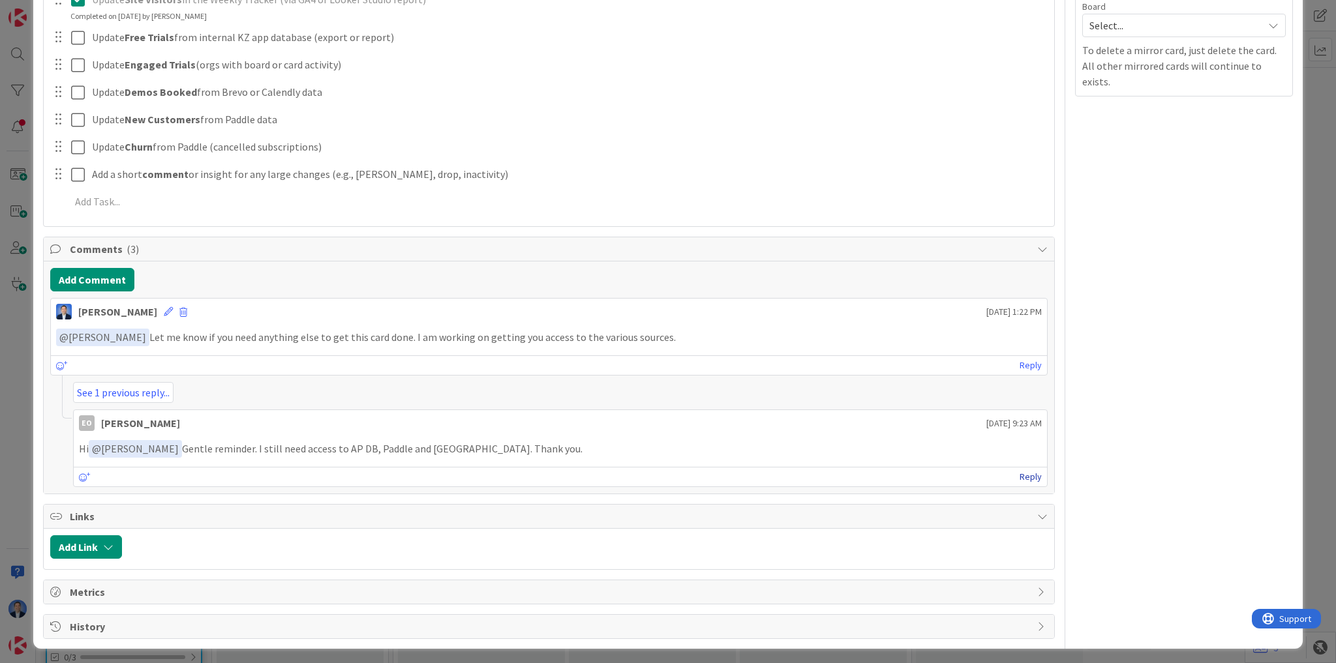
click at [1020, 474] on link "Reply" at bounding box center [1030, 477] width 22 height 16
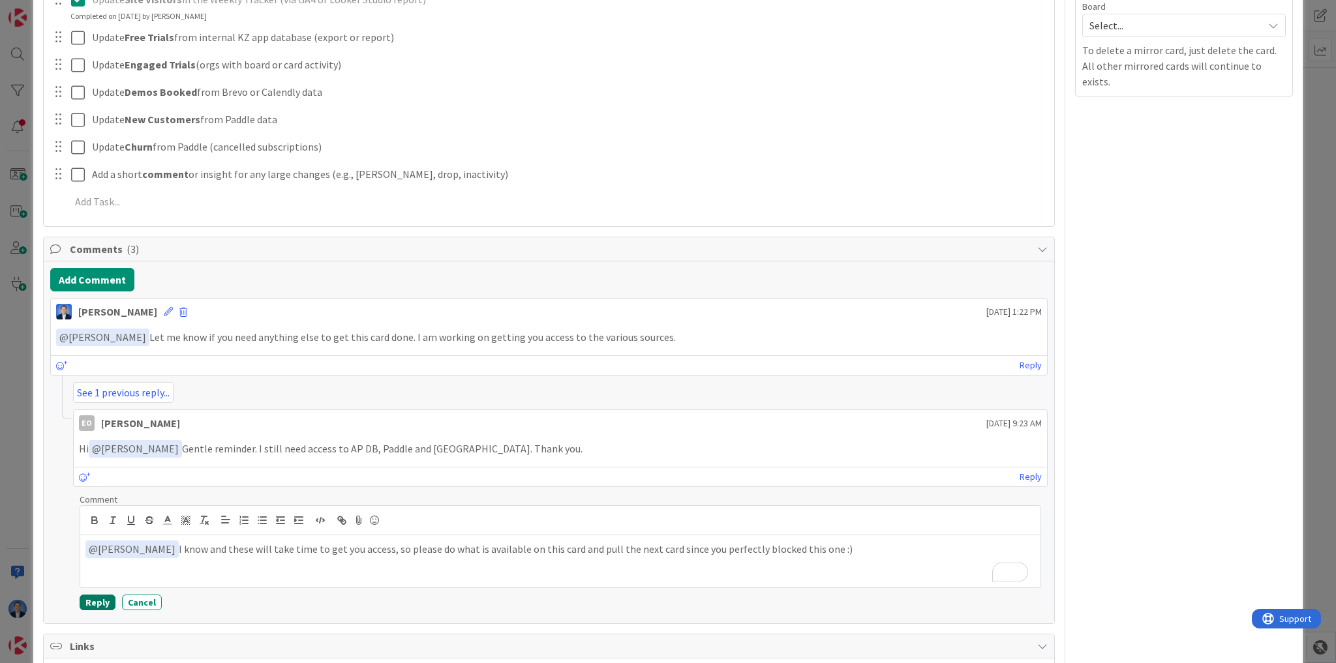
click at [106, 601] on button "Reply" at bounding box center [98, 603] width 36 height 16
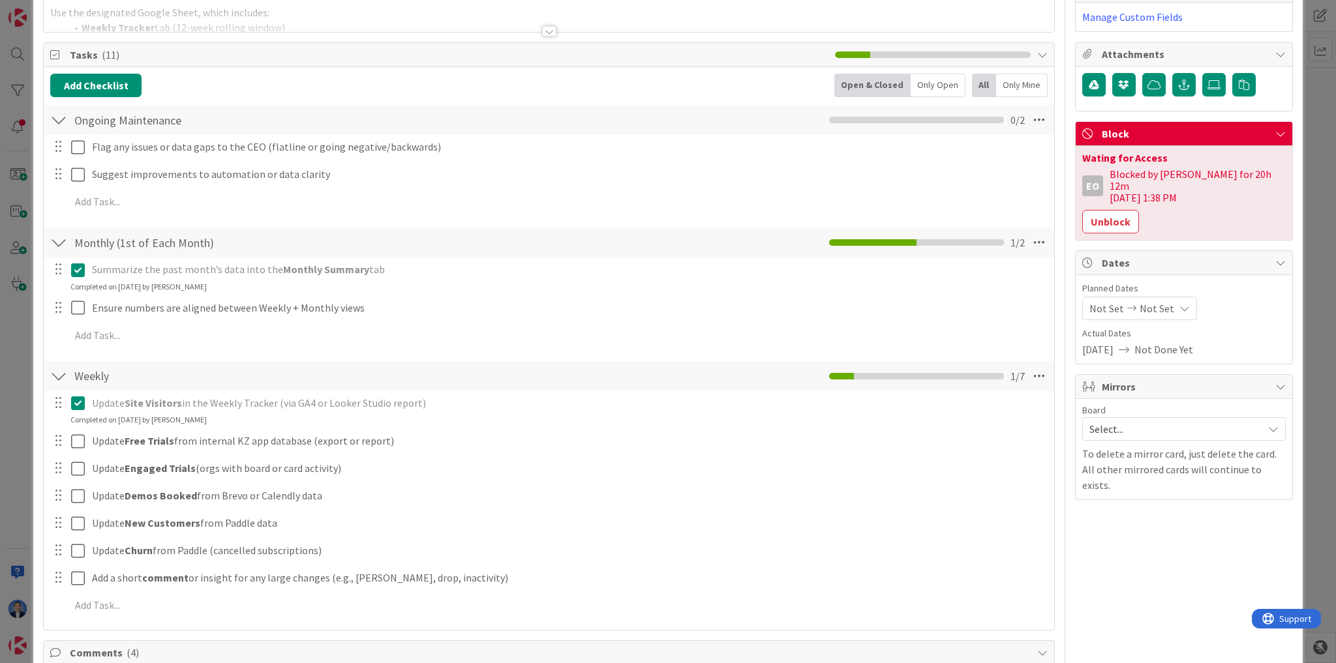
scroll to position [0, 0]
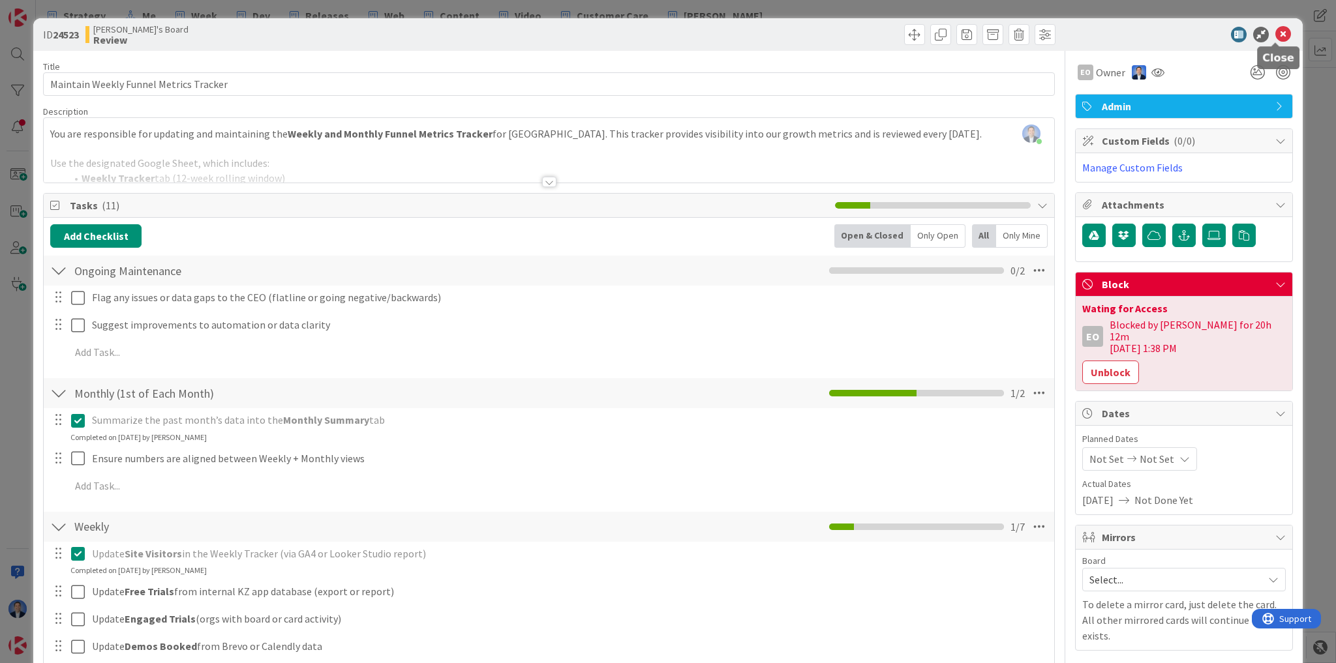
click at [1281, 37] on icon at bounding box center [1283, 35] width 16 height 16
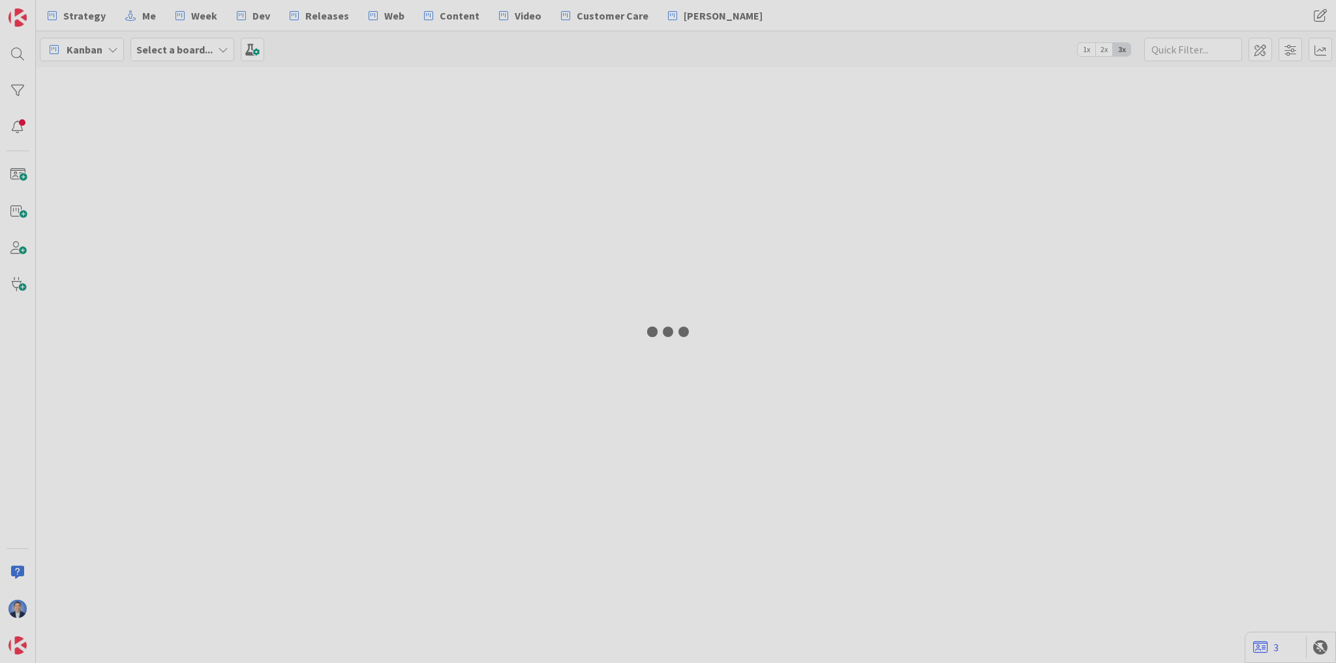
select select "javascript"
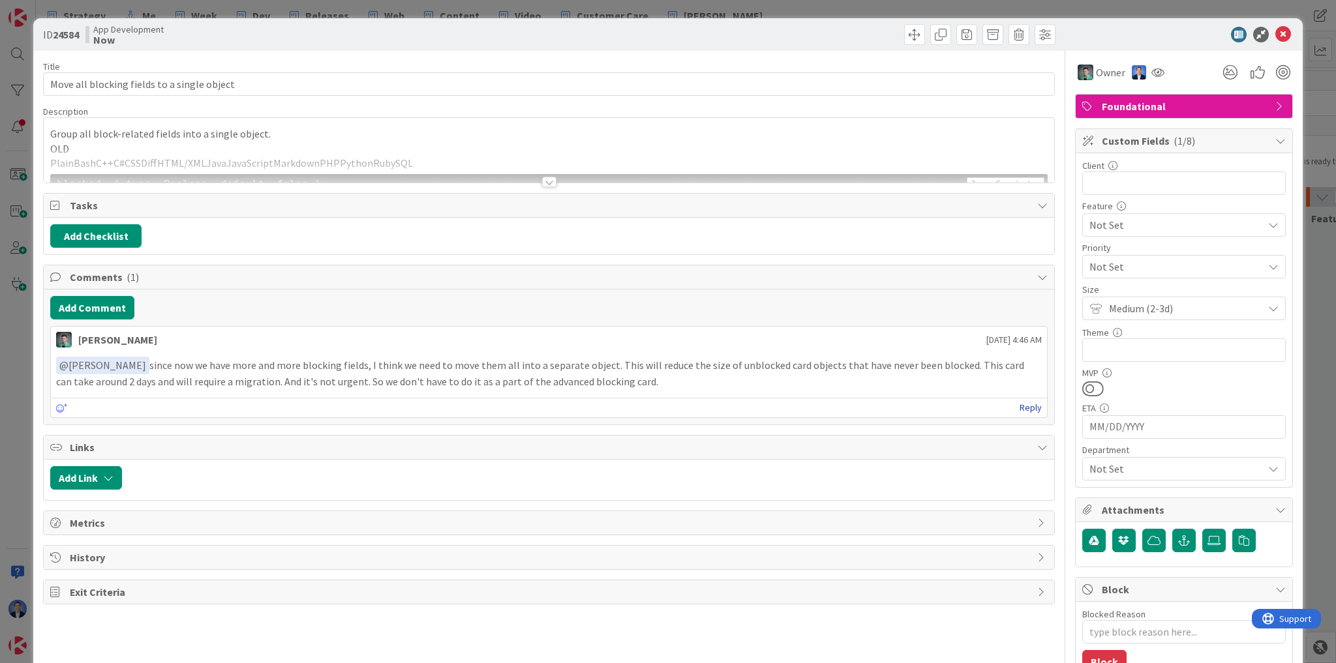
click at [1024, 407] on link "Reply" at bounding box center [1030, 408] width 22 height 16
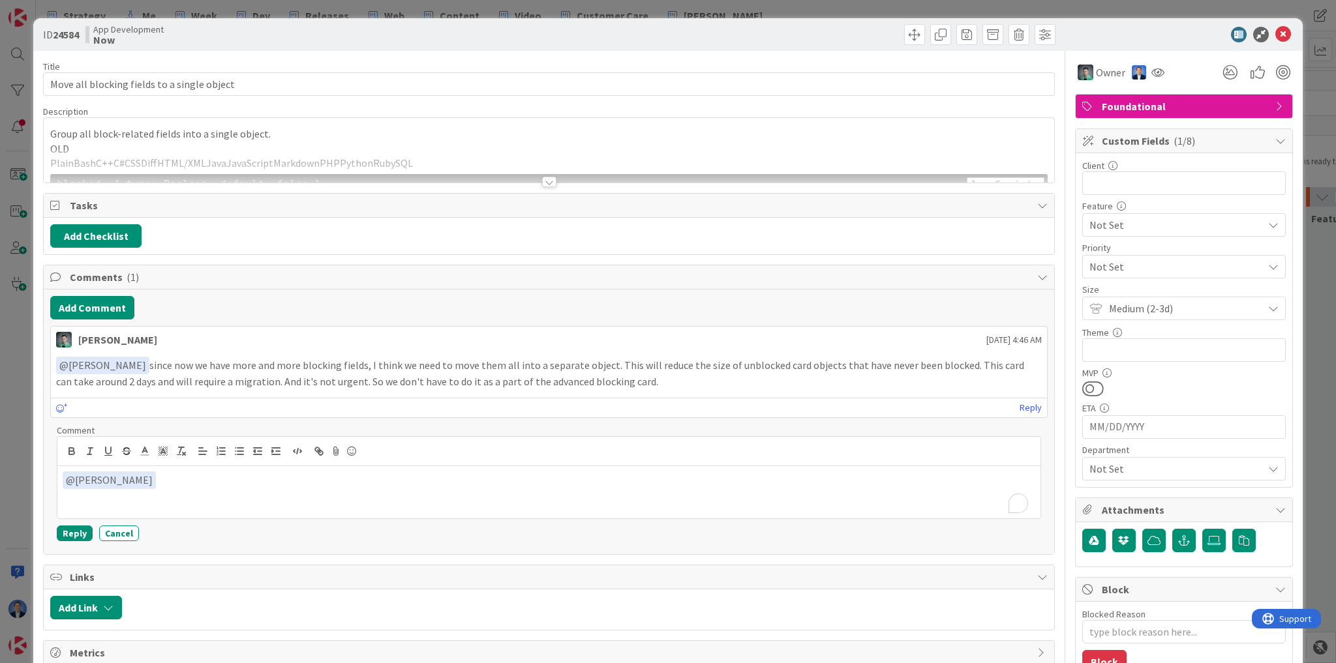
type textarea "x"
click at [188, 472] on p "﻿ @ [PERSON_NAME] ﻿" at bounding box center [549, 481] width 972 height 18
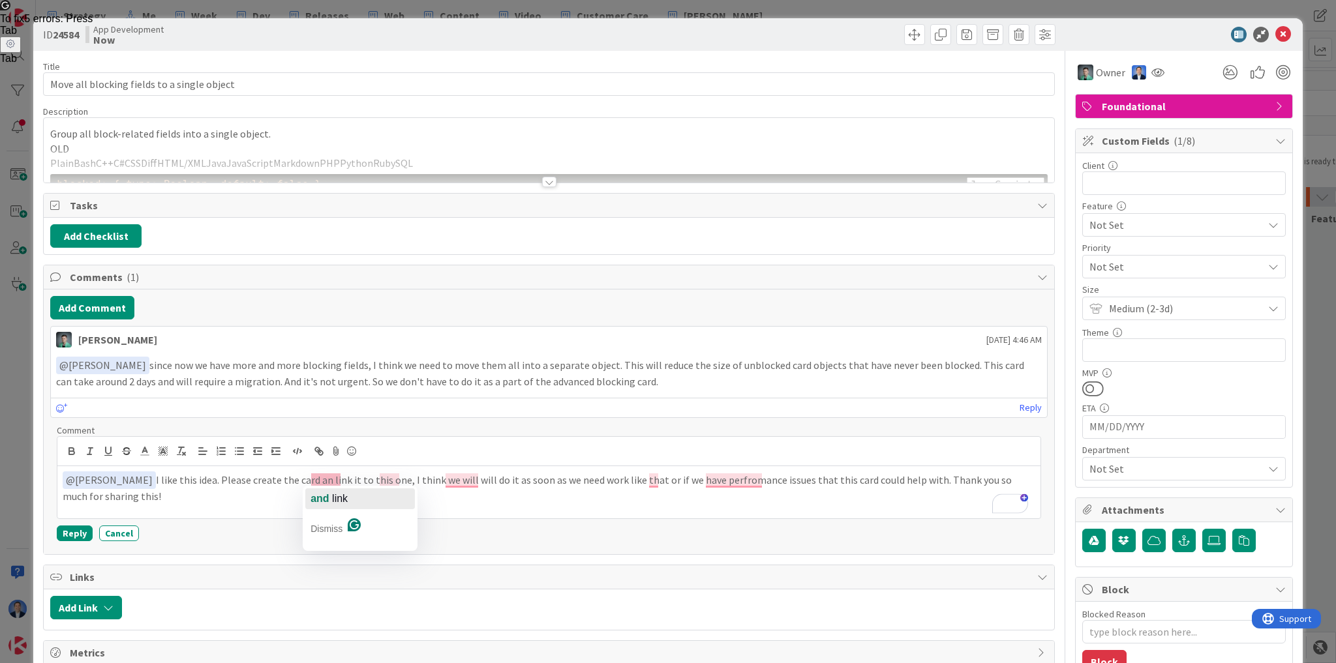
click at [332, 498] on span "link" at bounding box center [340, 498] width 16 height 11
click at [402, 494] on span "." at bounding box center [402, 498] width 5 height 11
click at [481, 493] on span "will" at bounding box center [480, 498] width 14 height 11
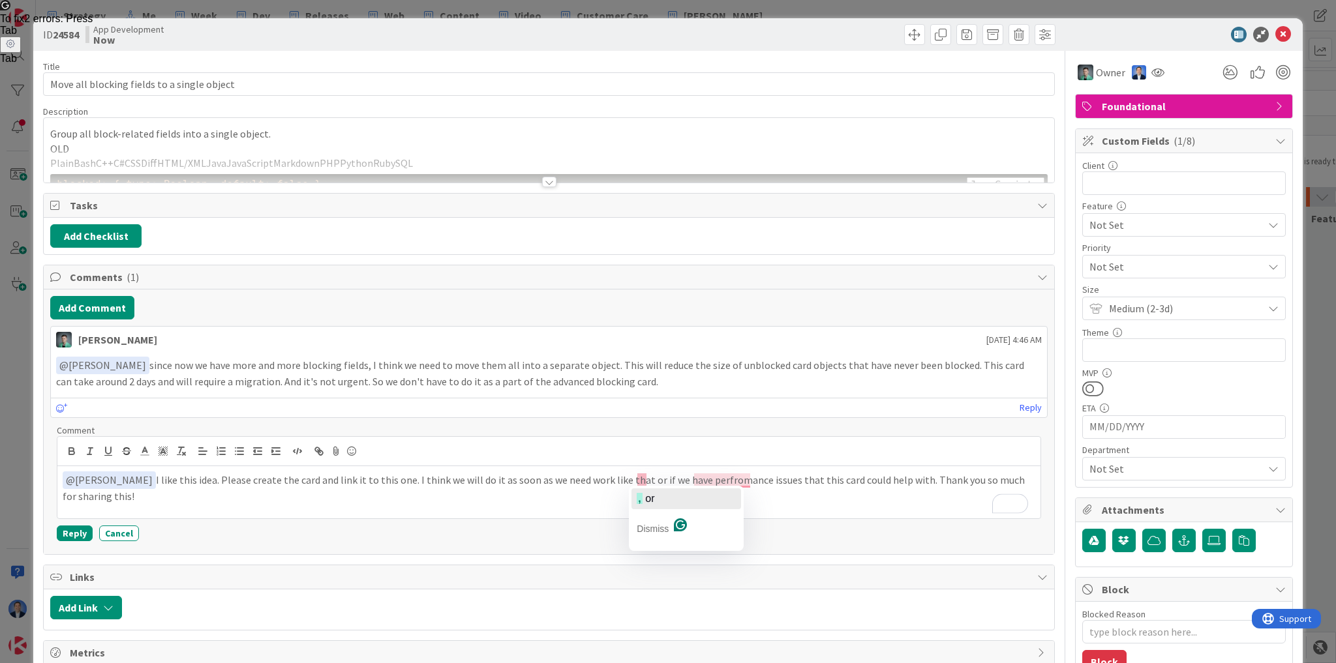
click at [654, 500] on span "or" at bounding box center [649, 498] width 9 height 11
click at [731, 487] on div "performance Dismiss" at bounding box center [746, 518] width 115 height 65
click at [731, 490] on div "performance" at bounding box center [728, 499] width 63 height 21
click at [83, 528] on button "Reply" at bounding box center [75, 534] width 36 height 16
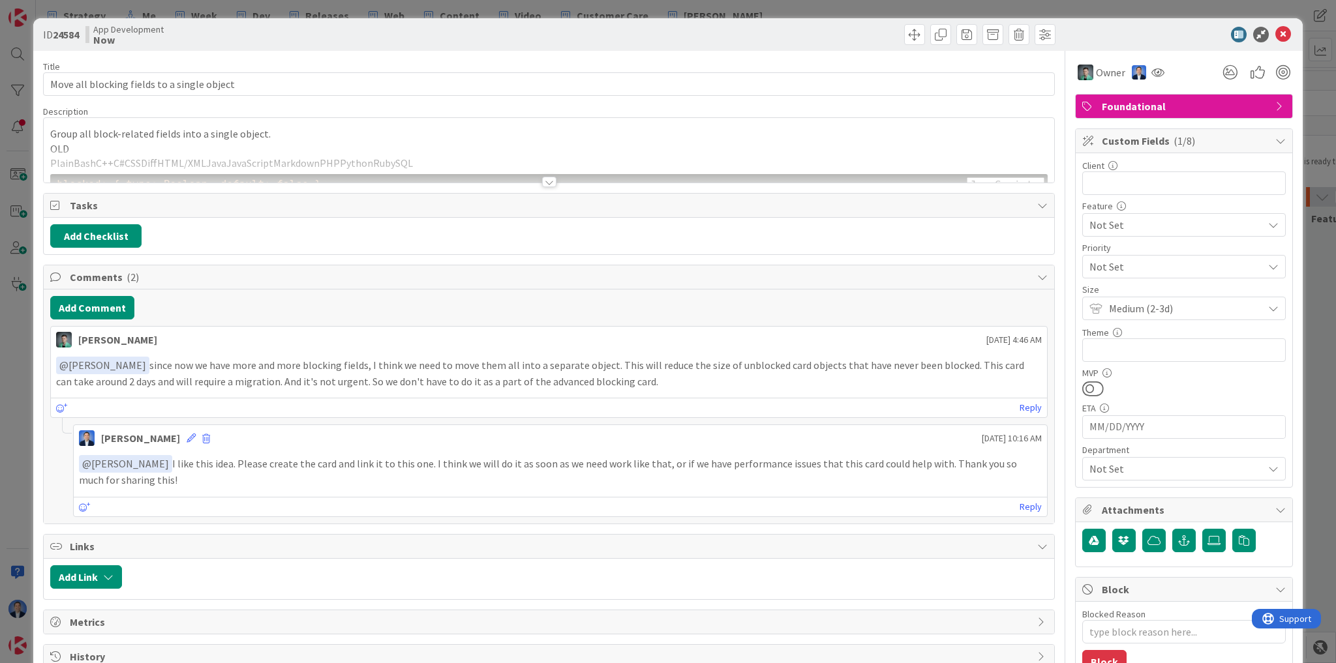
click at [422, 148] on p "OLD" at bounding box center [548, 149] width 997 height 15
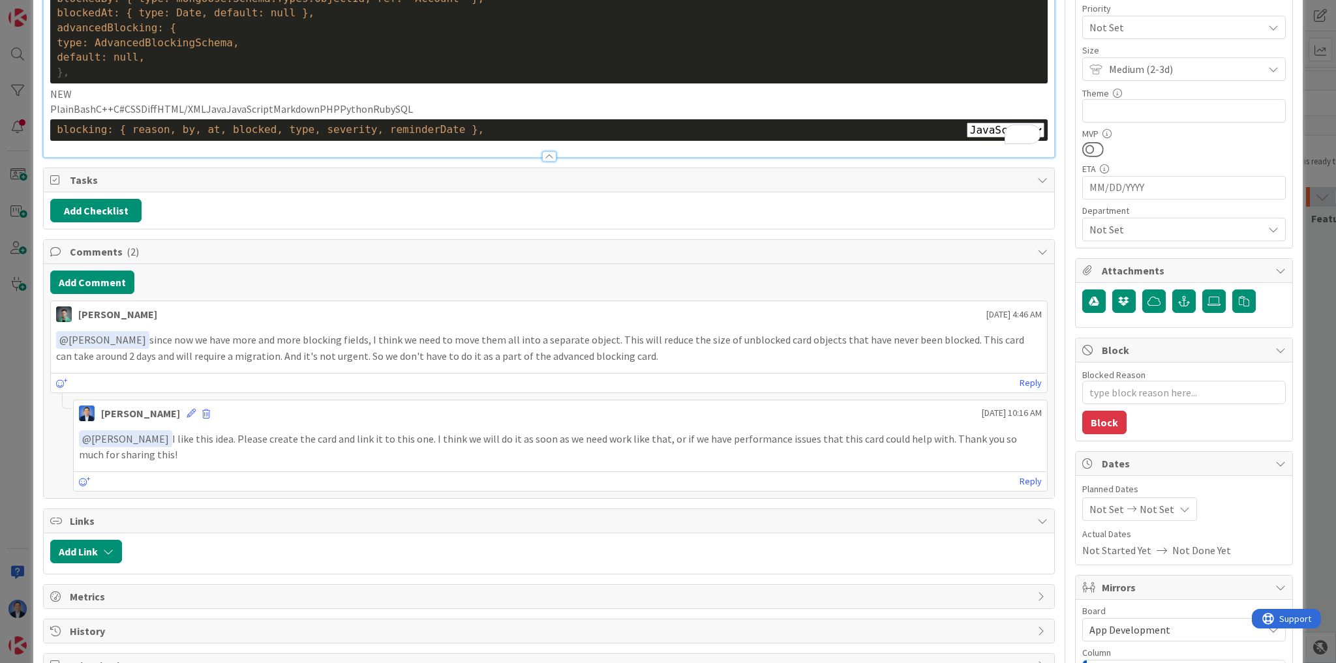
scroll to position [261, 0]
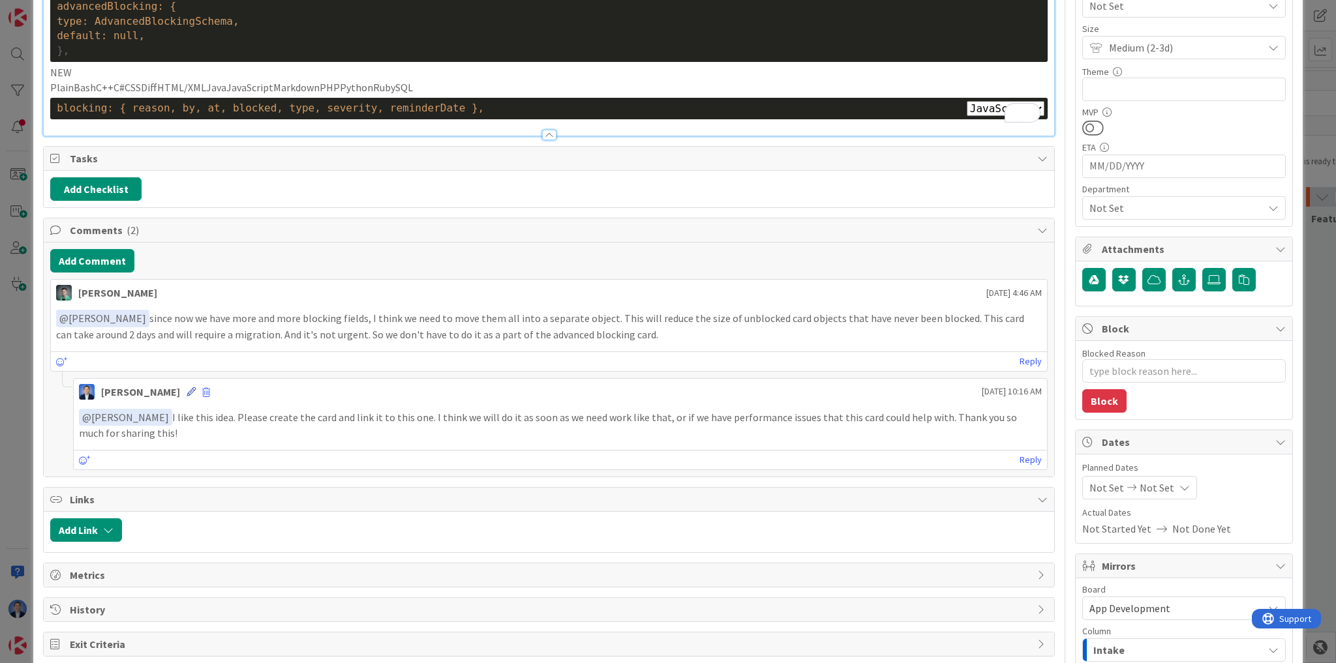
click at [196, 391] on icon at bounding box center [191, 391] width 9 height 9
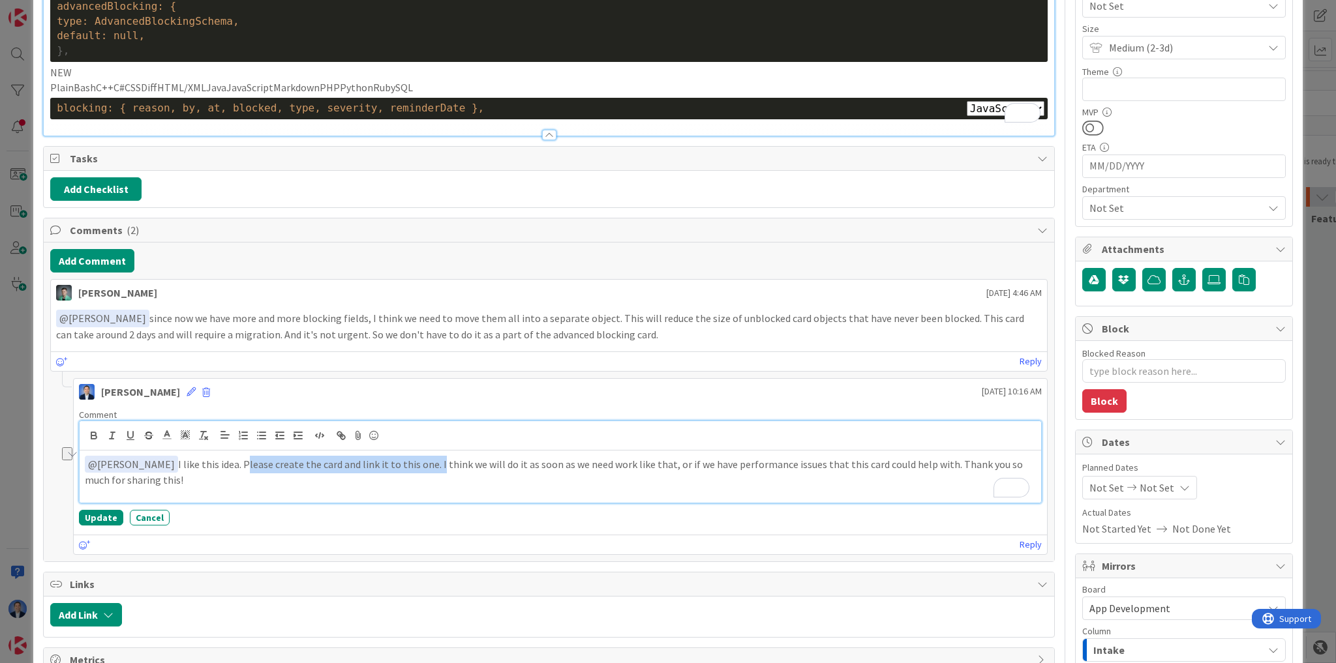
drag, startPoint x: 237, startPoint y: 459, endPoint x: 429, endPoint y: 462, distance: 191.1
click at [429, 462] on p "﻿ @ [PERSON_NAME] ﻿ I like this idea. Please create the card and link it to thi…" at bounding box center [560, 472] width 951 height 32
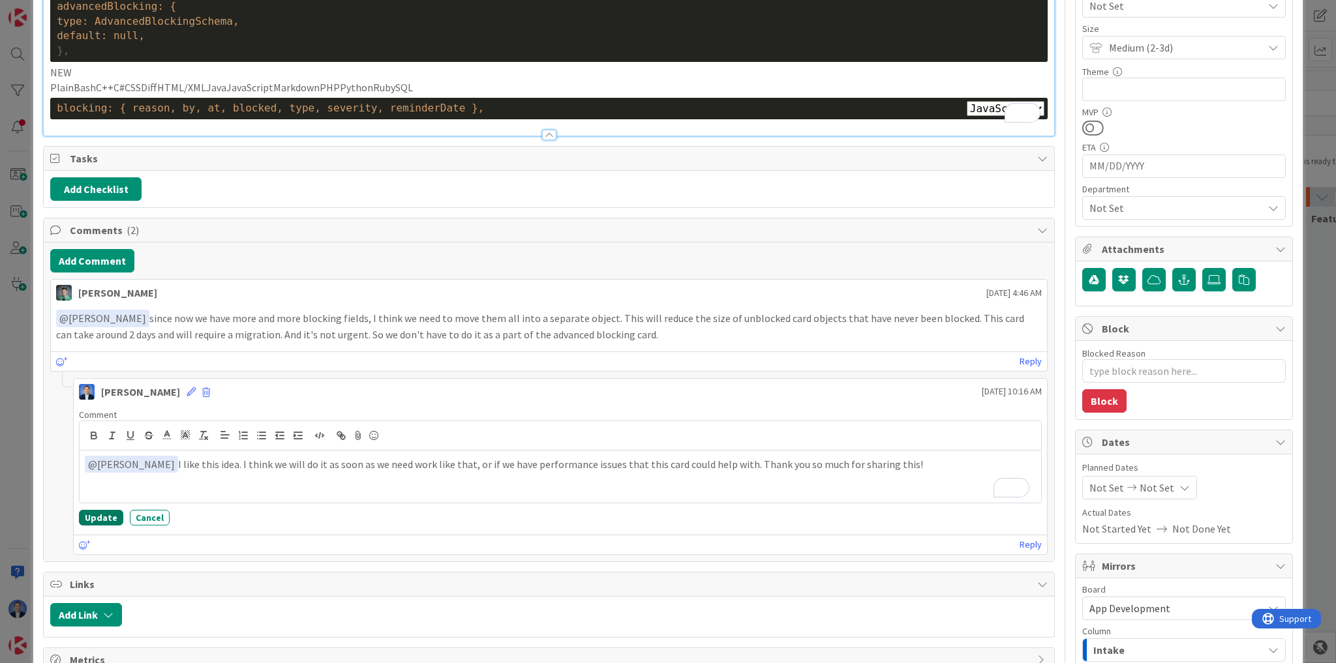
click at [95, 522] on button "Update" at bounding box center [101, 518] width 44 height 16
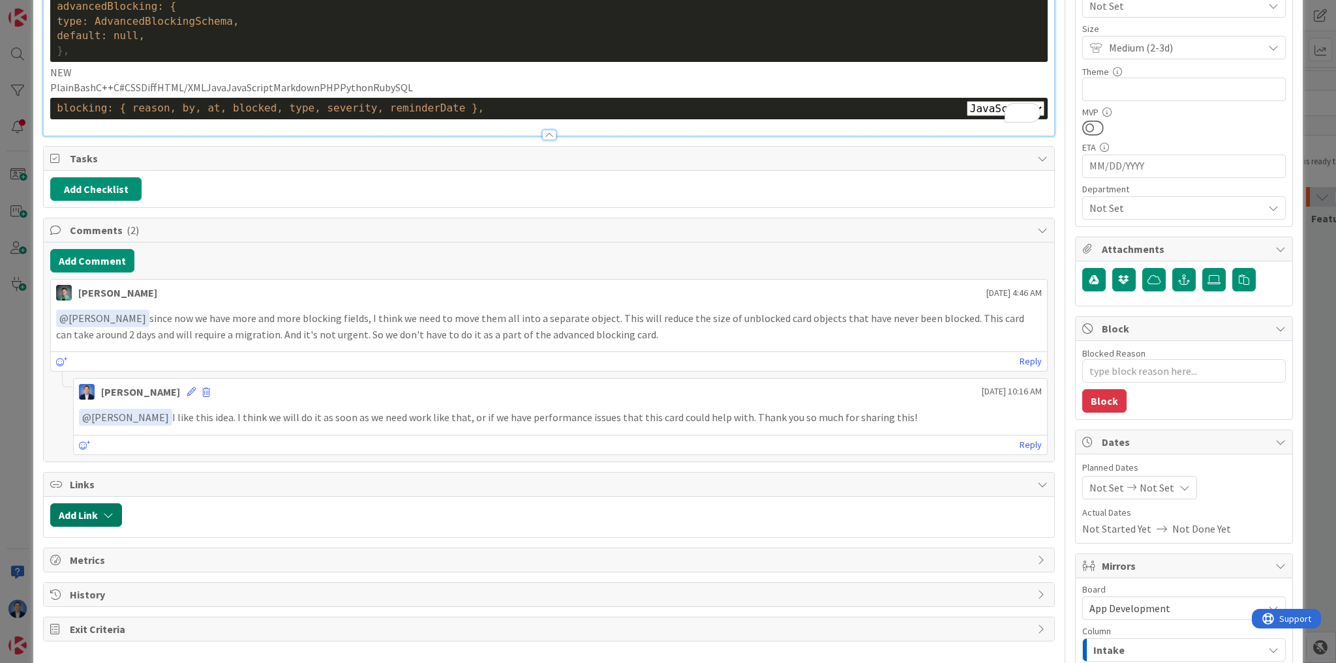
type textarea "x"
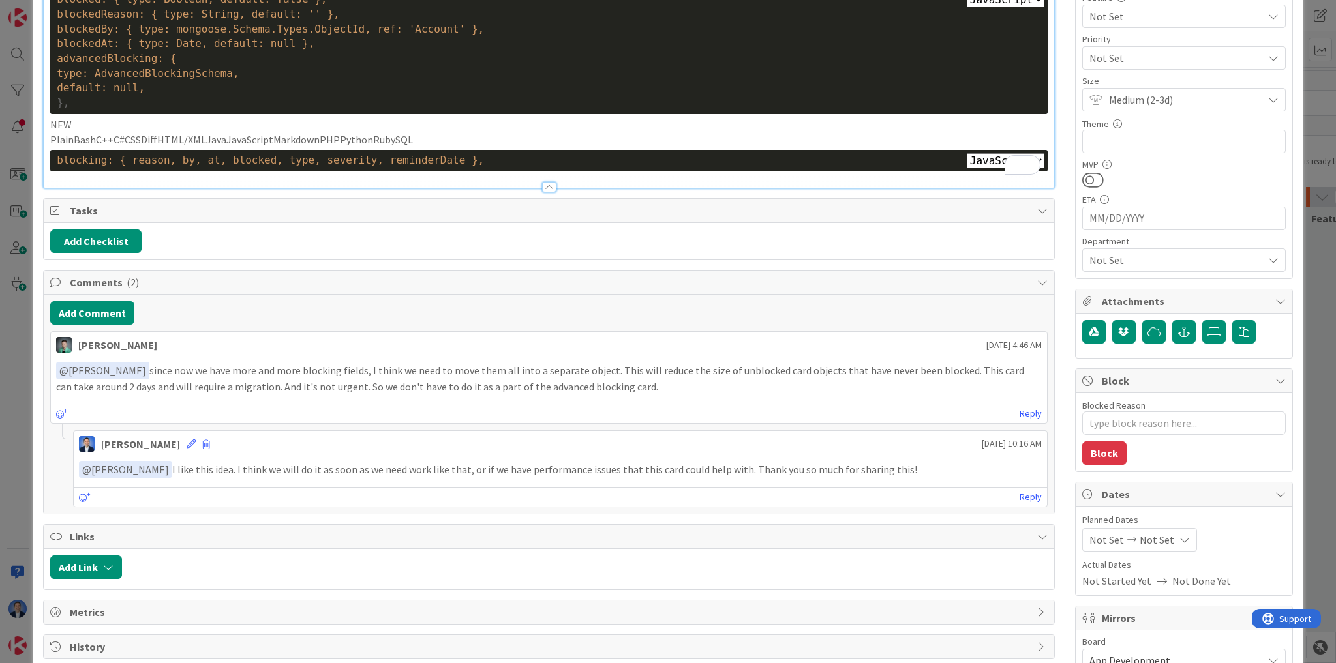
scroll to position [0, 0]
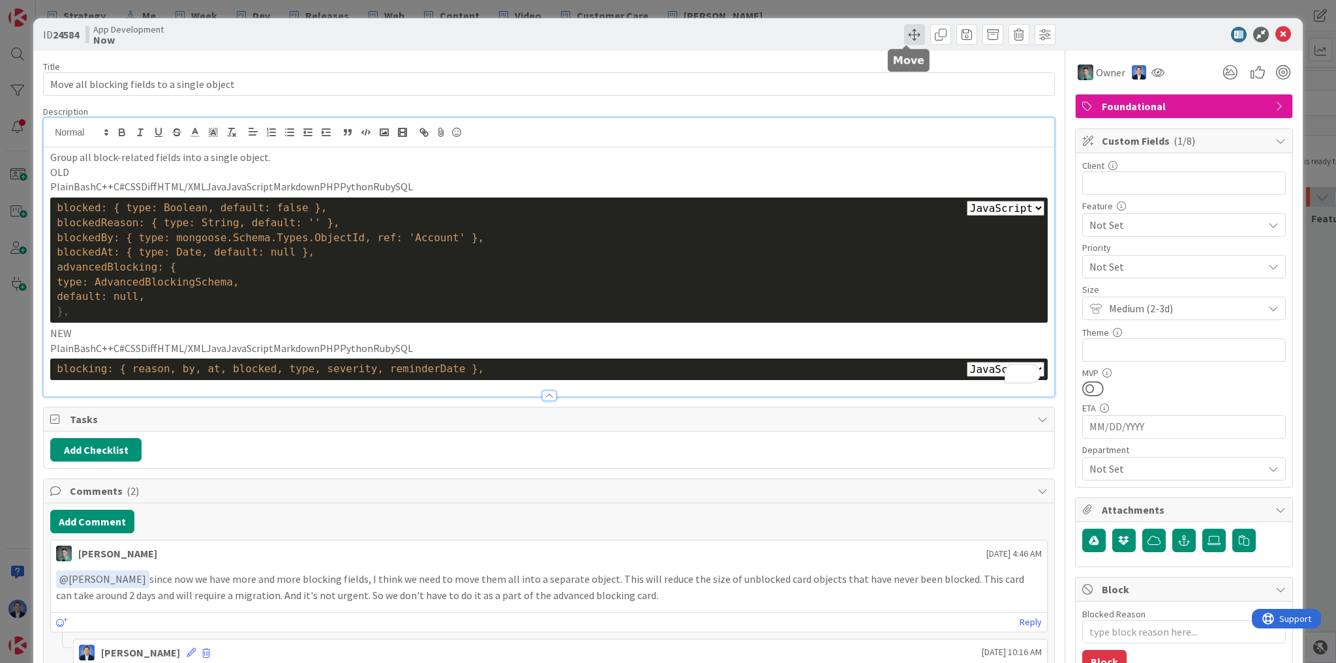
click at [905, 35] on span at bounding box center [914, 34] width 21 height 21
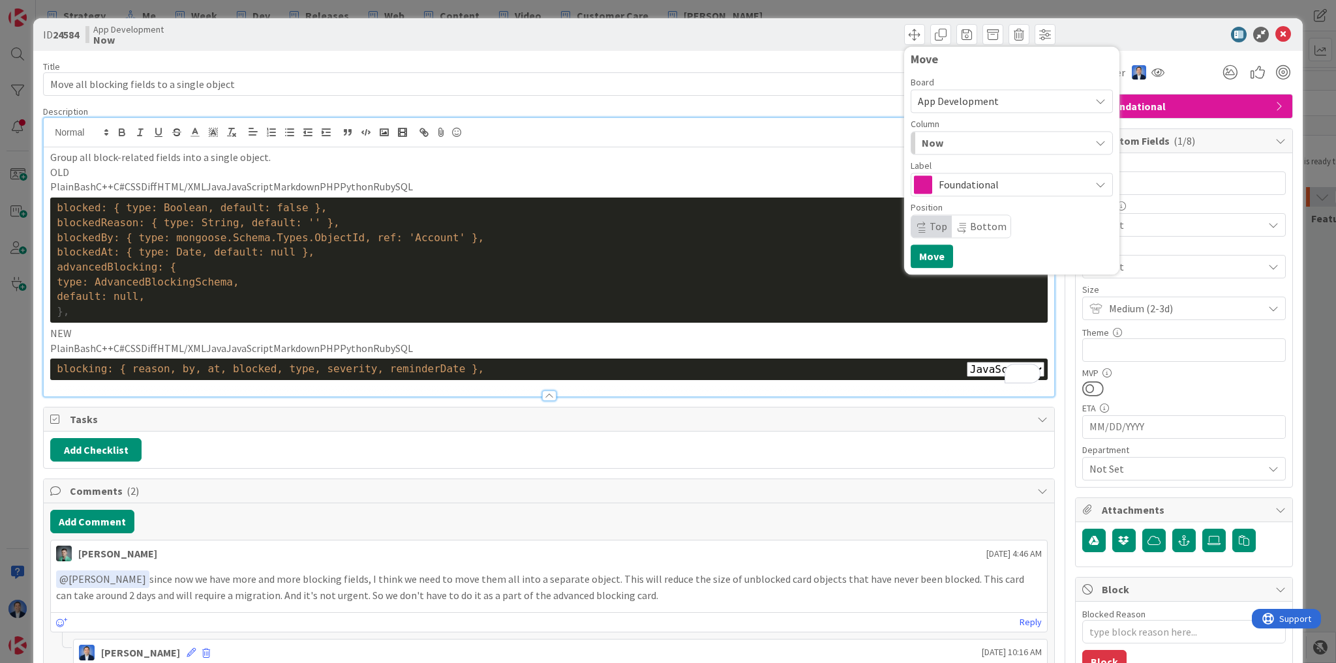
click at [976, 149] on div "Now" at bounding box center [1004, 142] width 172 height 21
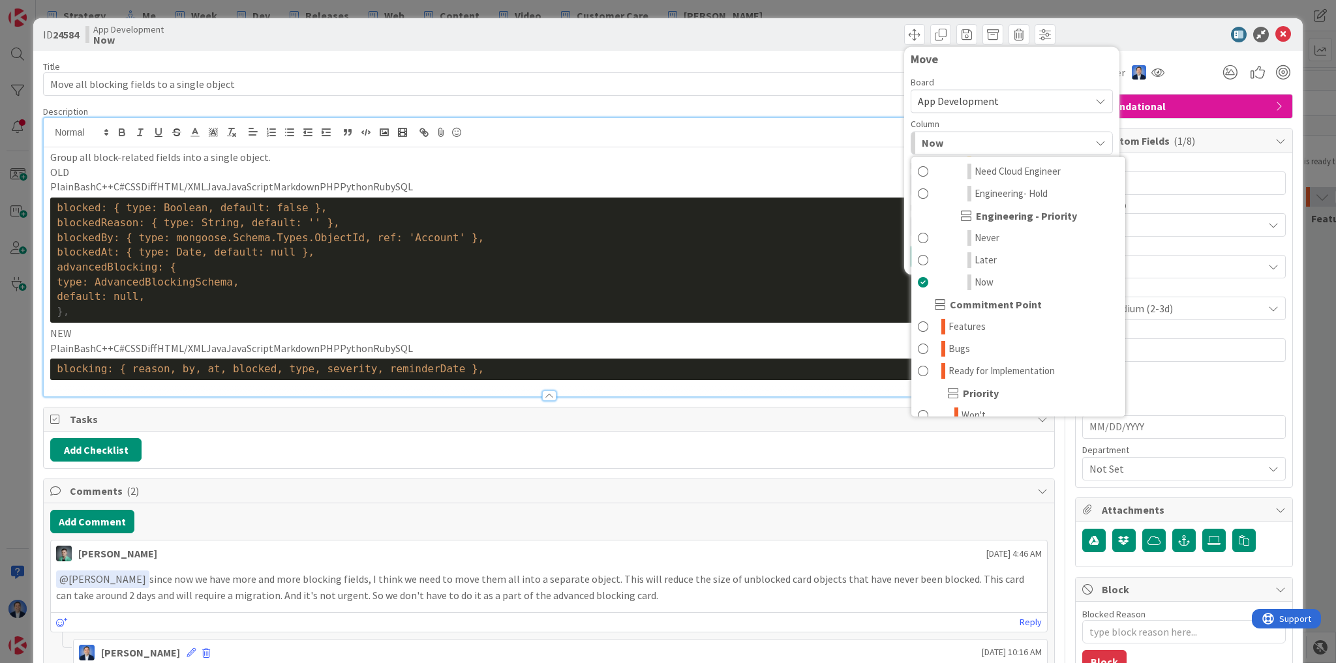
scroll to position [887, 0]
click at [1276, 39] on icon at bounding box center [1283, 35] width 16 height 16
